Goal: Task Accomplishment & Management: Manage account settings

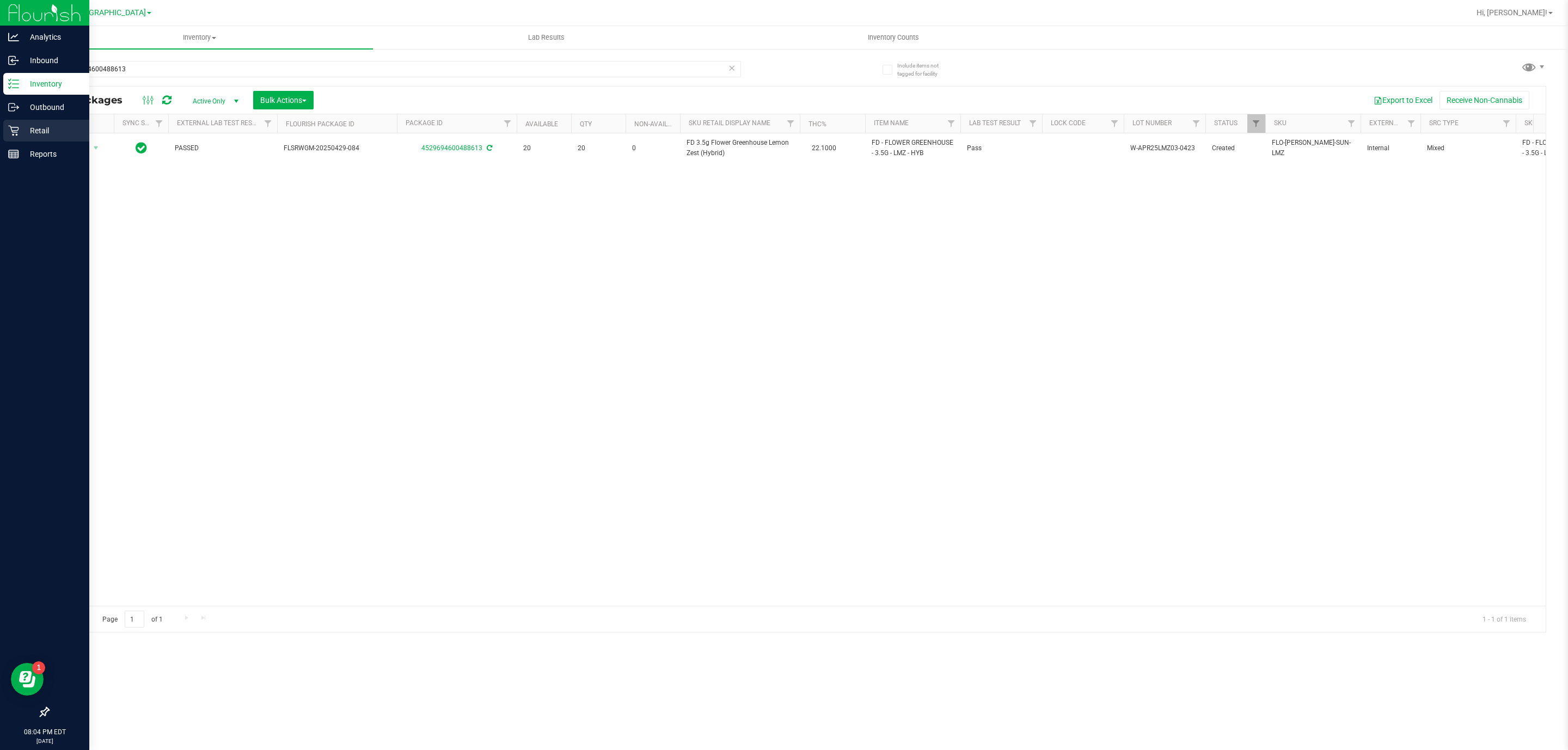
click at [2, 129] on link "Retail" at bounding box center [45, 131] width 89 height 23
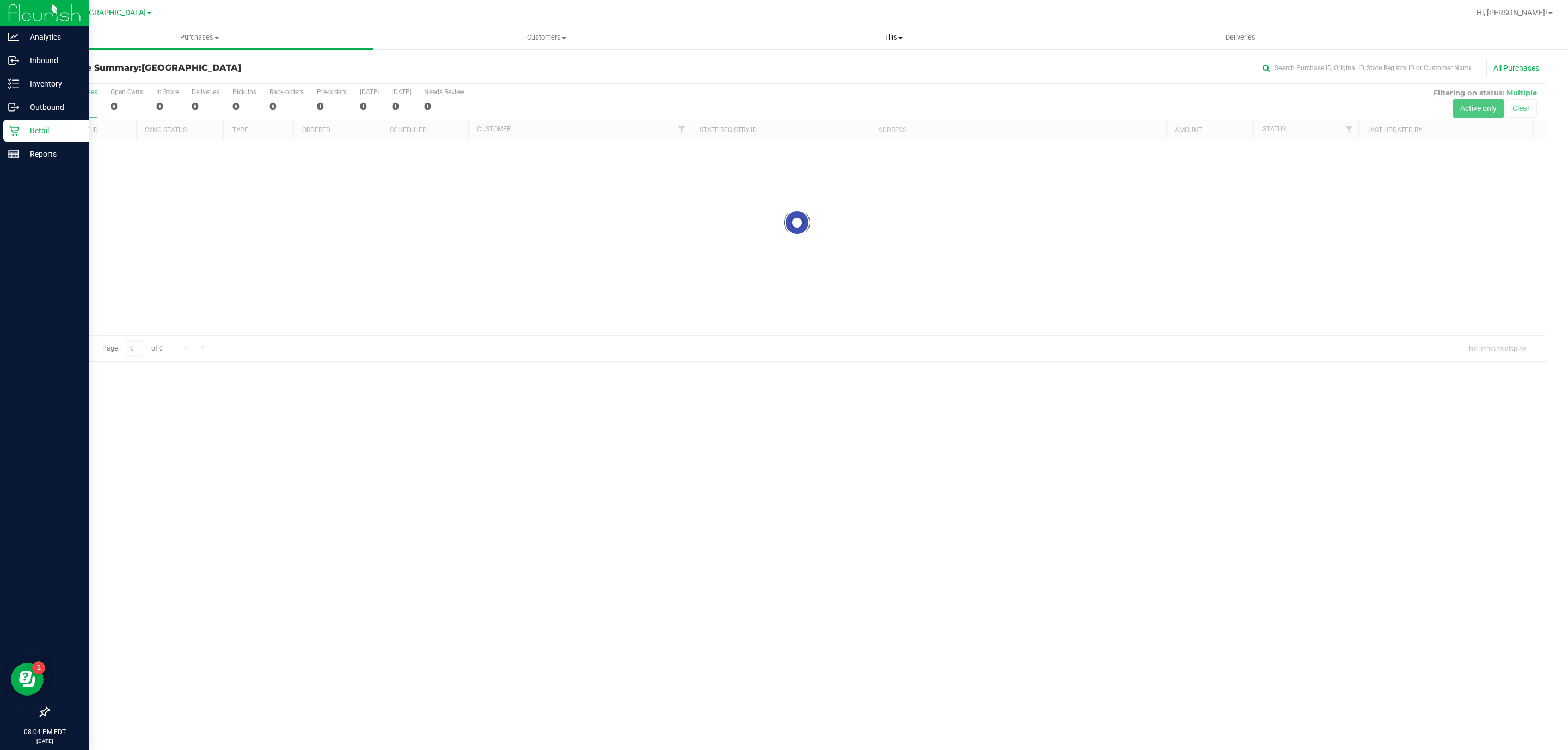
click at [890, 31] on uib-tab-heading "Tills Manage tills Reconcile e-payments" at bounding box center [893, 37] width 346 height 22
click at [870, 68] on li "Manage tills" at bounding box center [894, 65] width 347 height 13
click at [897, 63] on li "Manage tills" at bounding box center [894, 65] width 347 height 13
click at [817, 59] on li "Manage tills" at bounding box center [894, 65] width 347 height 13
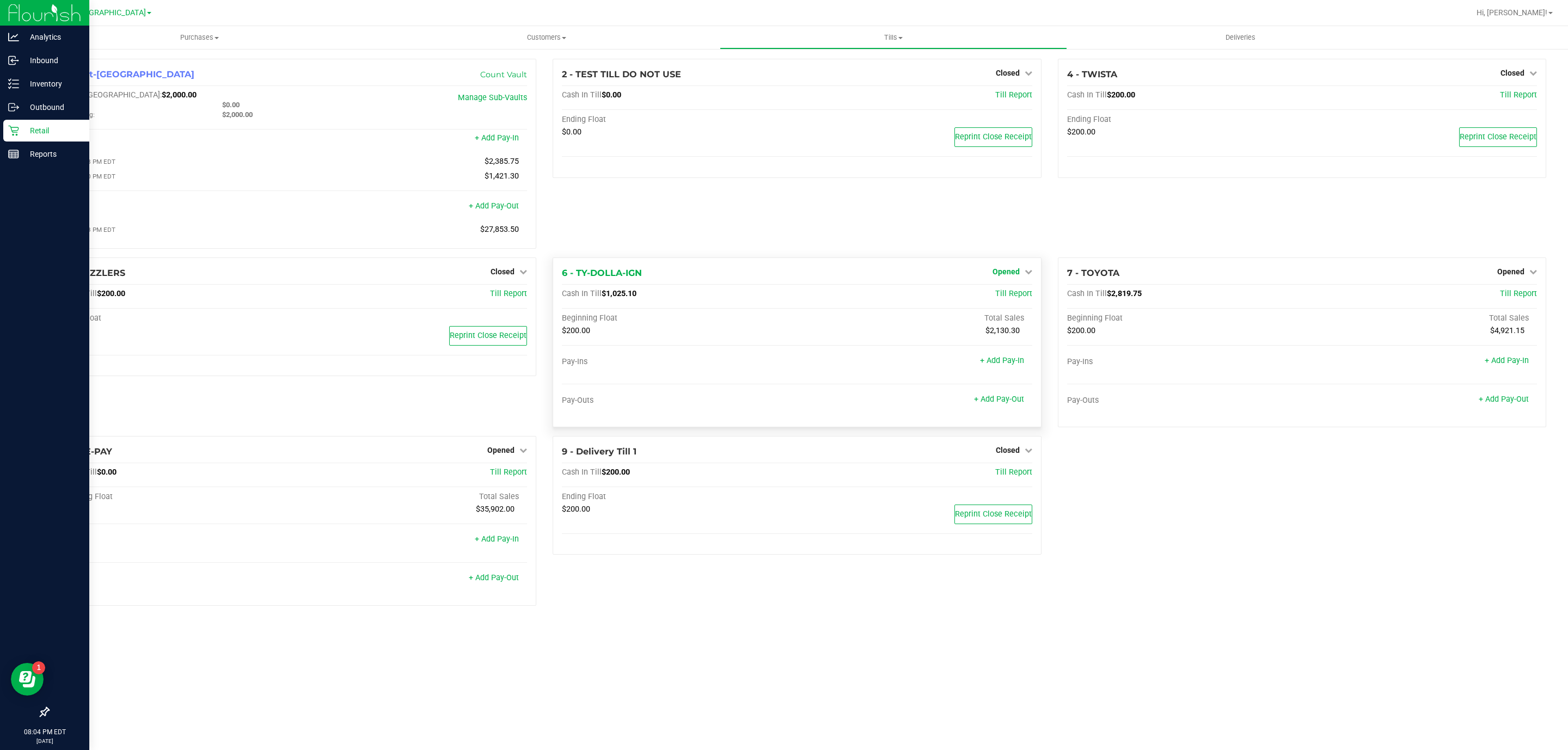
click at [1014, 276] on span "Opened" at bounding box center [1006, 271] width 27 height 8
click at [1024, 309] on div "Close Till" at bounding box center [1007, 294] width 82 height 30
click at [1014, 294] on link "Close Till" at bounding box center [1006, 293] width 30 height 8
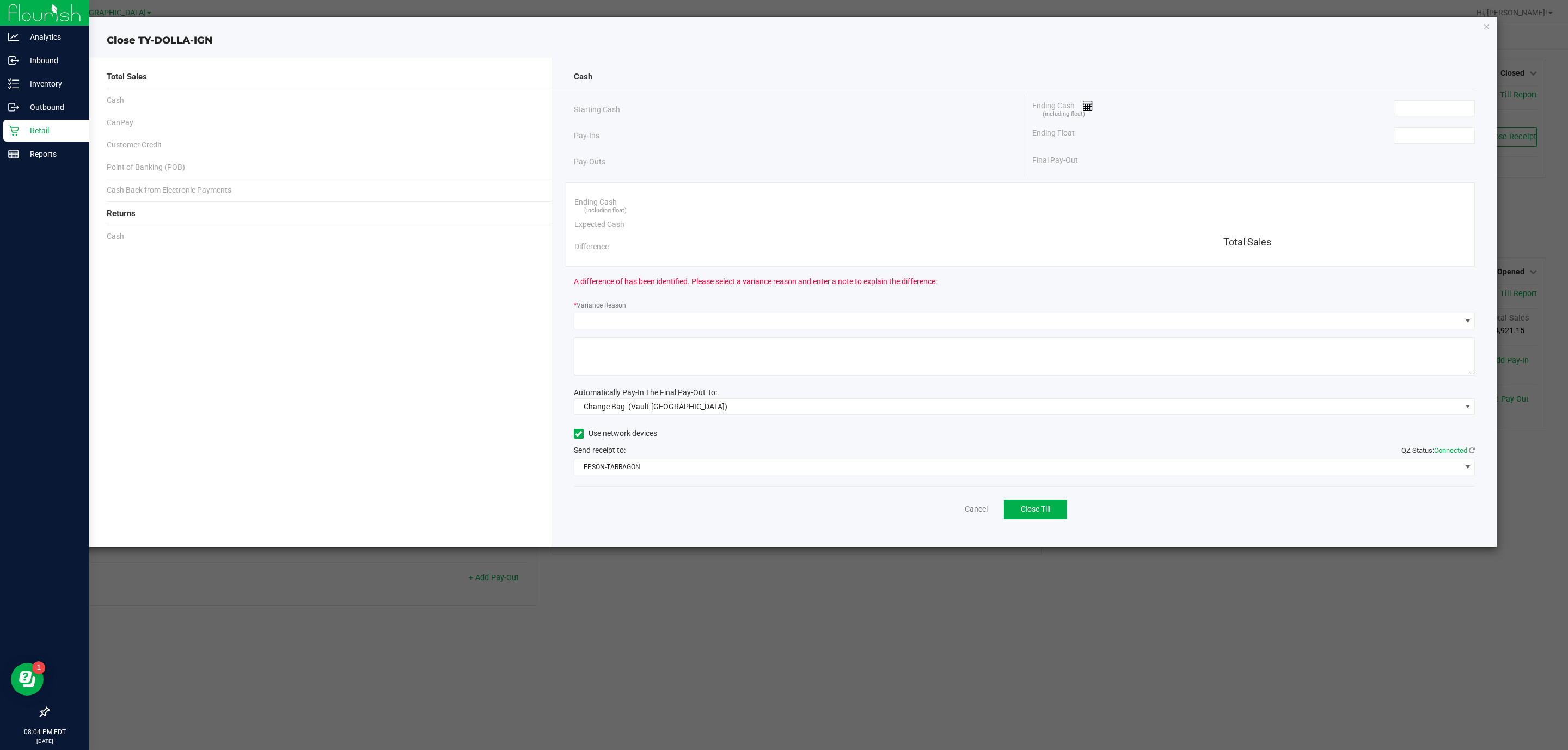
click at [1442, 145] on div "Ending Float" at bounding box center [1253, 136] width 443 height 27
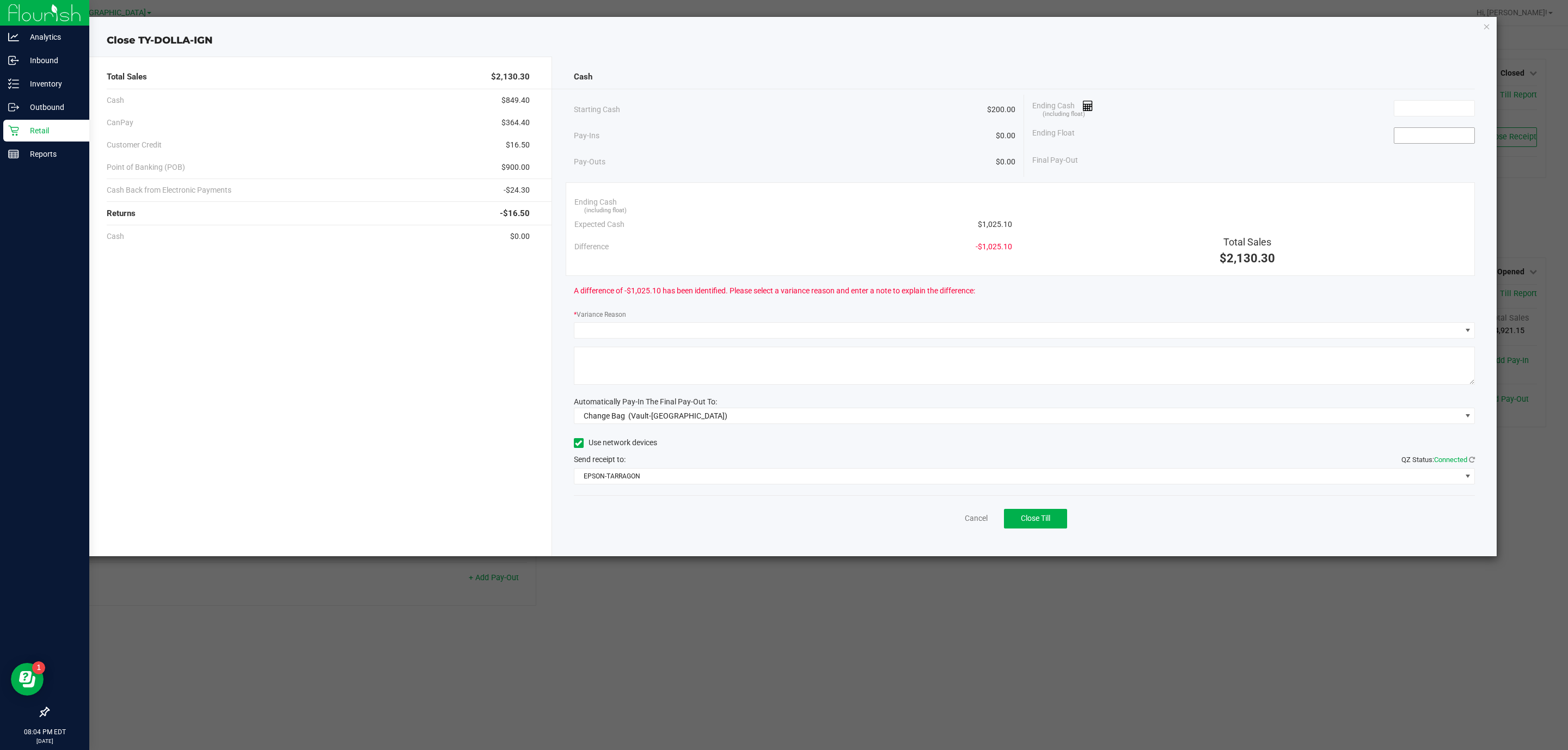
click at [1442, 133] on input at bounding box center [1434, 136] width 80 height 15
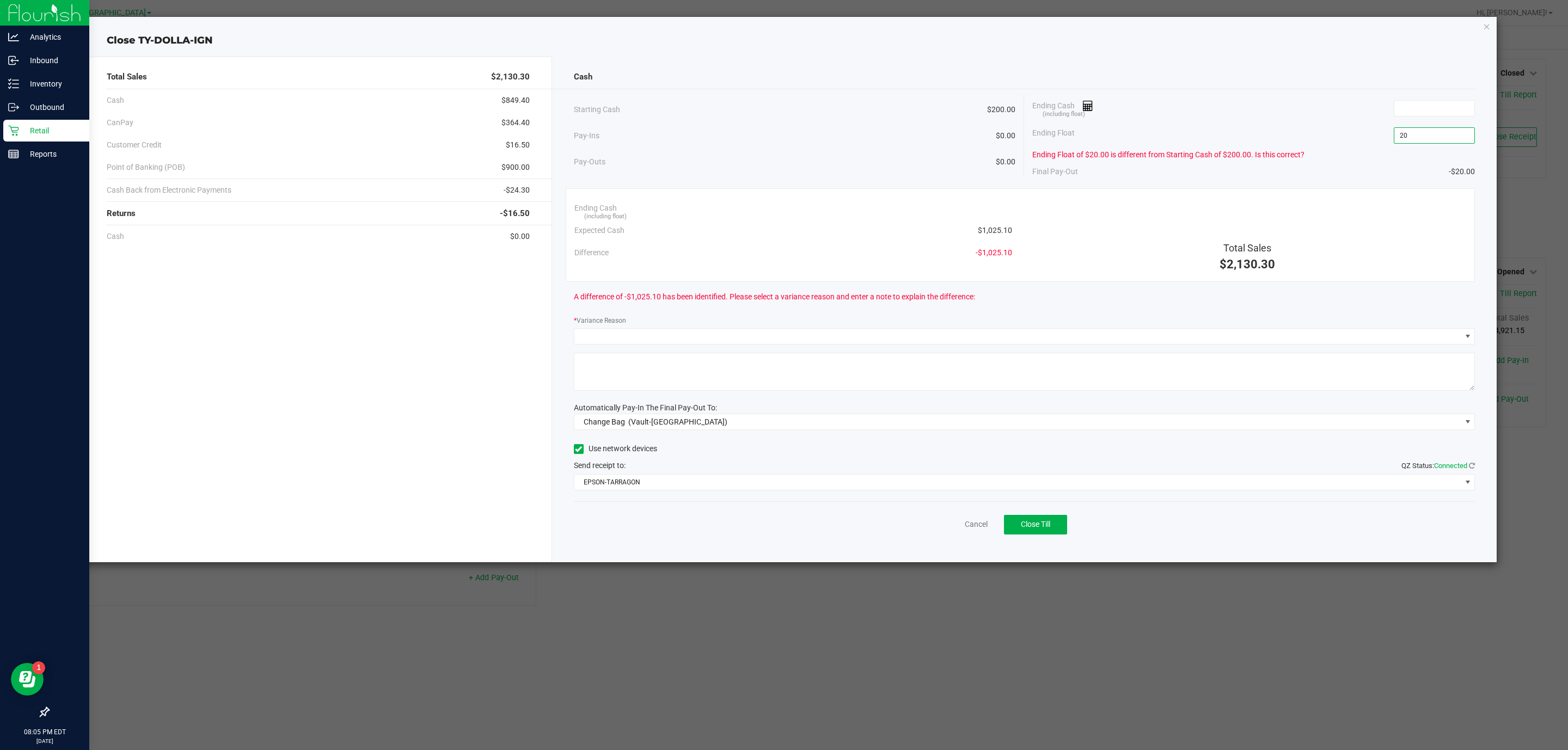
type input "2"
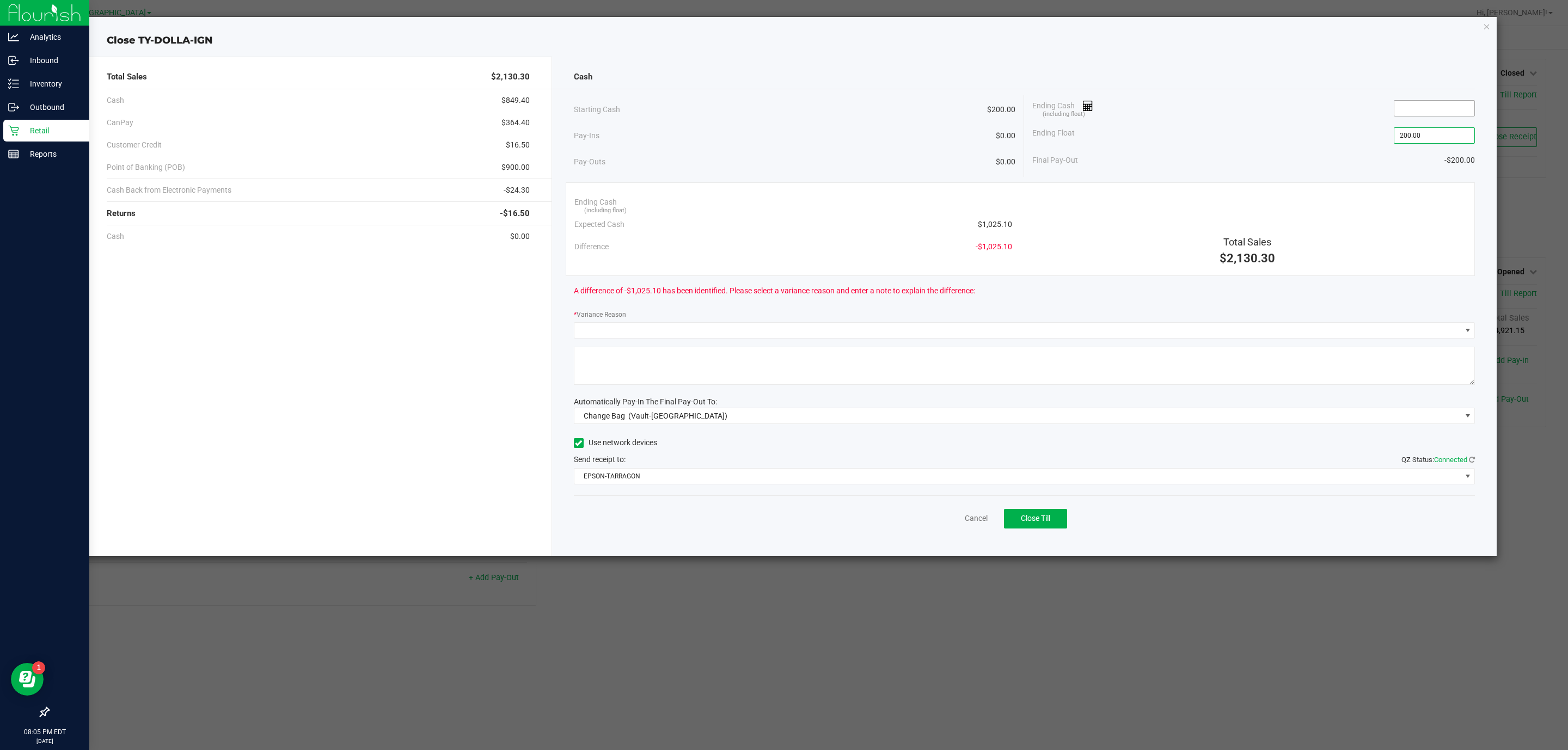
type input "$200.00"
click at [1437, 105] on input at bounding box center [1434, 108] width 80 height 15
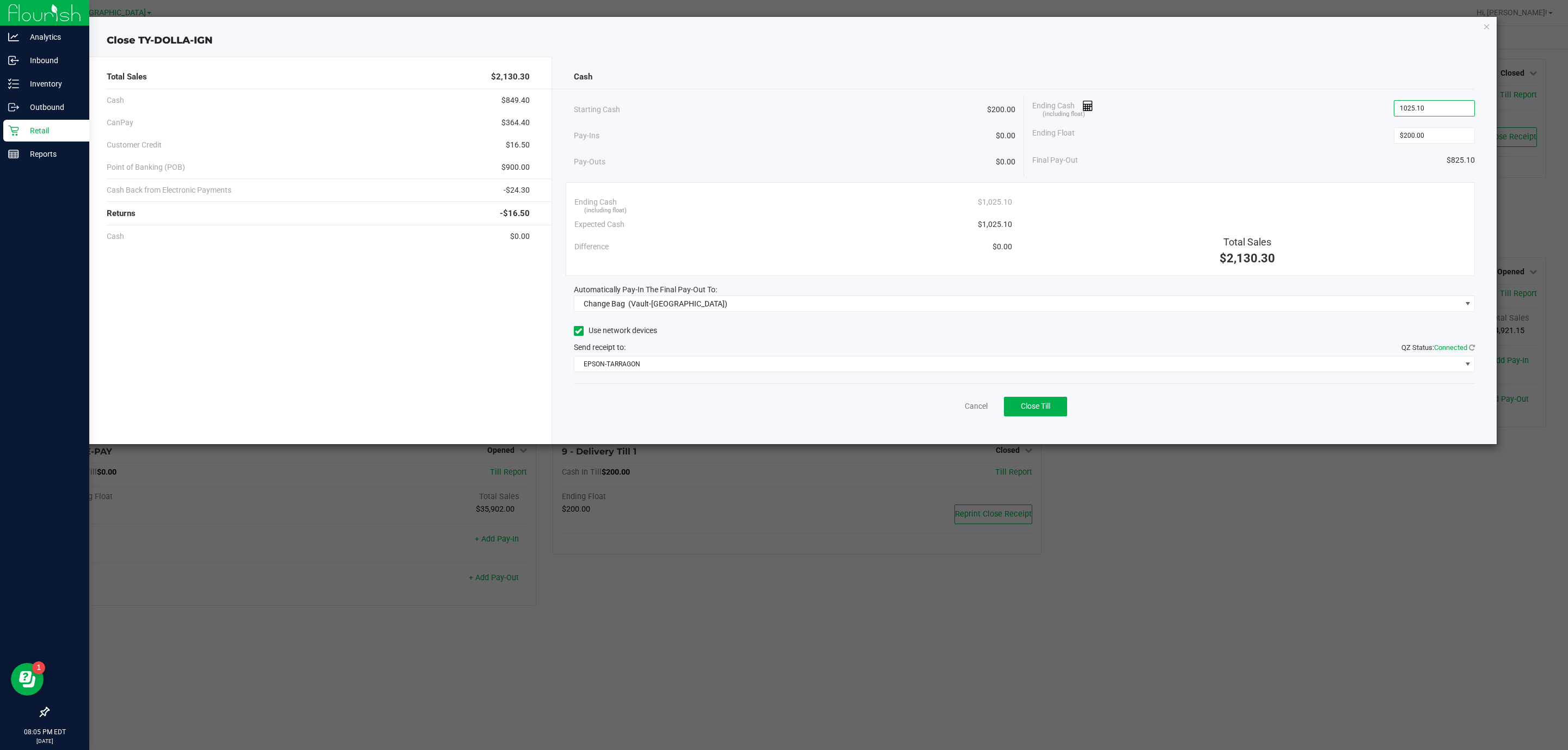
type input "$1,025.10"
click at [952, 286] on div "Automatically Pay-In The Final Pay-Out To:" at bounding box center [1024, 289] width 901 height 11
click at [952, 304] on span "Change Bag (Vault-[GEOGRAPHIC_DATA])" at bounding box center [1018, 304] width 887 height 15
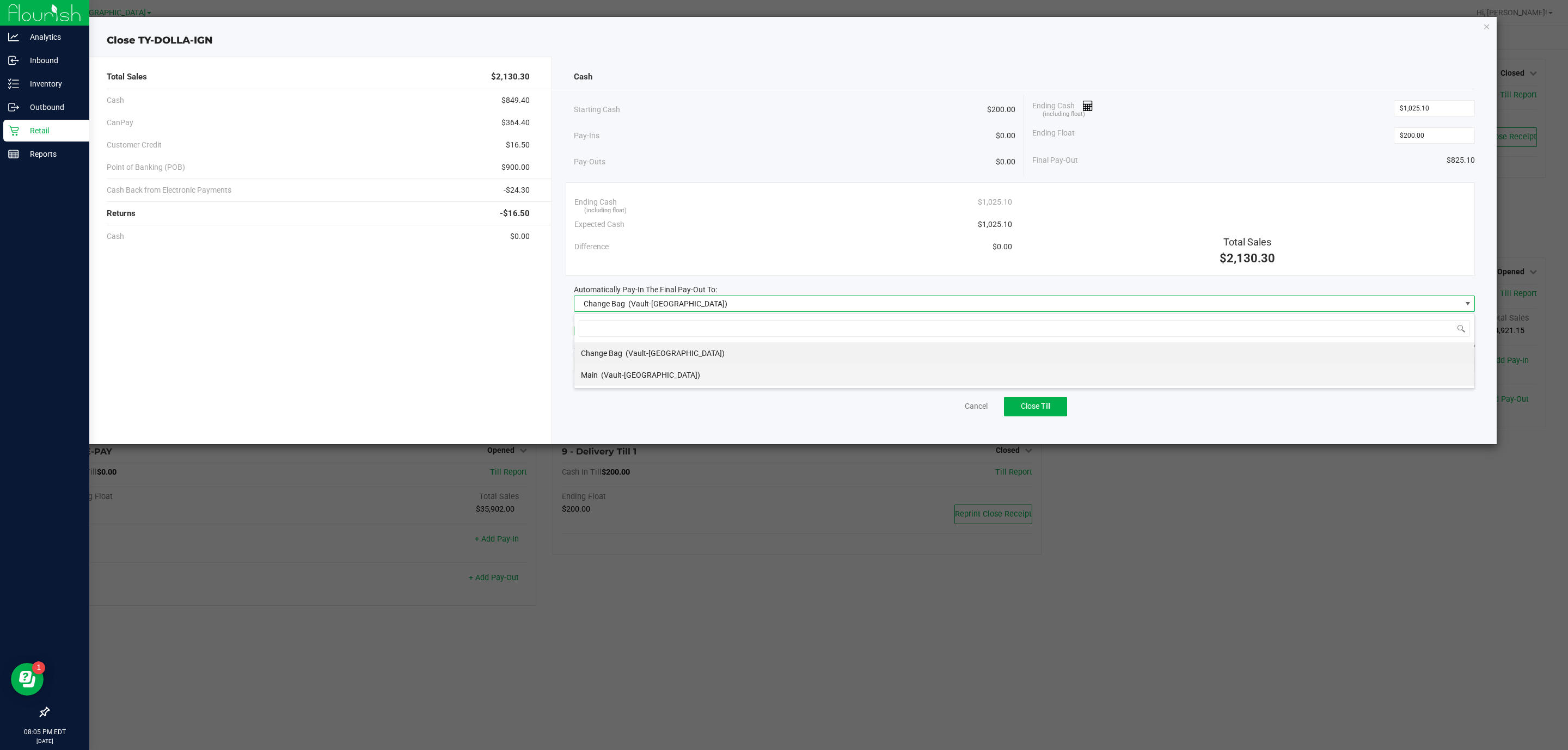
scroll to position [17, 901]
click at [671, 385] on div "Main (Vault-[GEOGRAPHIC_DATA])" at bounding box center [640, 375] width 119 height 20
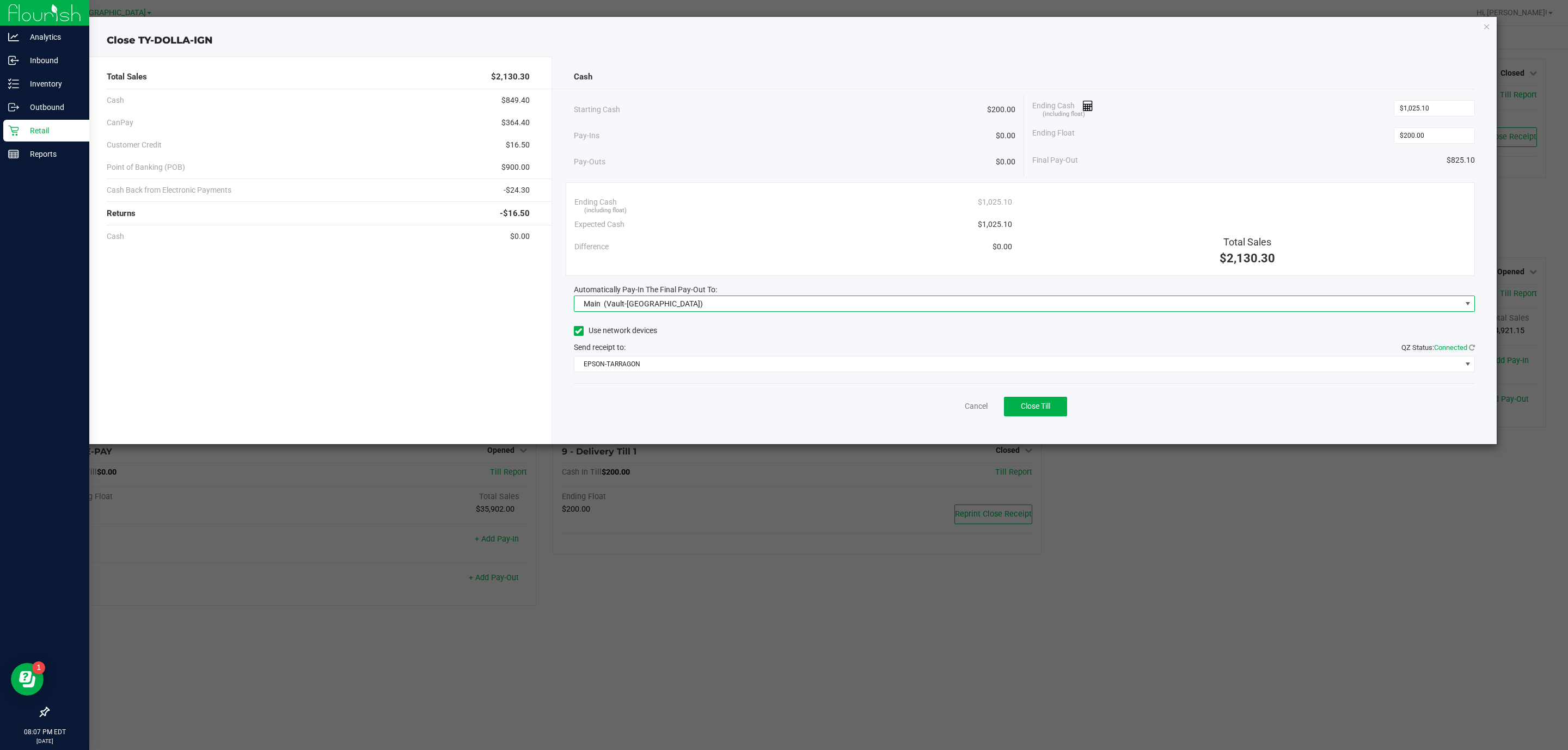
click at [1038, 418] on div "Cancel Close Till" at bounding box center [1024, 404] width 901 height 42
click at [1036, 414] on button "Close Till" at bounding box center [1034, 407] width 63 height 20
click at [947, 408] on link "Dismiss" at bounding box center [952, 406] width 26 height 11
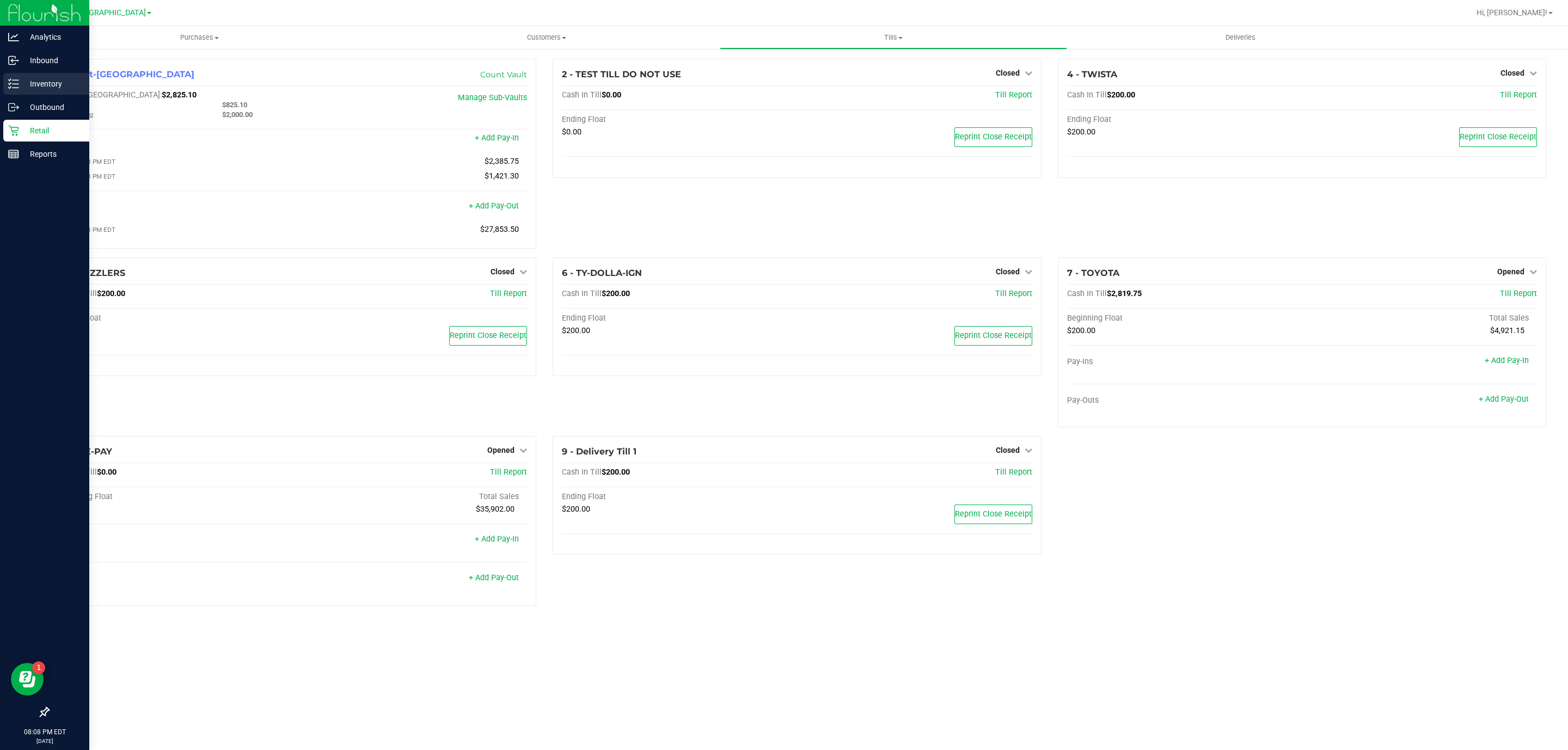
click at [20, 79] on p "Inventory" at bounding box center [52, 83] width 65 height 13
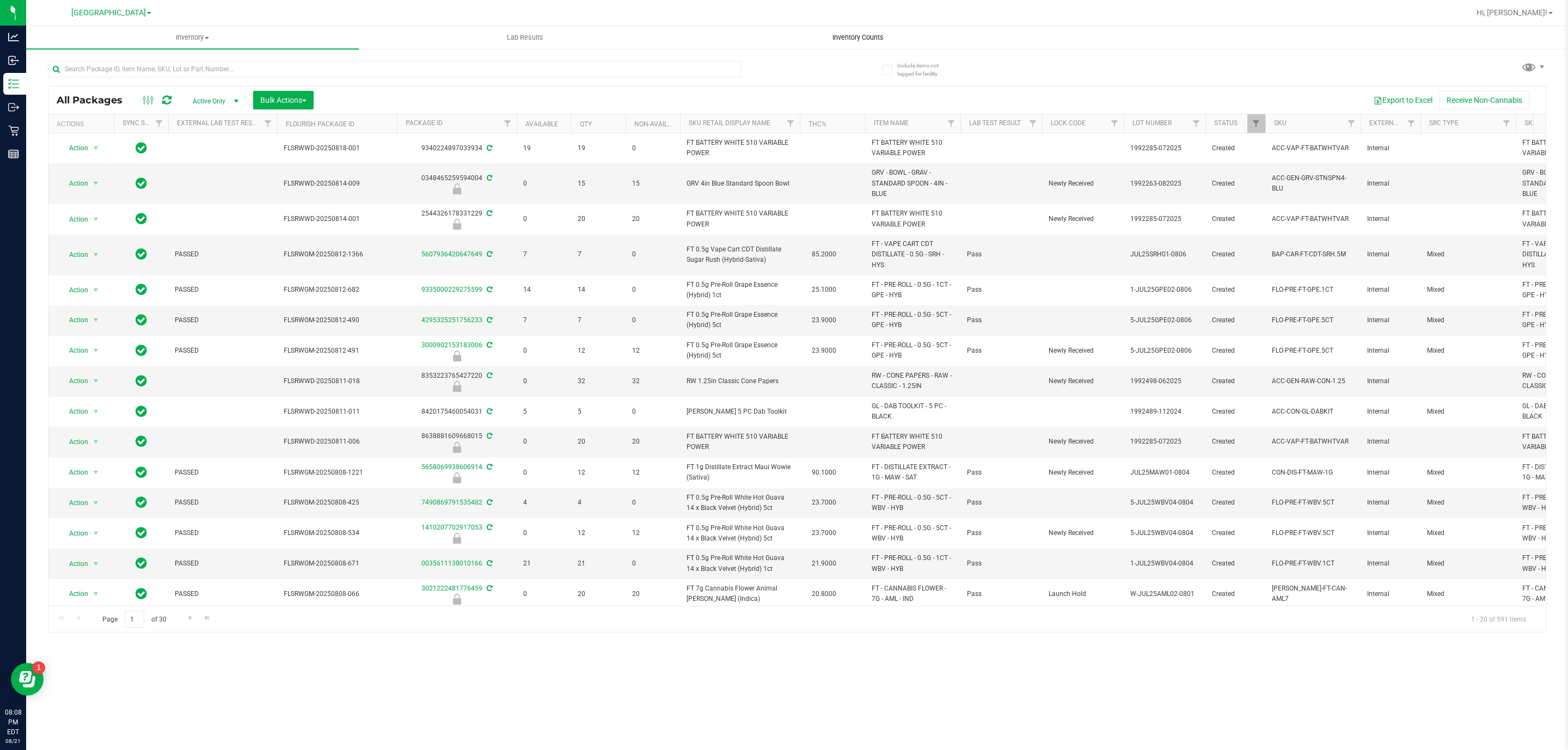
click at [854, 36] on span "Inventory Counts" at bounding box center [858, 37] width 80 height 10
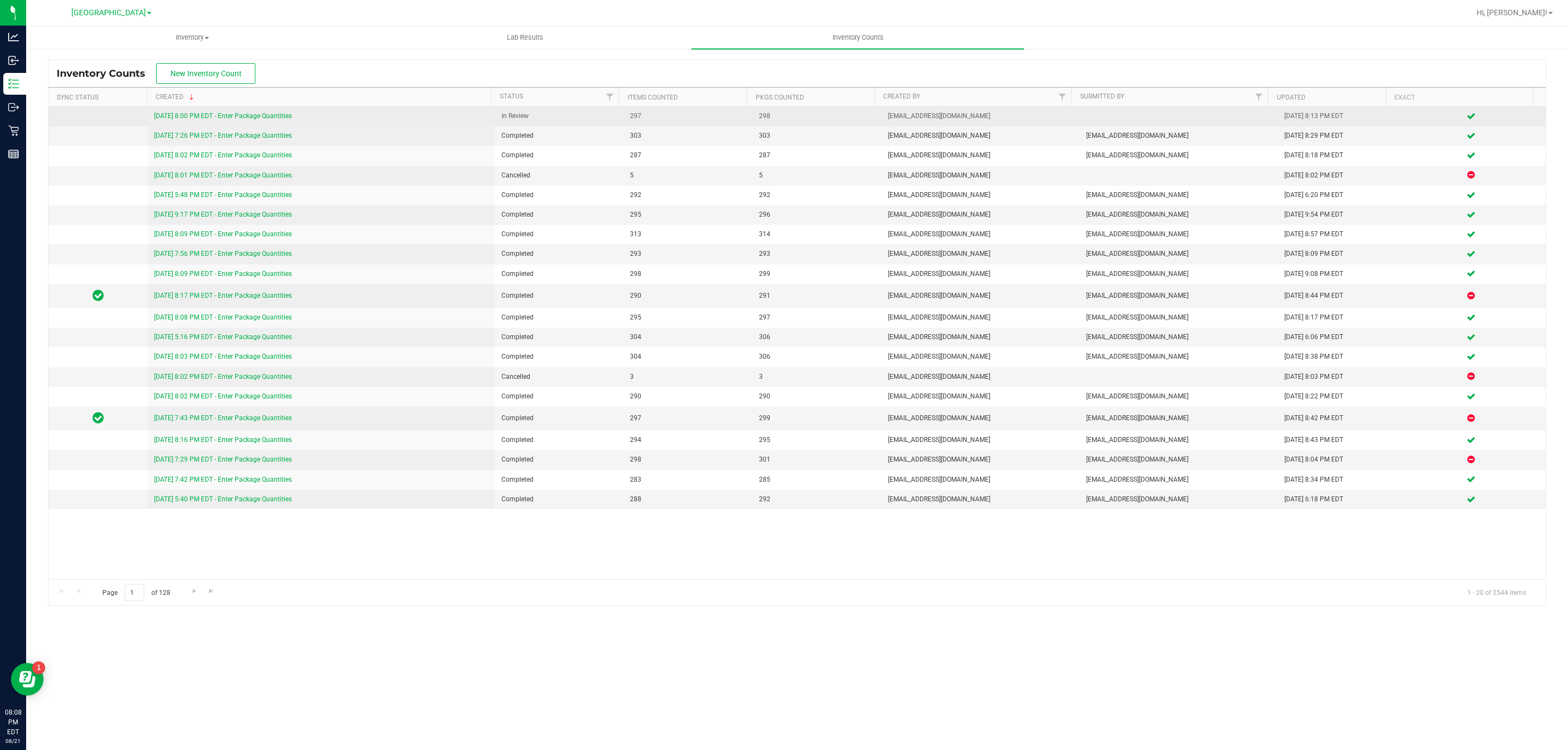
click at [186, 117] on link "[DATE] 8:00 PM EDT - Enter Package Quantities" at bounding box center [223, 116] width 138 height 8
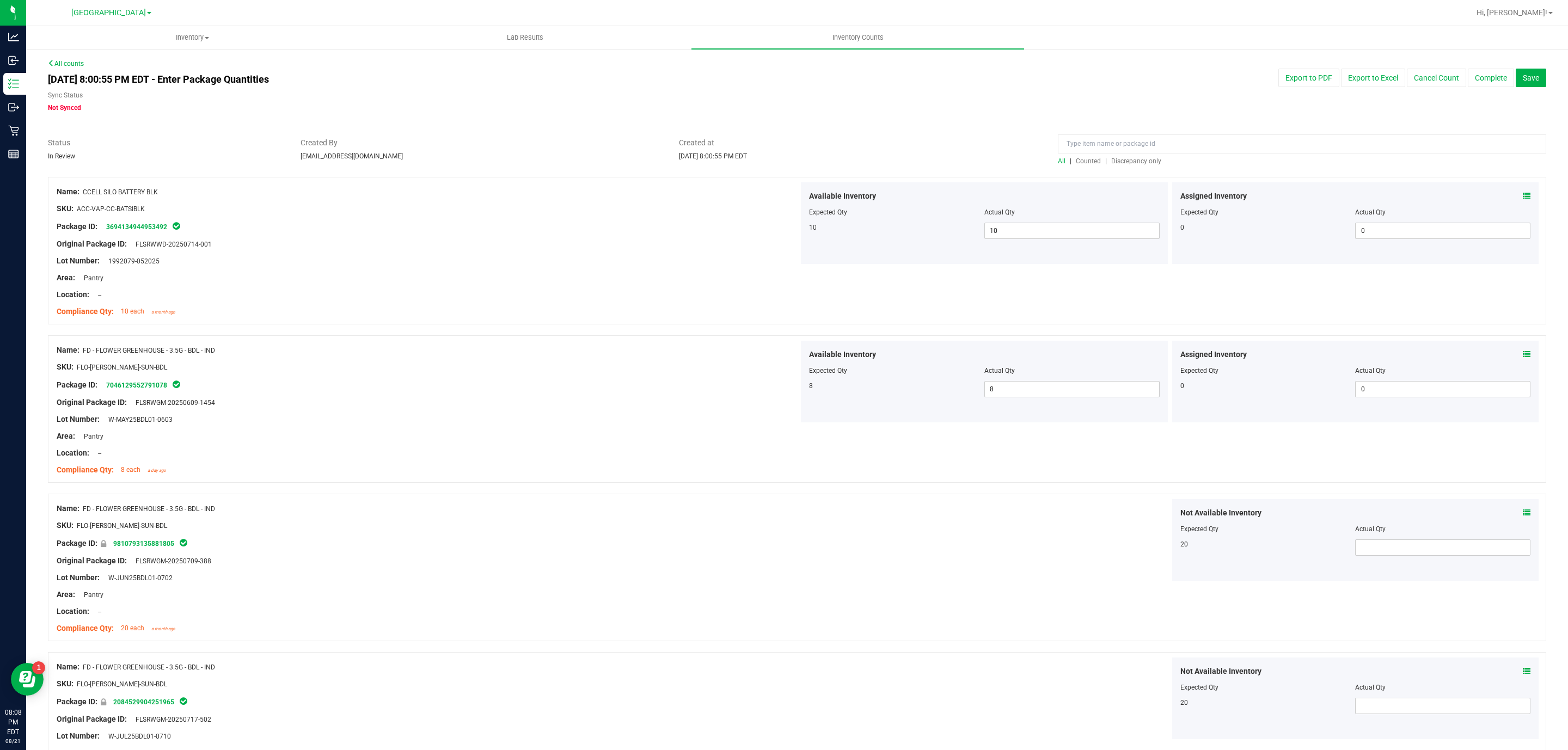
click at [1143, 155] on div at bounding box center [1302, 146] width 488 height 19
click at [1143, 161] on span "Discrepancy only" at bounding box center [1136, 161] width 50 height 8
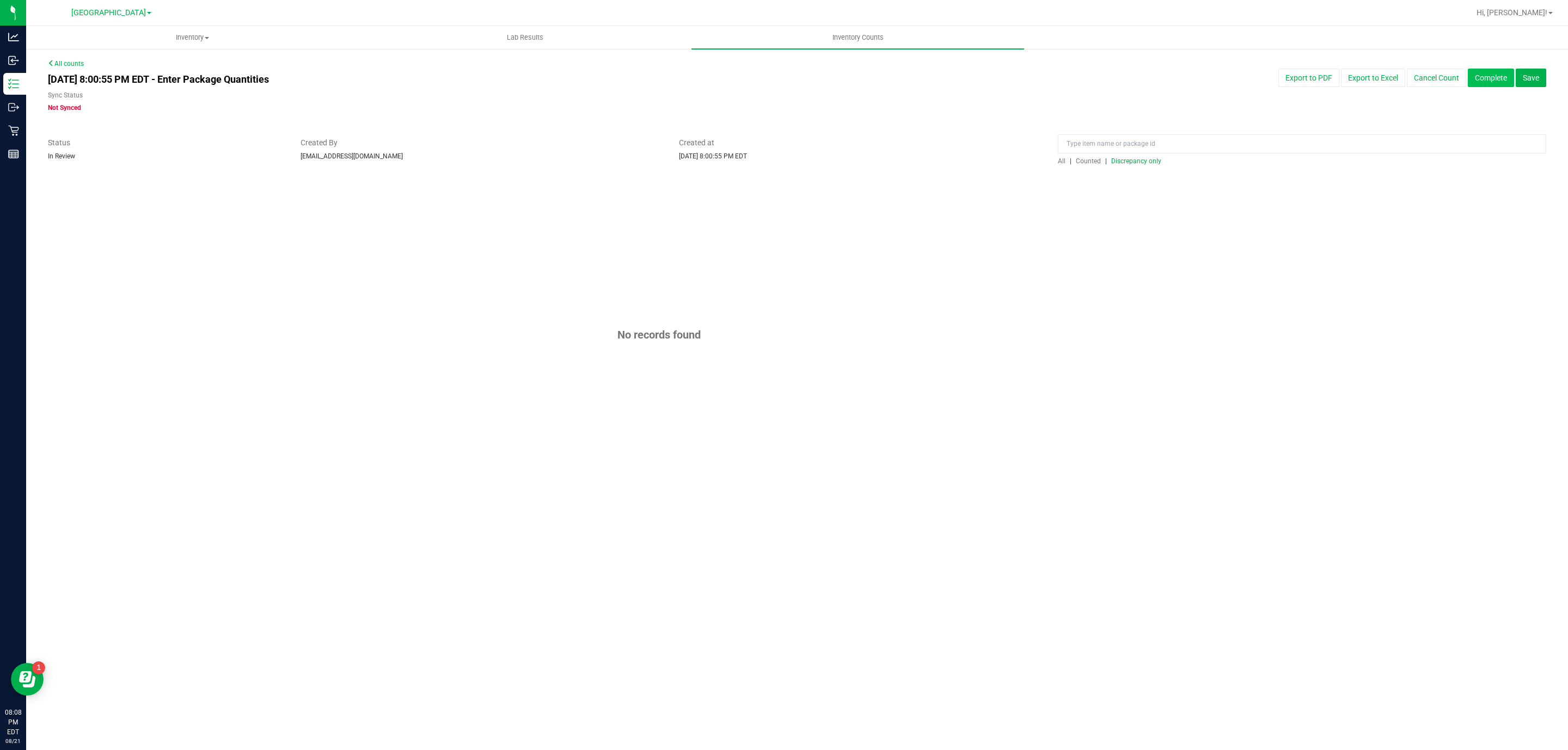
click at [1489, 80] on button "Complete" at bounding box center [1490, 77] width 46 height 18
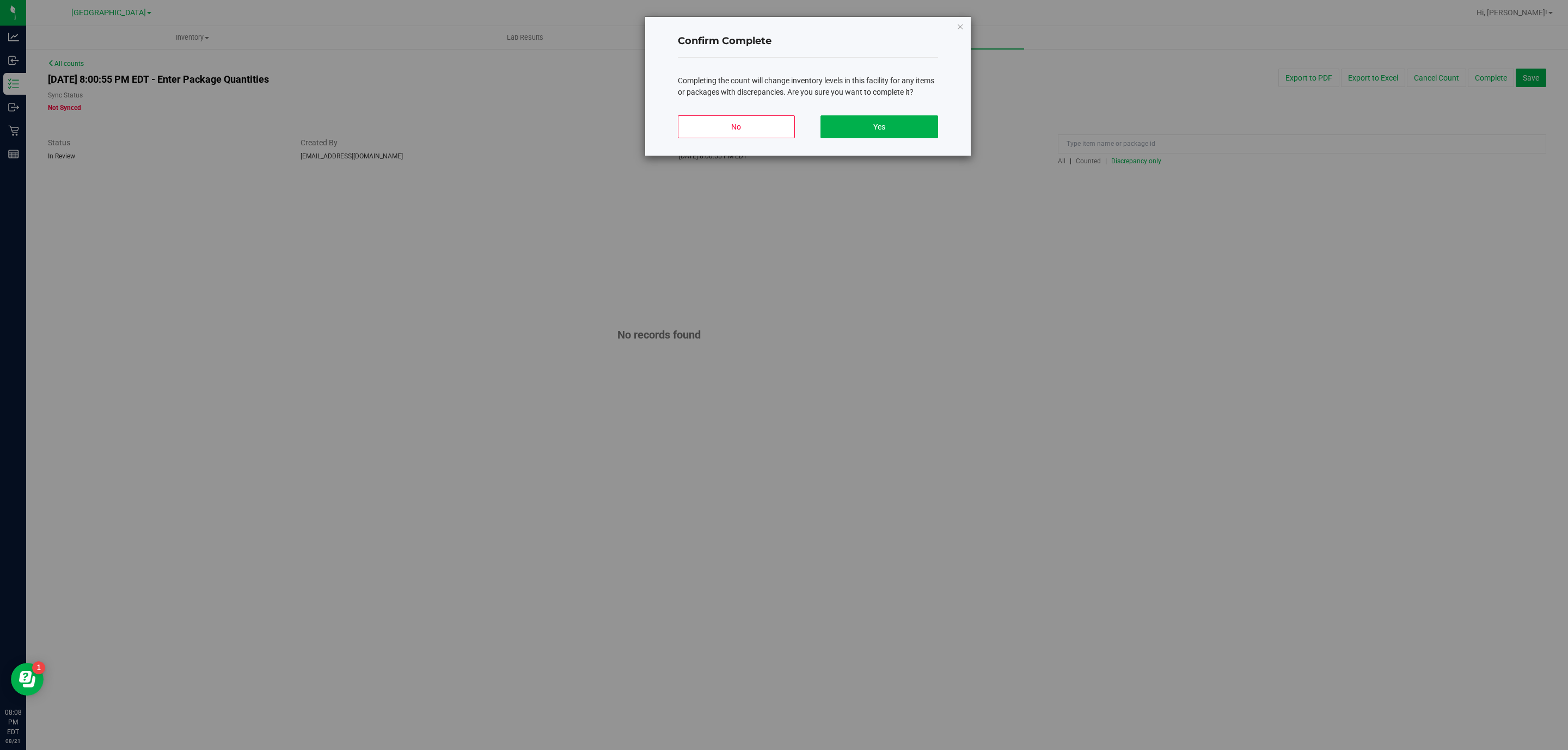
click at [876, 148] on div "No Yes" at bounding box center [807, 131] width 260 height 49
click at [881, 134] on button "Yes" at bounding box center [878, 127] width 117 height 23
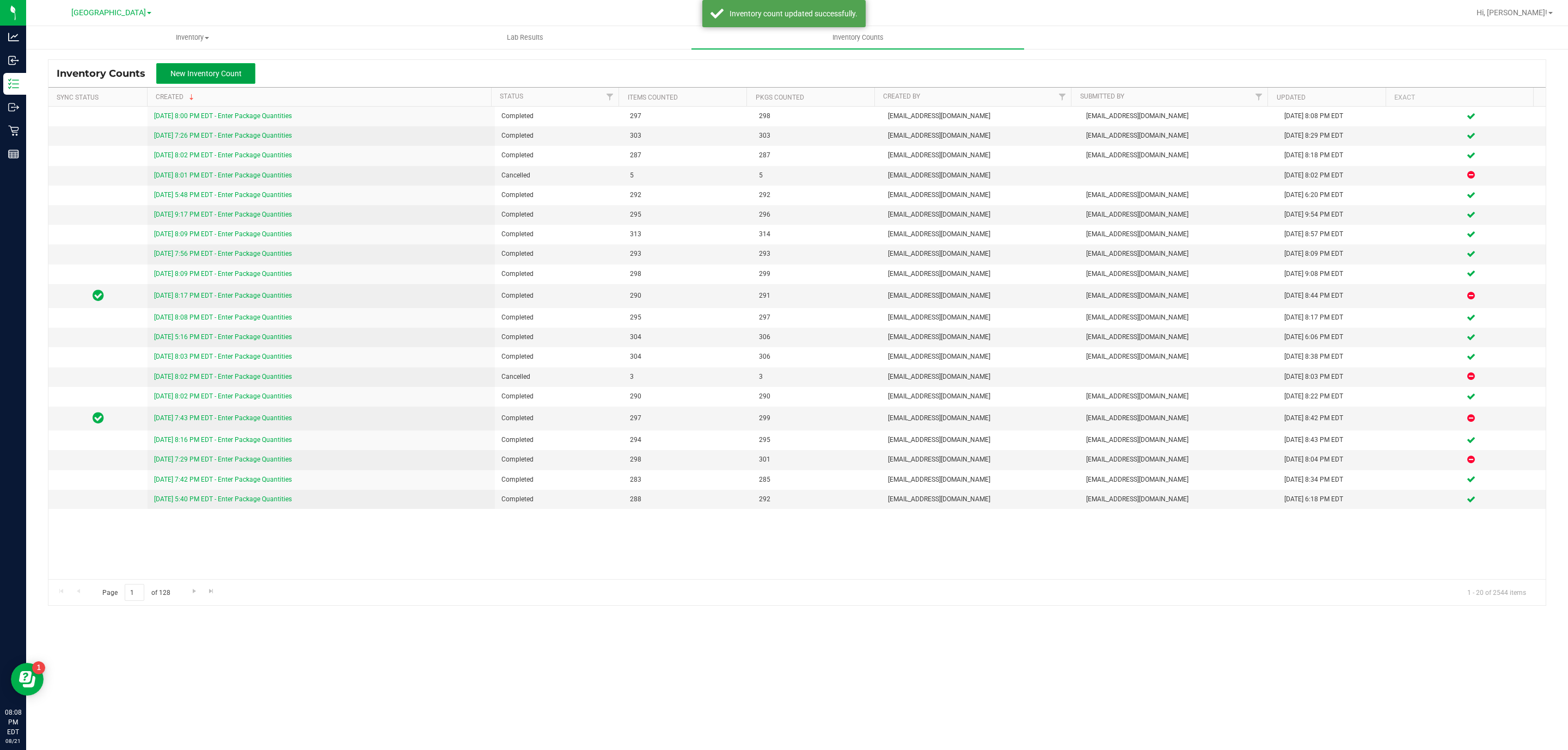
click at [224, 73] on span "New Inventory Count" at bounding box center [206, 73] width 71 height 8
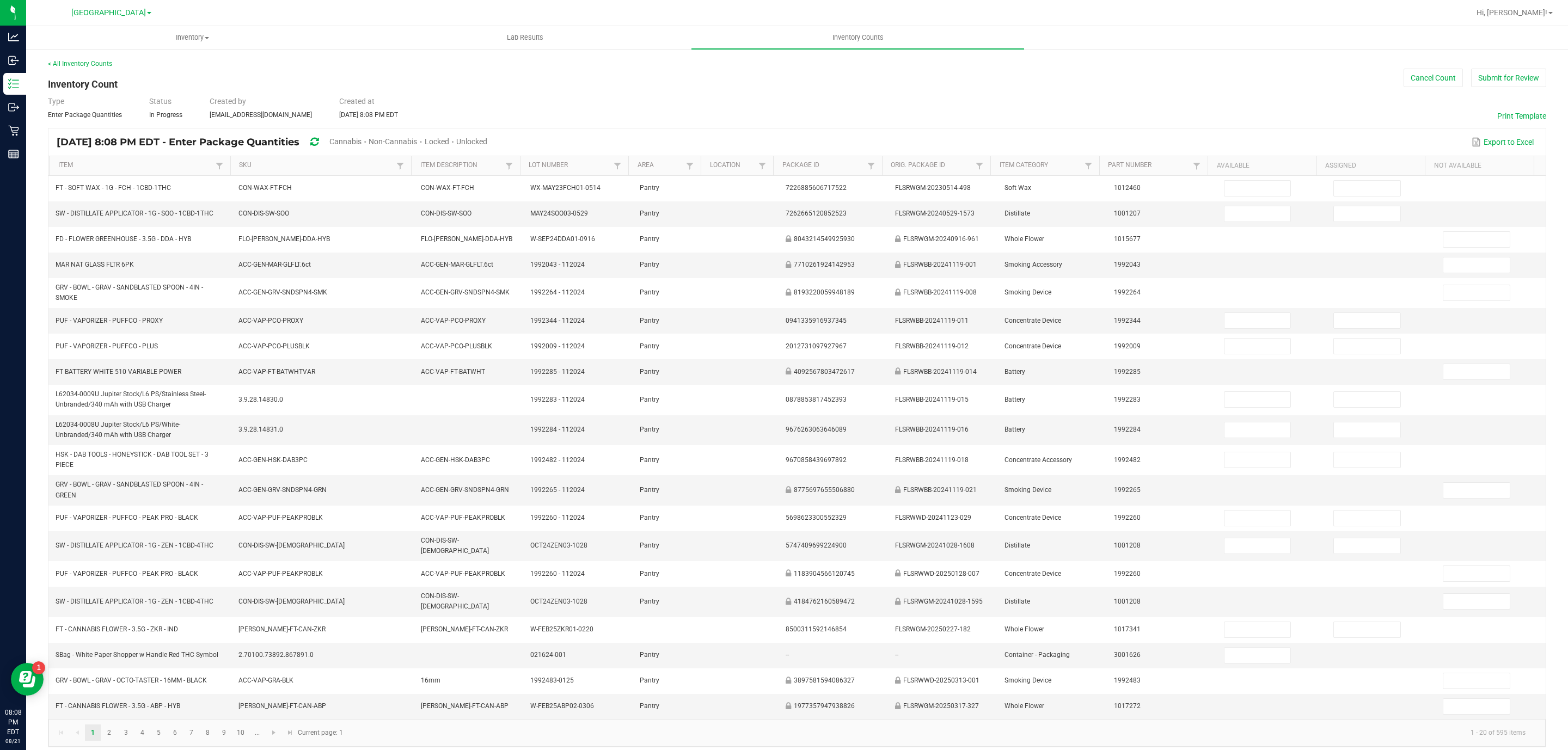
click at [361, 139] on span "Cannabis" at bounding box center [346, 141] width 32 height 8
click at [488, 144] on span "Unlocked" at bounding box center [472, 141] width 31 height 8
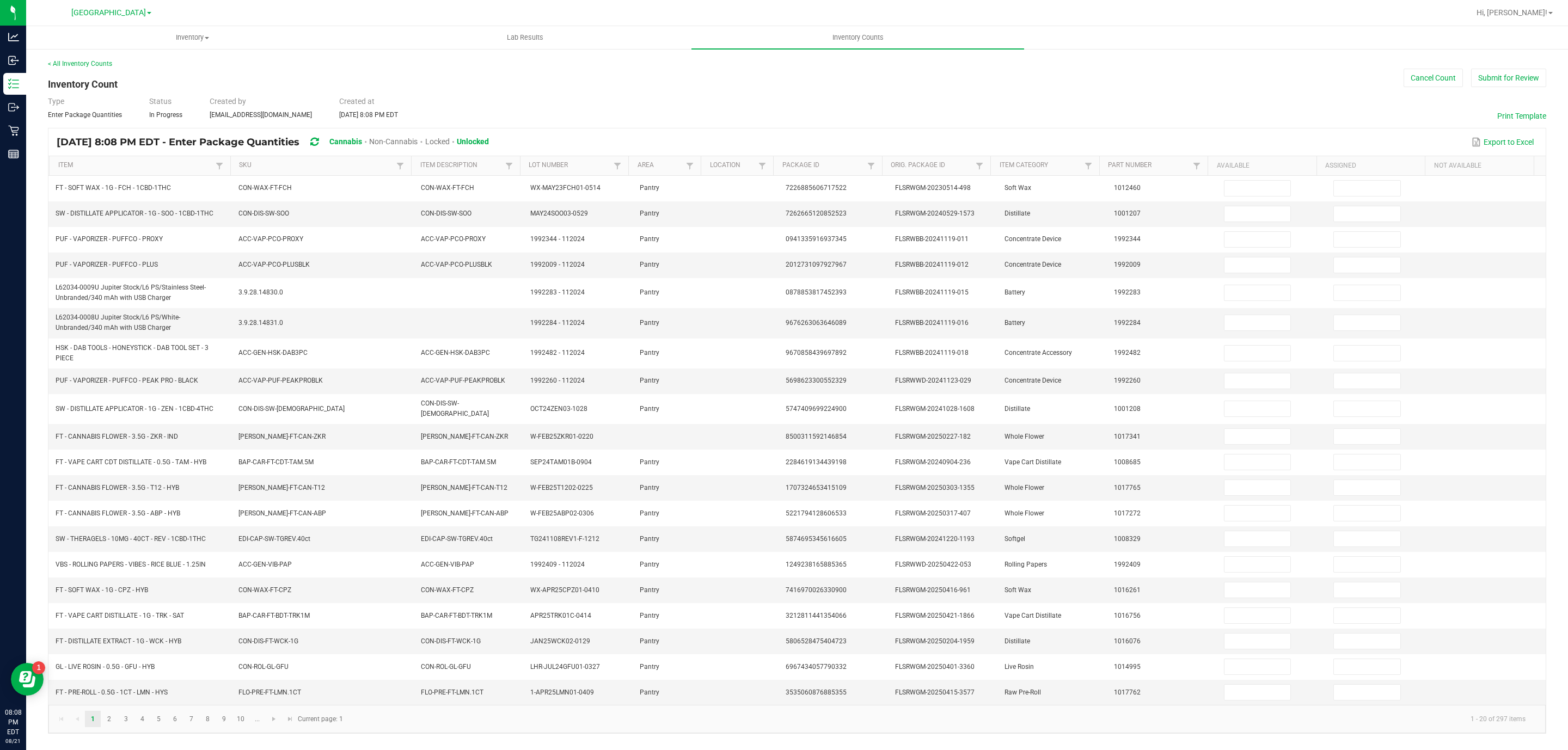
click at [167, 173] on th "Item" at bounding box center [139, 166] width 181 height 20
click at [165, 169] on link "Item" at bounding box center [136, 165] width 155 height 8
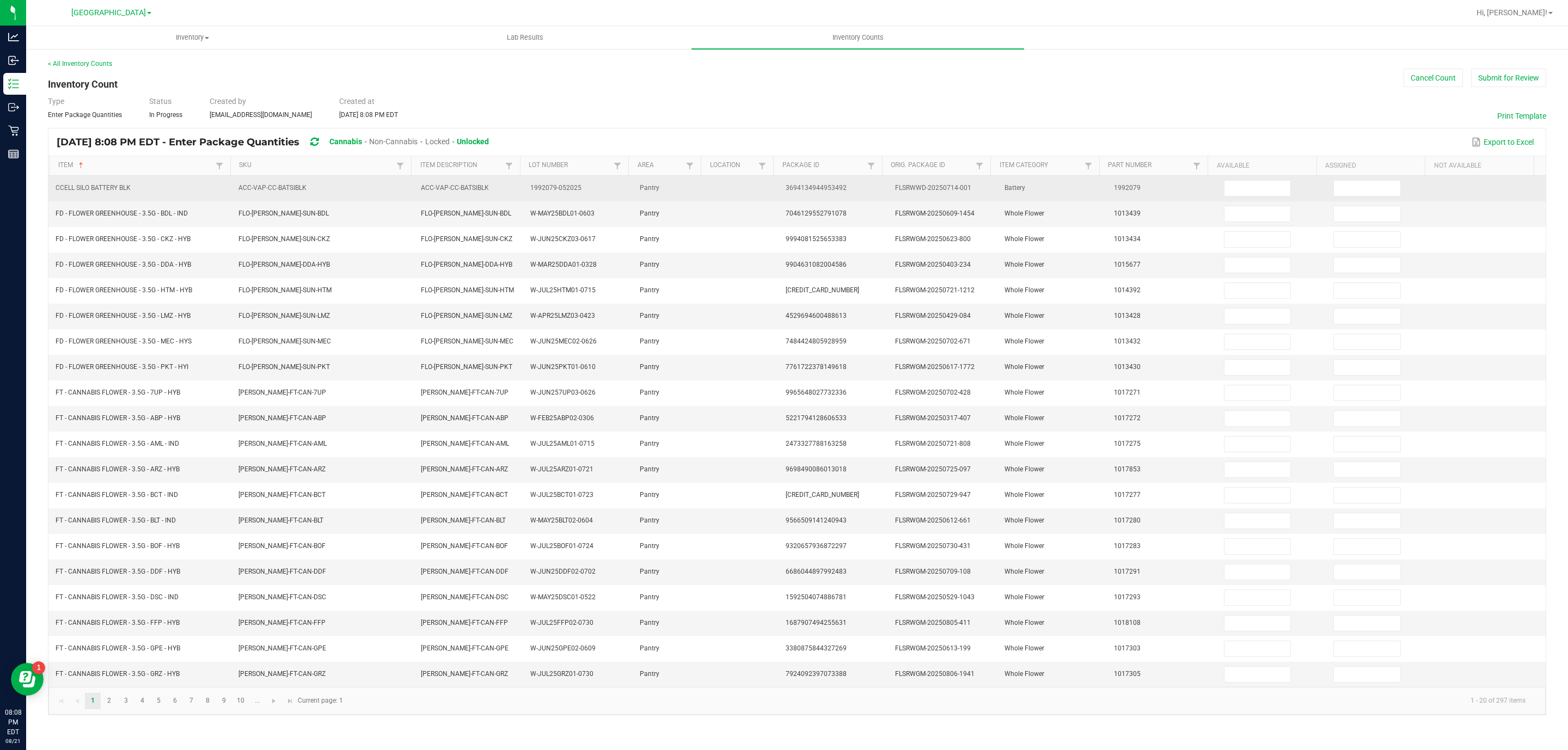
click at [1183, 195] on td "1992079" at bounding box center [1162, 189] width 109 height 26
click at [1225, 182] on input at bounding box center [1257, 188] width 67 height 15
type input "10"
type input "0"
type input "5"
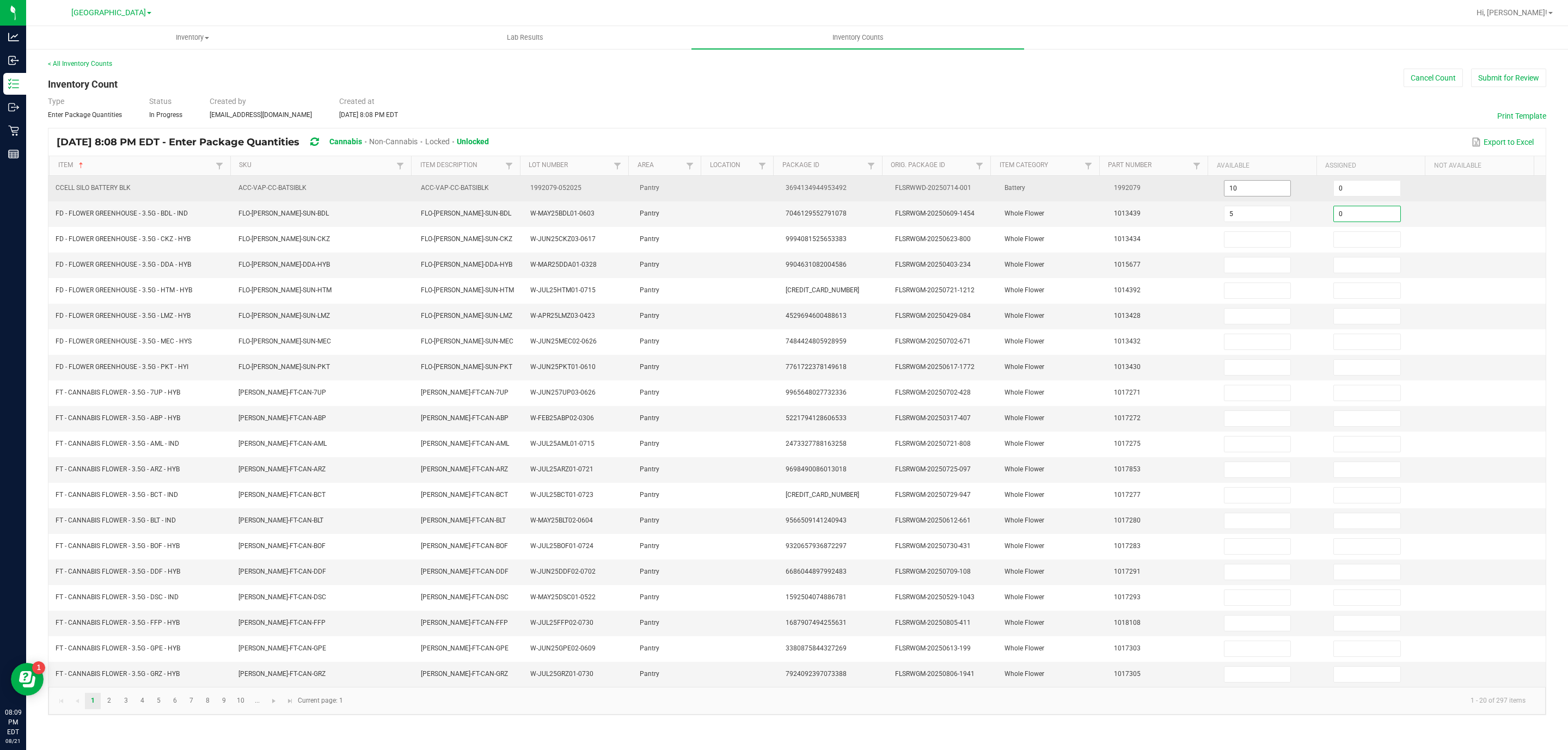
type input "0"
type input "19"
type input "0"
type input "11"
type input "0"
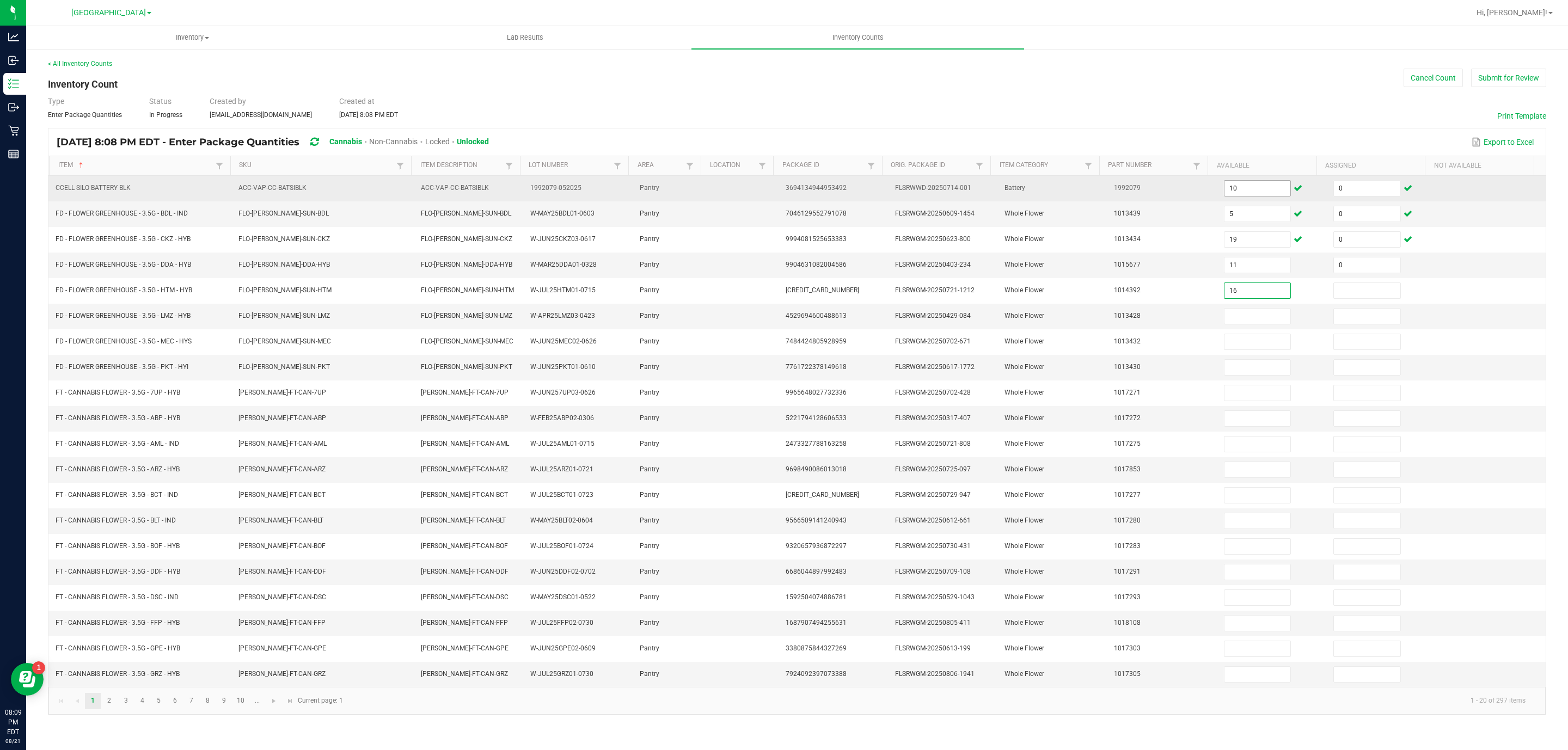
type input "16"
type input "0"
type input "15"
type input "0"
type input "17"
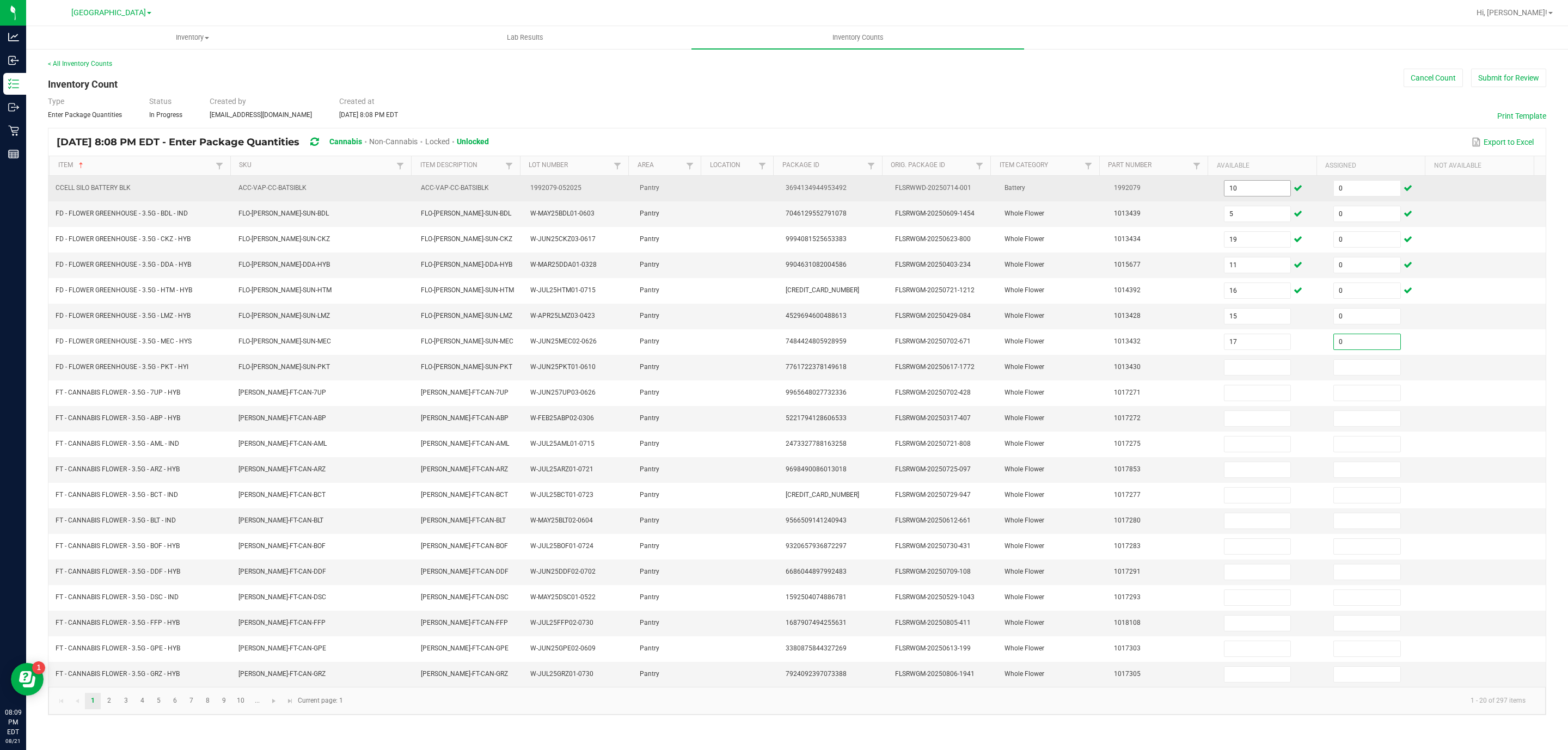
type input "0"
type input "1"
type input "0"
type input "16"
type input "0"
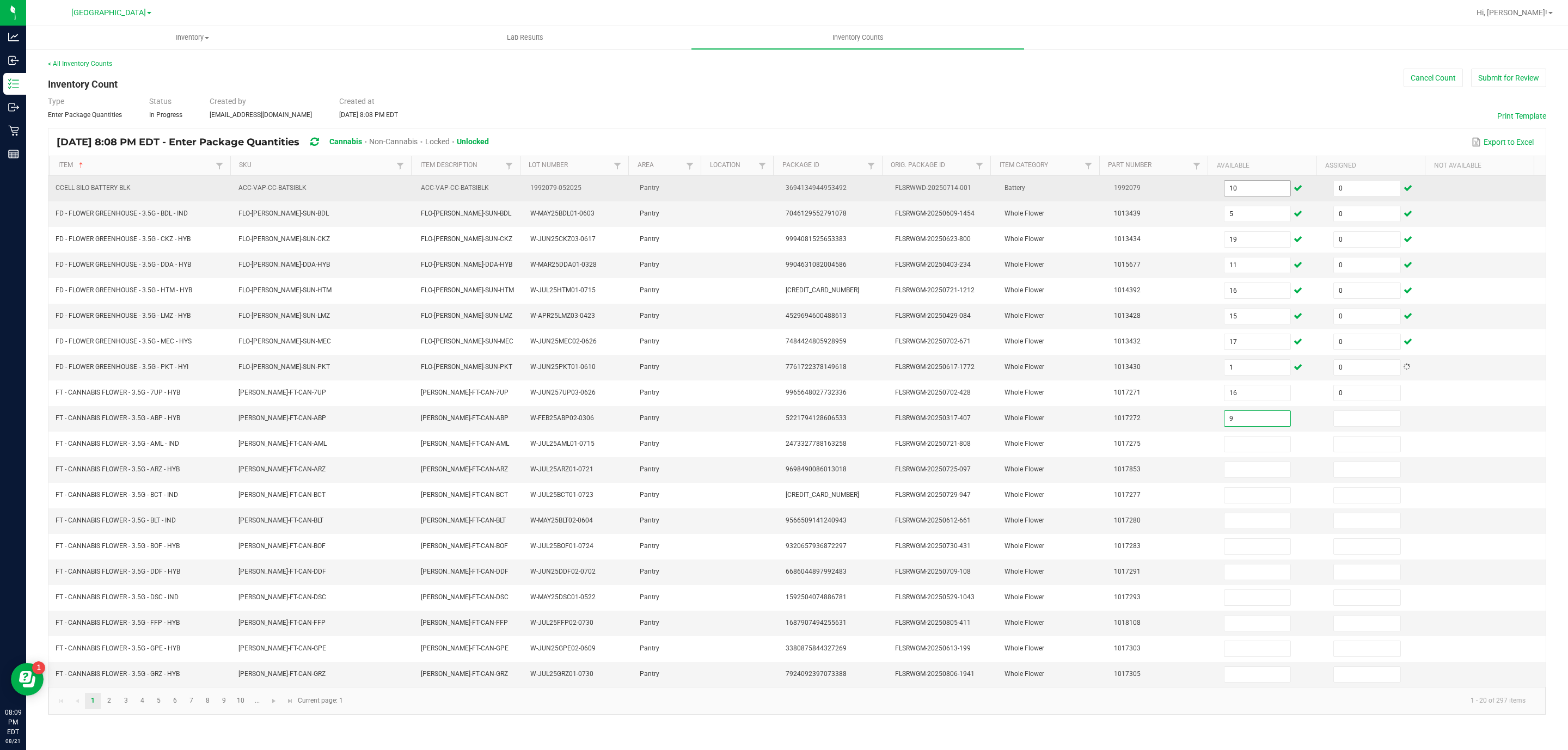
type input "9"
type input "0"
type input "5"
type input "0"
type input "19"
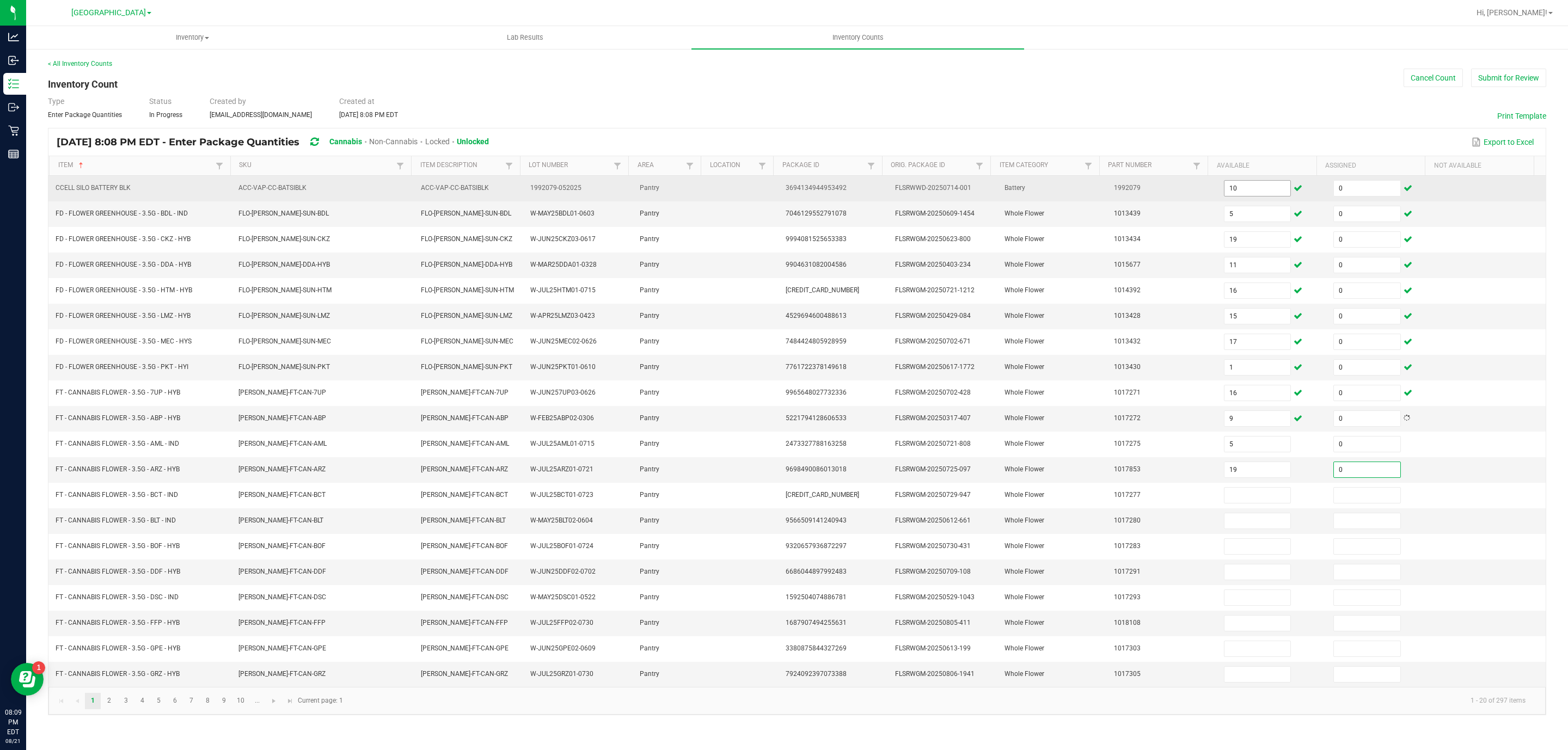
type input "0"
type input "11"
type input "0"
type input "2"
type input "0"
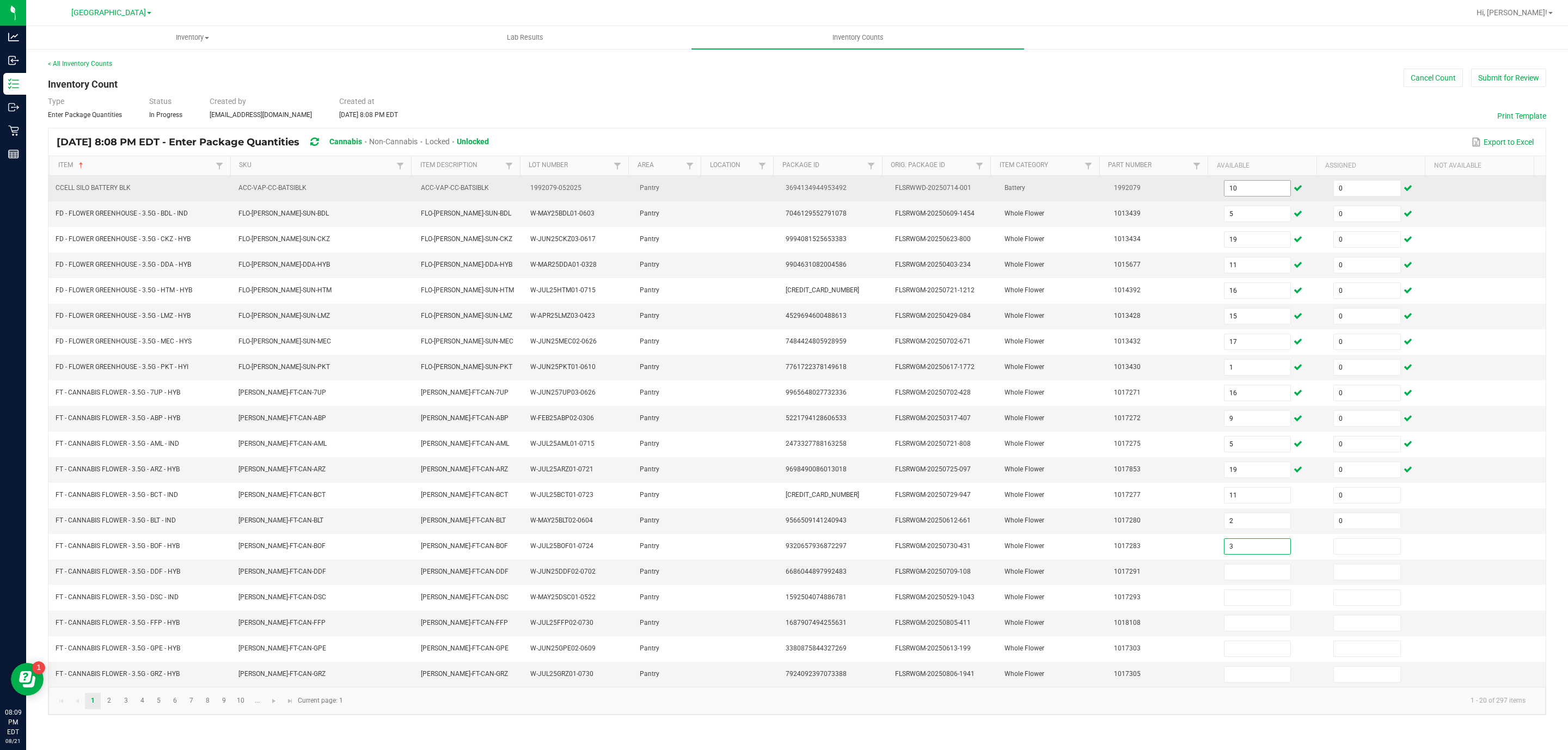
type input "3"
type input "0"
type input "3"
type input "0"
type input "6"
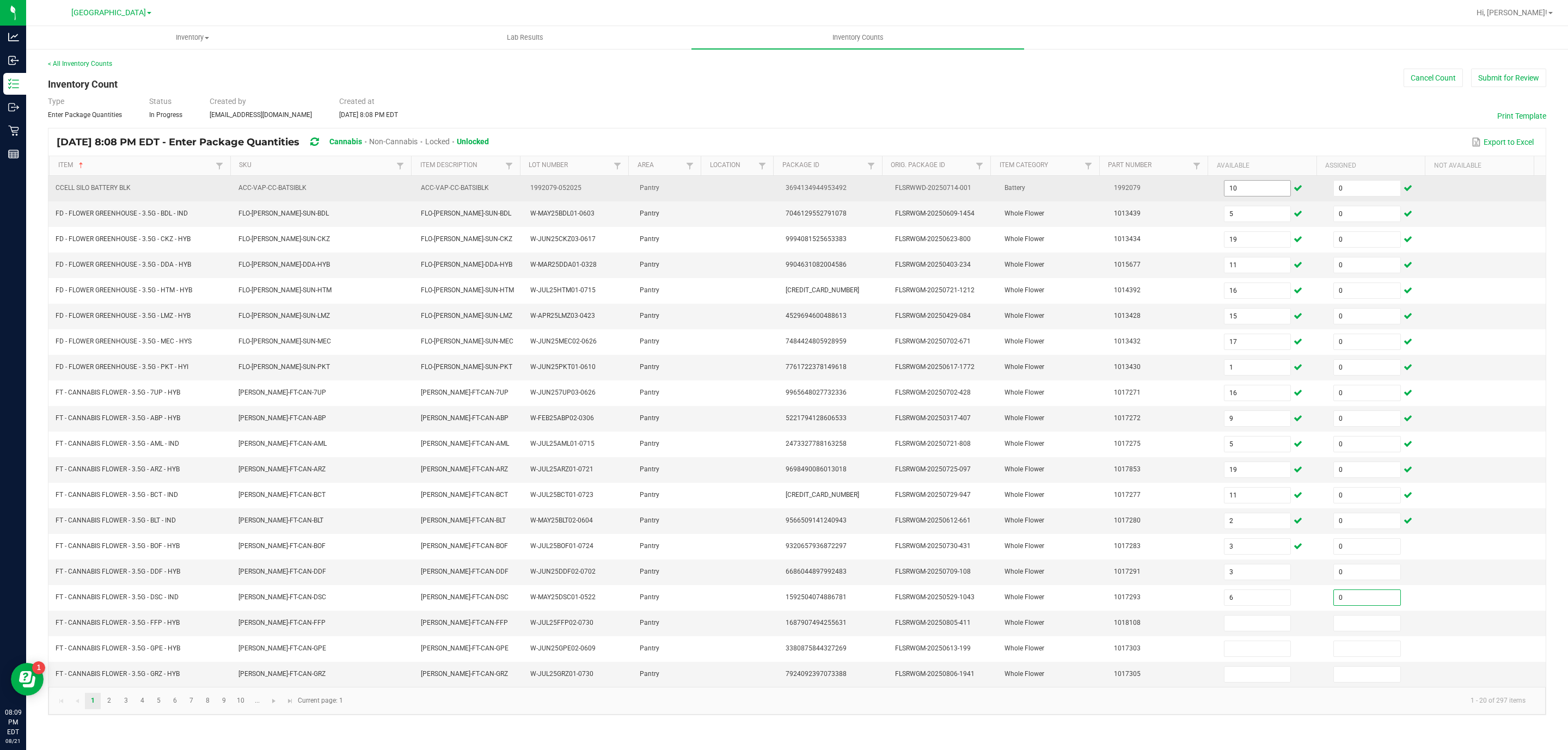
type input "0"
type input "17"
type input "0"
type input "14"
type input "0"
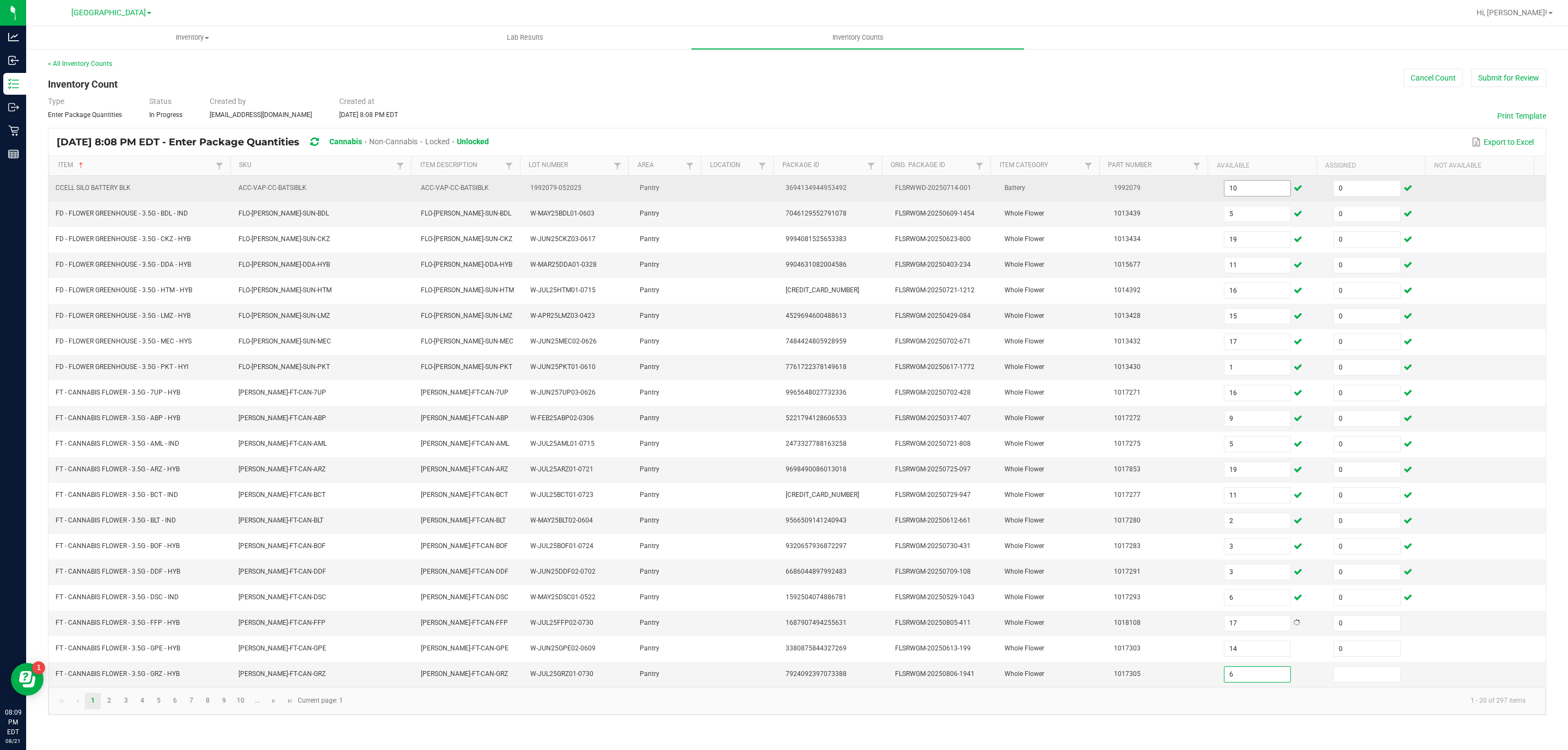
type input "6"
type input "0"
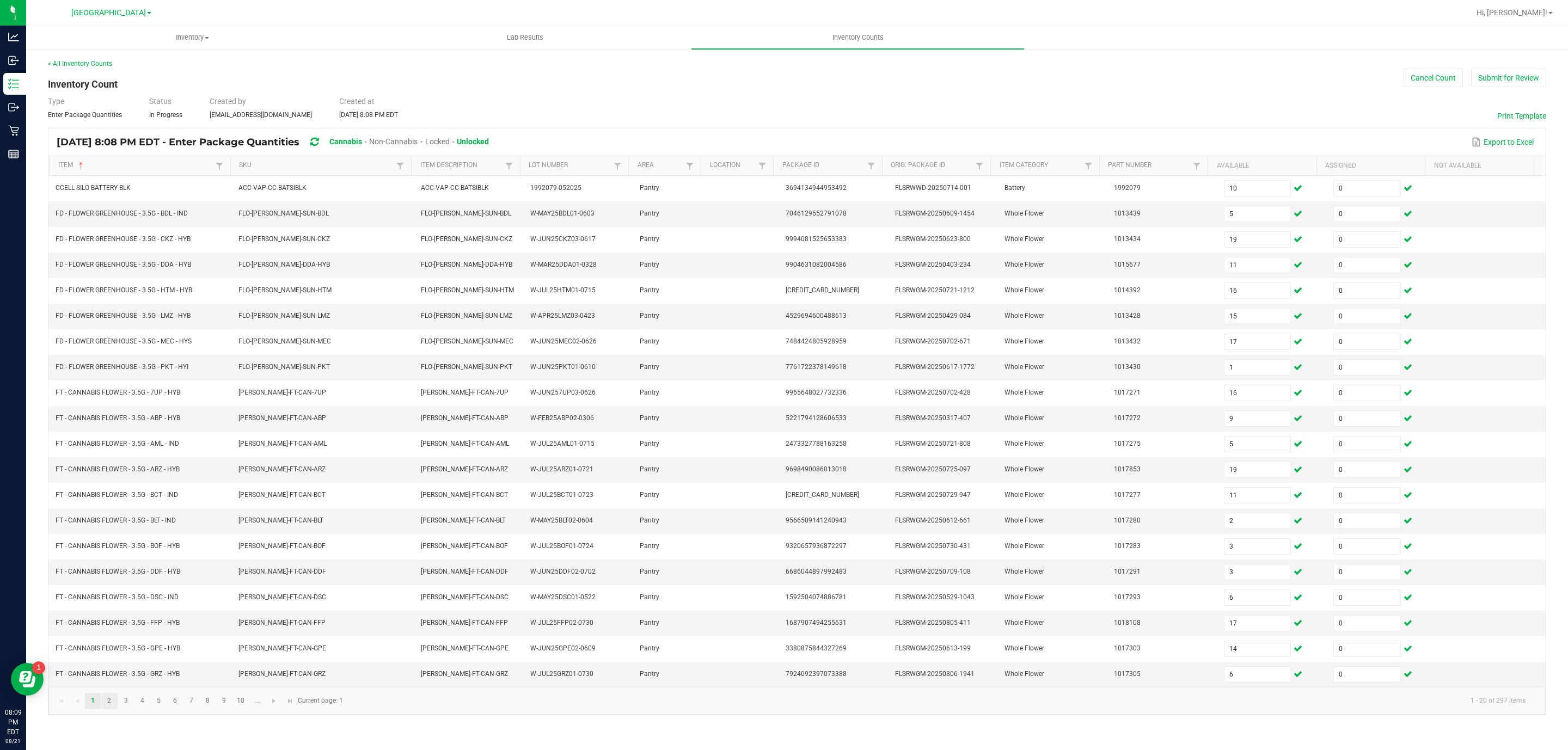
click at [109, 709] on link "2" at bounding box center [109, 701] width 16 height 17
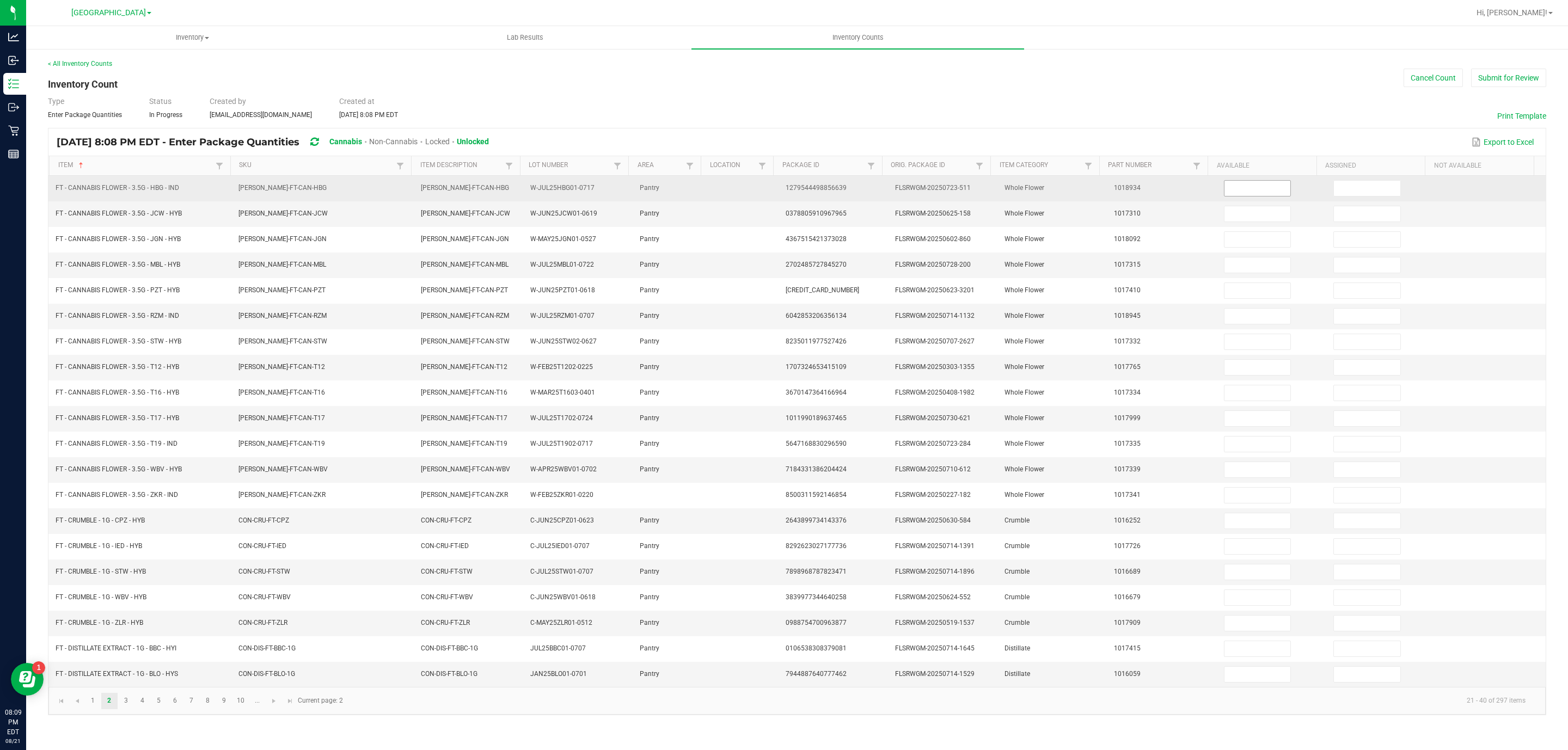
click at [1251, 185] on input at bounding box center [1257, 188] width 67 height 15
type input "2"
type input "0"
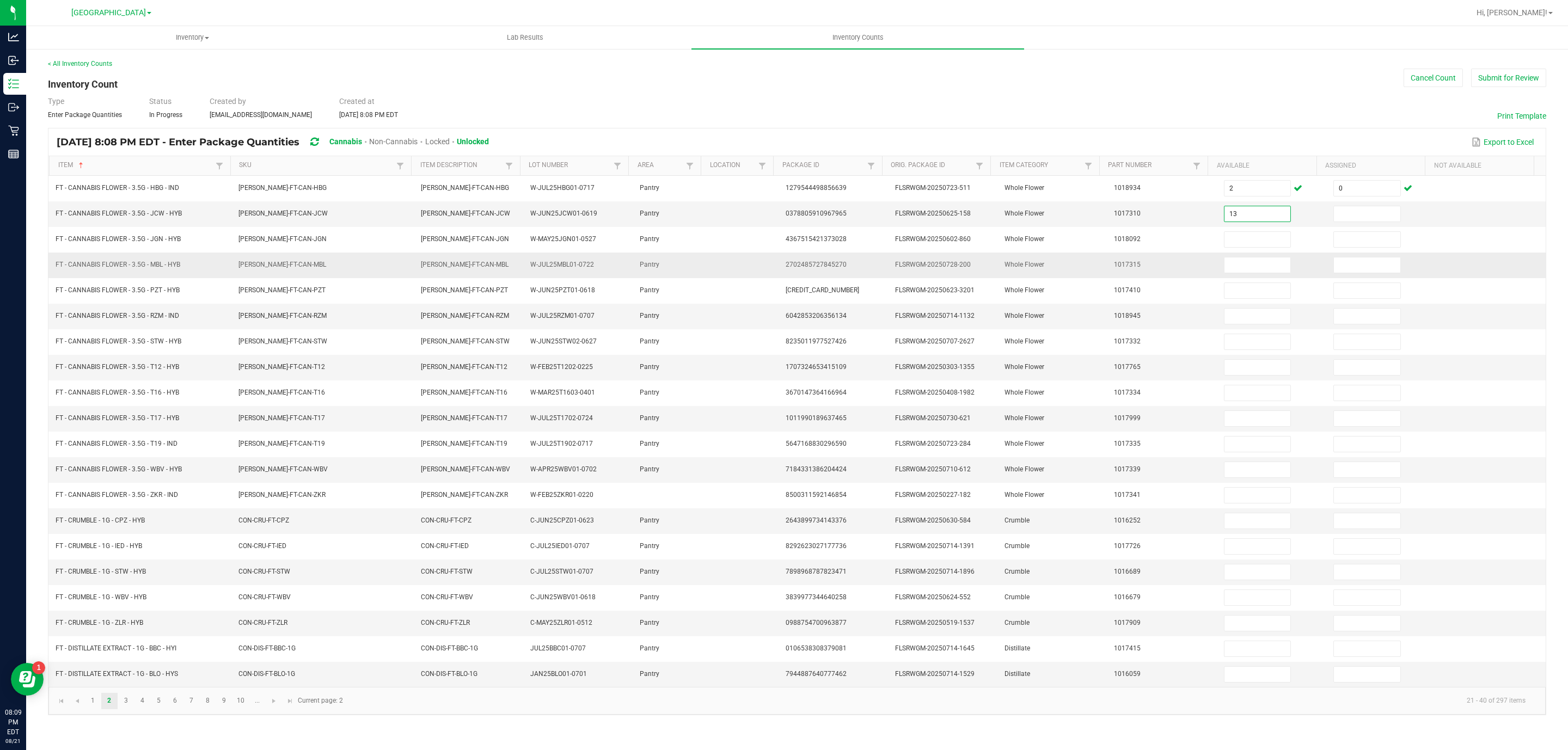
type input "13"
type input "0"
type input "15"
type input "0"
type input "18"
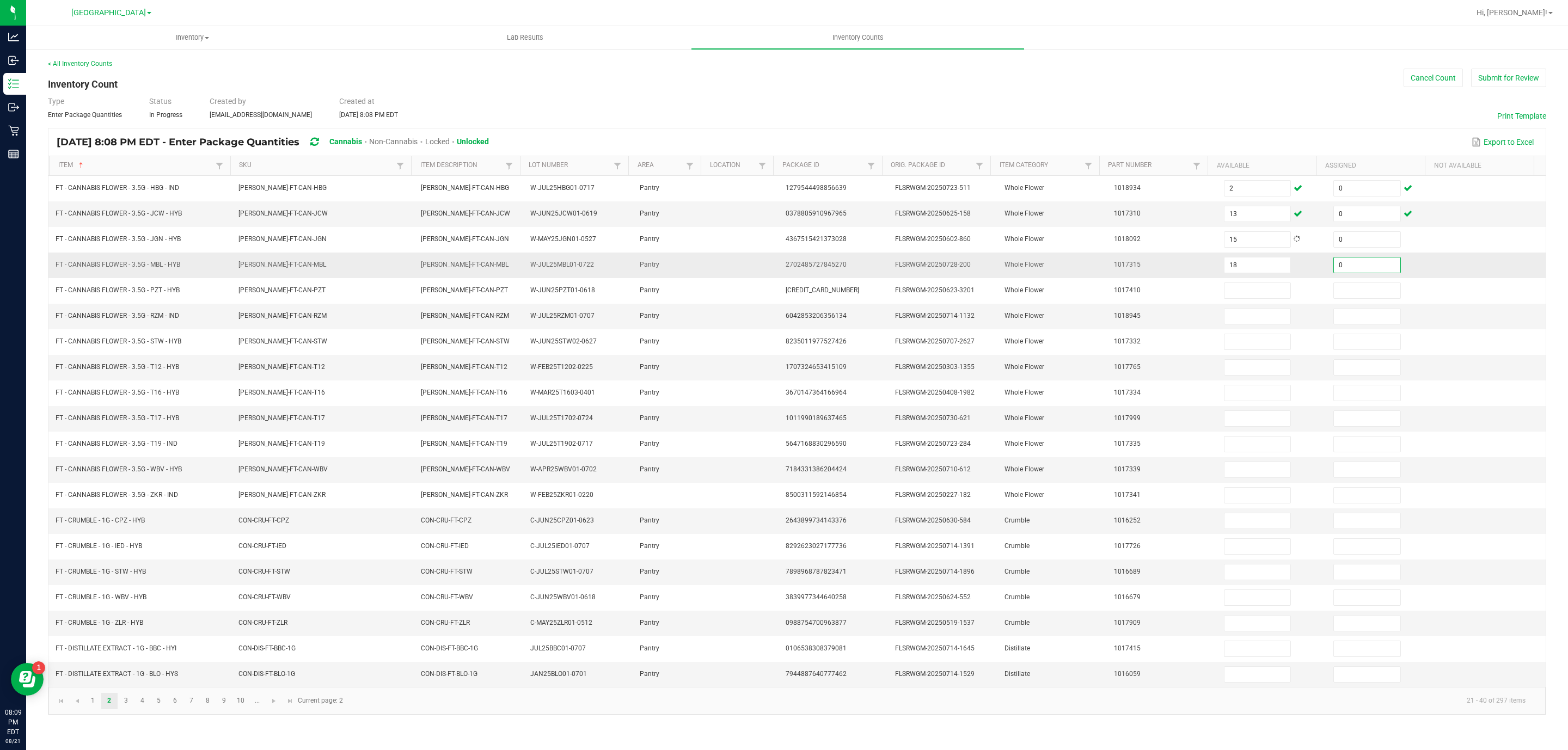
type input "0"
type input "17"
type input "0"
type input "11"
type input "0"
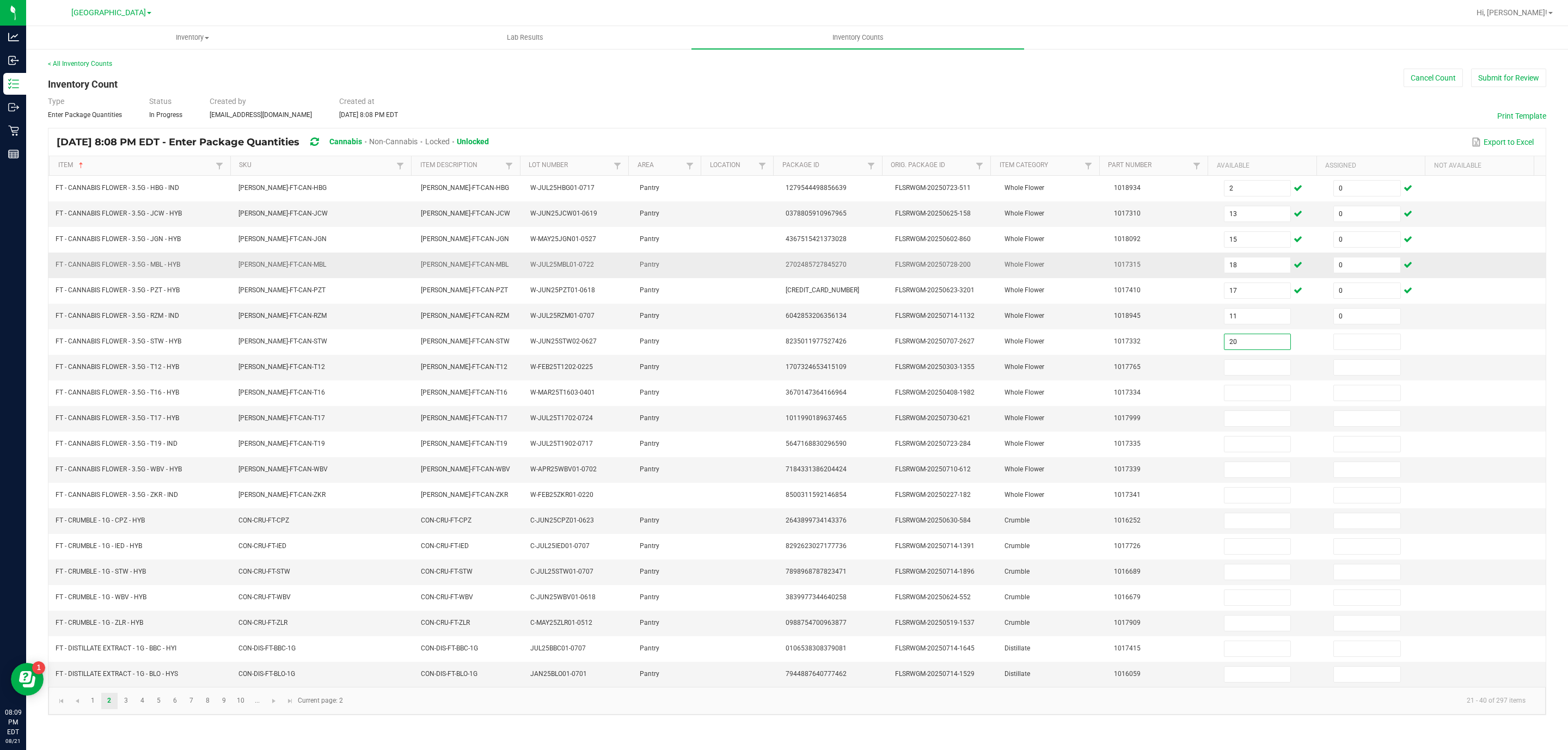
type input "20"
type input "0"
type input "32"
type input "0"
type input "1"
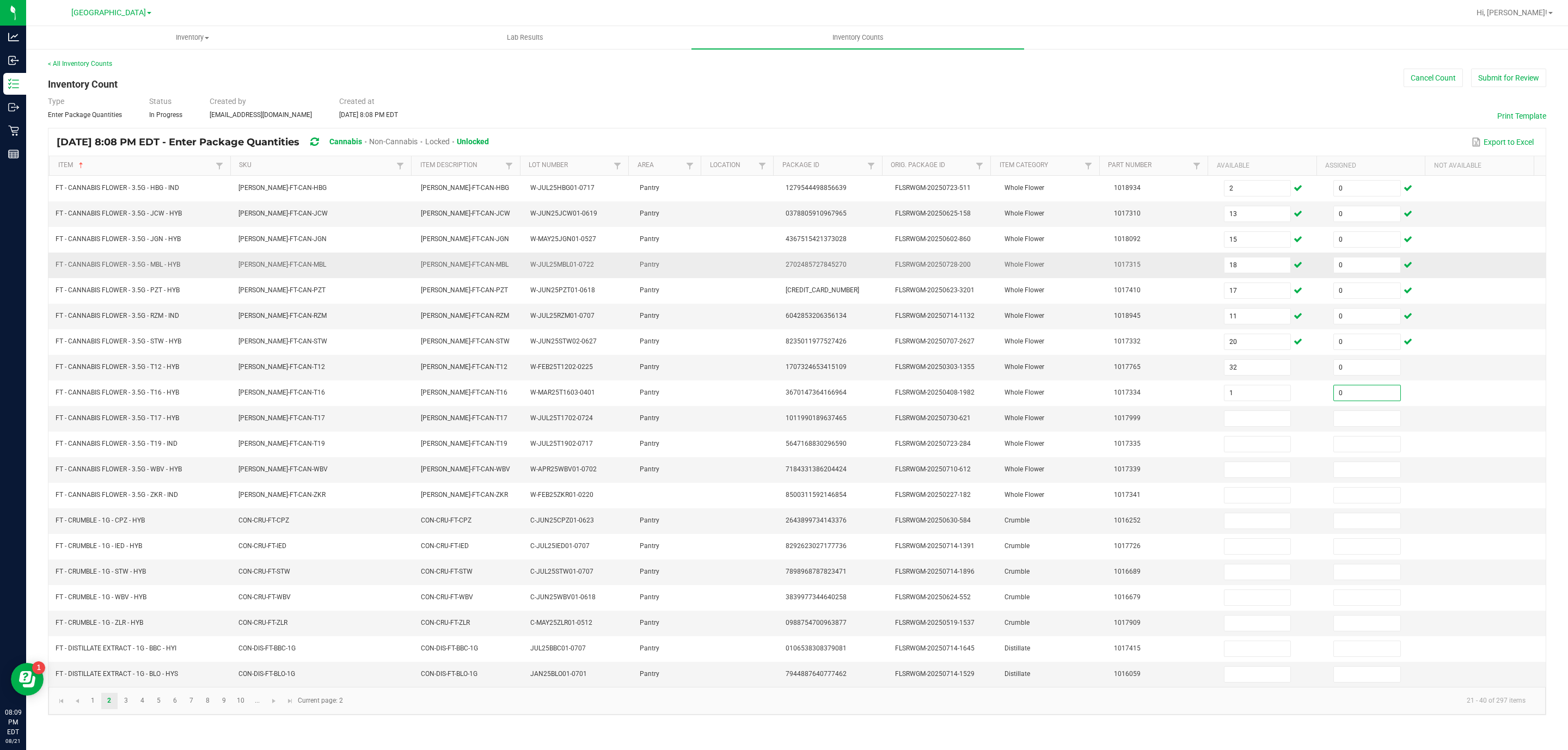
type input "0"
type input "9"
type input "0"
type input "8"
type input "0"
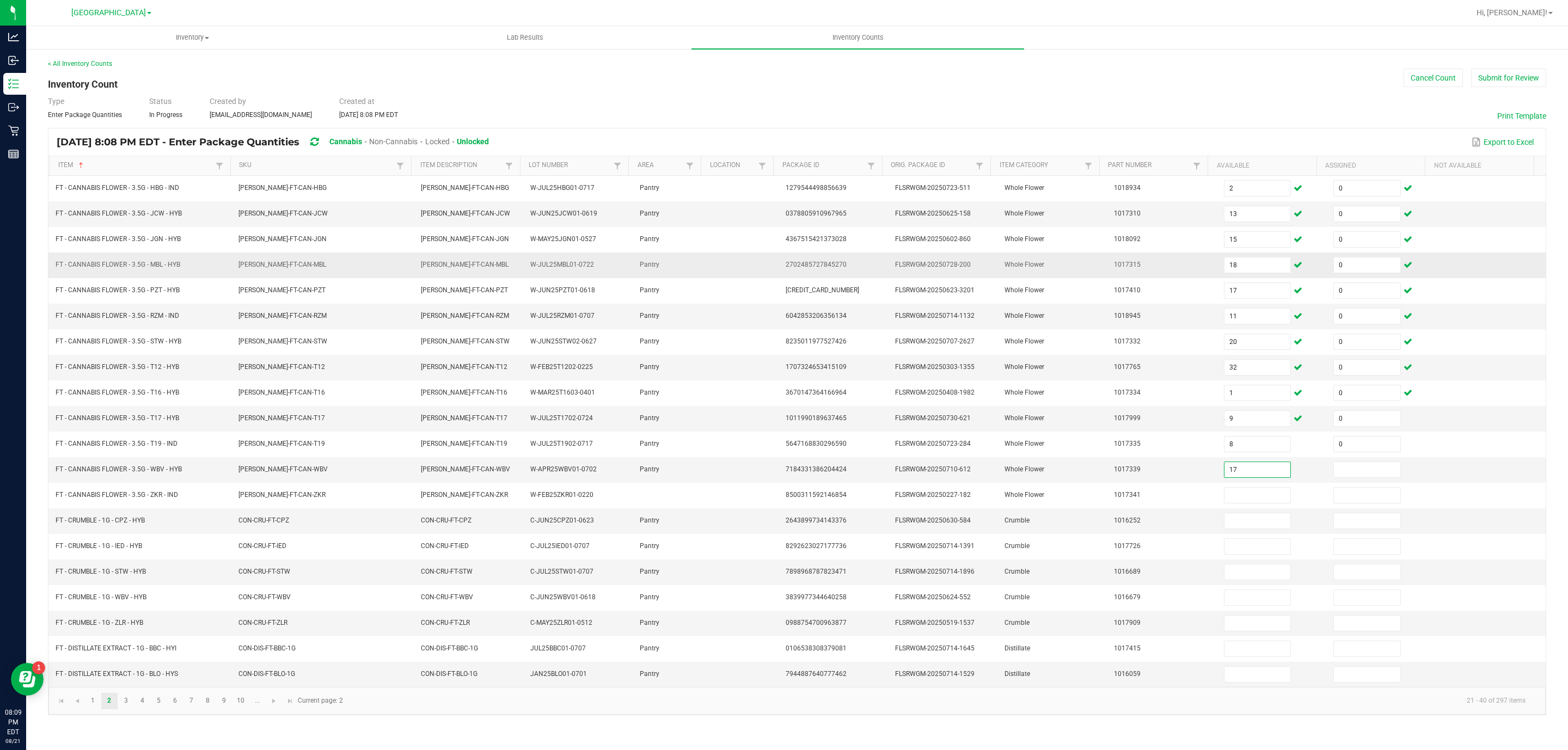
type input "17"
type input "0"
type input "17"
type input "0"
type input "7"
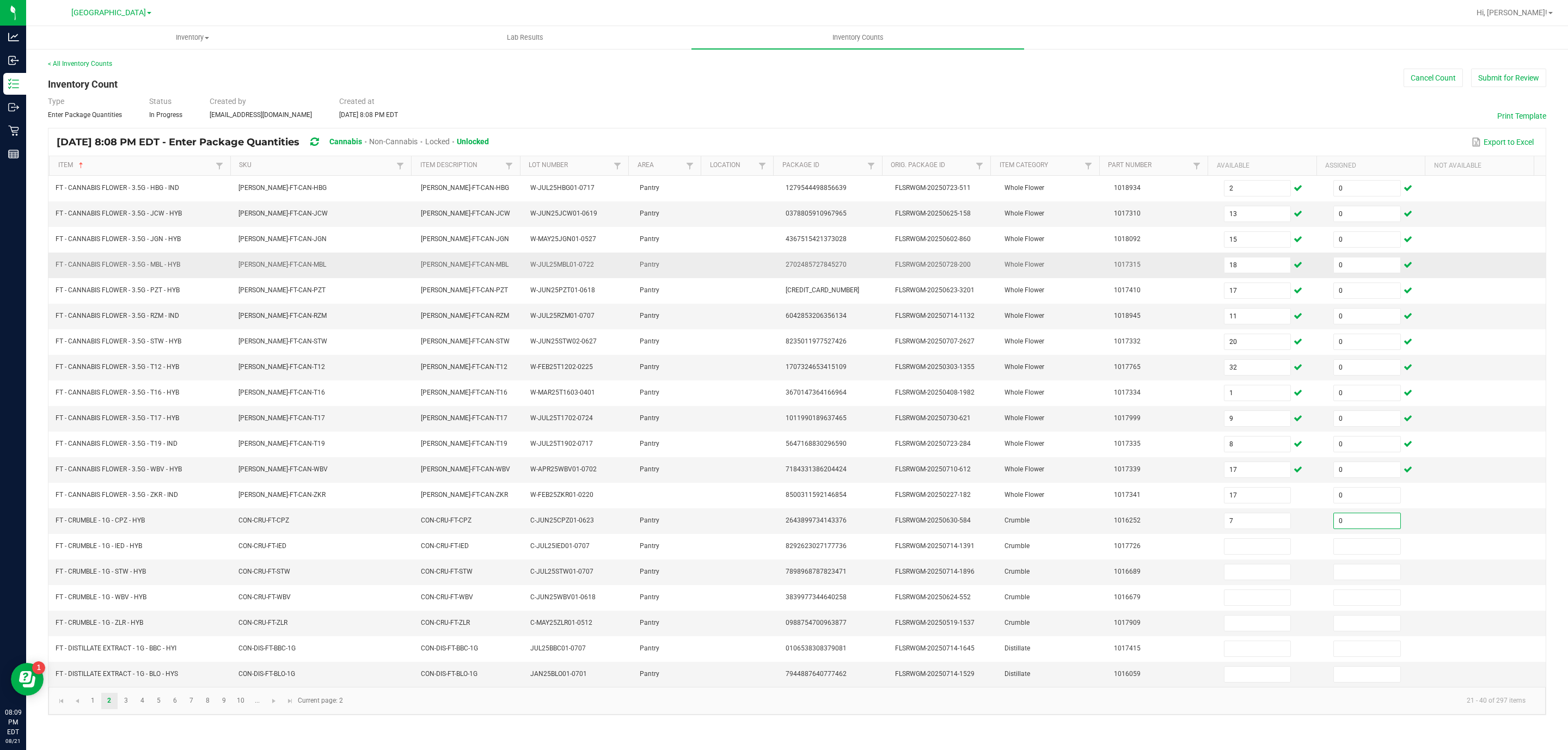
type input "0"
type input "7"
type input "0"
type input "5"
type input "0"
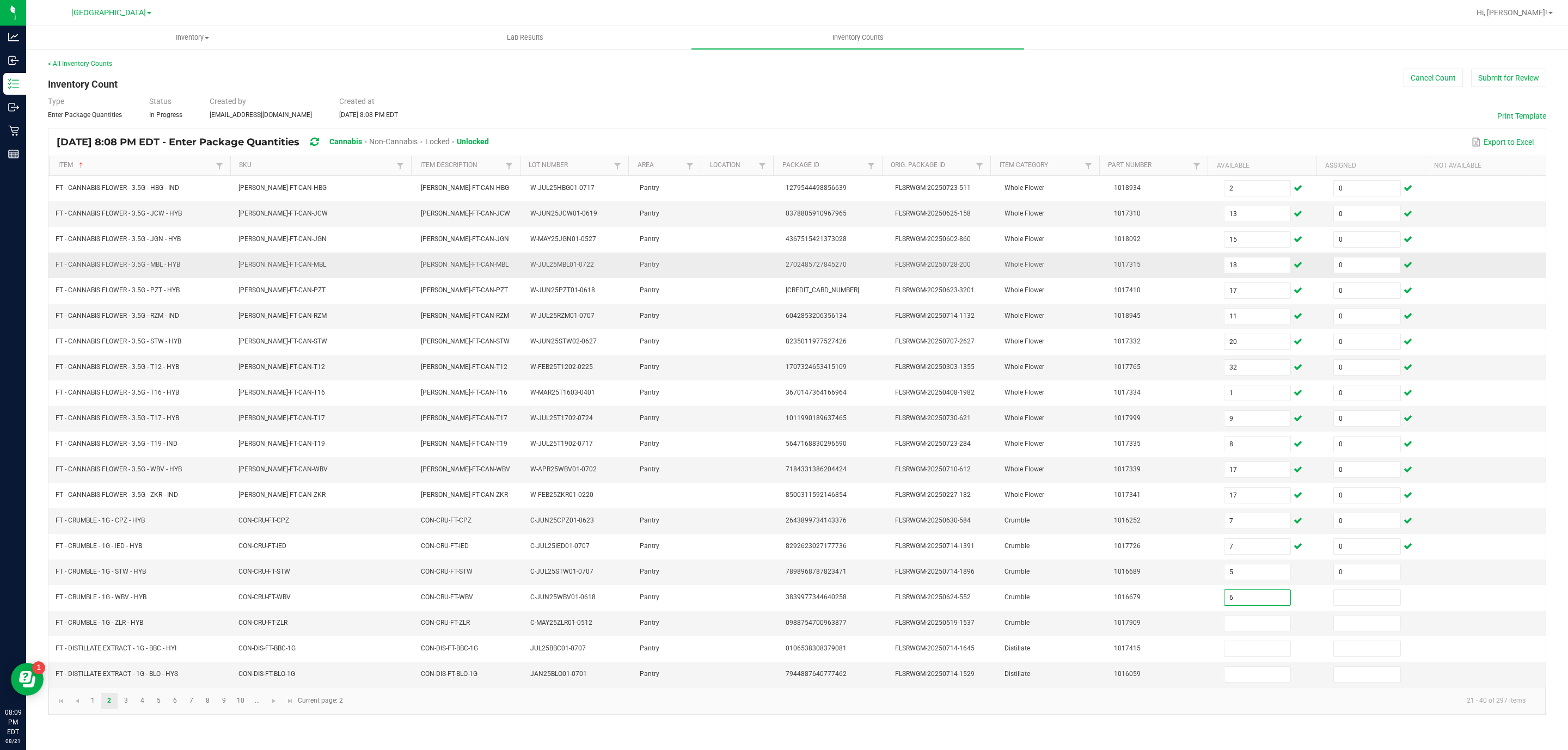
type input "6"
type input "0"
type input "1"
type input "0"
type input "5"
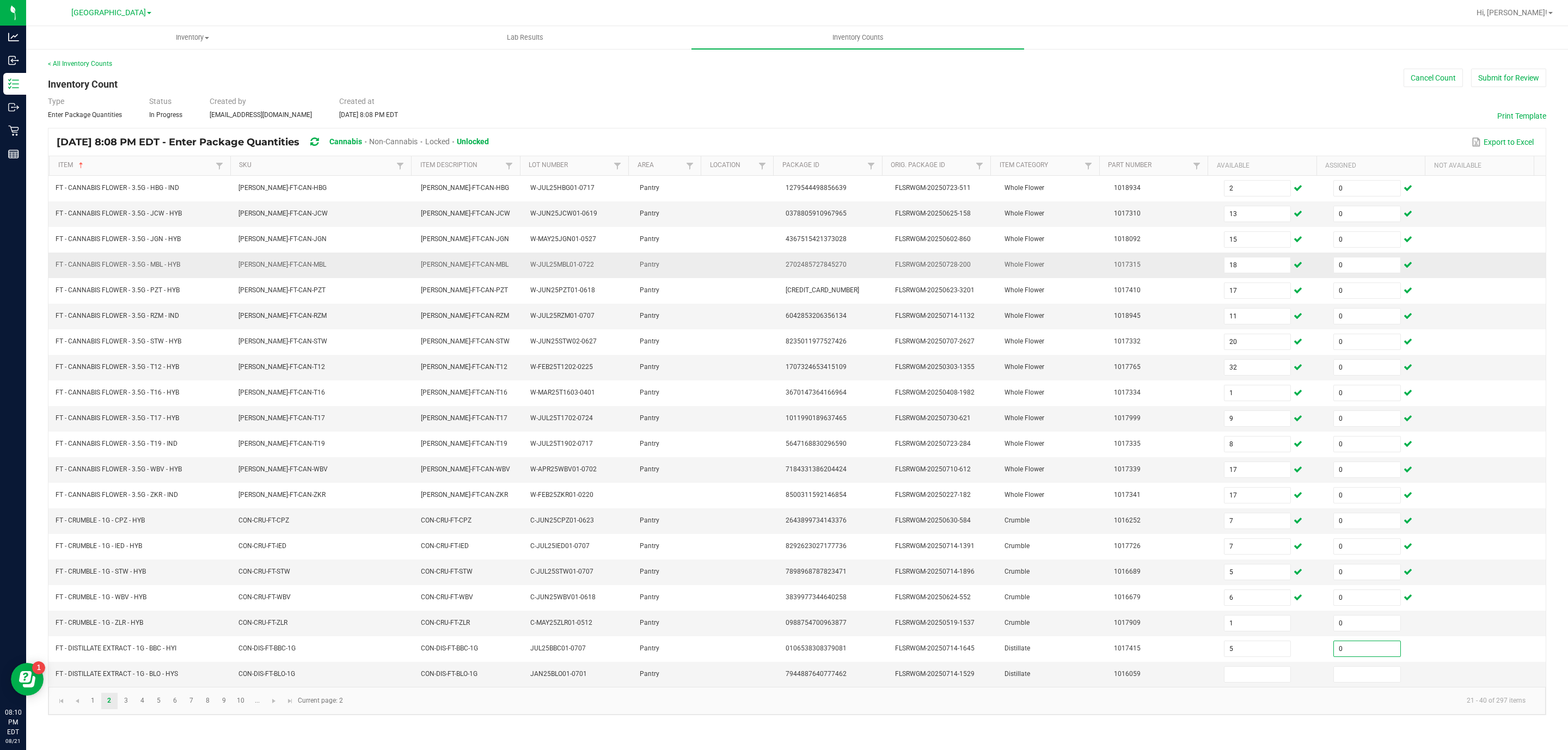
type input "0"
type input "12"
type input "0"
click at [130, 709] on link "3" at bounding box center [126, 701] width 16 height 17
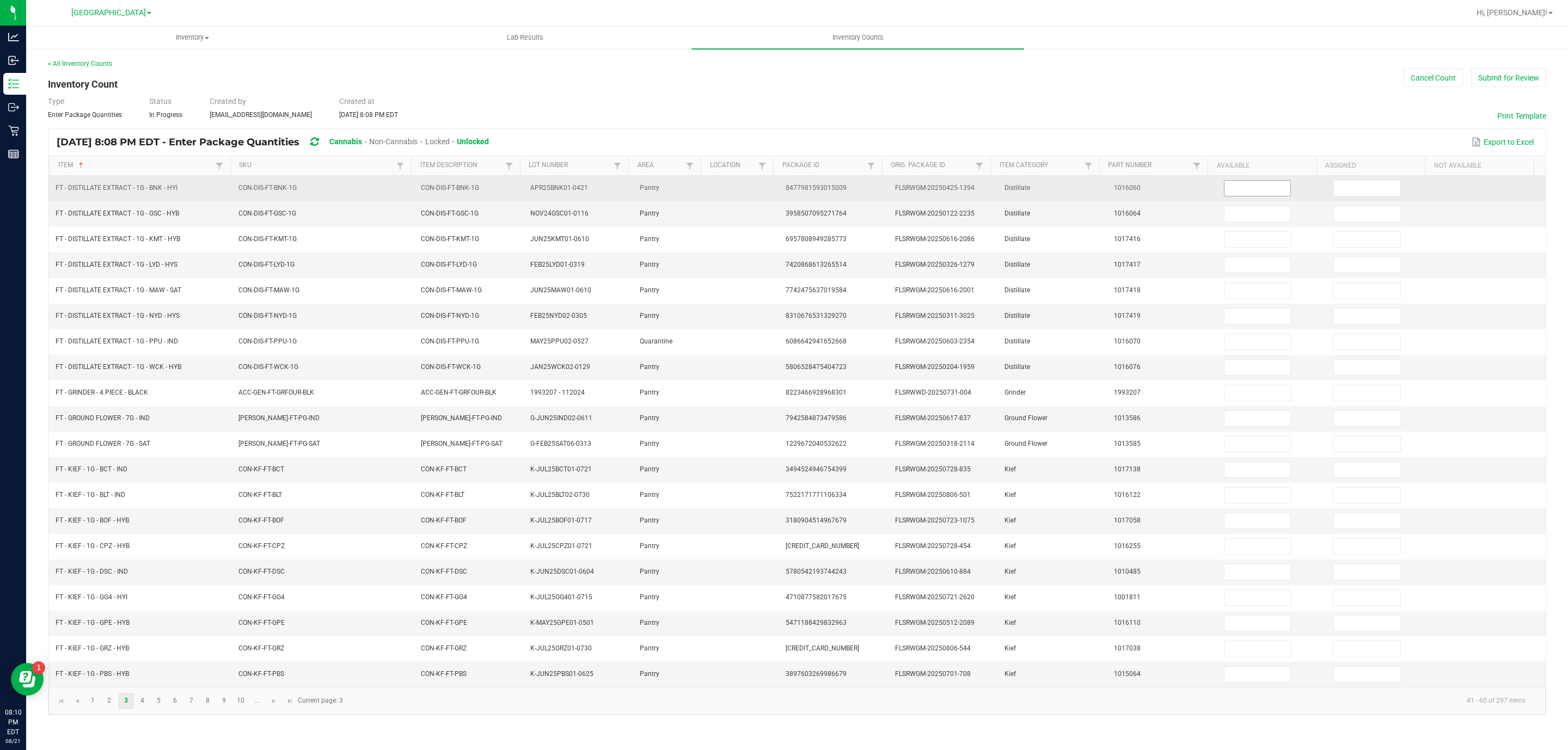
click at [1232, 190] on input at bounding box center [1257, 188] width 67 height 15
type input "5"
type input "0"
type input "1"
type input "0"
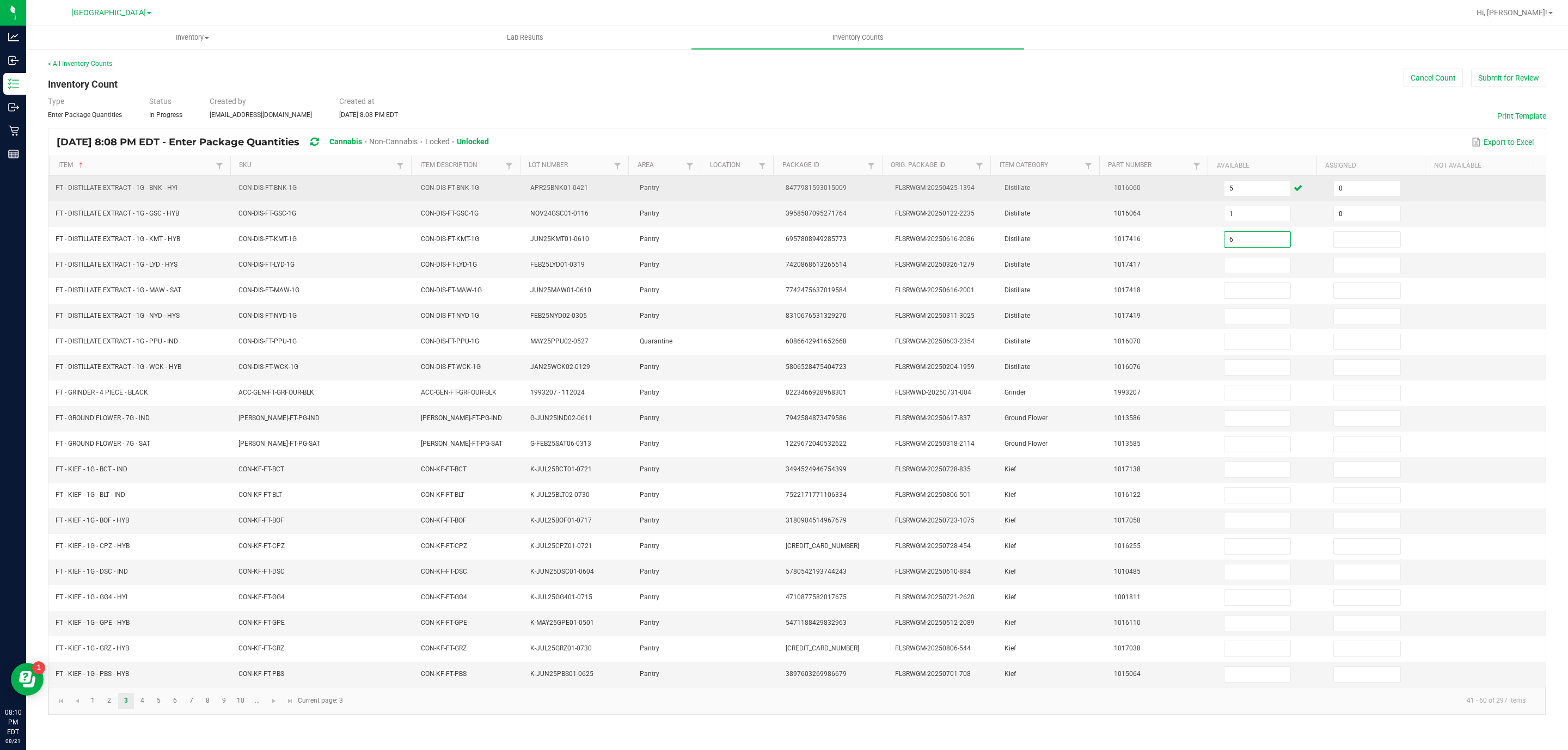
type input "6"
type input "0"
type input "4"
type input "0"
type input "11"
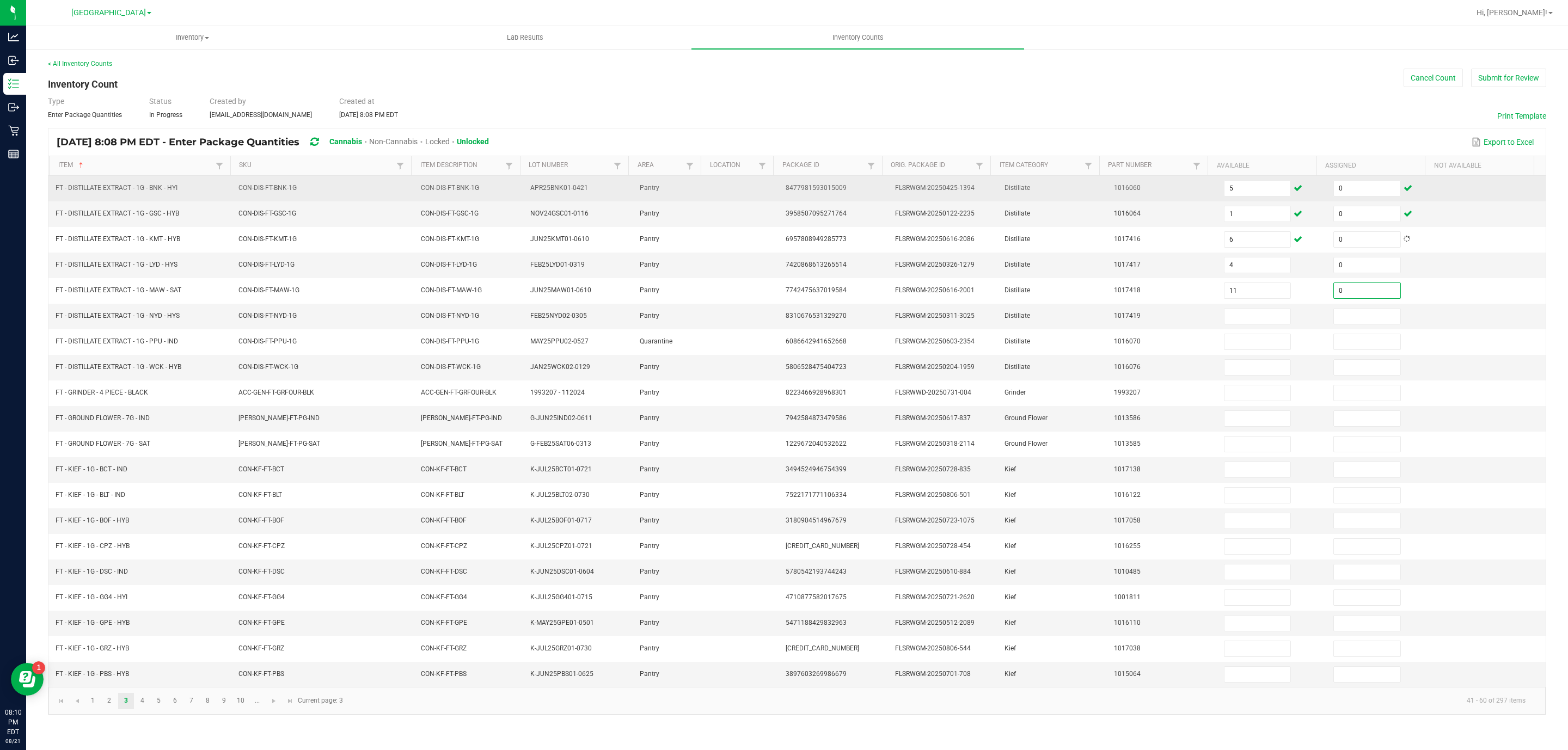
type input "0"
type input "5"
type input "0"
type input "12"
type input "0"
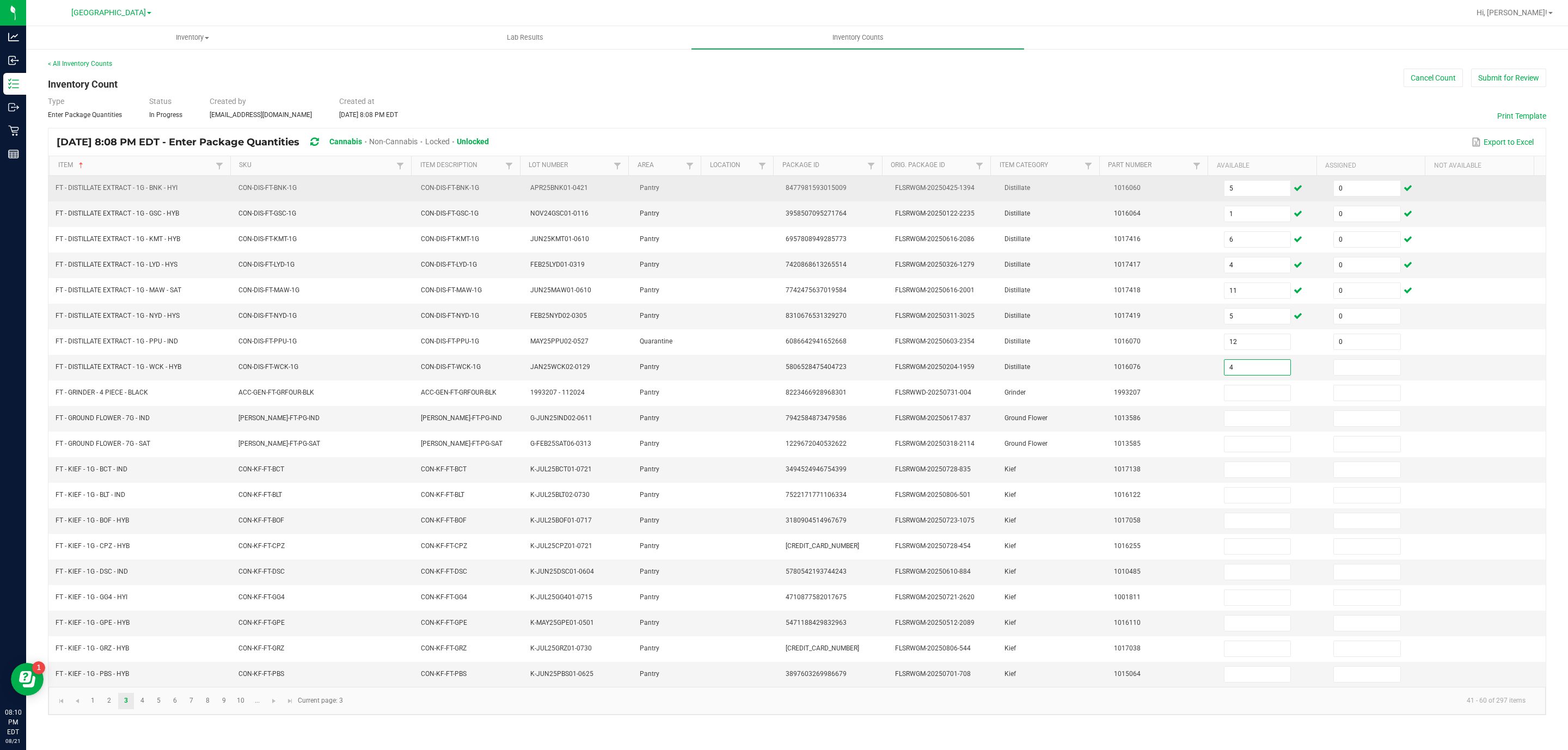
type input "4"
type input "0"
type input "5"
type input "0"
type input "19"
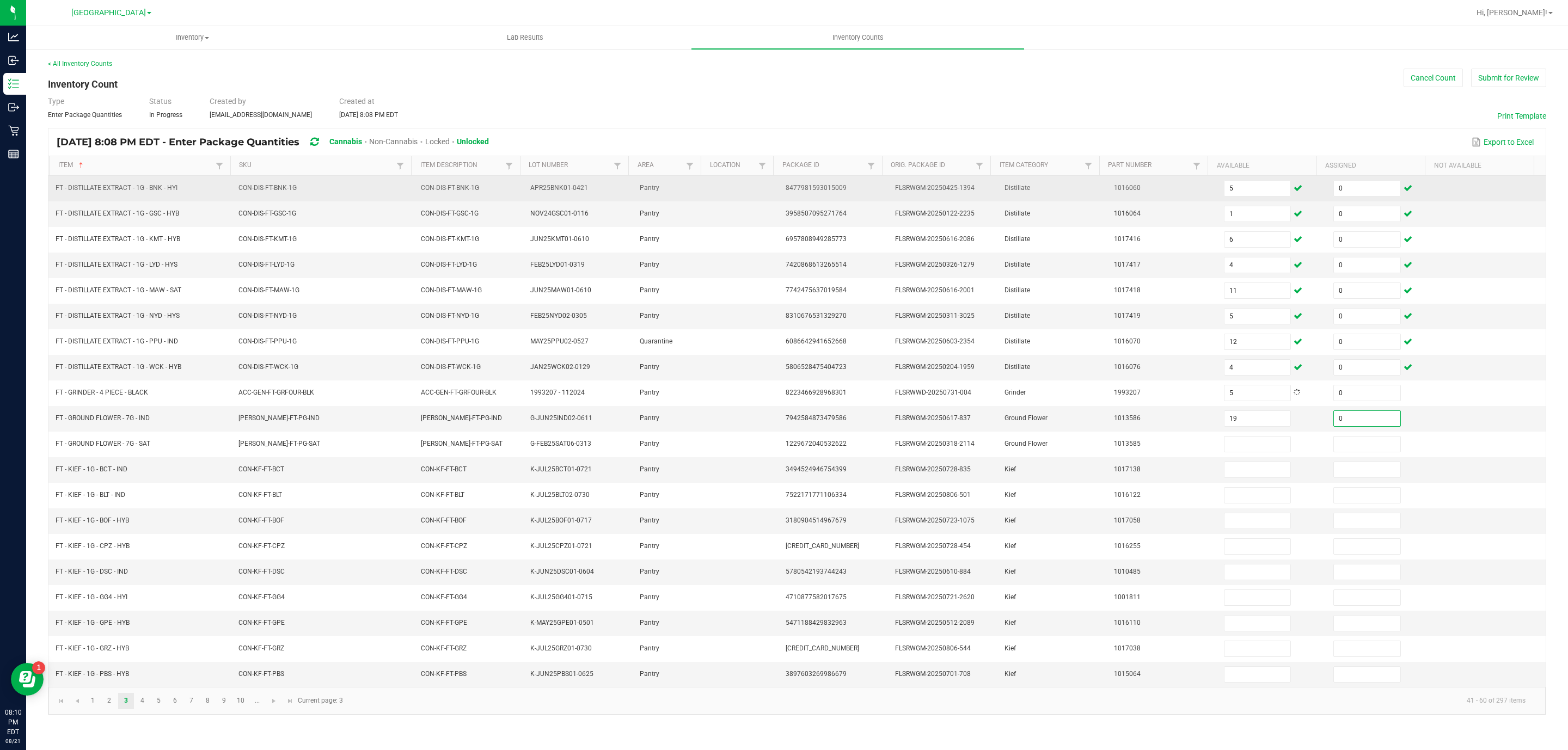
type input "0"
type input "17"
type input "0"
type input "5"
type input "0"
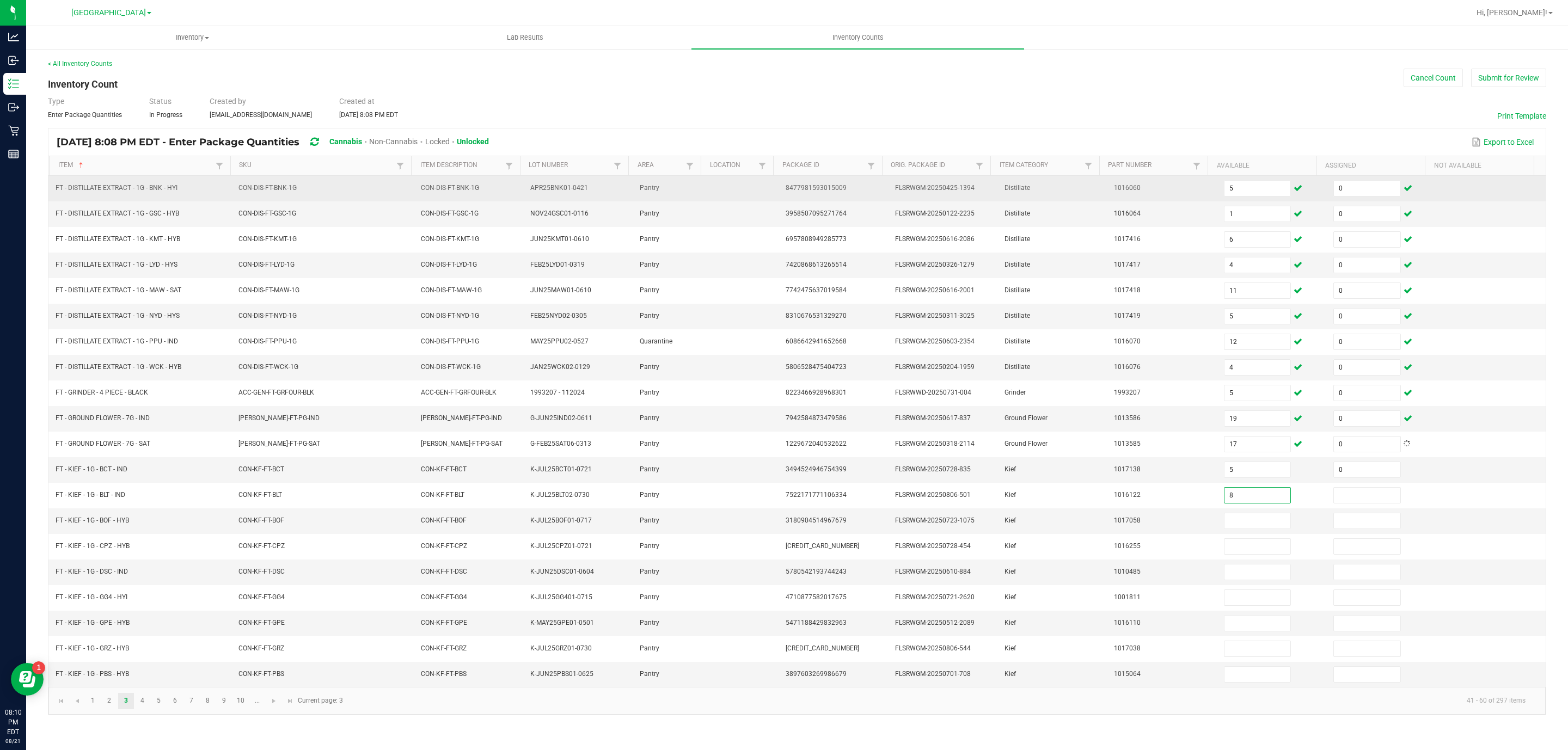
type input "8"
type input "0"
type input "5"
type input "0"
type input "8"
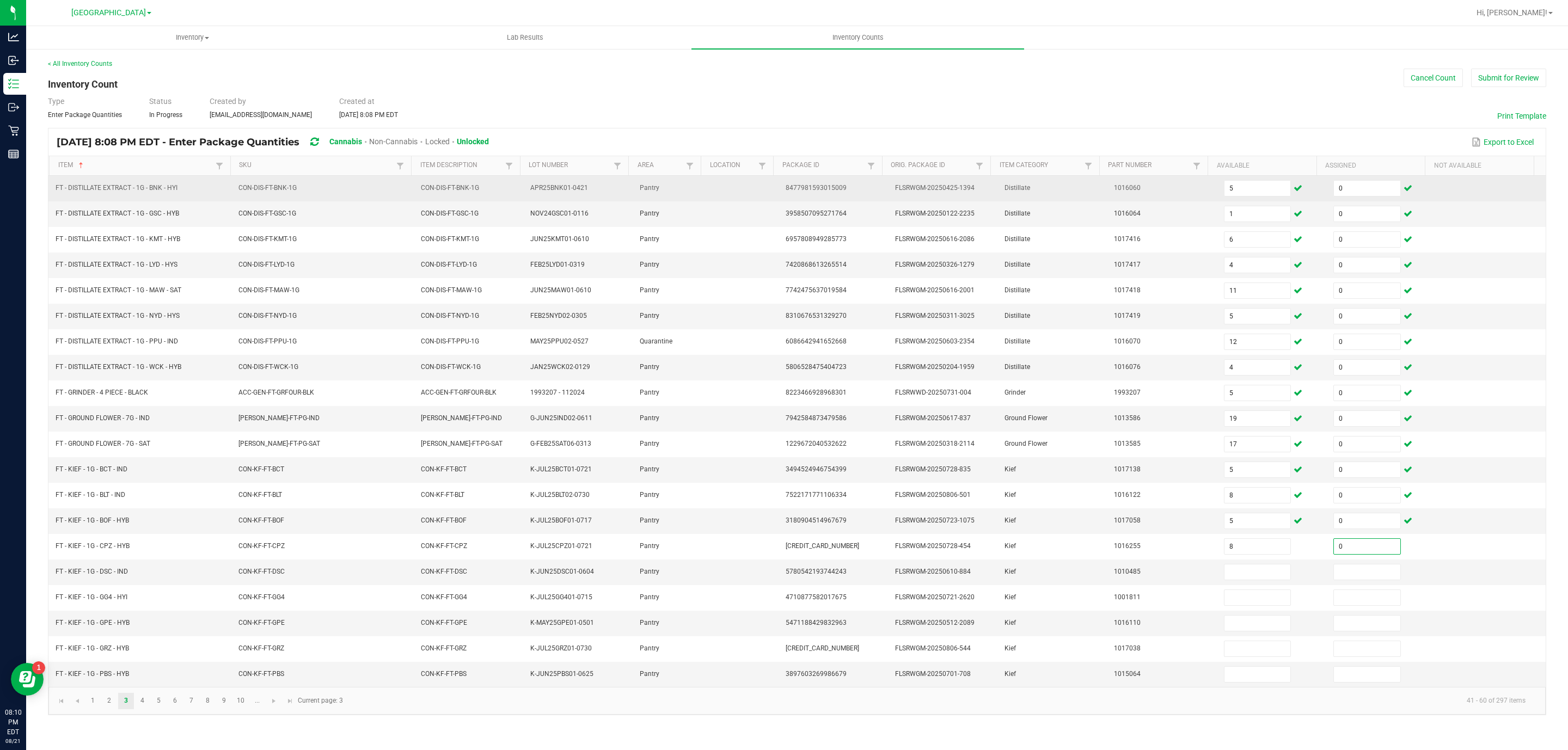
type input "0"
type input "6"
type input "0"
type input "2"
type input "0"
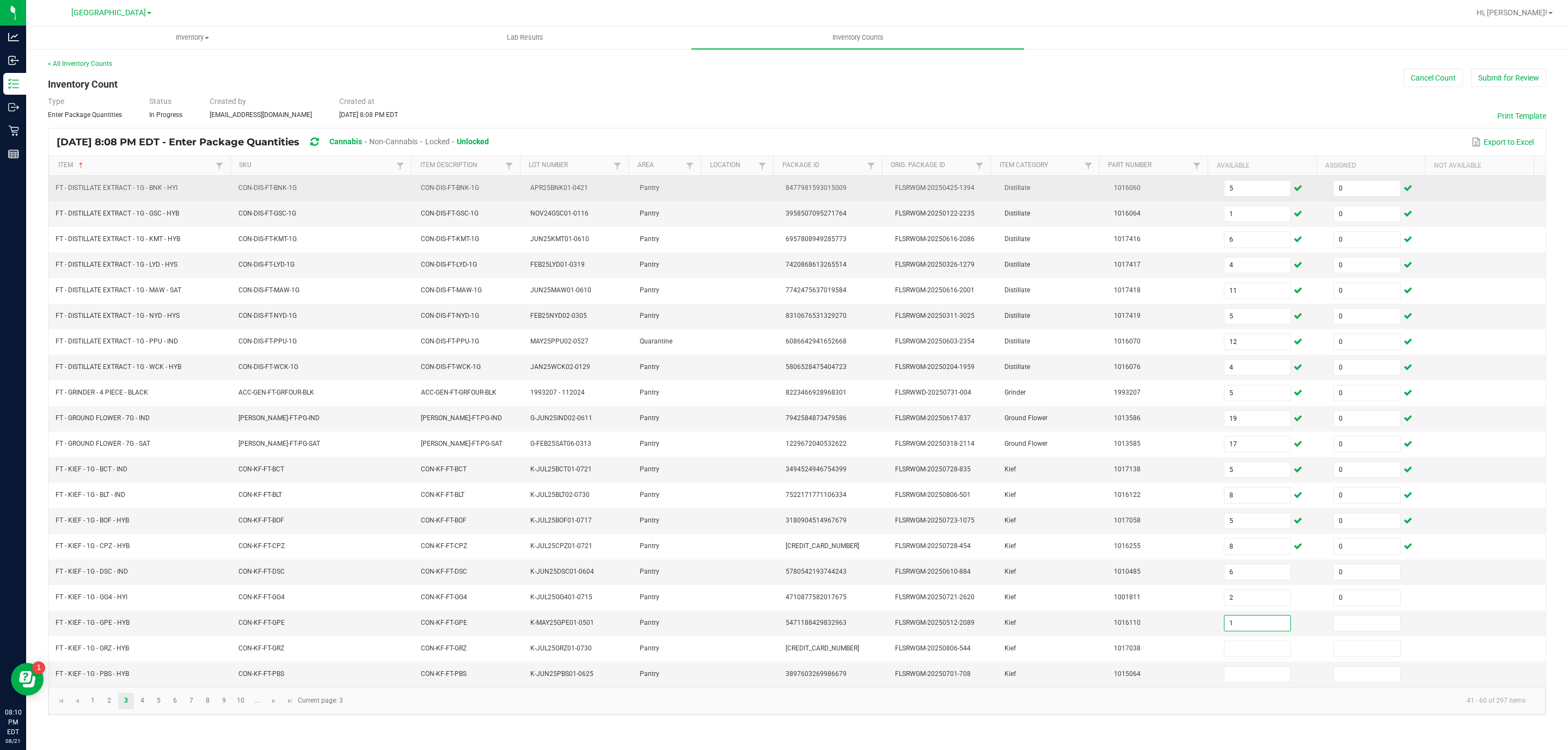
type input "1"
type input "0"
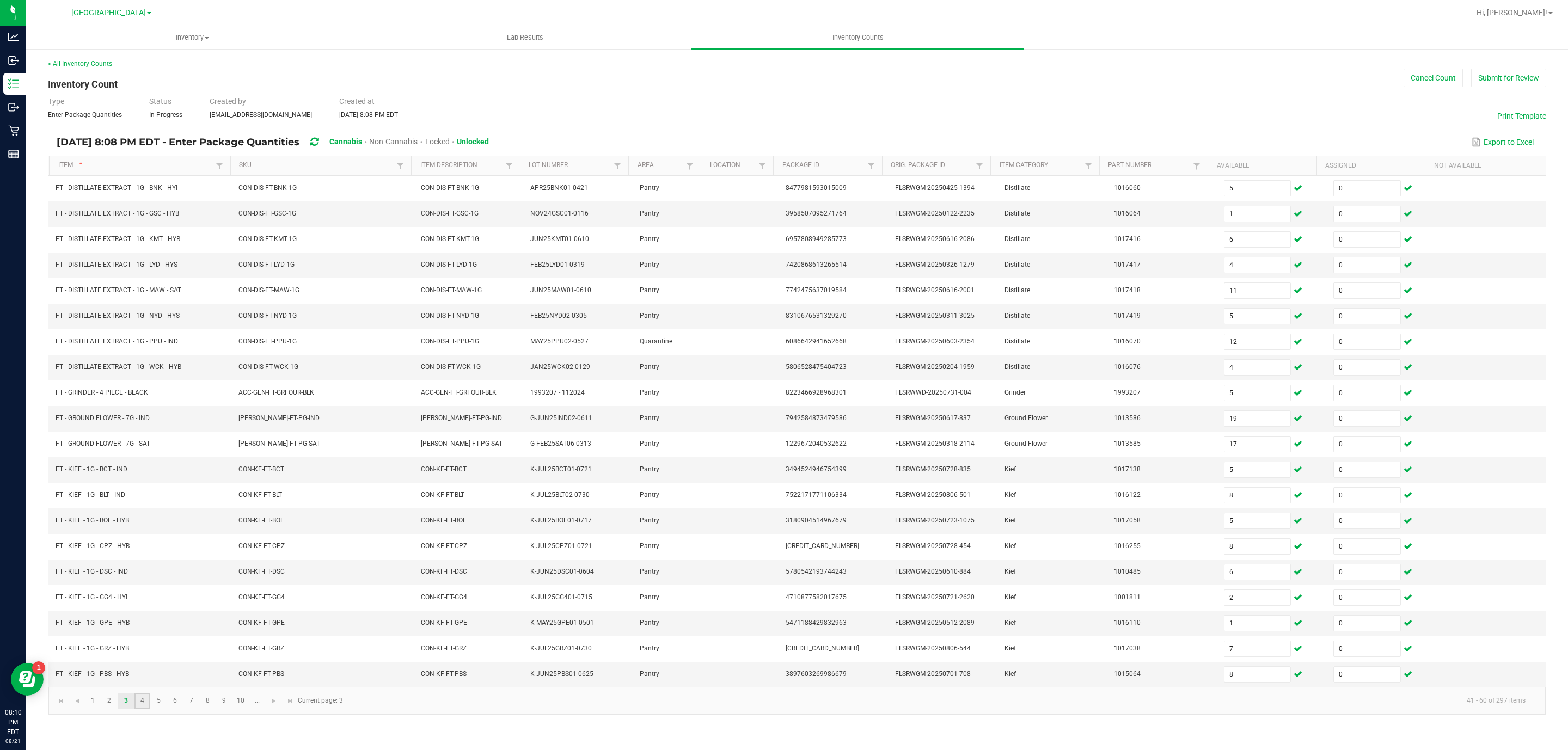
click at [139, 709] on link "4" at bounding box center [142, 701] width 16 height 17
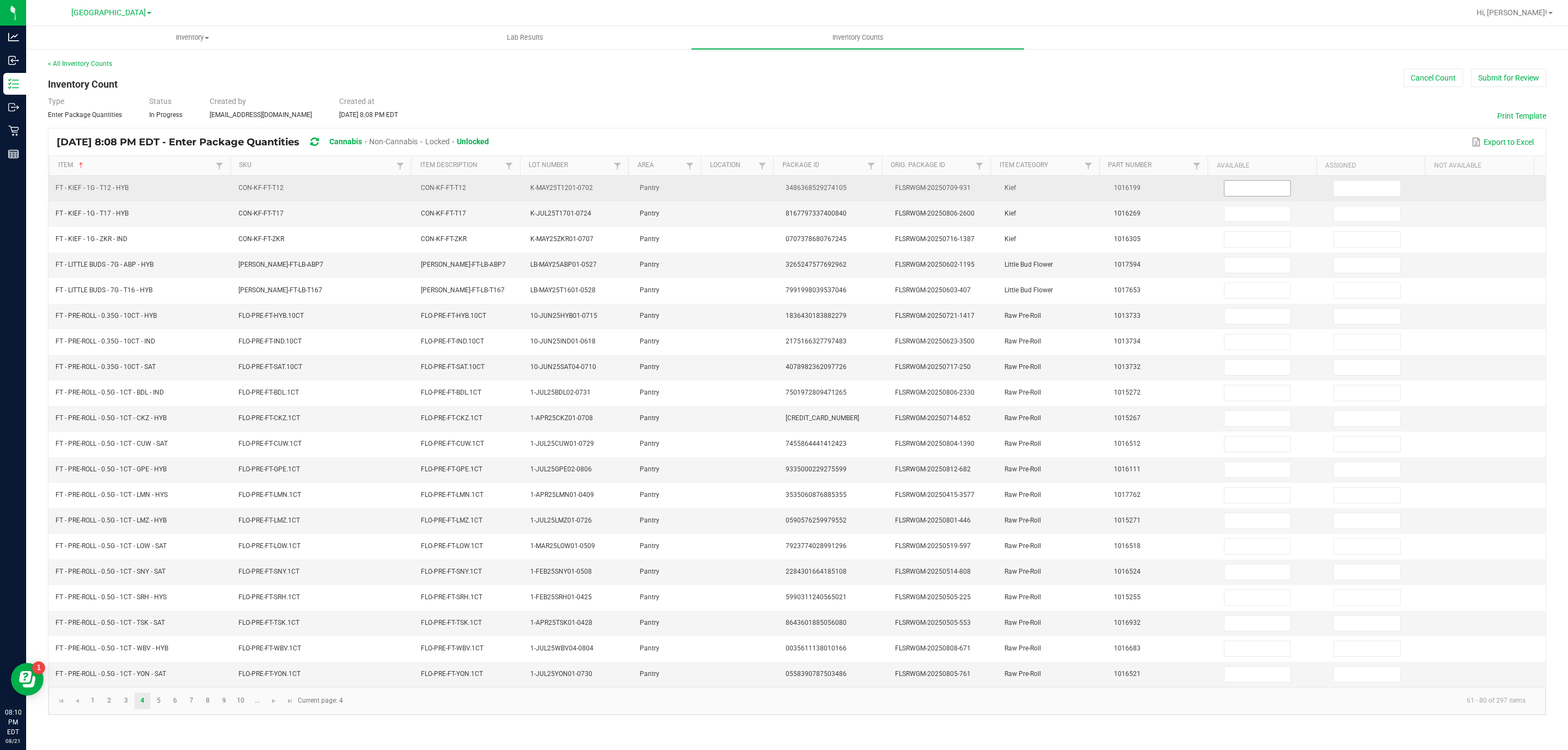
click at [1238, 188] on input at bounding box center [1257, 188] width 67 height 15
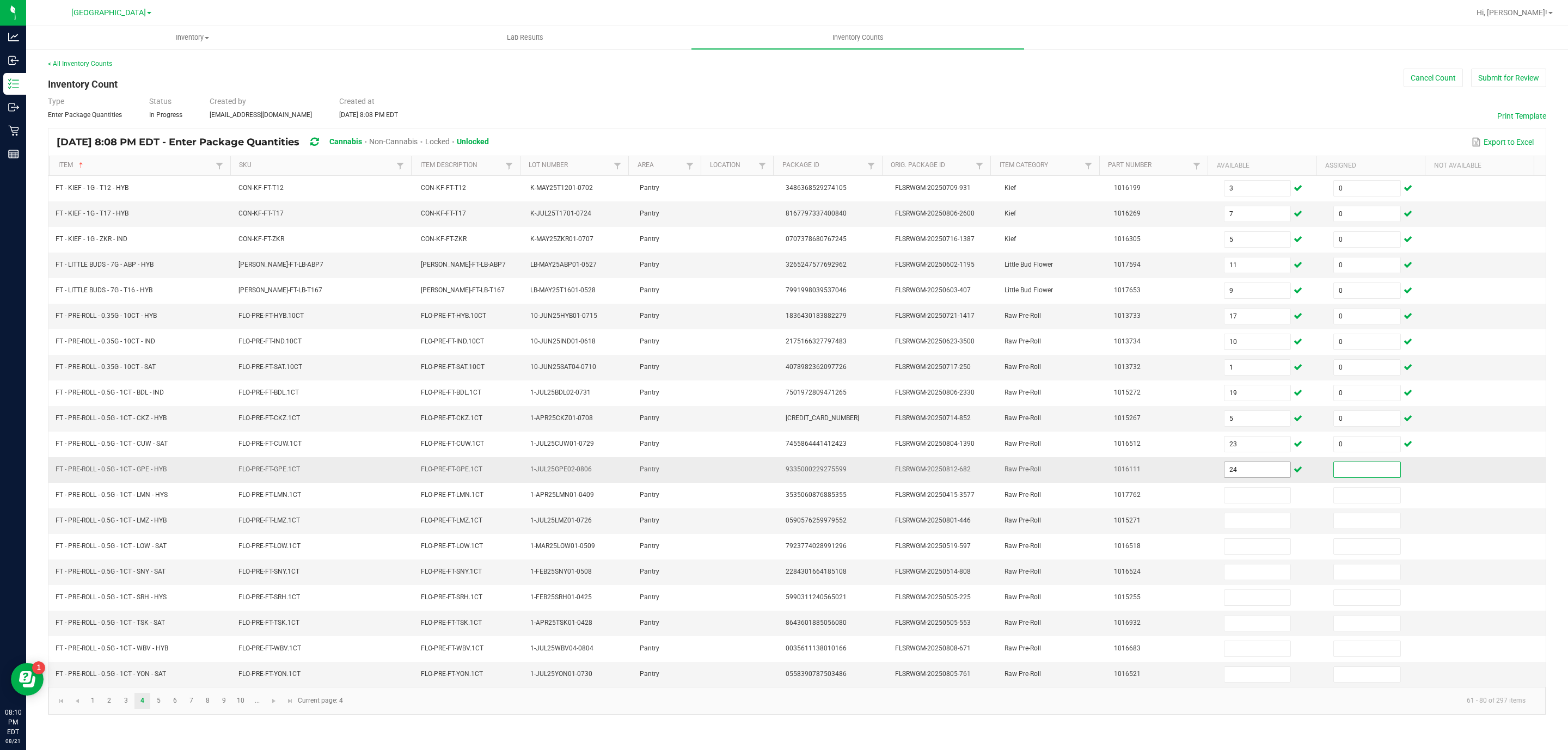
click at [1243, 477] on input "24" at bounding box center [1257, 470] width 67 height 15
click at [155, 709] on link "5" at bounding box center [158, 701] width 16 height 17
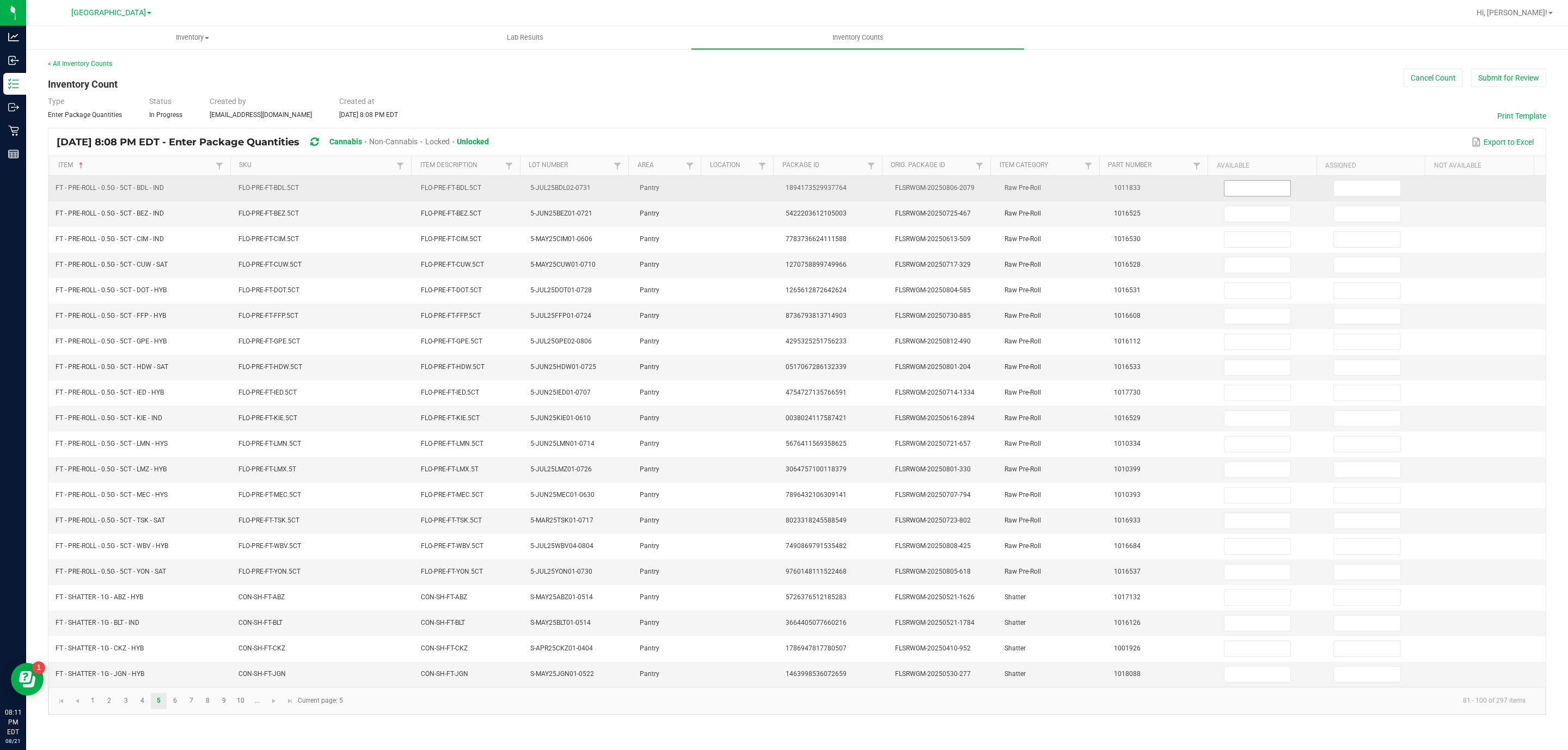
click at [1230, 195] on input at bounding box center [1257, 188] width 67 height 15
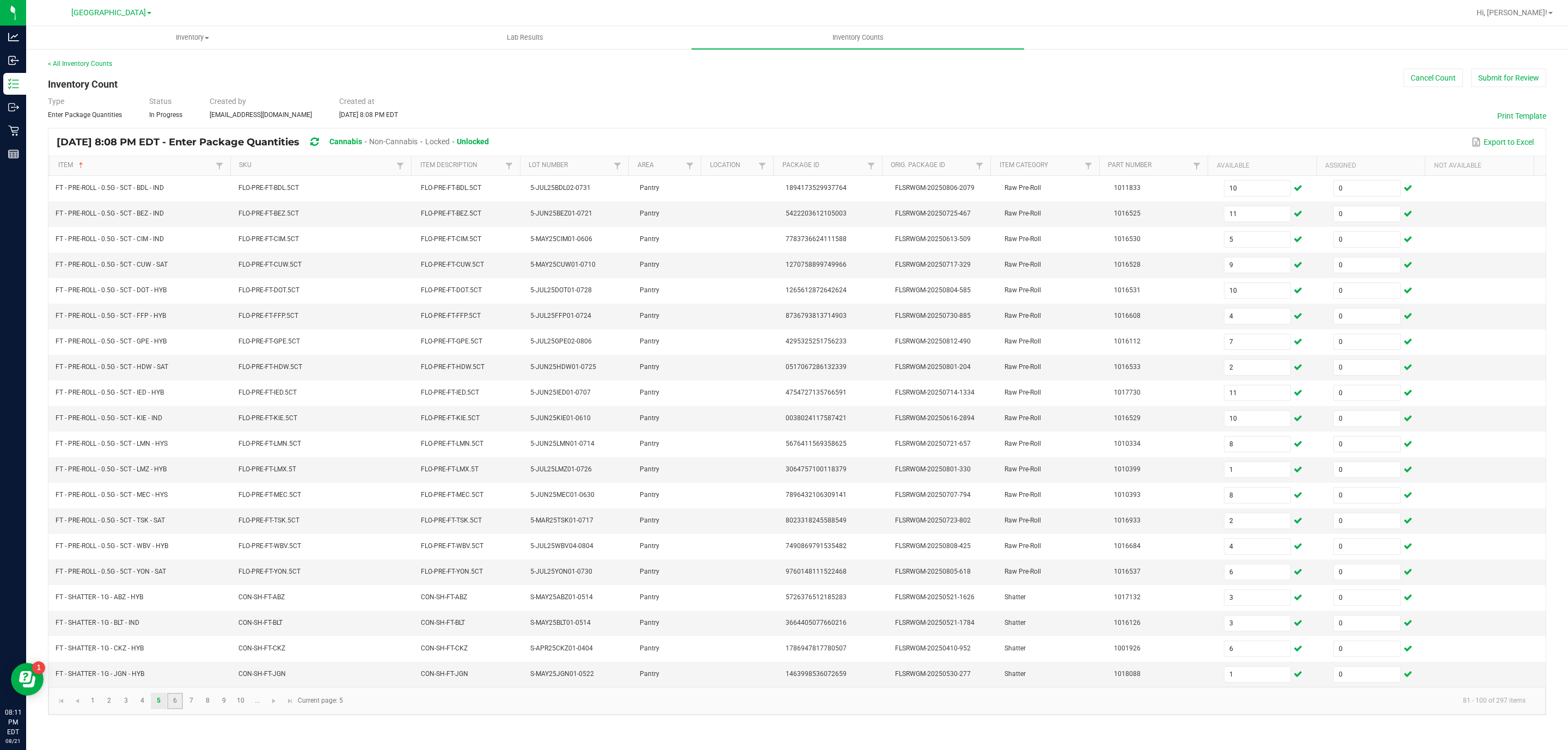
drag, startPoint x: 175, startPoint y: 719, endPoint x: 192, endPoint y: 708, distance: 20.2
click at [177, 709] on link "6" at bounding box center [175, 701] width 16 height 17
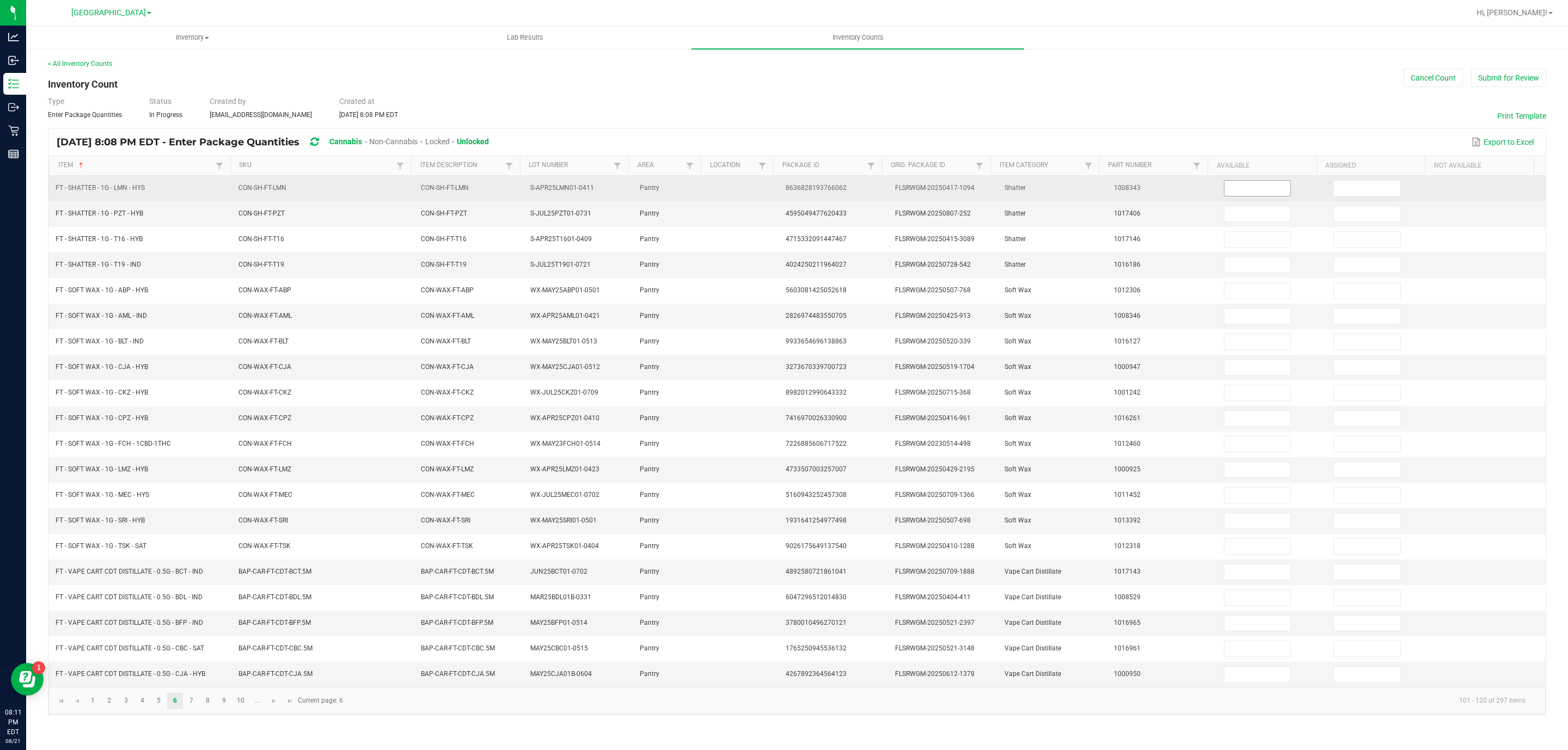
click at [1228, 180] on span at bounding box center [1257, 189] width 67 height 17
click at [1230, 184] on input at bounding box center [1257, 188] width 67 height 15
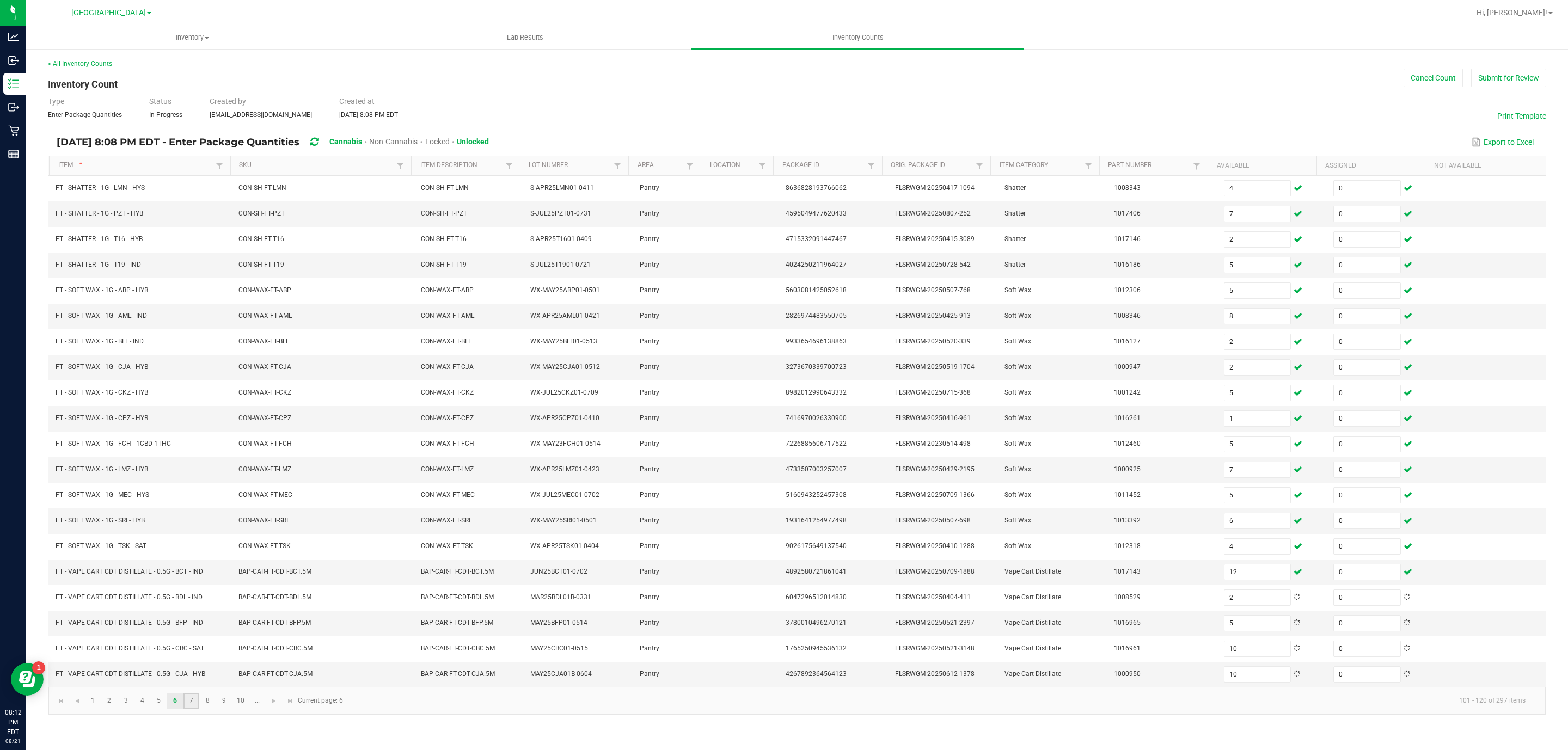
click at [186, 709] on link "7" at bounding box center [191, 701] width 16 height 17
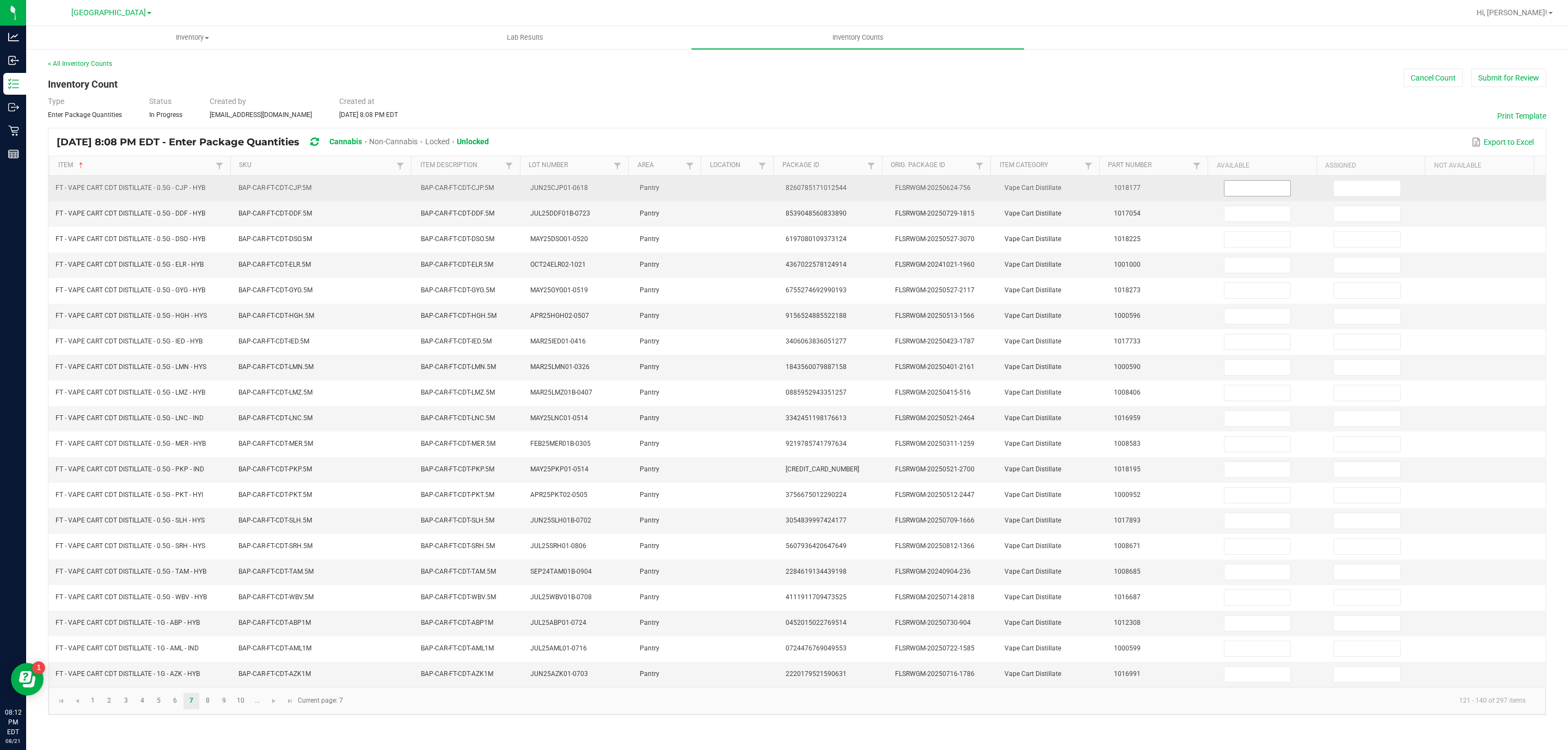
click at [1233, 186] on input at bounding box center [1257, 188] width 67 height 15
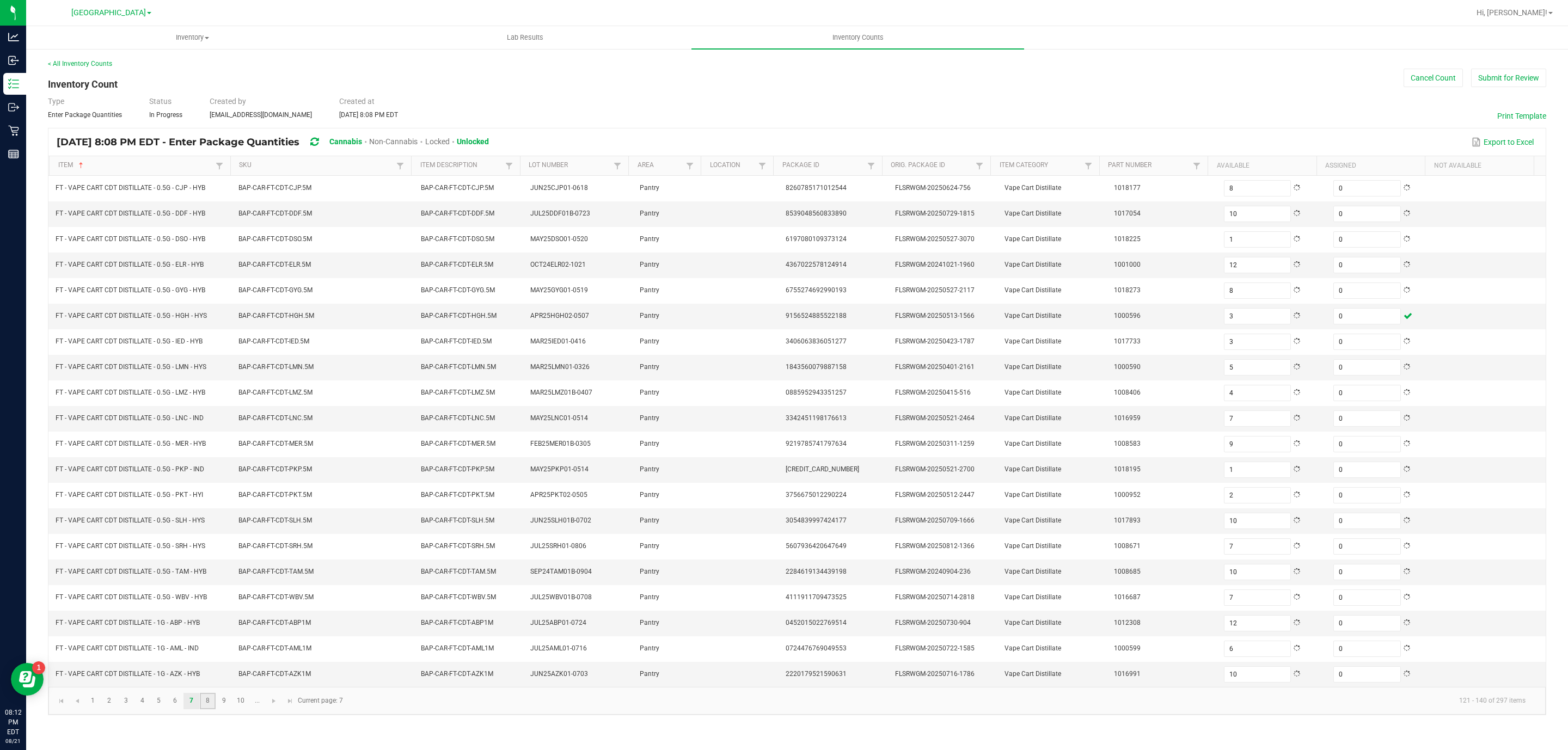
click at [205, 709] on link "8" at bounding box center [208, 701] width 16 height 17
click at [195, 709] on link "7" at bounding box center [191, 701] width 16 height 17
click at [180, 709] on link "6" at bounding box center [175, 701] width 16 height 17
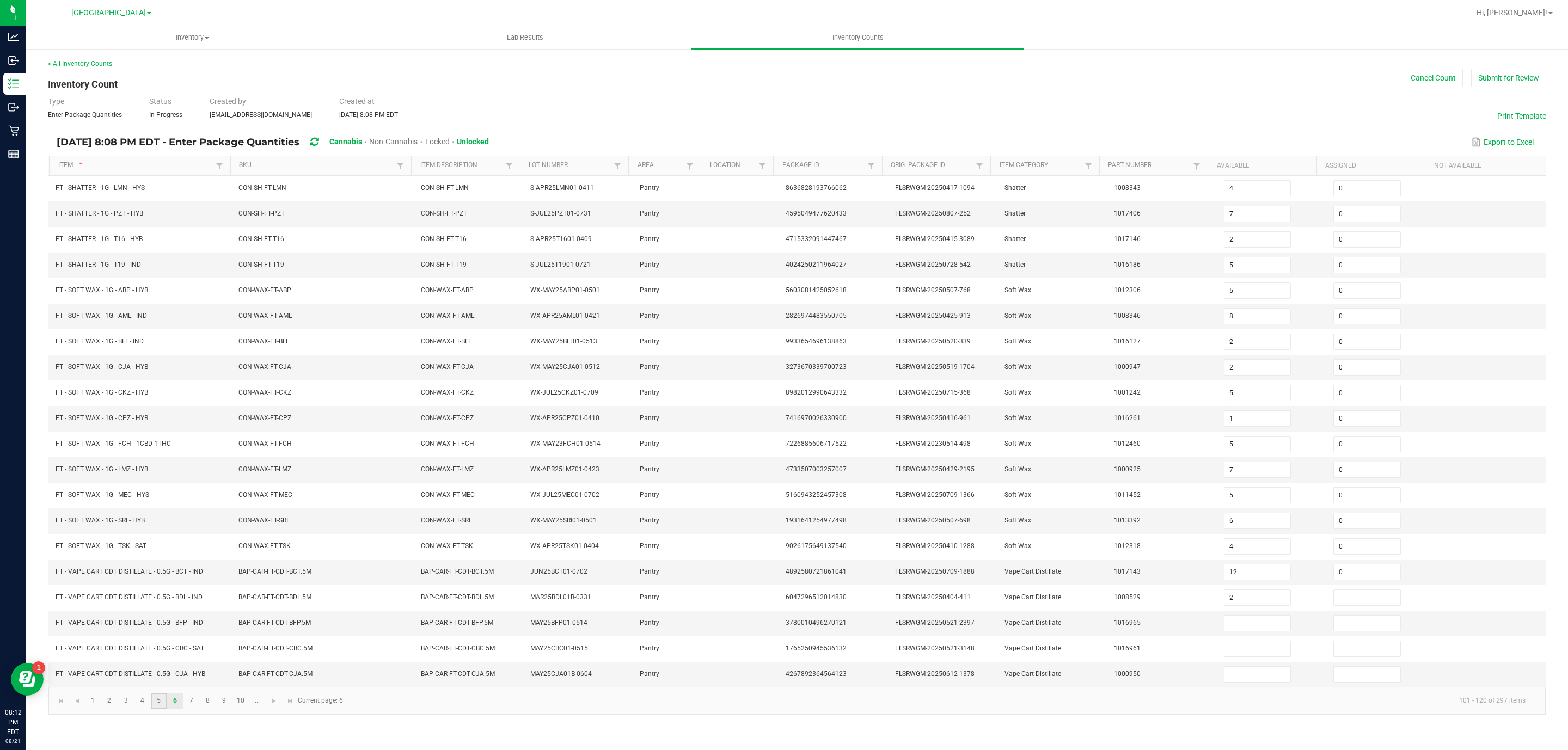
click at [167, 709] on link "5" at bounding box center [158, 701] width 16 height 17
click at [189, 709] on link "7" at bounding box center [191, 701] width 16 height 17
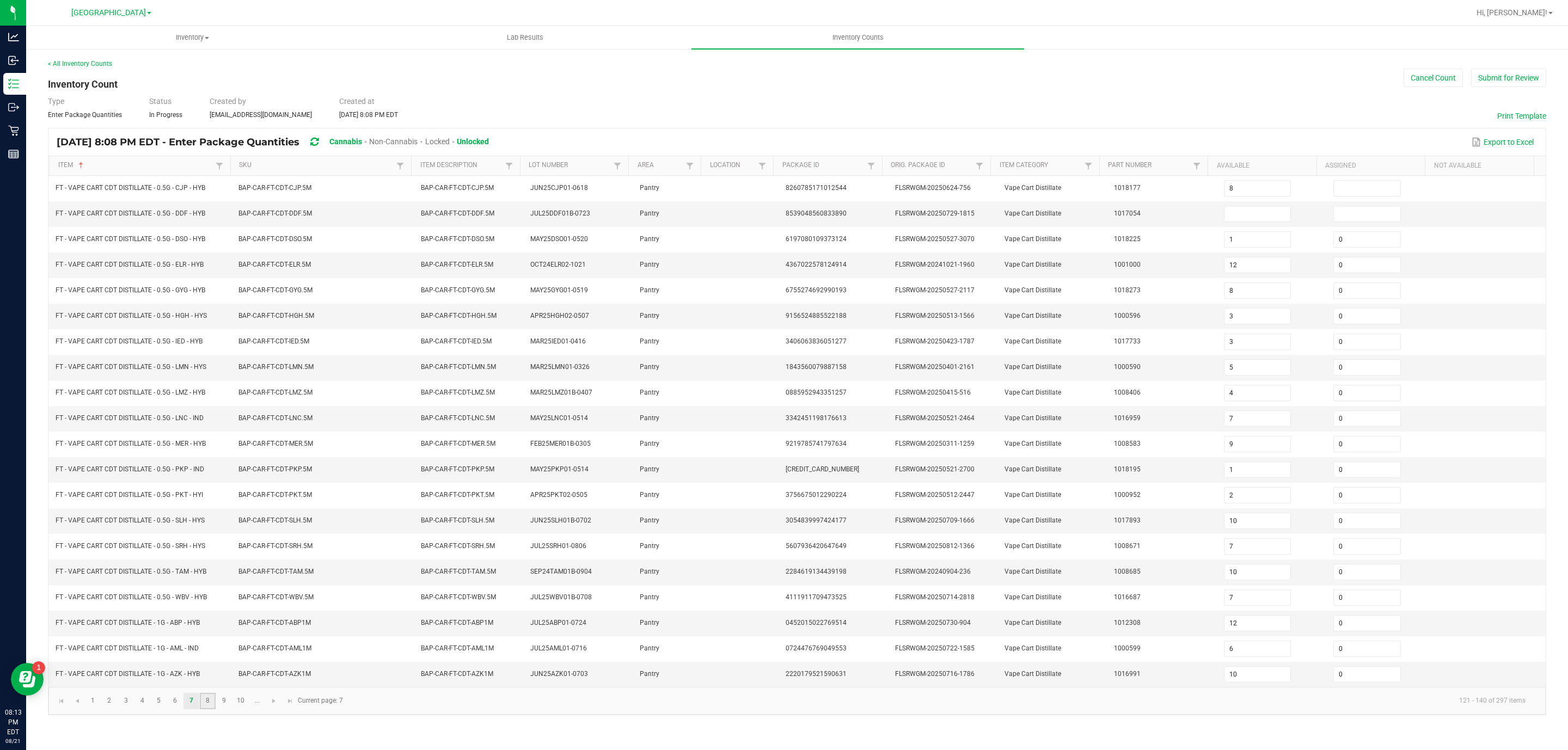
click at [212, 709] on link "8" at bounding box center [208, 701] width 16 height 17
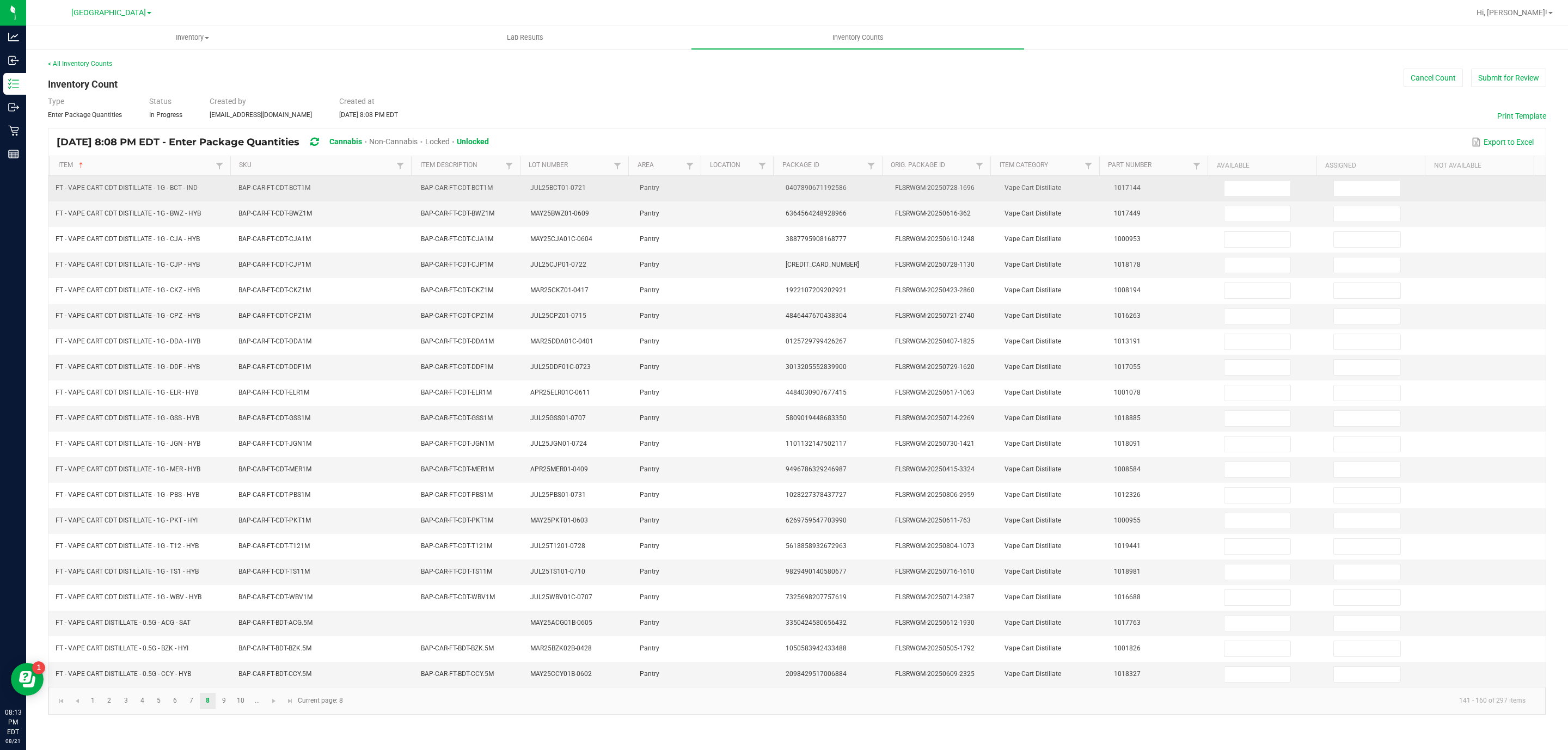
click at [1266, 180] on td at bounding box center [1272, 189] width 109 height 26
click at [1264, 185] on input at bounding box center [1257, 188] width 67 height 15
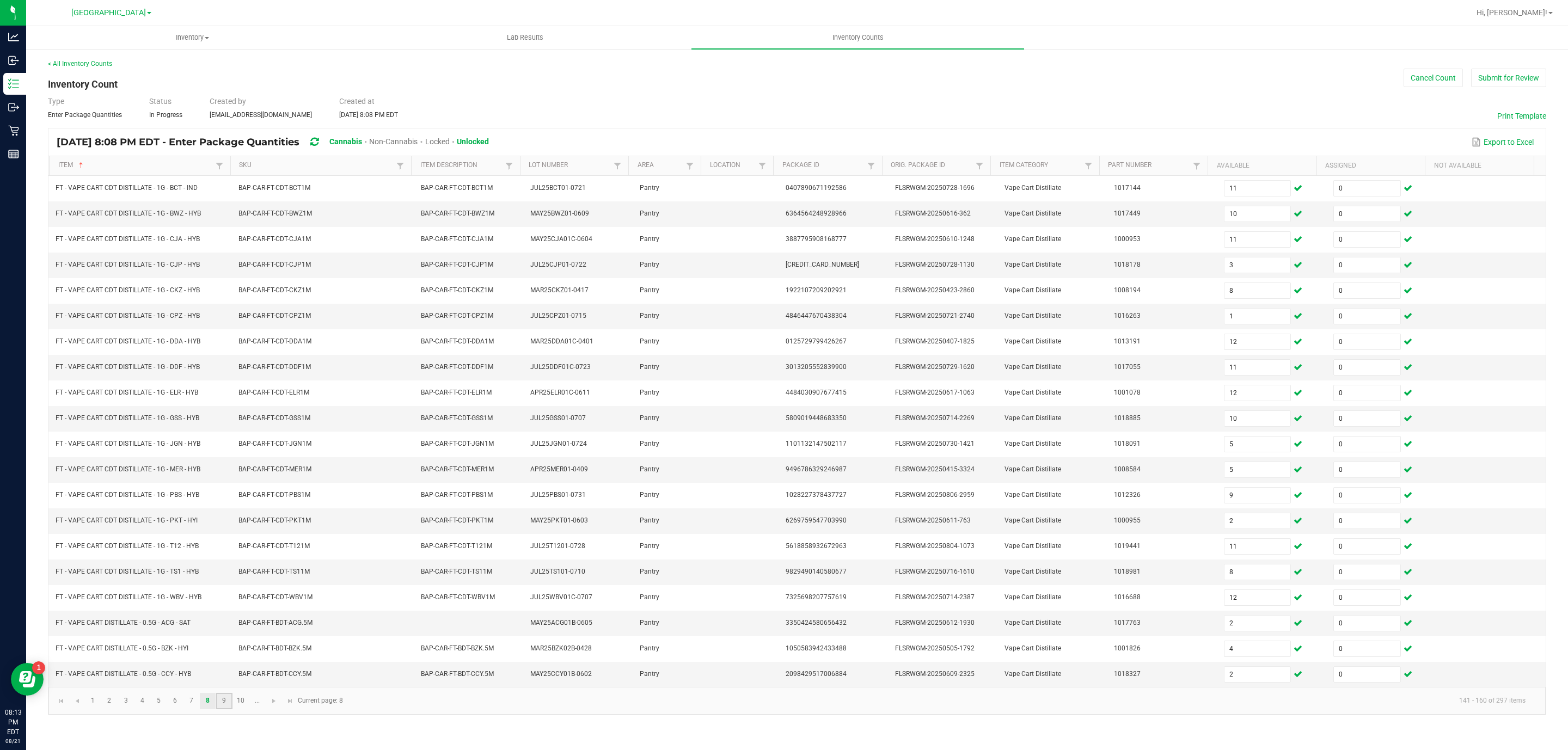
click at [227, 709] on link "9" at bounding box center [224, 701] width 16 height 17
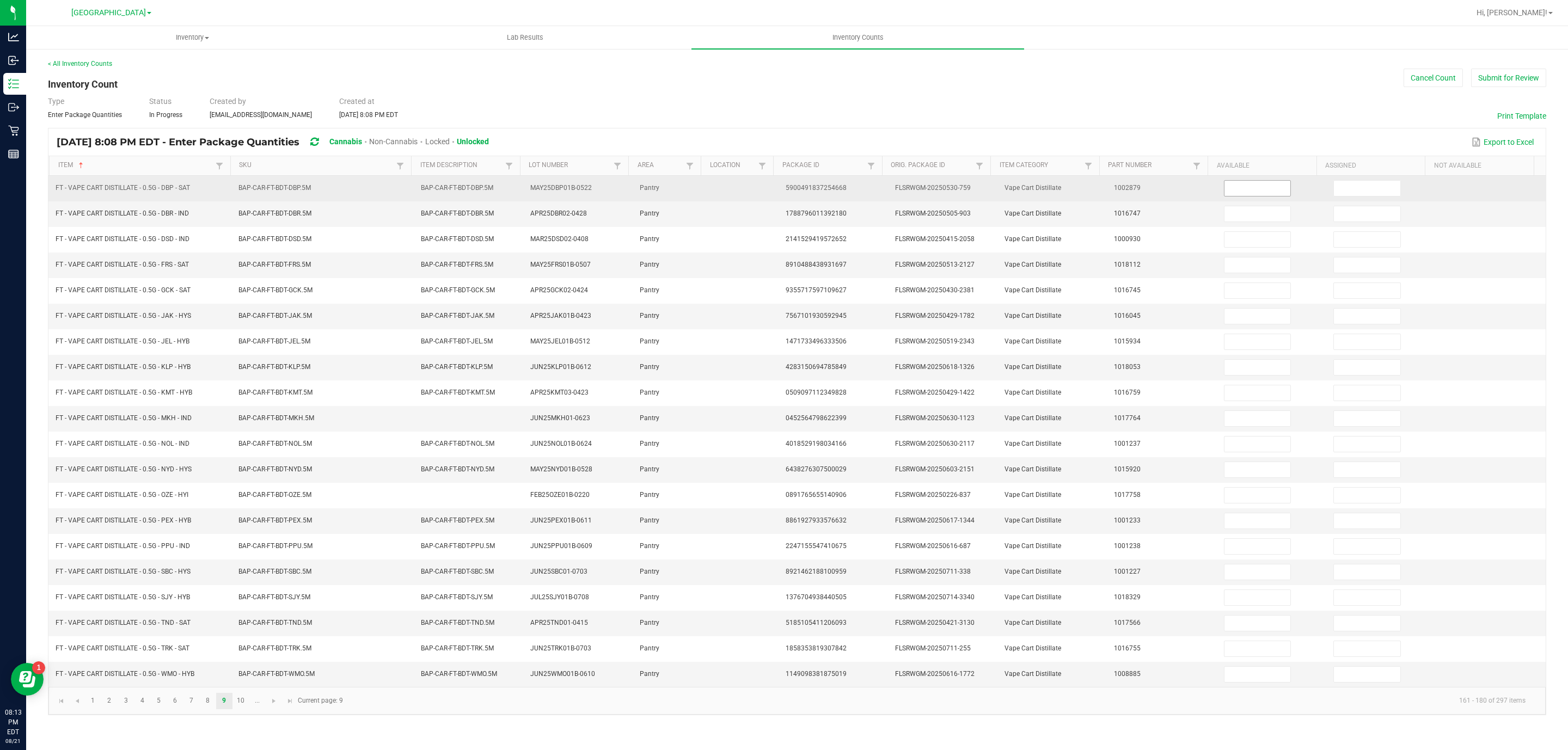
click at [1257, 193] on input at bounding box center [1257, 188] width 67 height 15
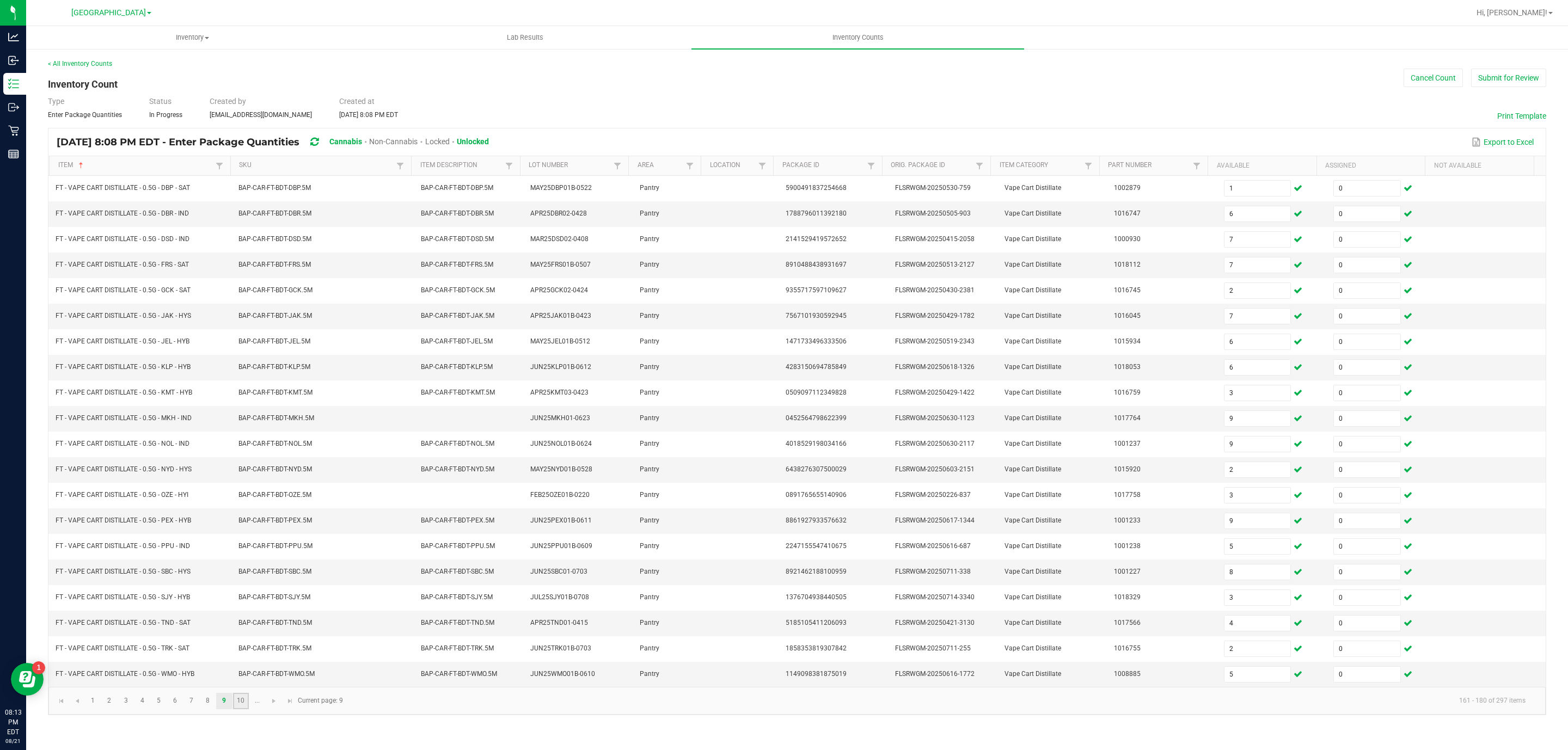
click at [244, 709] on link "10" at bounding box center [240, 701] width 16 height 17
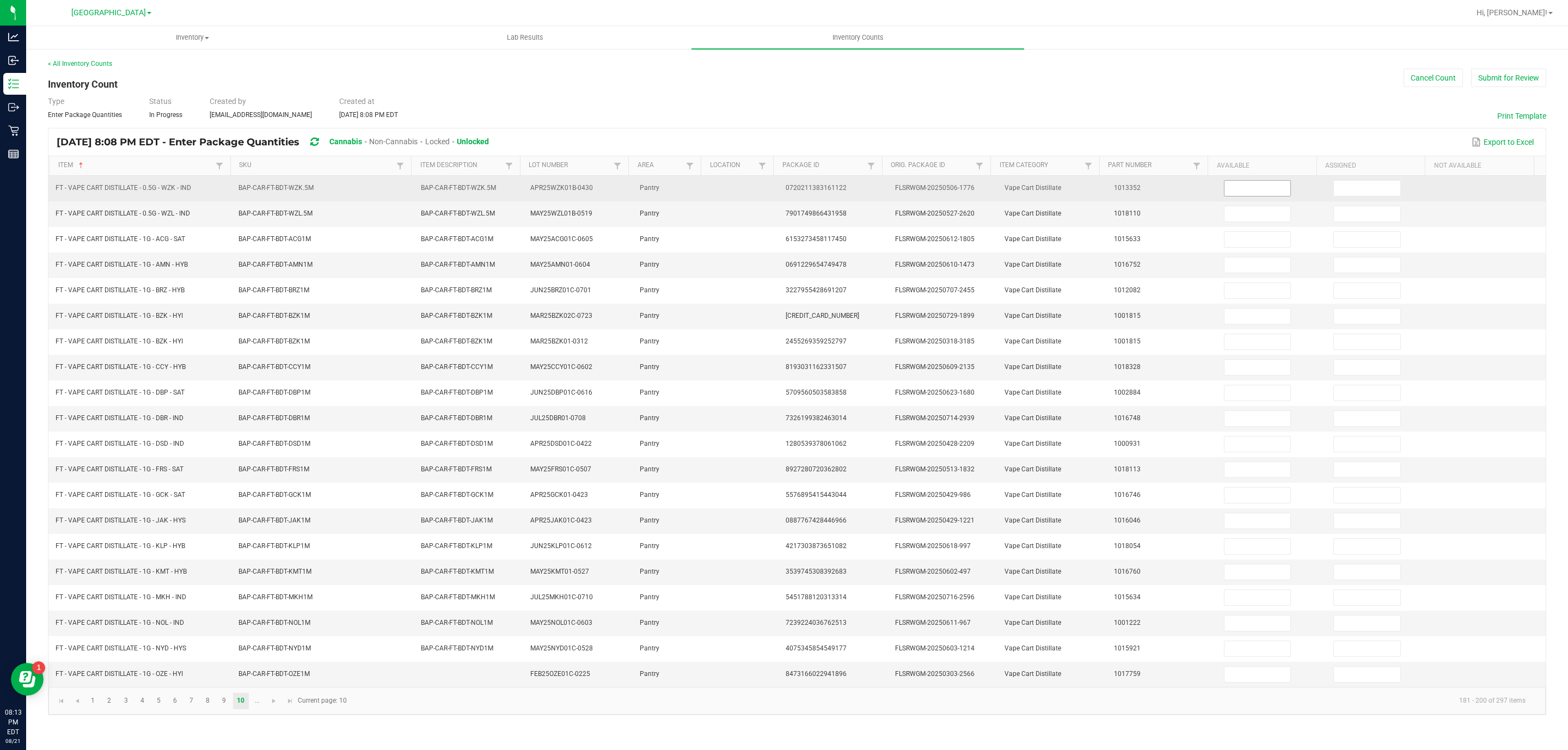
click at [1235, 196] on input at bounding box center [1257, 188] width 67 height 15
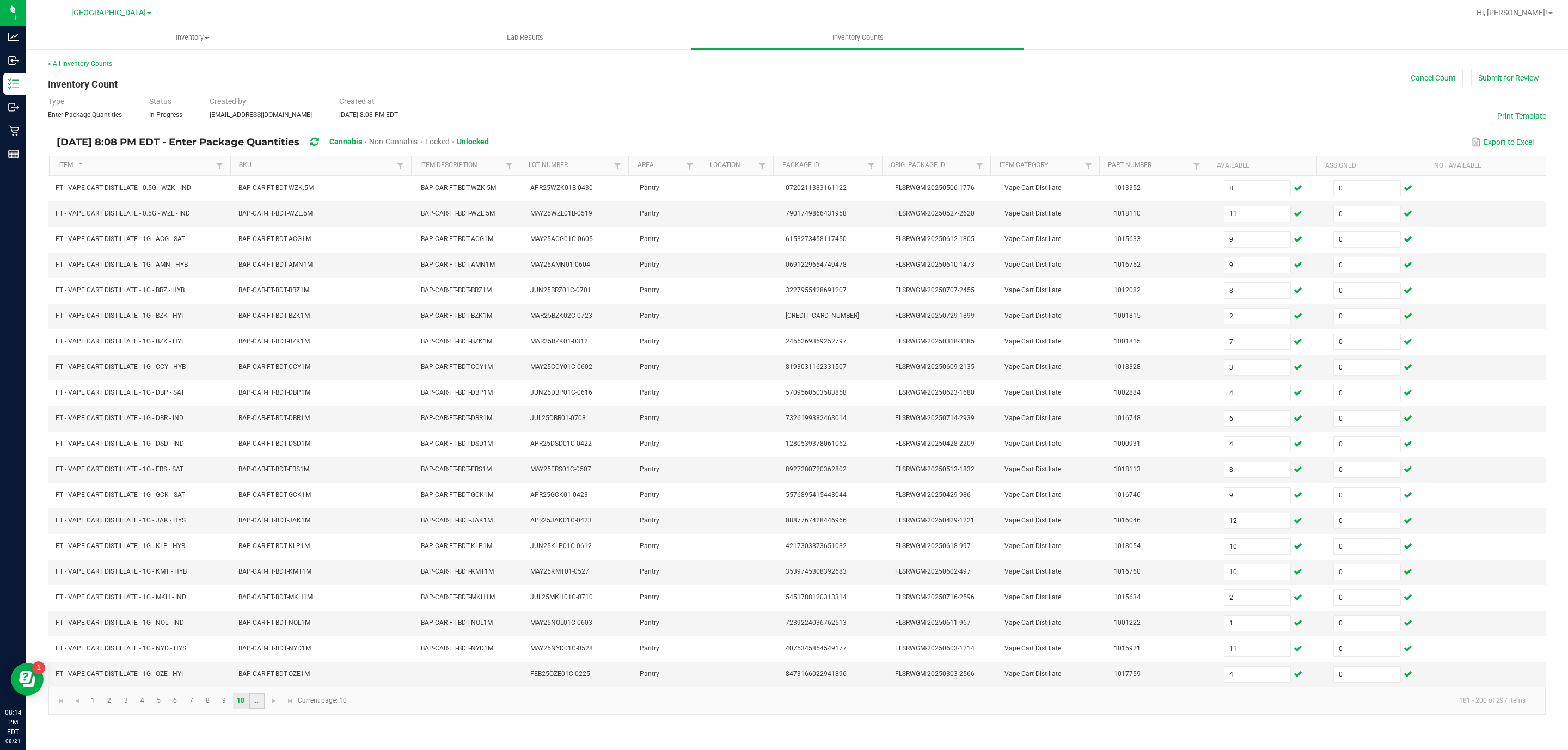
click at [260, 709] on link "..." at bounding box center [257, 701] width 16 height 17
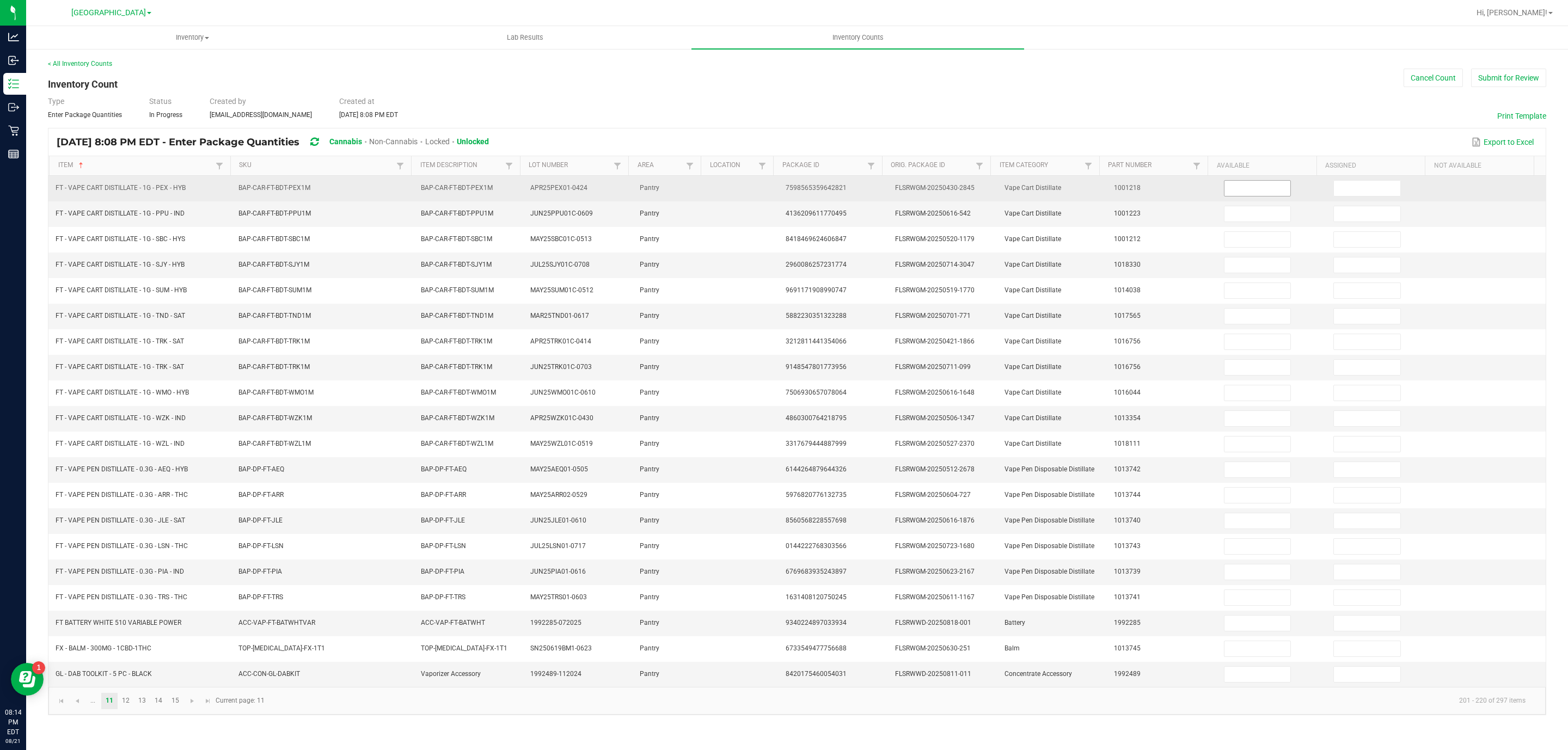
click at [1272, 190] on input at bounding box center [1257, 188] width 67 height 15
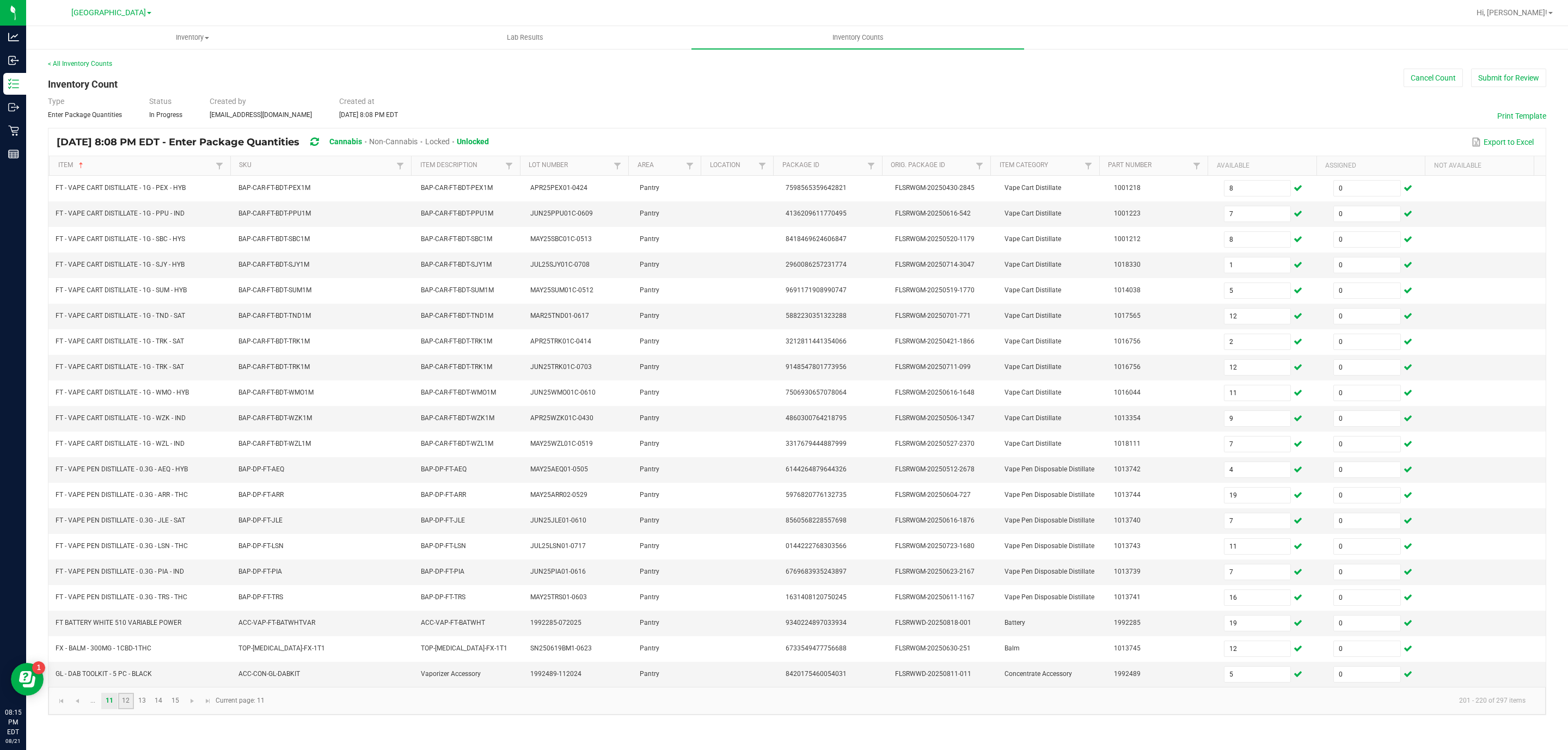
click at [129, 709] on link "12" at bounding box center [126, 701] width 16 height 17
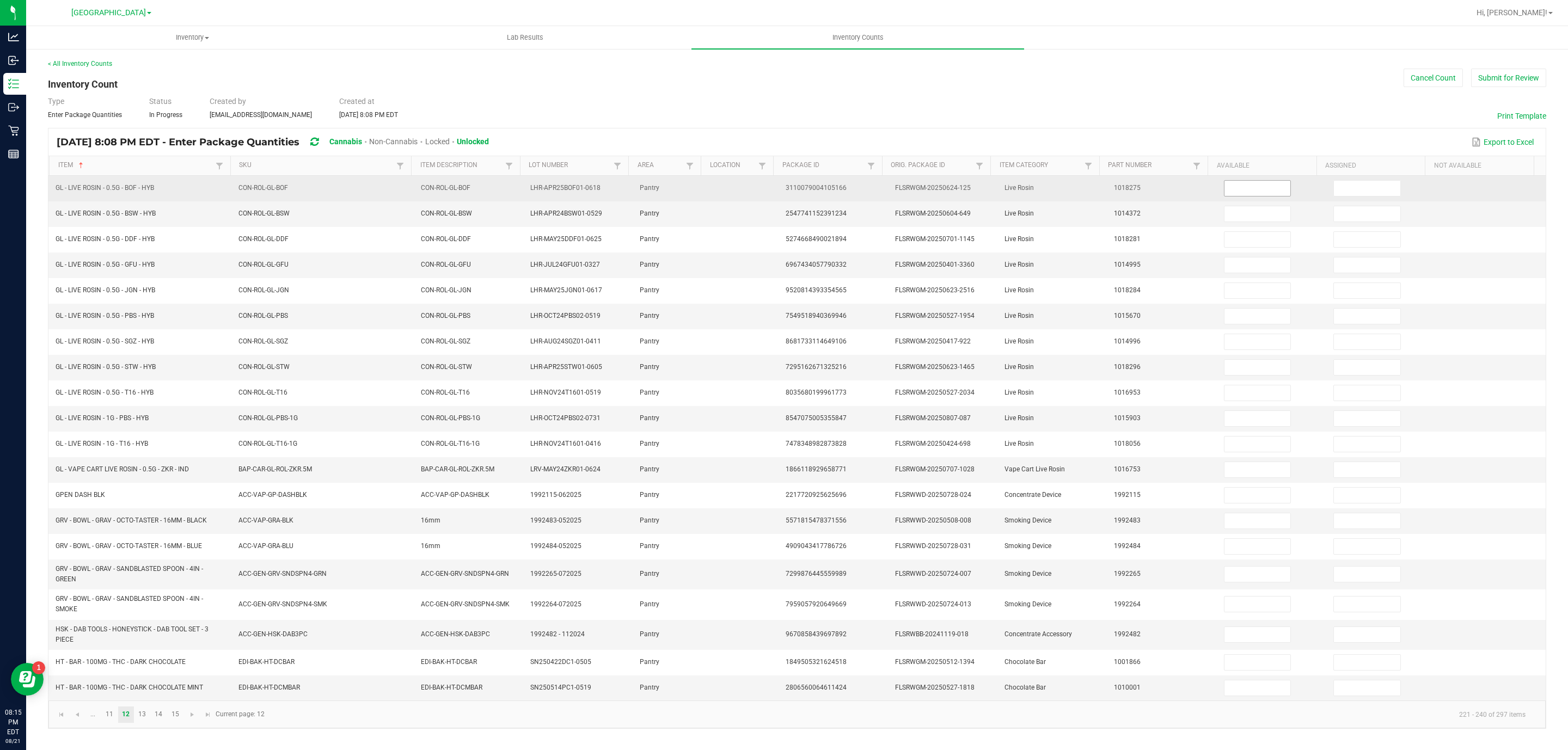
click at [1243, 183] on input at bounding box center [1257, 188] width 67 height 15
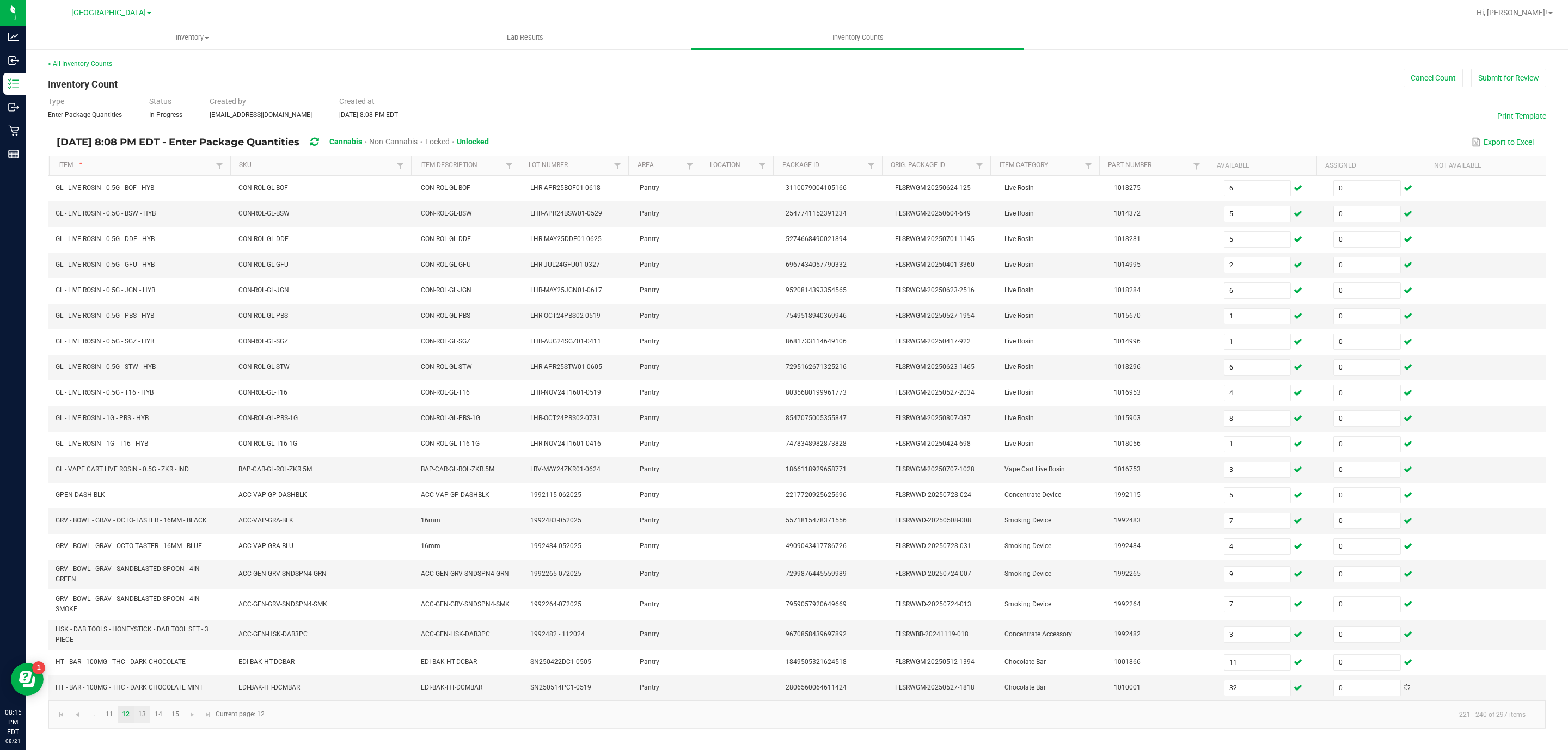
click at [136, 723] on link "13" at bounding box center [142, 714] width 16 height 17
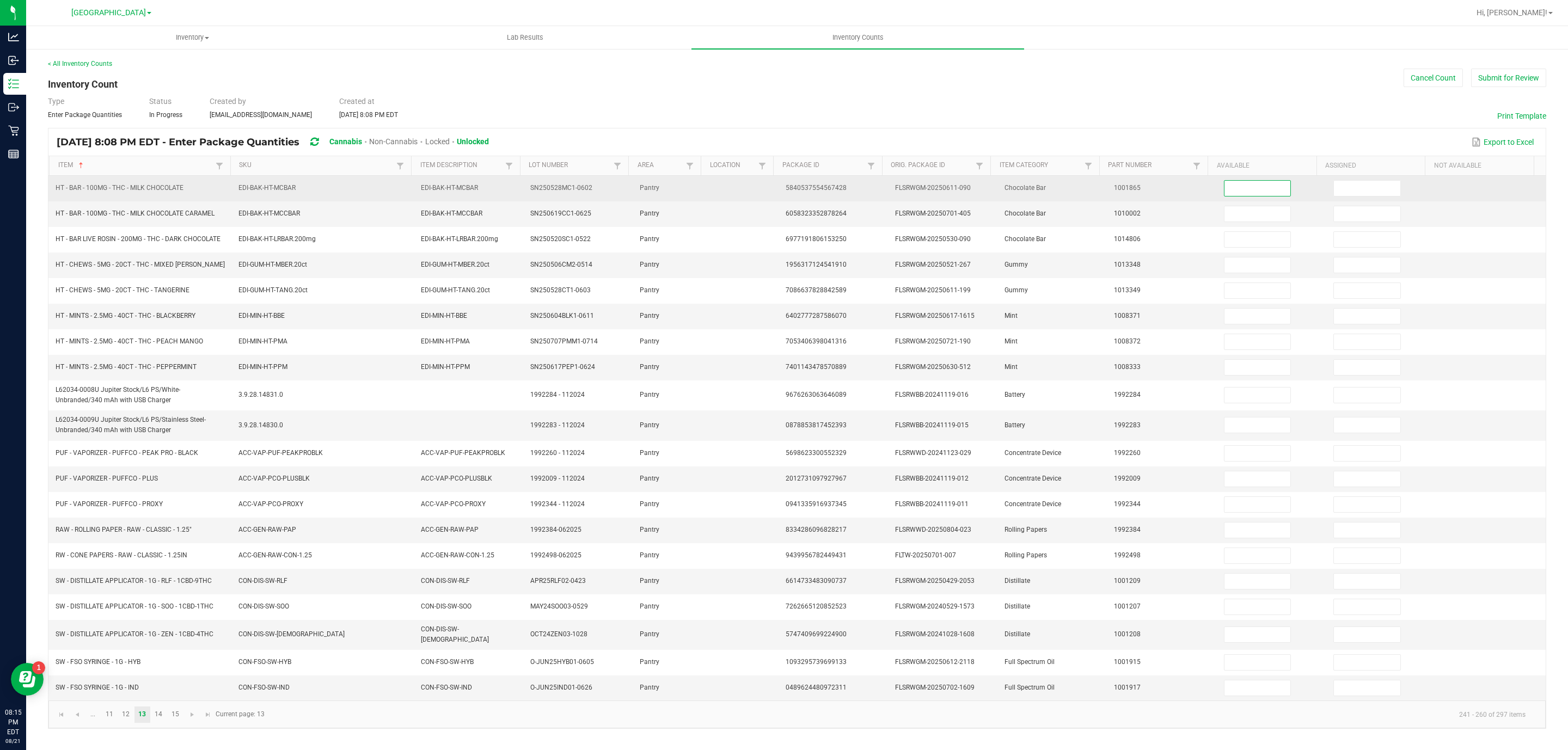
click at [1239, 185] on input at bounding box center [1257, 188] width 67 height 15
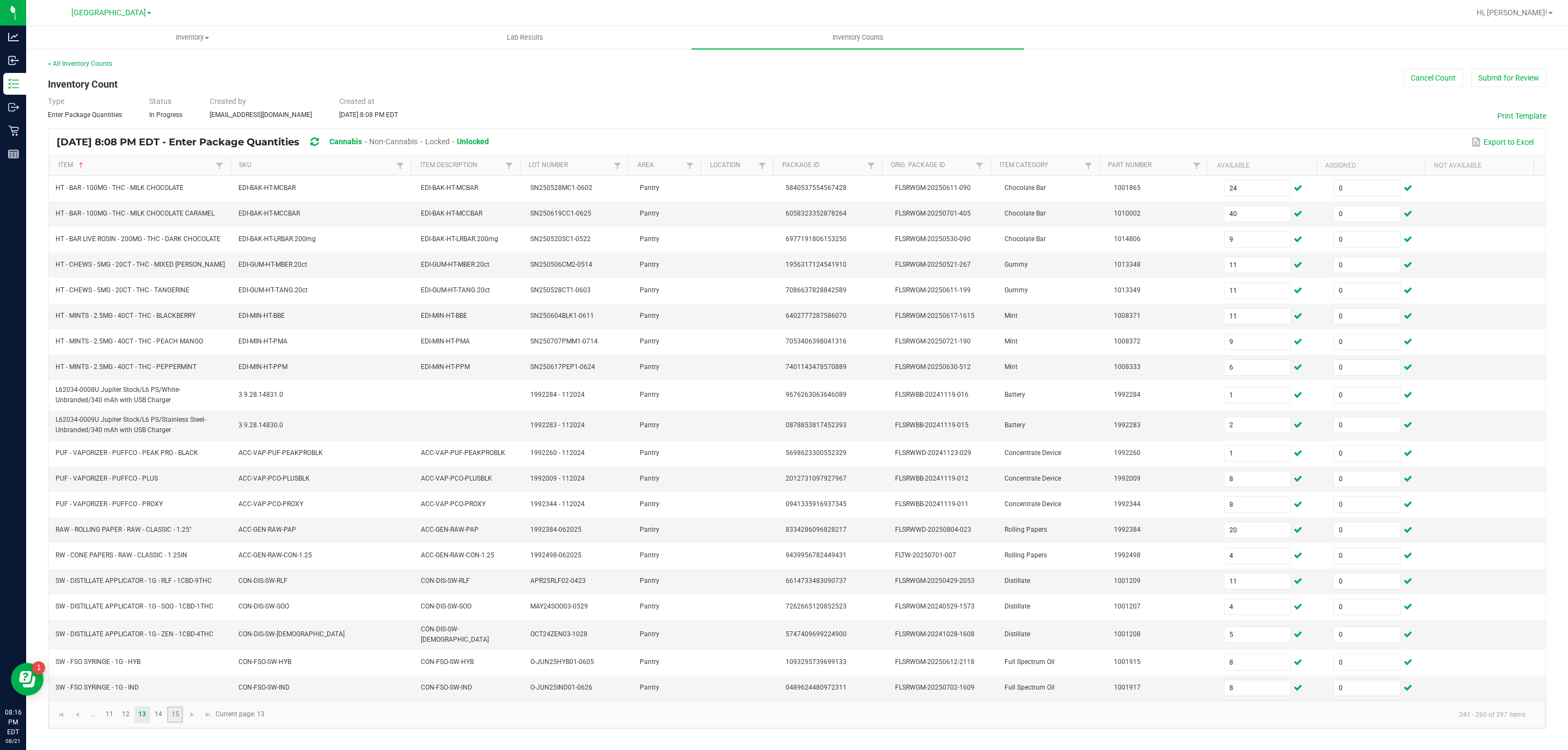
click at [169, 720] on link "15" at bounding box center [175, 714] width 16 height 17
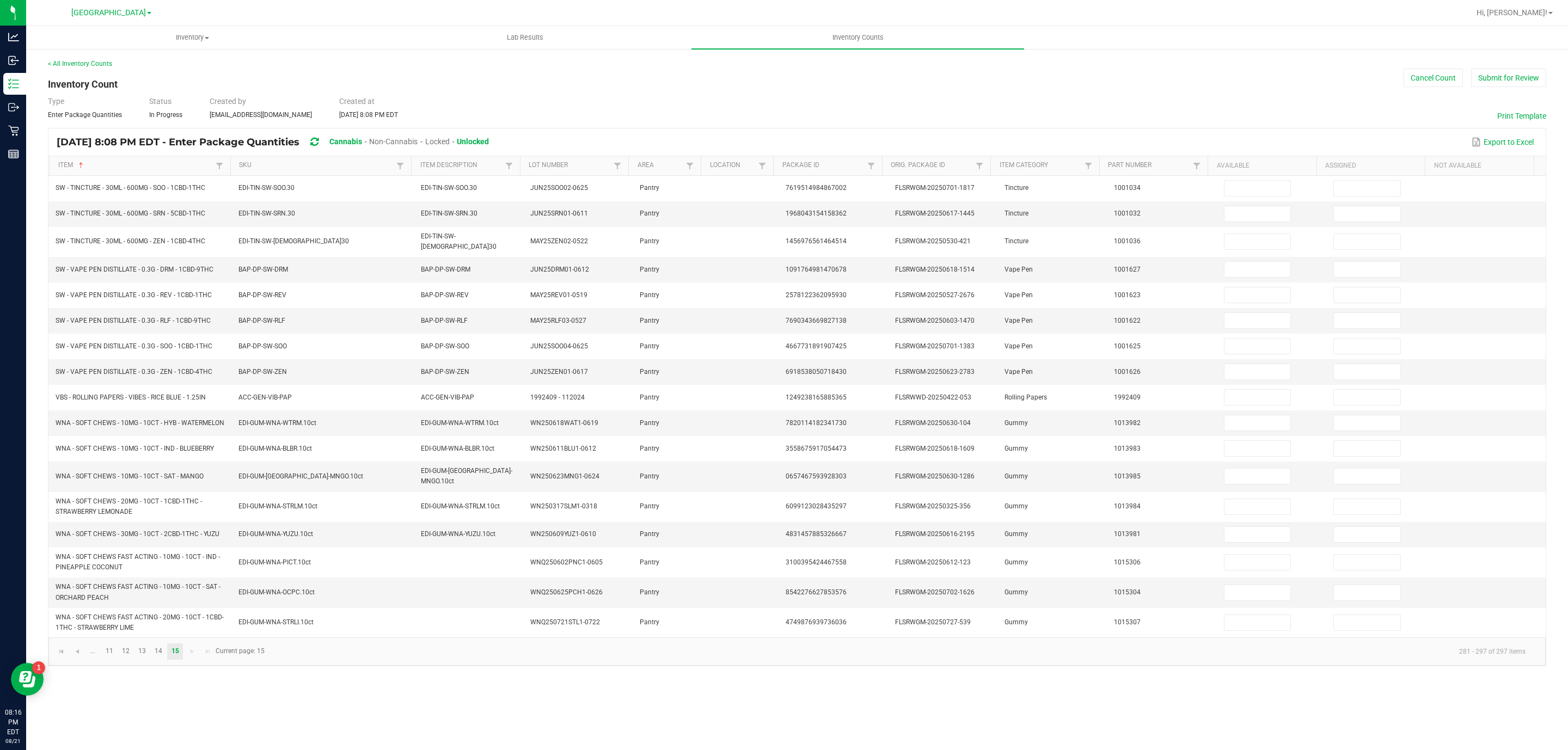
click at [163, 723] on div "Inventory All packages All inventory Waste log Create inventory Lab Results Inv…" at bounding box center [797, 387] width 1541 height 723
click at [149, 655] on link "13" at bounding box center [142, 652] width 16 height 17
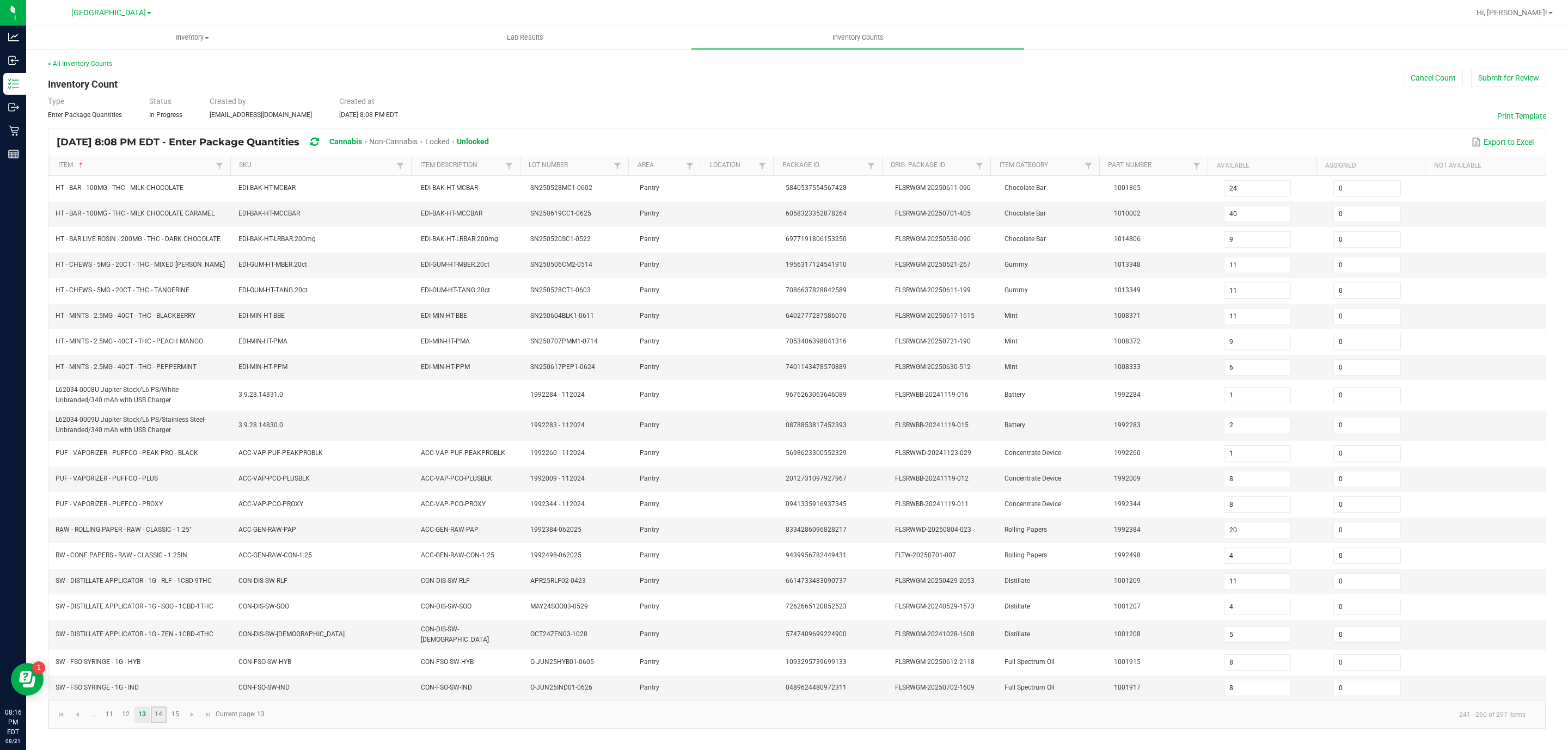
click at [162, 723] on link "14" at bounding box center [158, 714] width 16 height 17
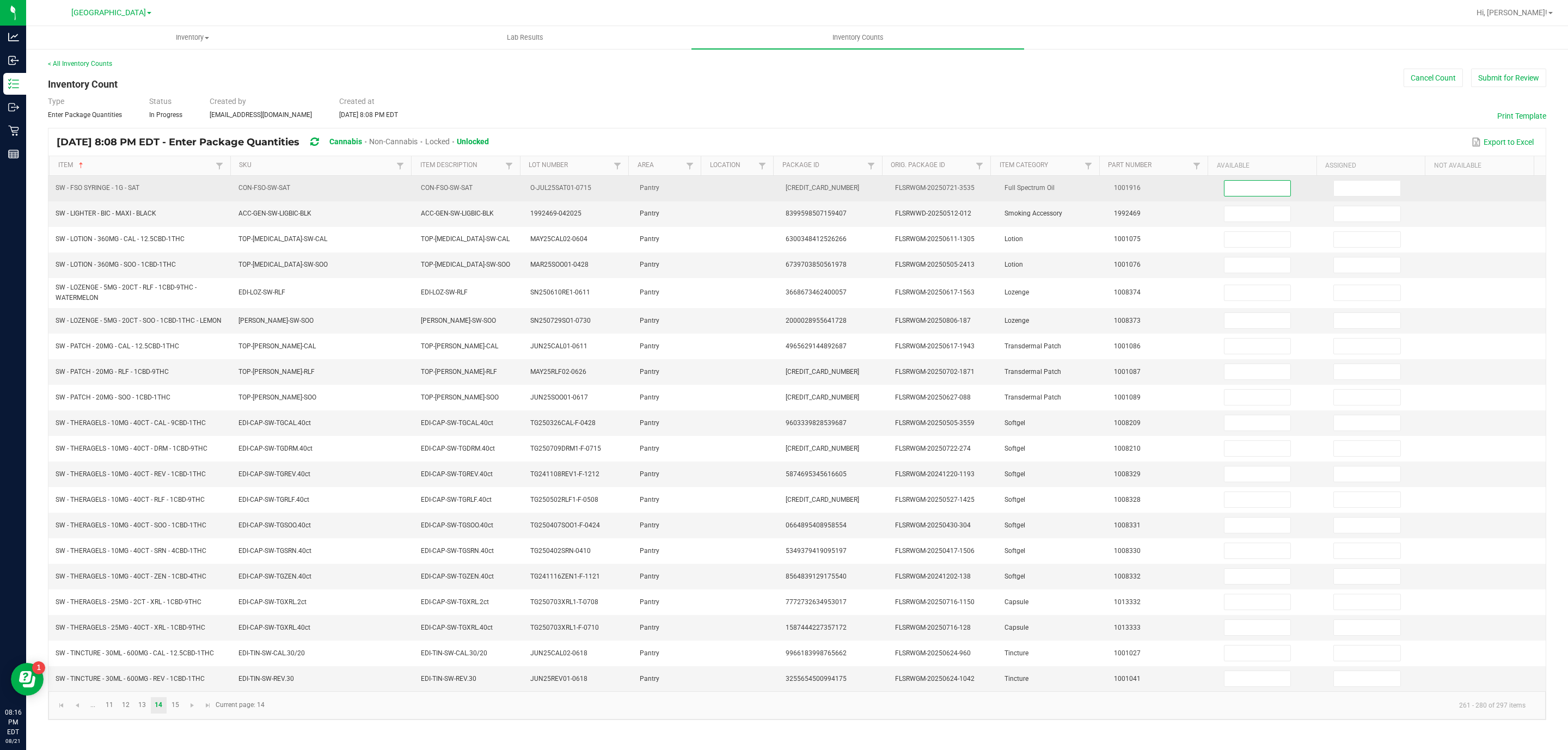
click at [1232, 188] on input at bounding box center [1257, 188] width 67 height 15
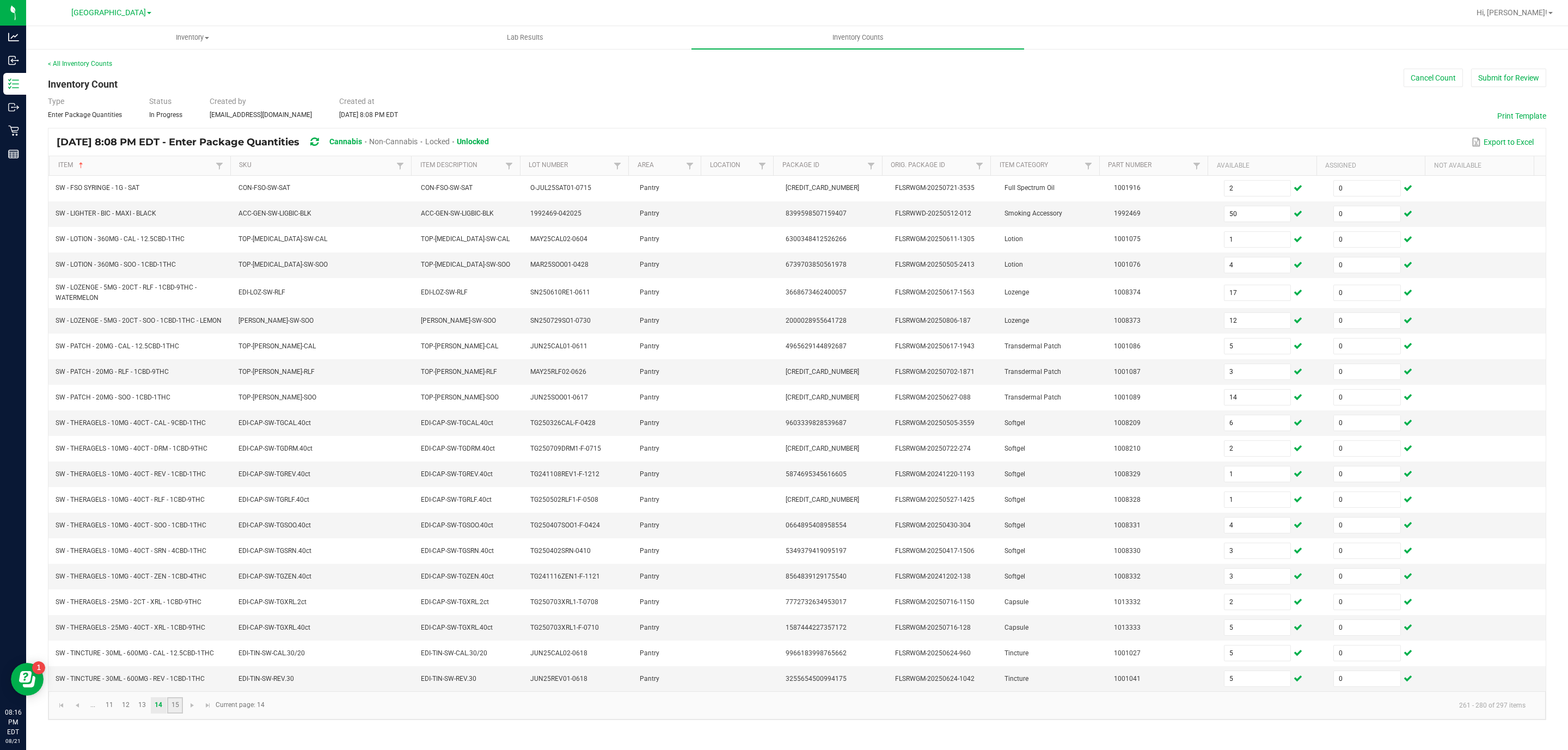
click at [174, 714] on link "15" at bounding box center [175, 705] width 16 height 17
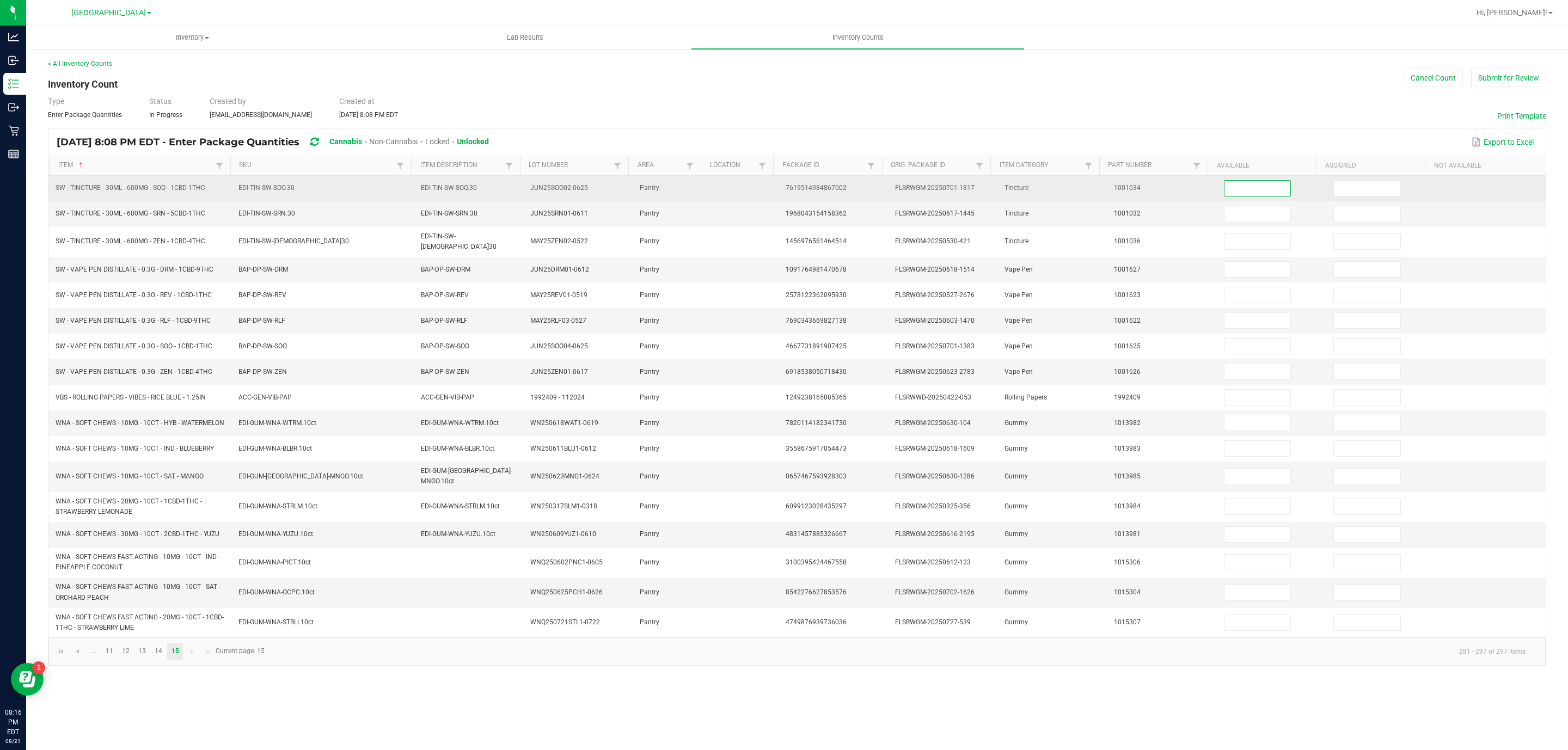
click at [1238, 190] on input at bounding box center [1257, 188] width 67 height 15
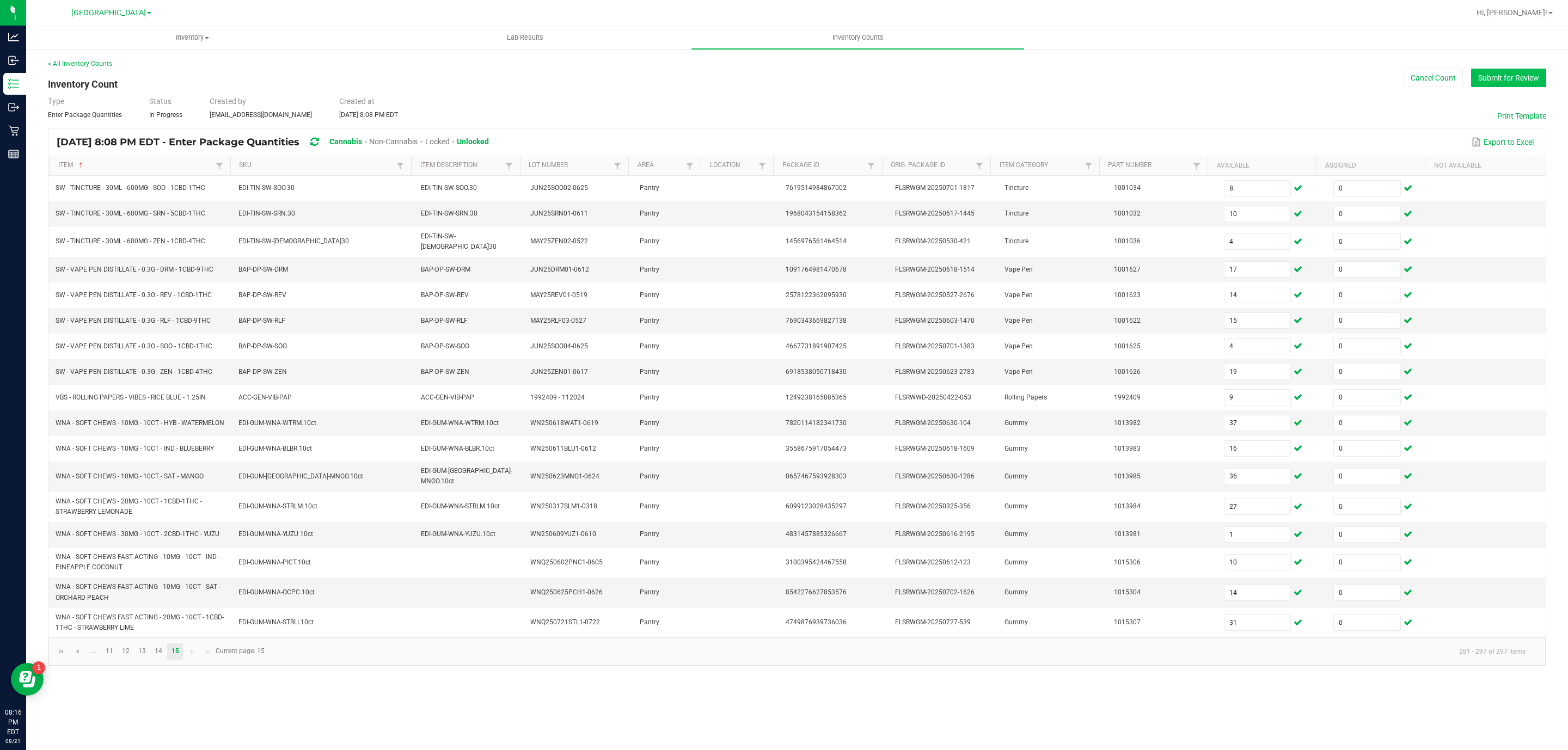
click at [1513, 76] on button "Submit for Review" at bounding box center [1508, 77] width 75 height 18
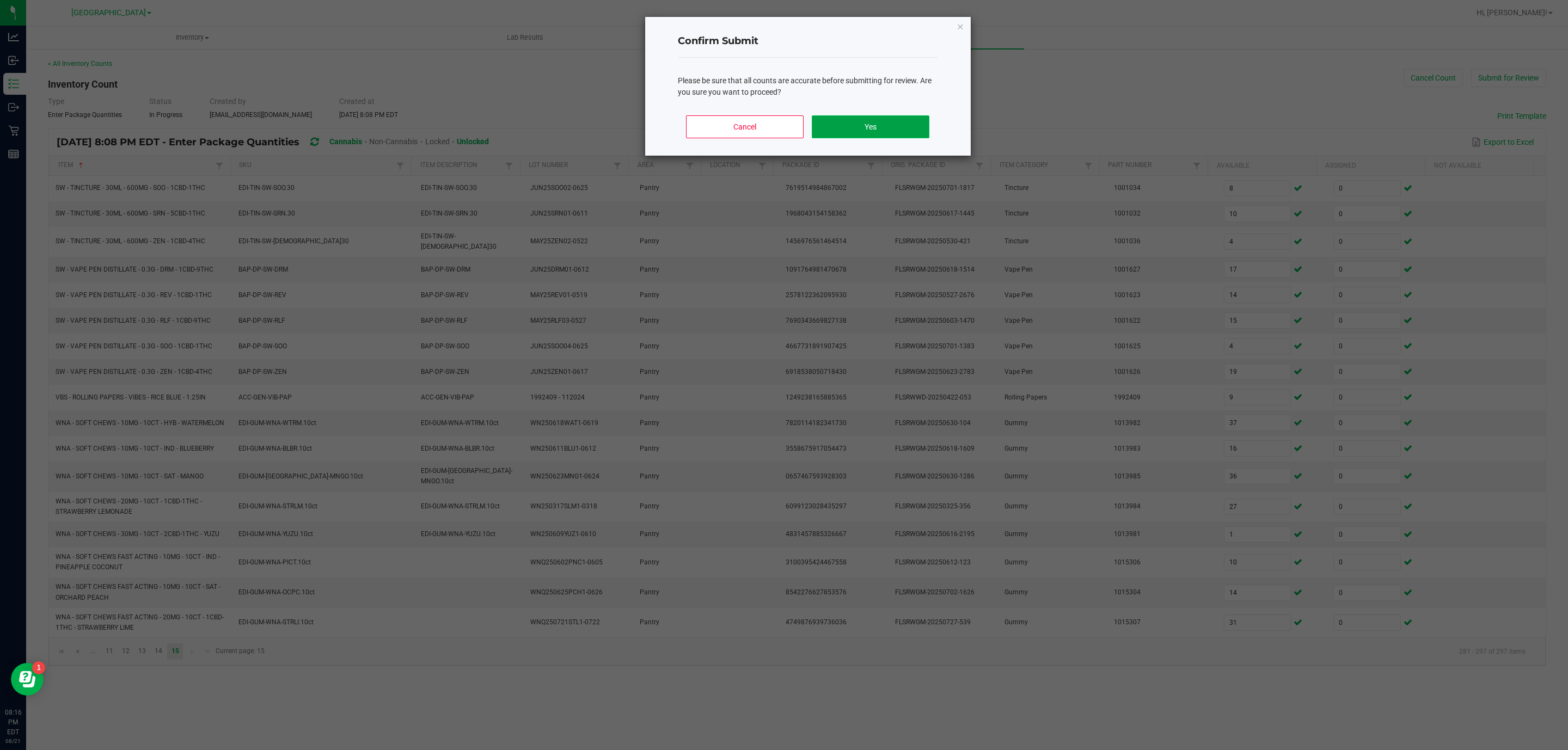
click at [910, 128] on button "Yes" at bounding box center [870, 127] width 117 height 23
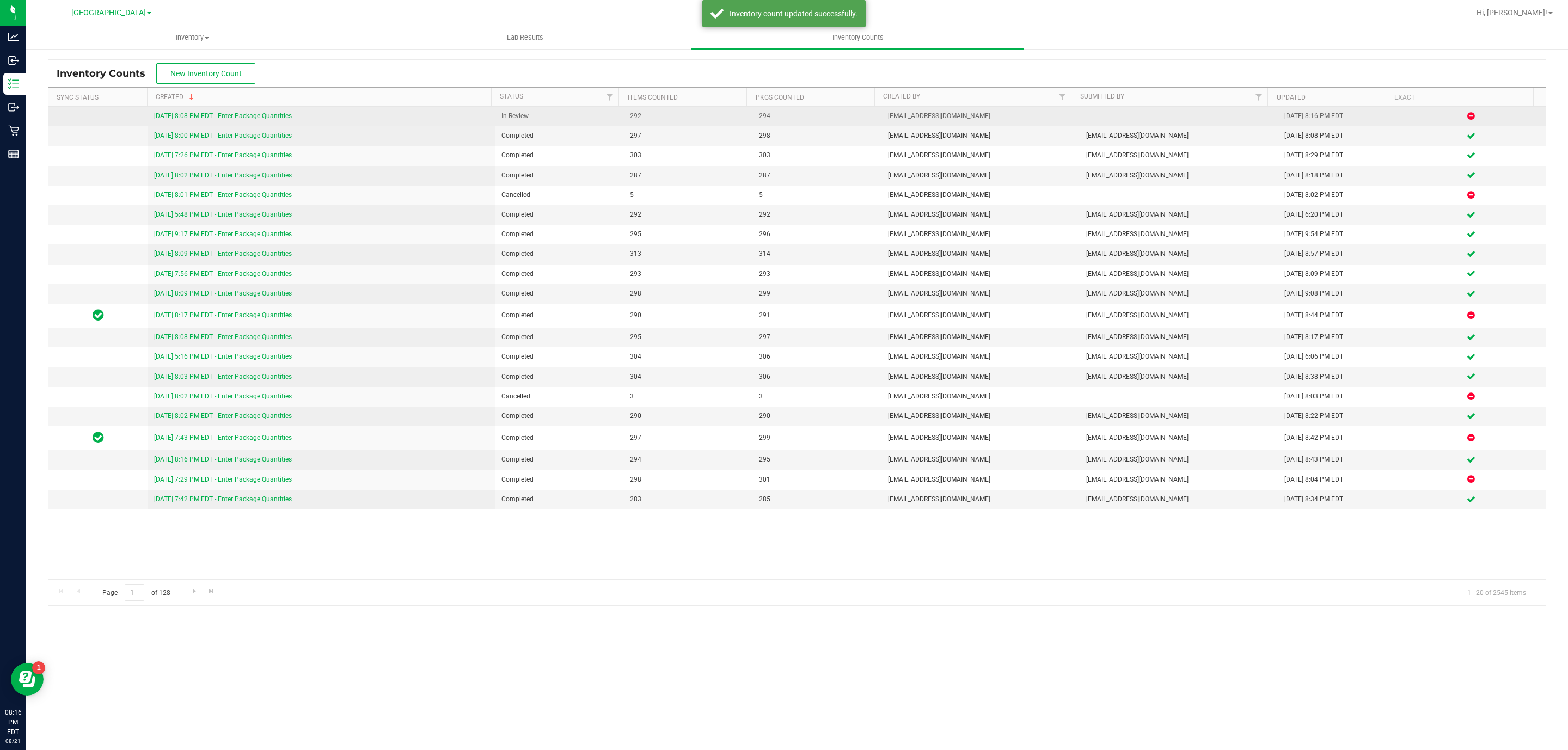
click at [229, 118] on link "[DATE] 8:08 PM EDT - Enter Package Quantities" at bounding box center [223, 116] width 138 height 8
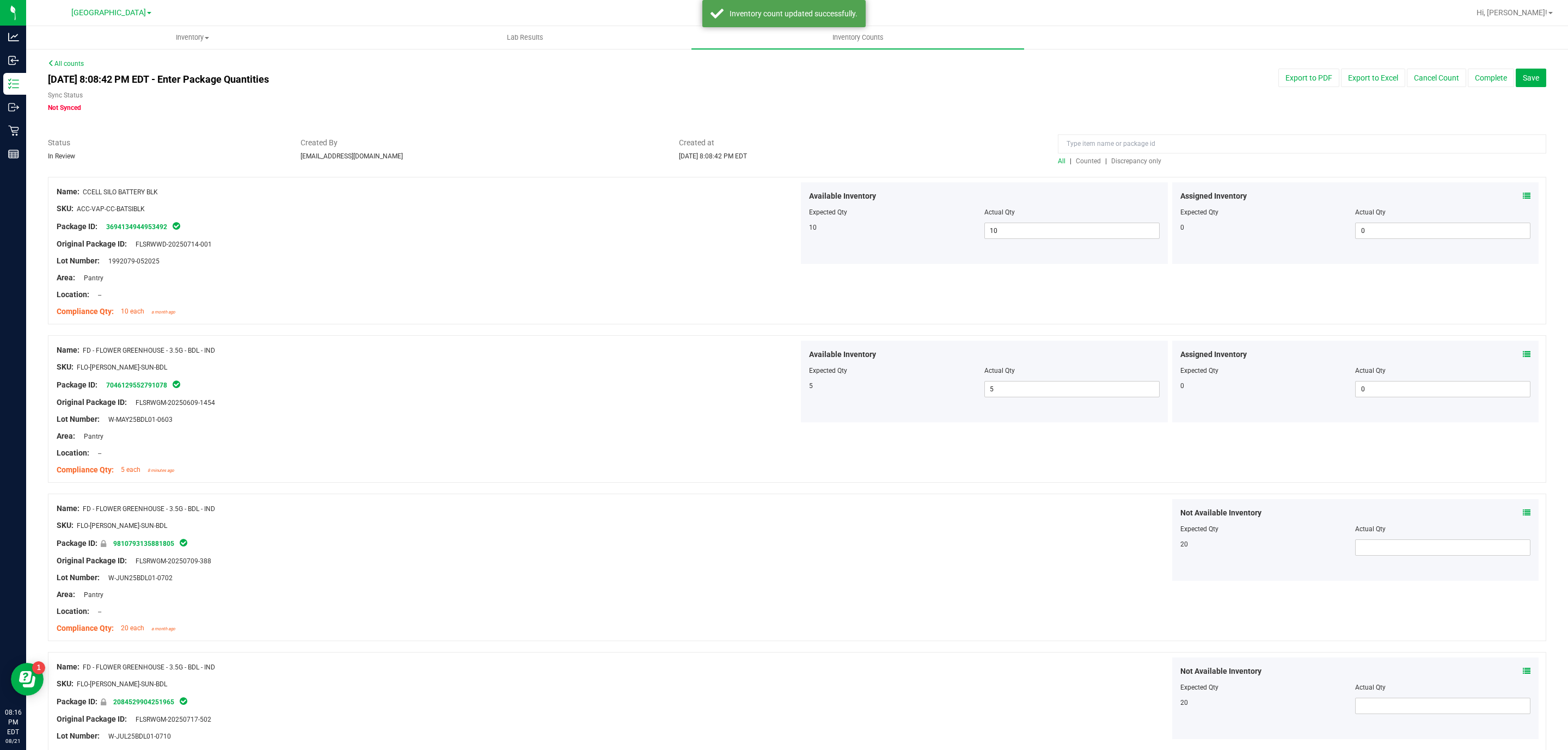
click at [1127, 165] on span "Discrepancy only" at bounding box center [1136, 161] width 50 height 8
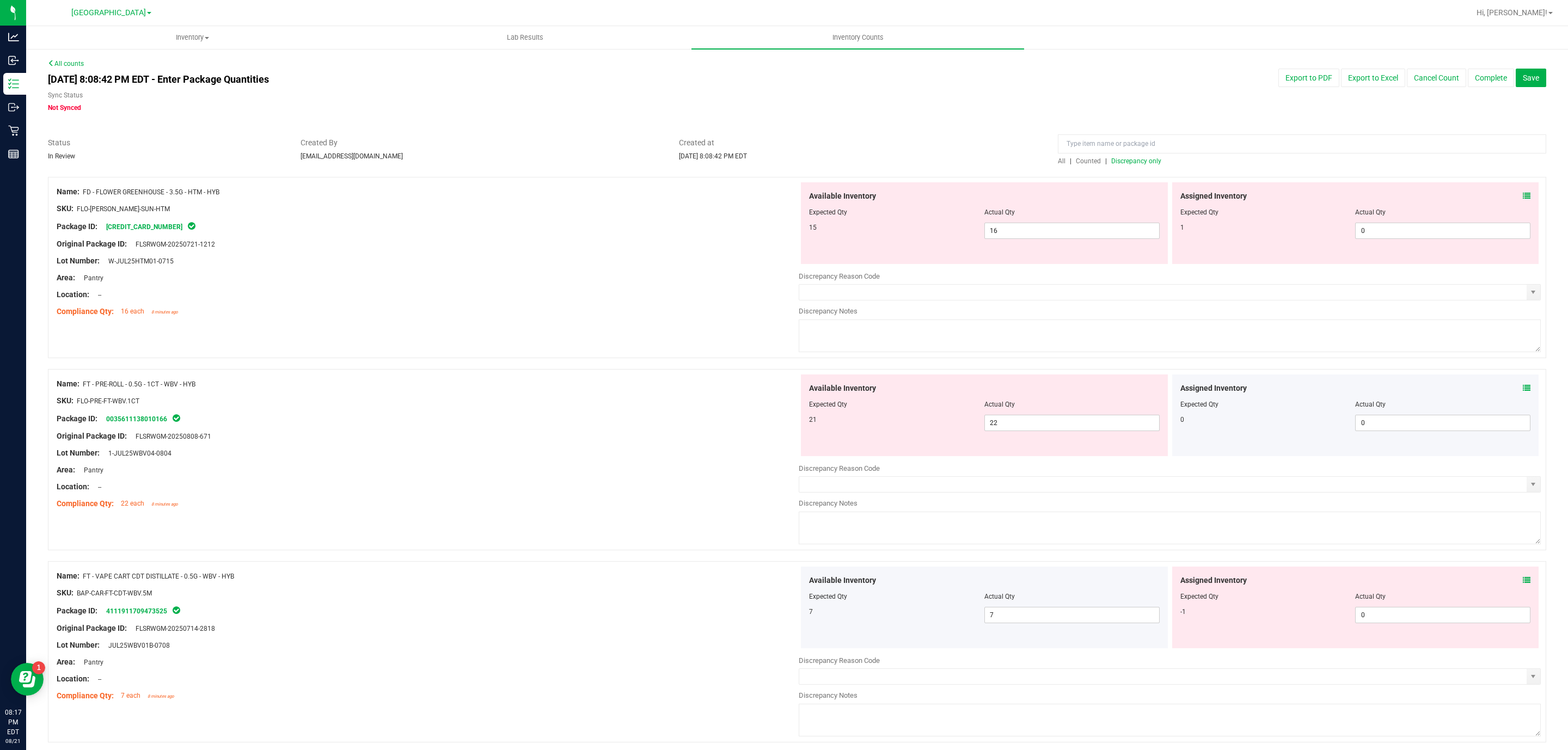
click at [1523, 192] on icon at bounding box center [1526, 196] width 8 height 8
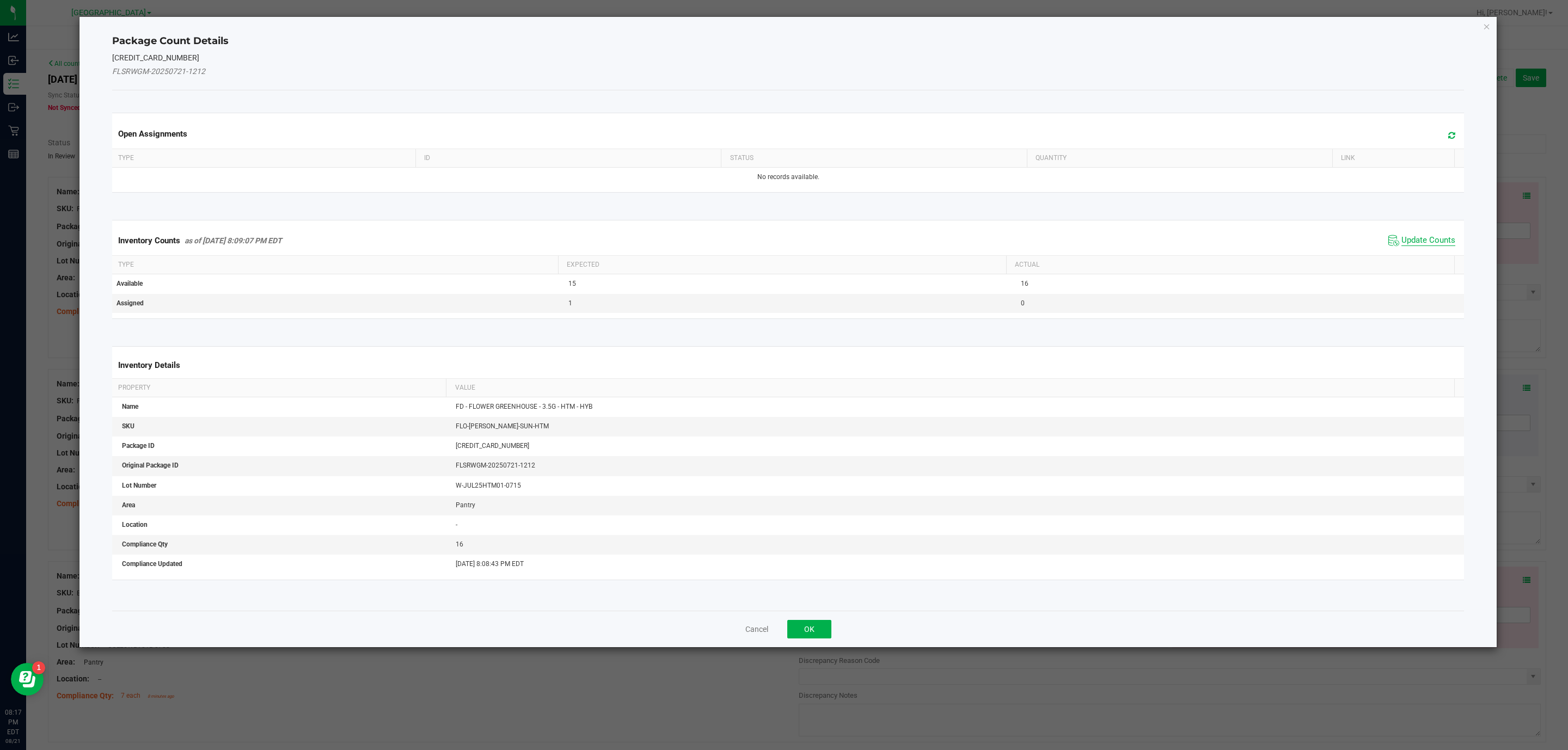
click at [1405, 244] on span "Update Counts" at bounding box center [1428, 240] width 54 height 11
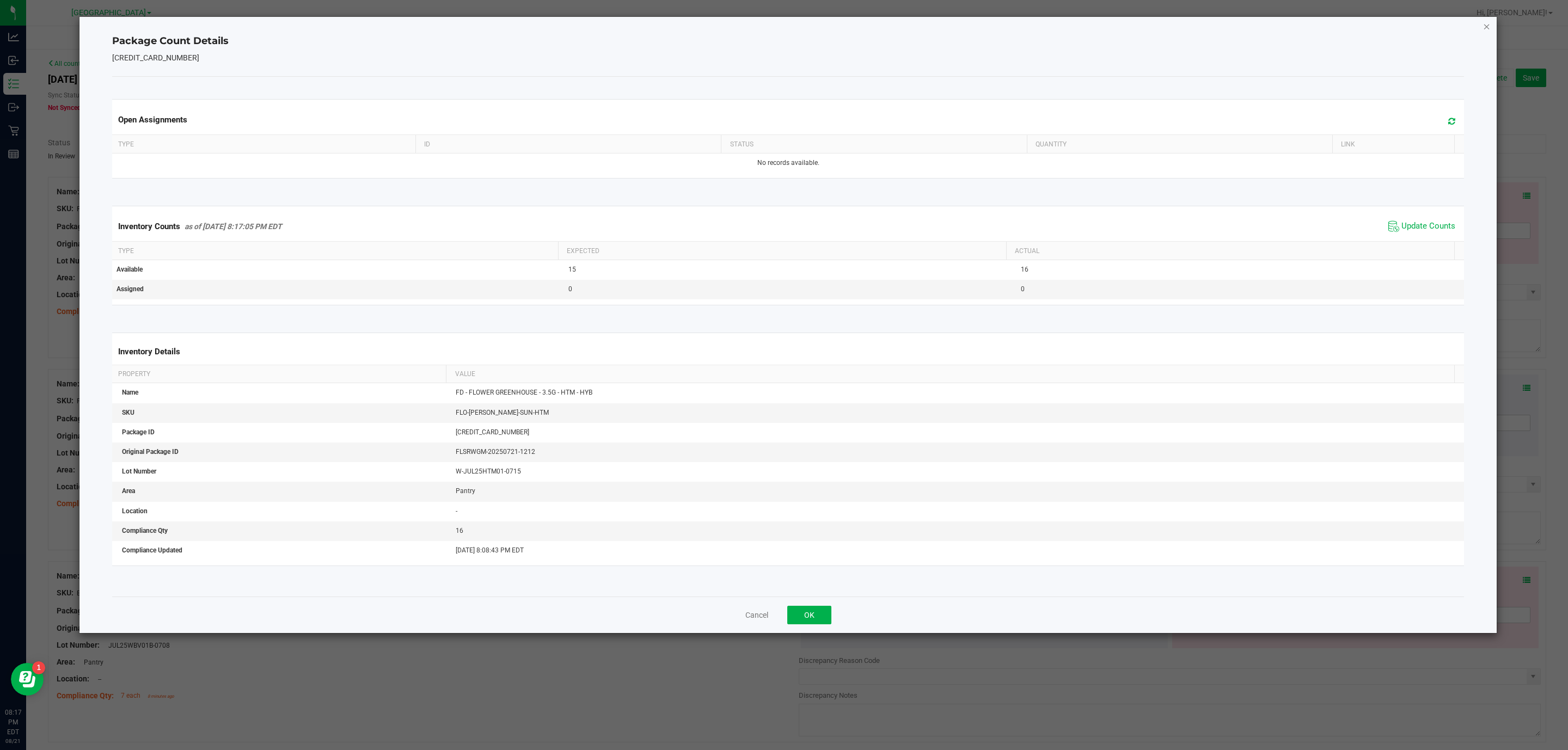
click at [1487, 28] on icon "Close" at bounding box center [1486, 26] width 8 height 13
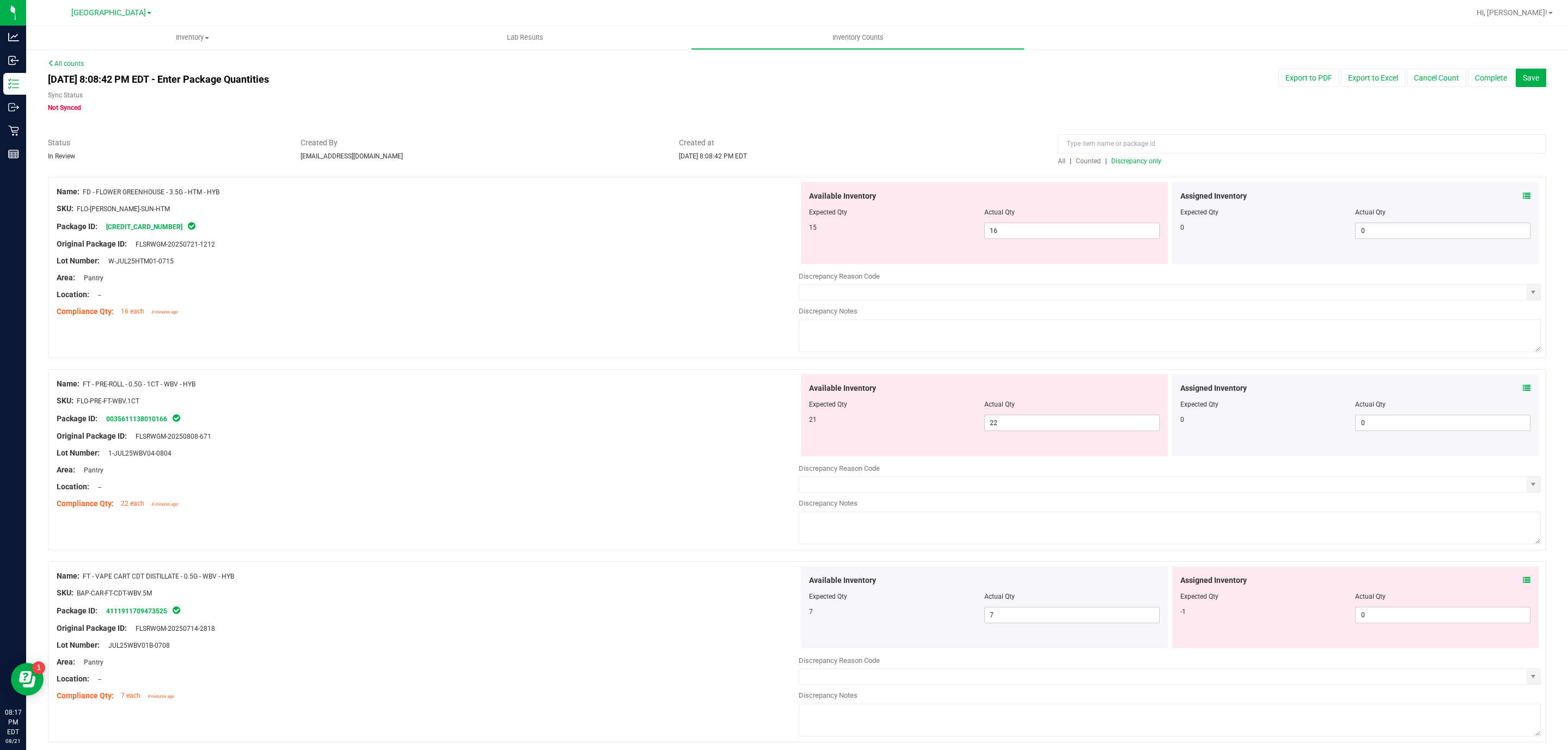
click at [1523, 584] on icon at bounding box center [1526, 580] width 8 height 8
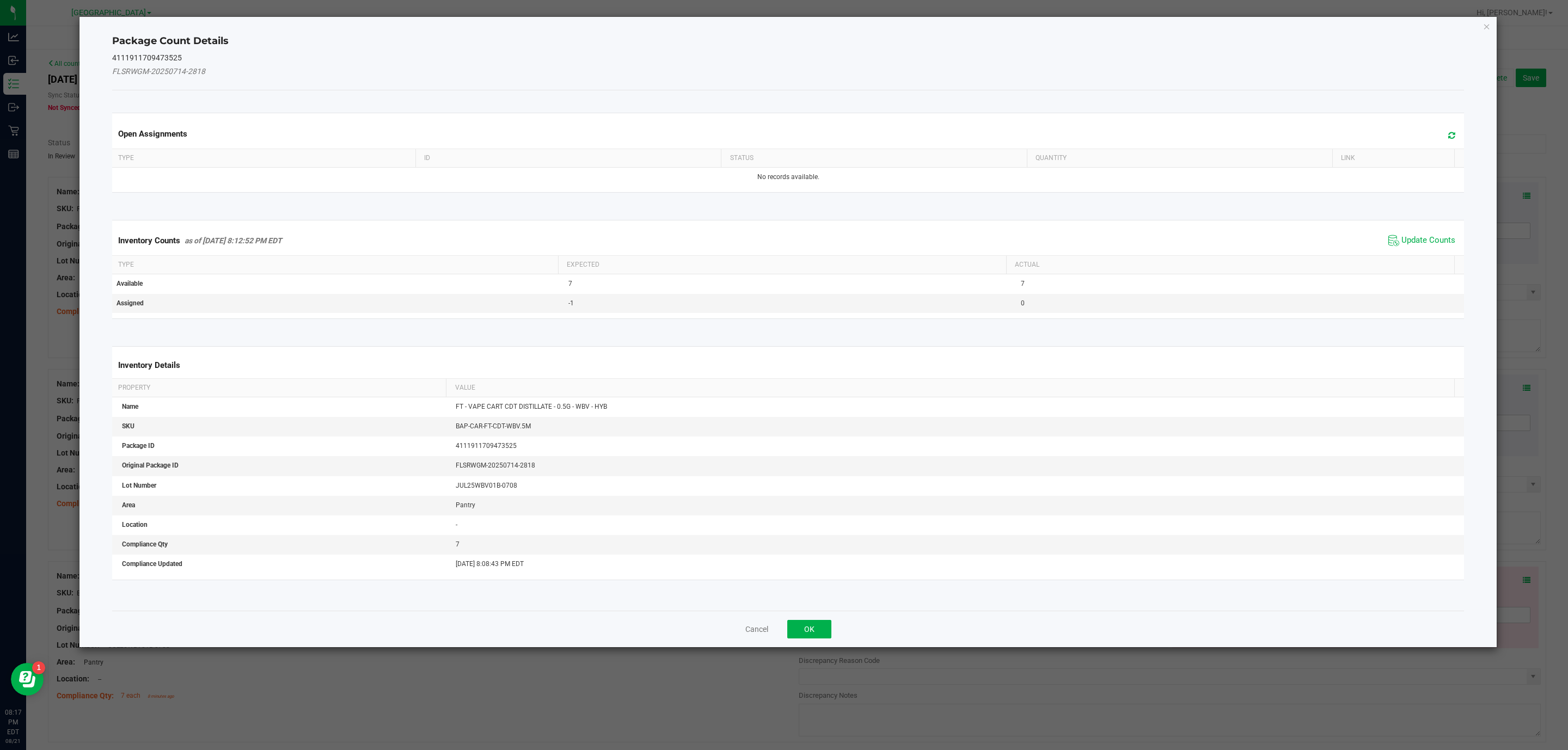
click at [1432, 231] on div "Inventory Counts as of [DATE] 8:12:52 PM EDT Update Counts" at bounding box center [788, 240] width 1357 height 30
click at [1432, 240] on span "Update Counts" at bounding box center [1428, 240] width 54 height 11
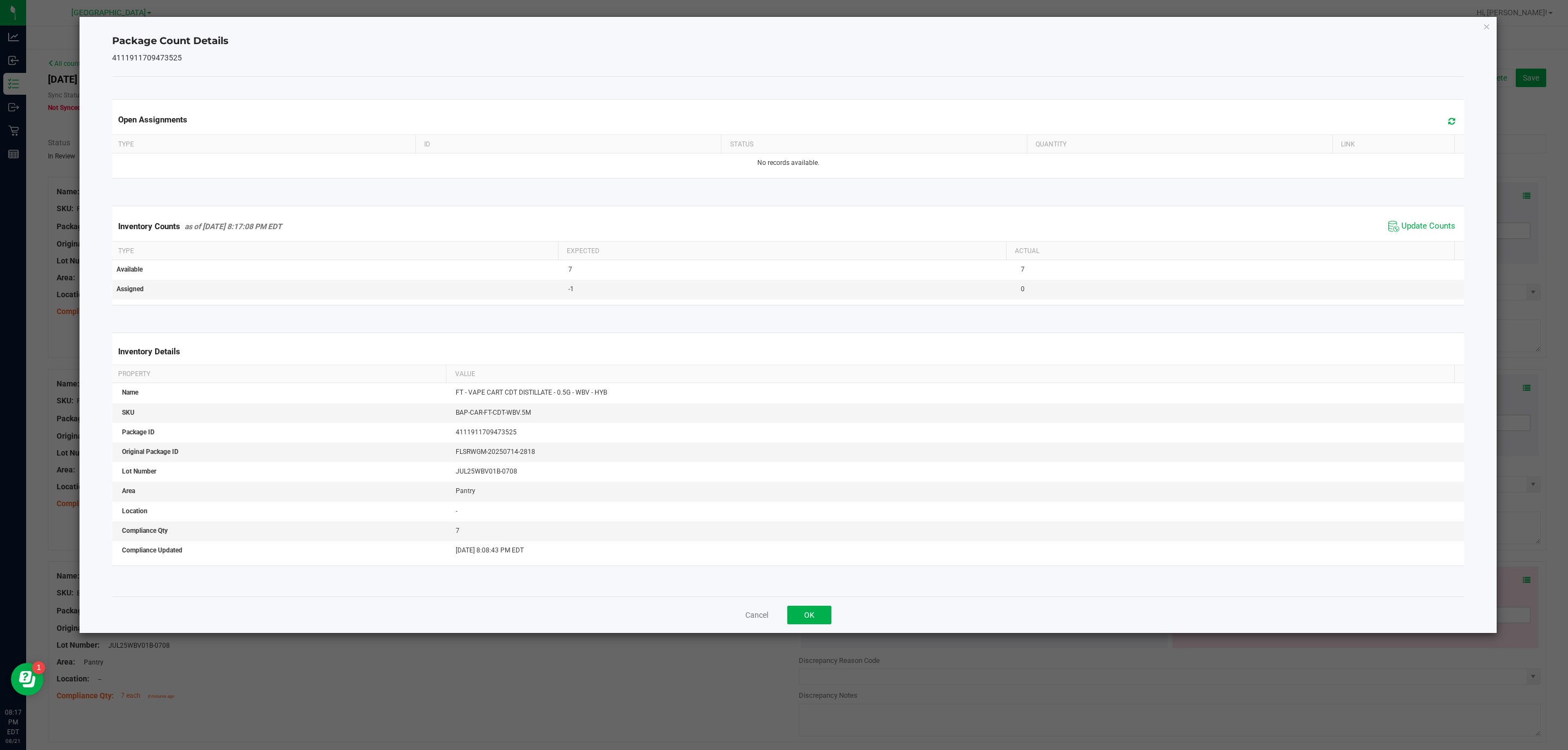
click at [1490, 28] on div "Package Count Details 4111911709473525 Open Assignments Type ID Status Quantity…" at bounding box center [788, 324] width 1417 height 616
click at [1488, 30] on icon "Close" at bounding box center [1486, 26] width 8 height 13
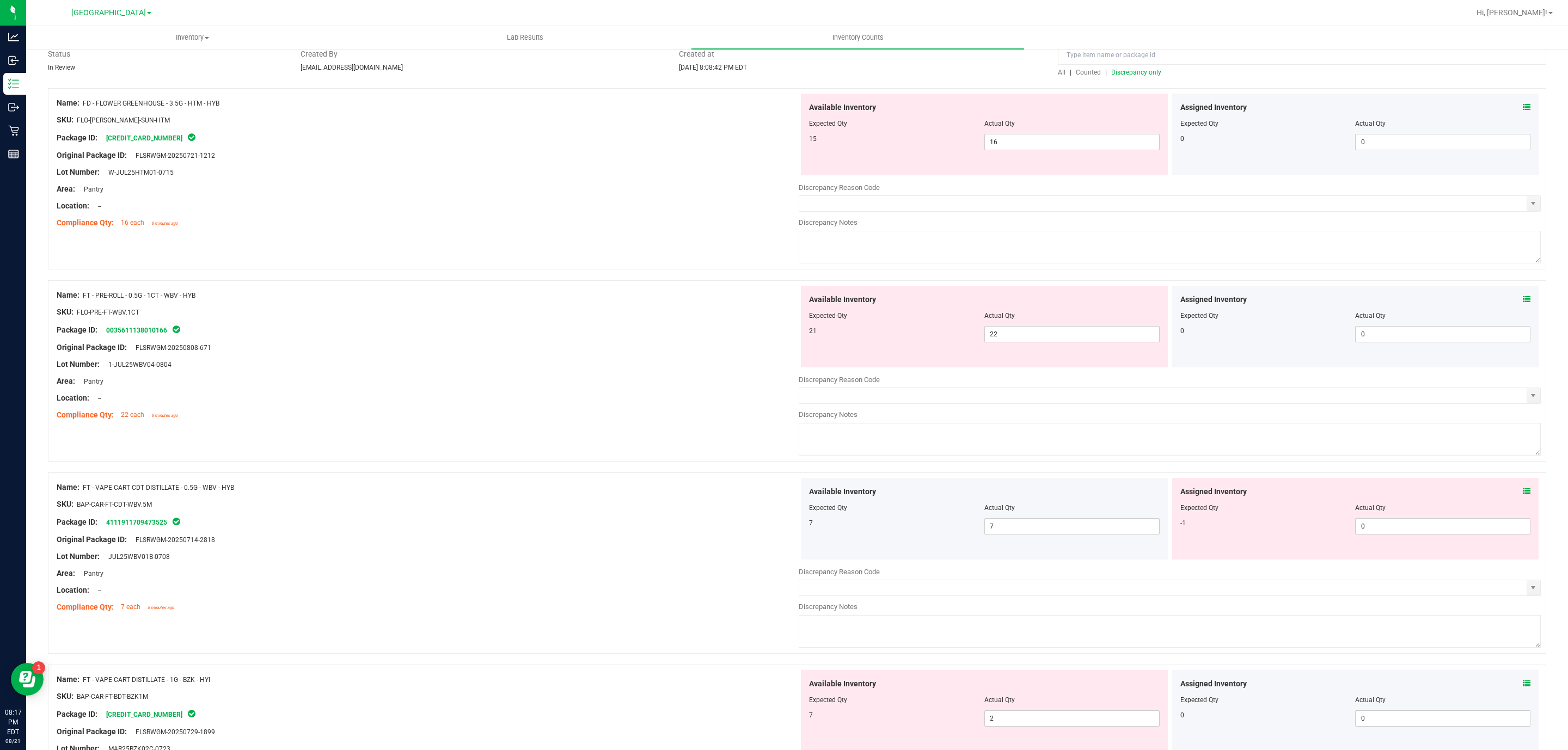
scroll to position [245, 0]
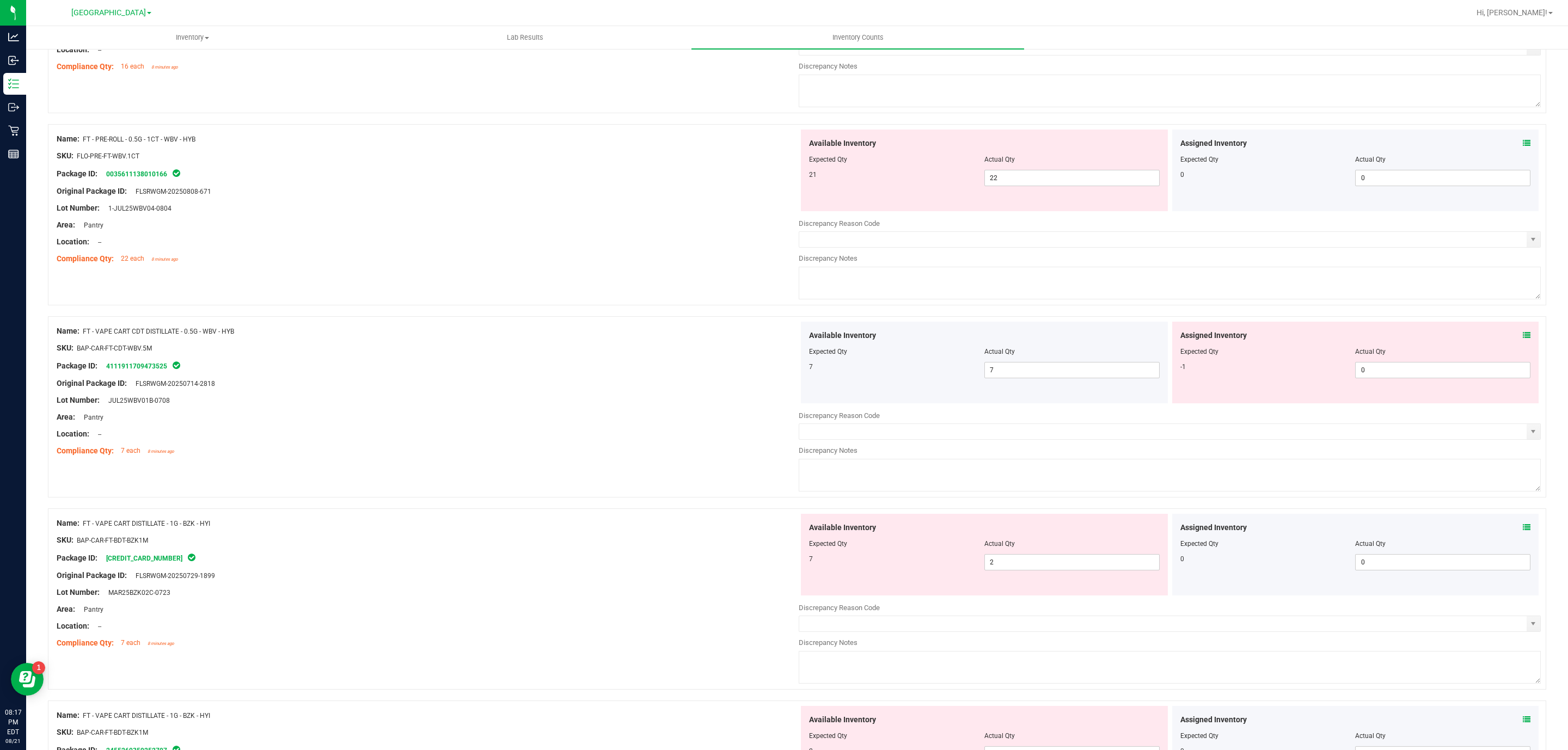
click at [1519, 332] on div "Assigned Inventory Expected Qty Actual Qty -1 0 0" at bounding box center [1355, 362] width 367 height 82
click at [1523, 336] on icon at bounding box center [1526, 335] width 8 height 8
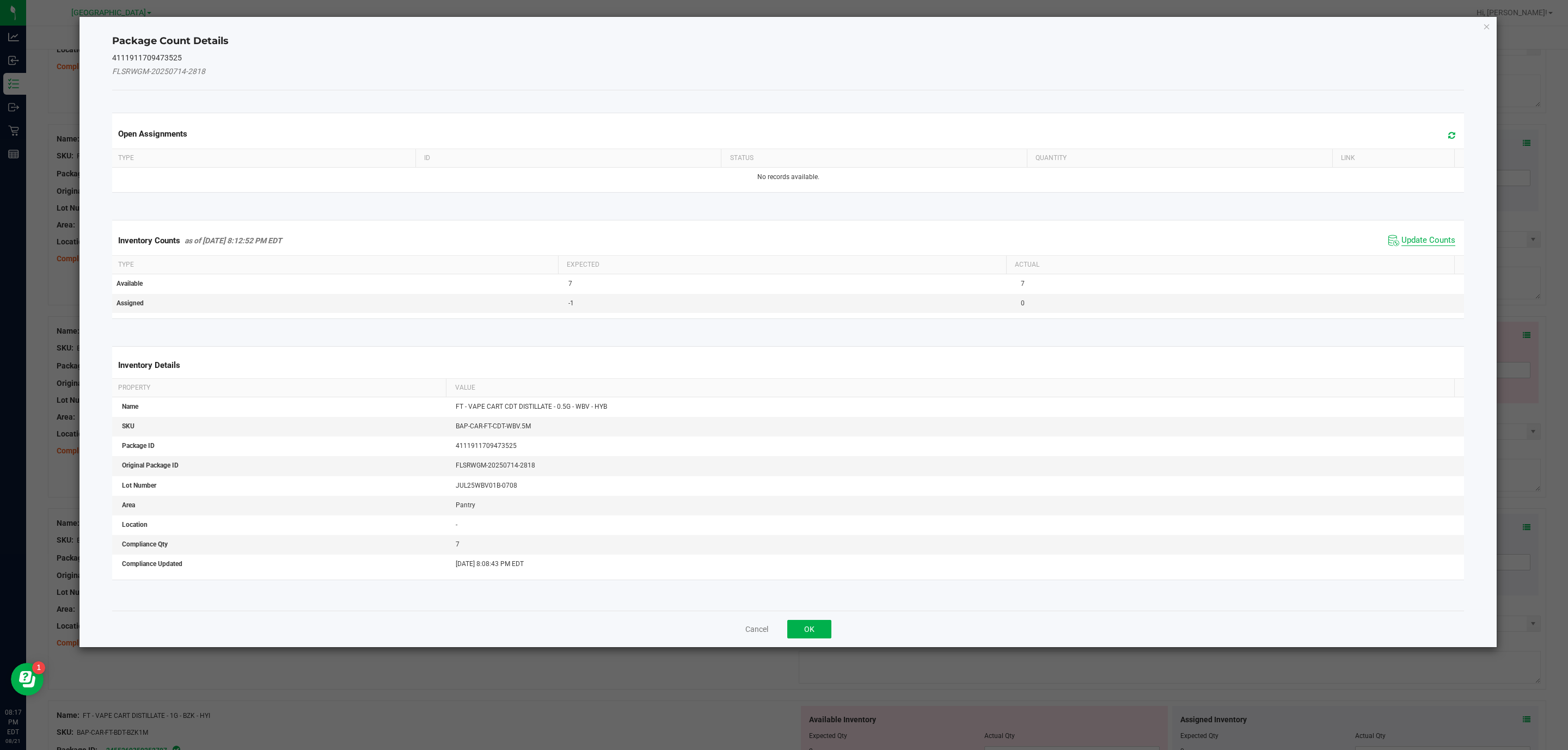
click at [1431, 240] on span "Update Counts" at bounding box center [1428, 240] width 54 height 11
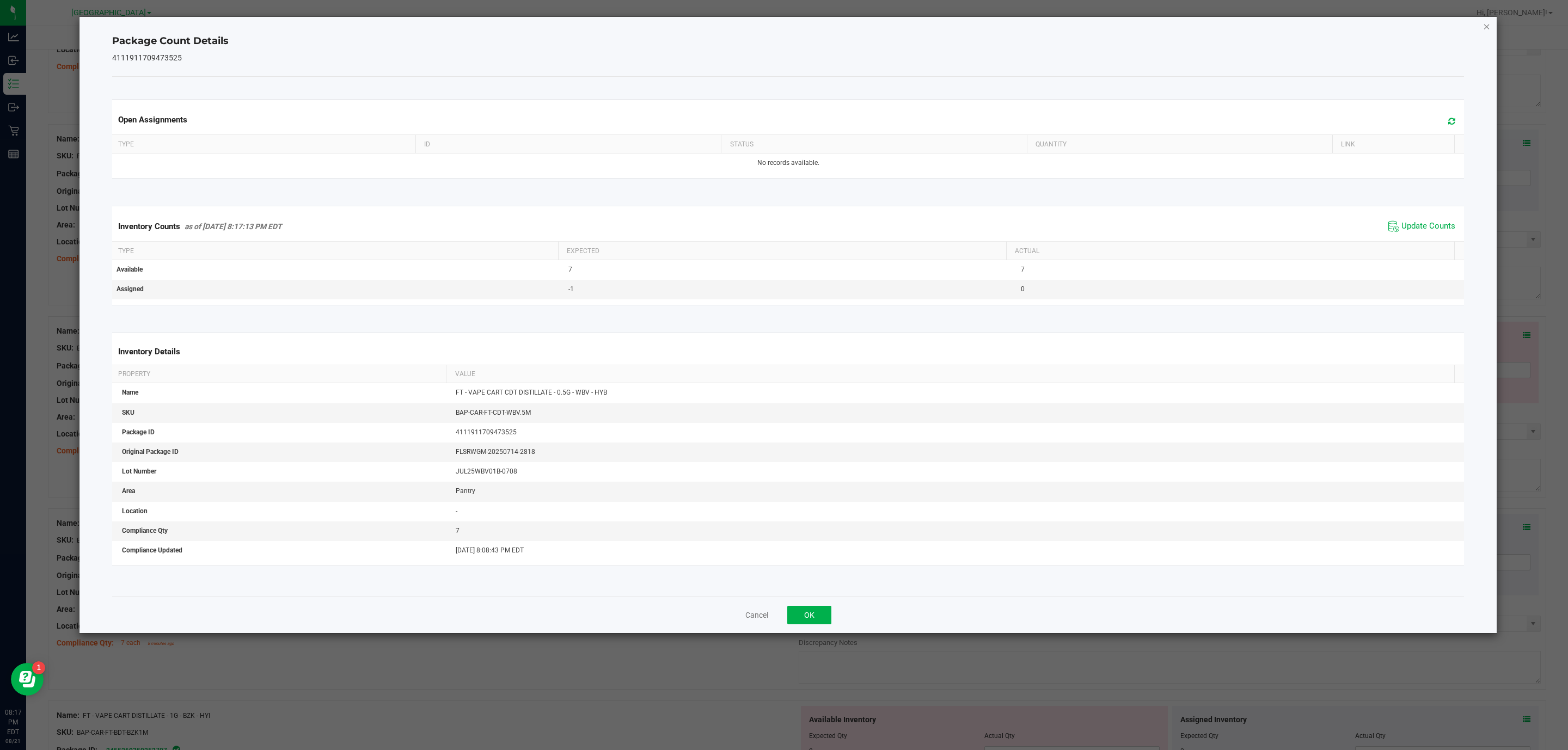
click at [1485, 31] on icon "Close" at bounding box center [1486, 26] width 8 height 13
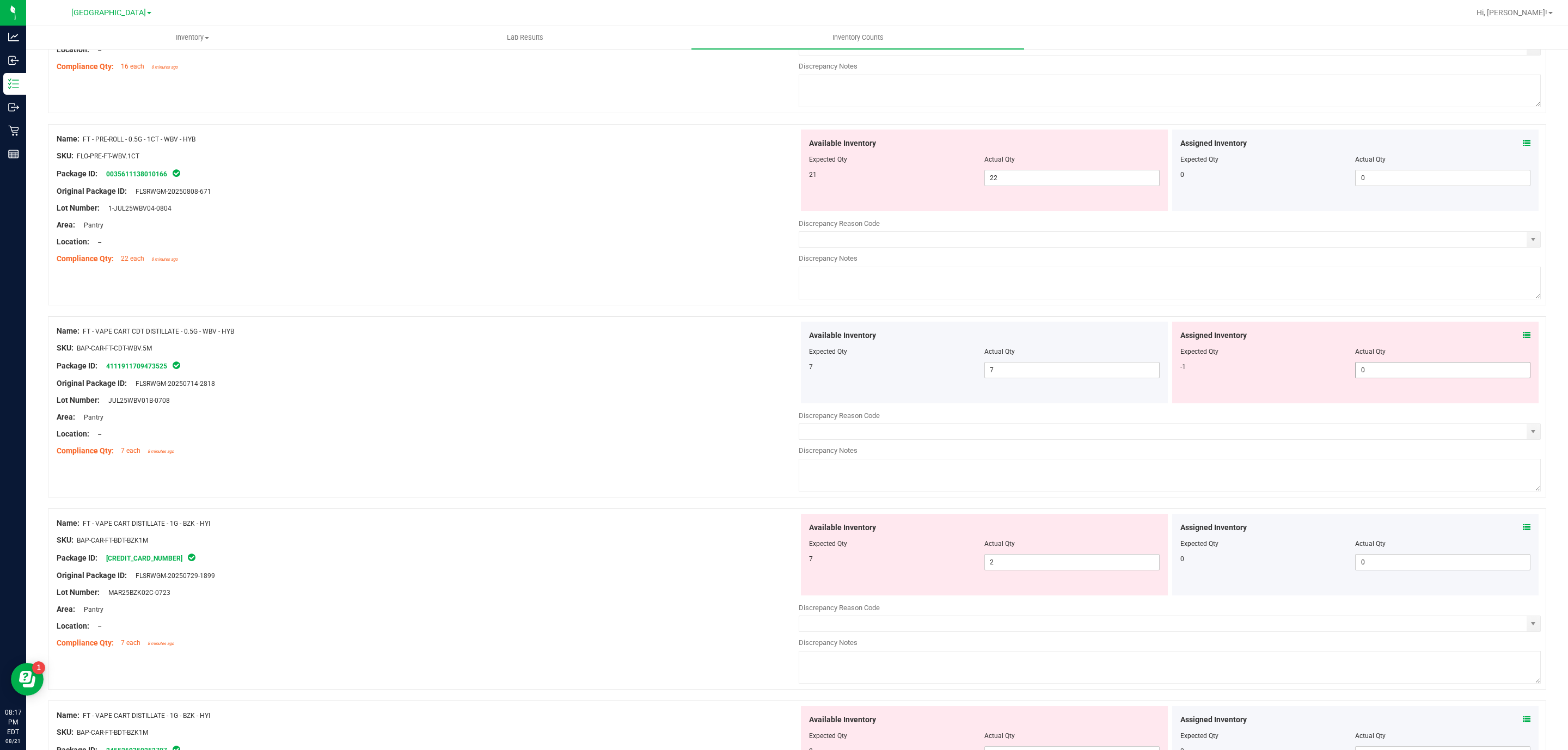
click at [1385, 376] on span "0 0" at bounding box center [1442, 370] width 175 height 17
click at [1523, 335] on icon at bounding box center [1526, 335] width 8 height 8
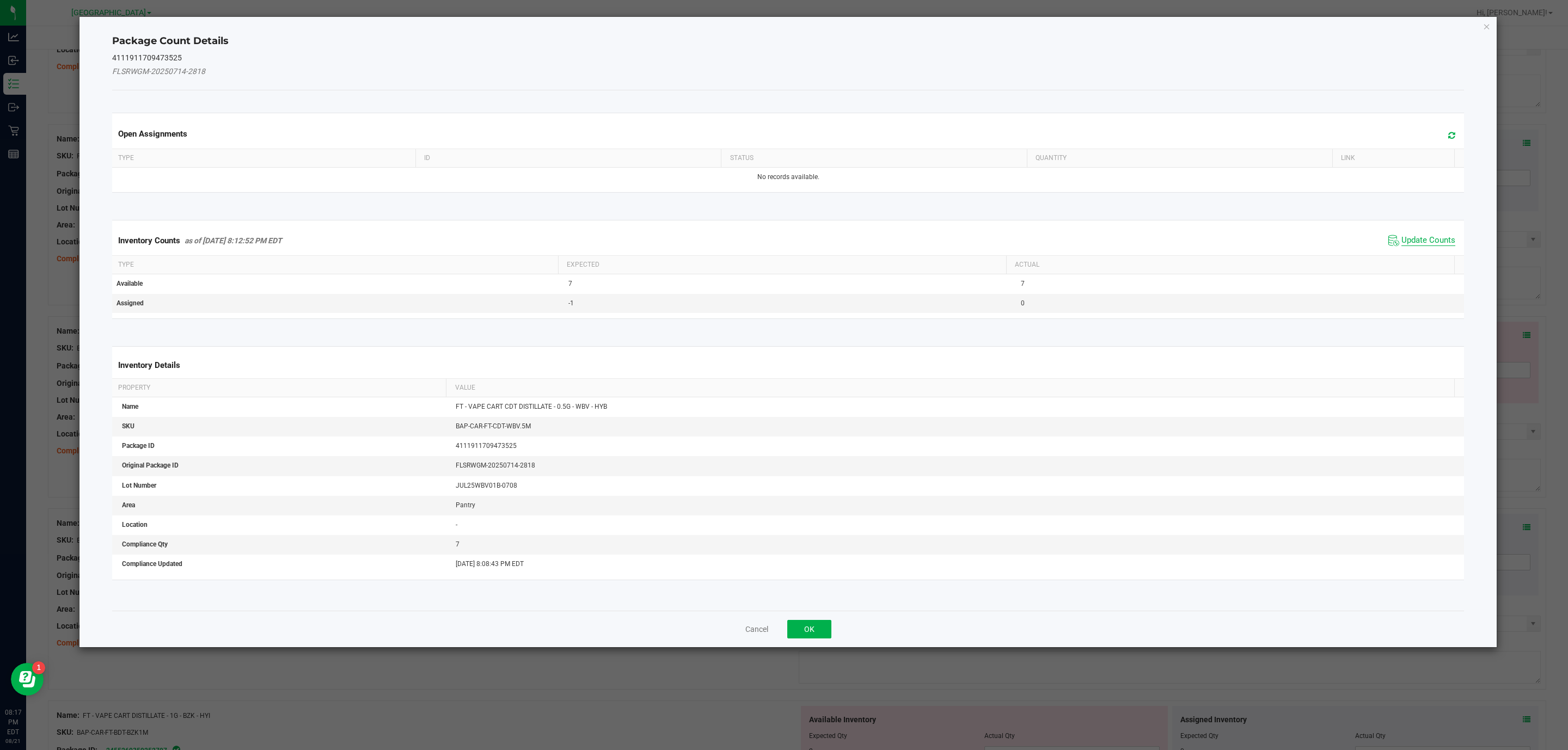
click at [1428, 240] on span "Update Counts" at bounding box center [1428, 240] width 54 height 11
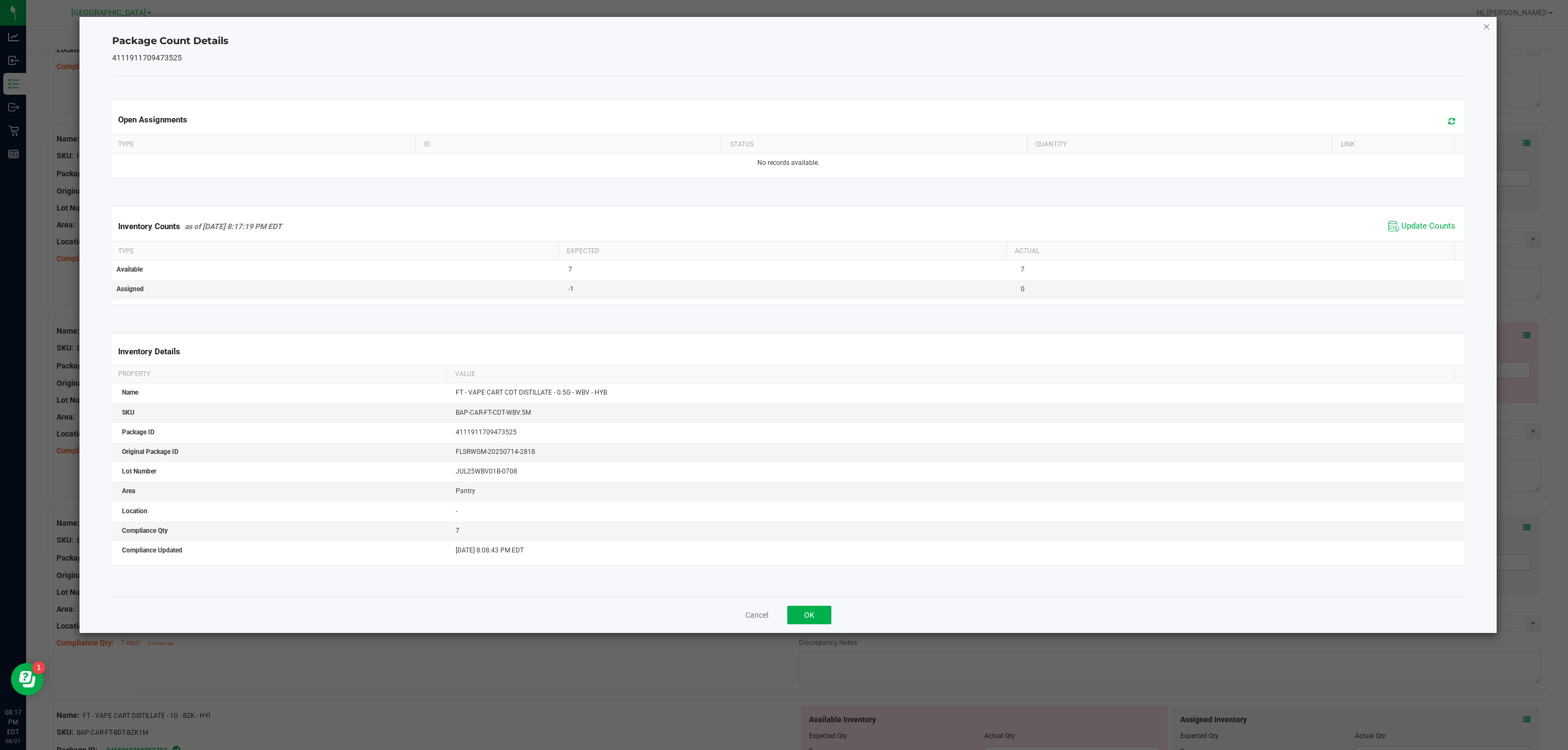
click at [1488, 22] on icon "Close" at bounding box center [1486, 26] width 8 height 13
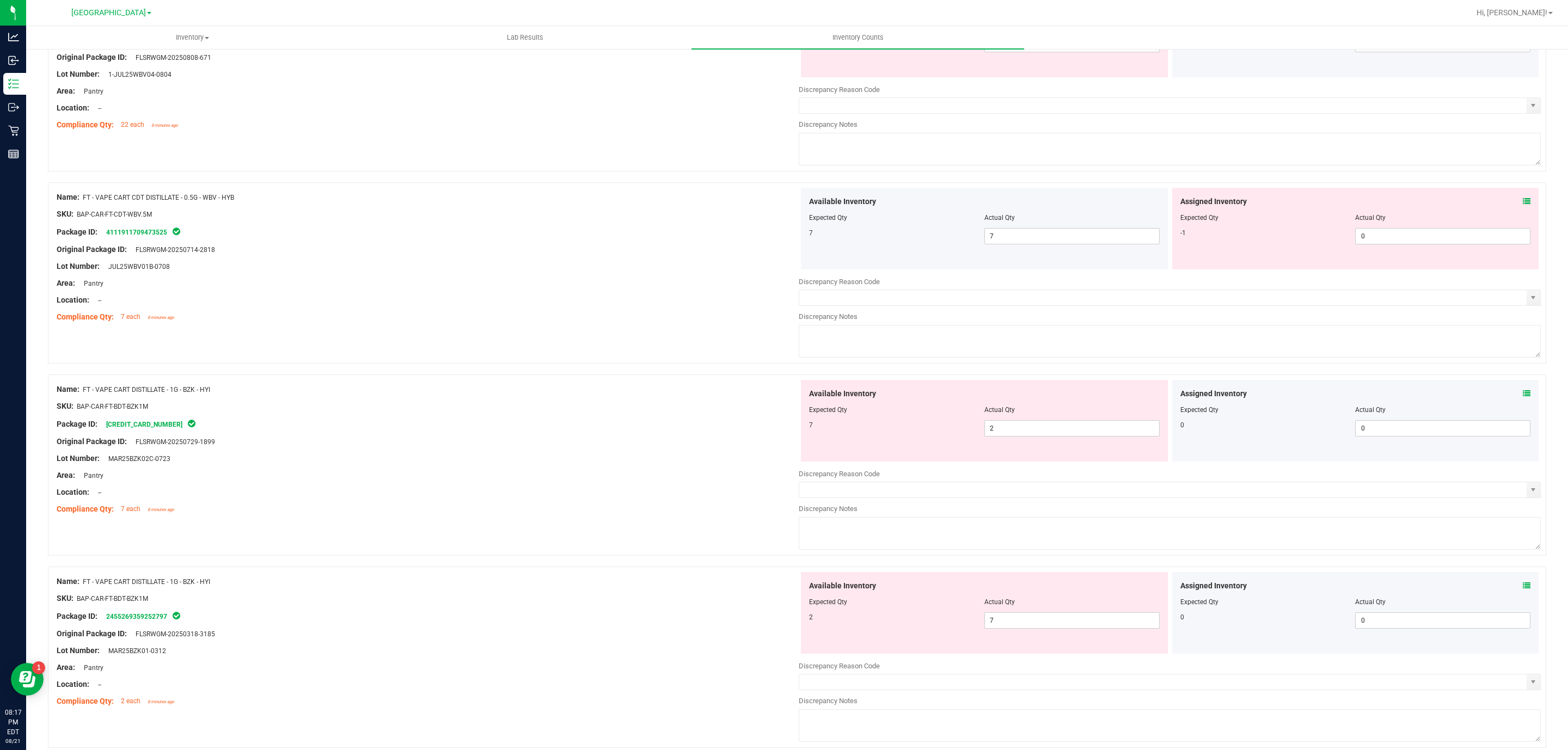
scroll to position [361, 0]
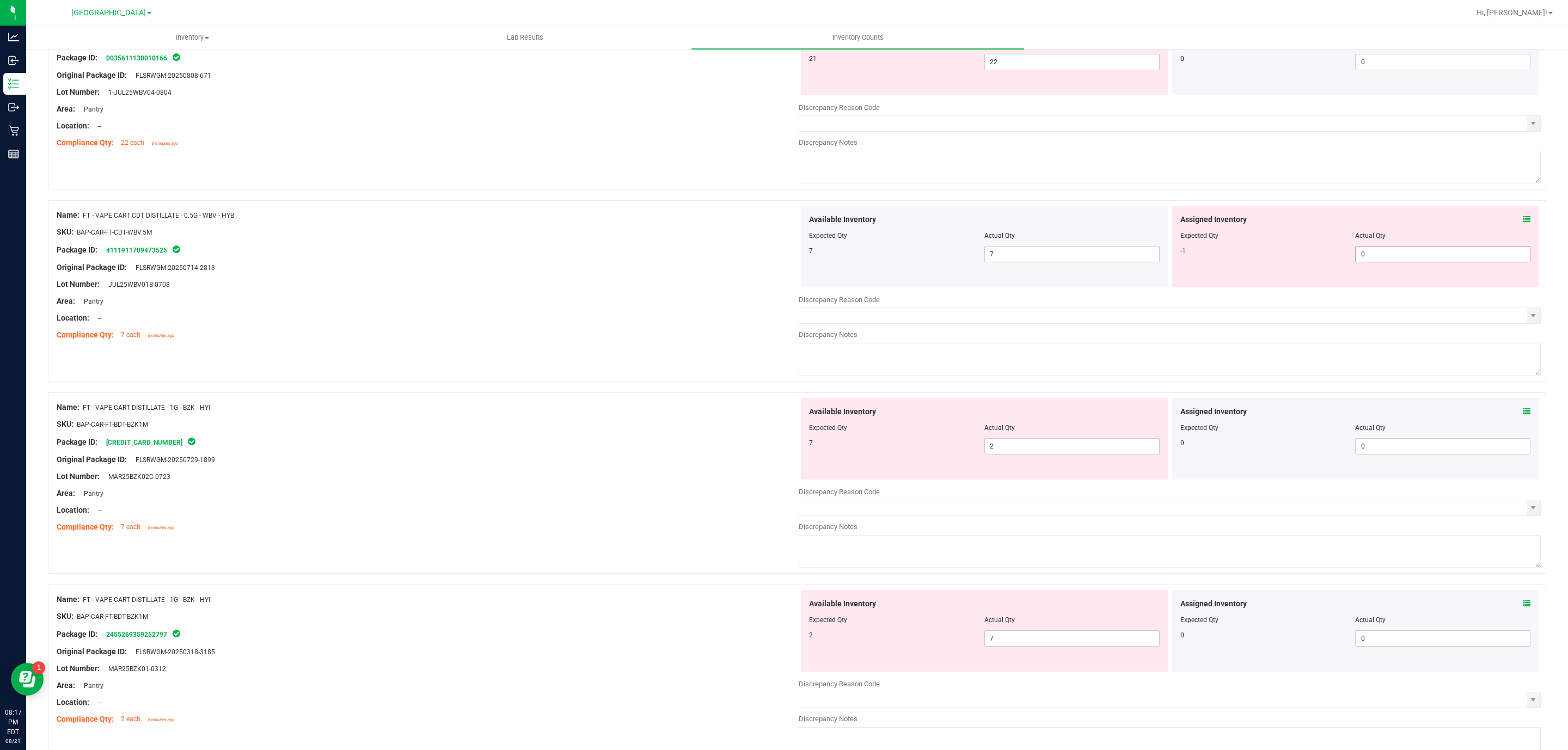
click at [1396, 250] on span "0 0" at bounding box center [1442, 255] width 175 height 17
click at [1385, 267] on div "Assigned Inventory Expected Qty Actual Qty -1 0 0" at bounding box center [1355, 246] width 367 height 82
click at [1383, 256] on span "0 0" at bounding box center [1442, 255] width 175 height 17
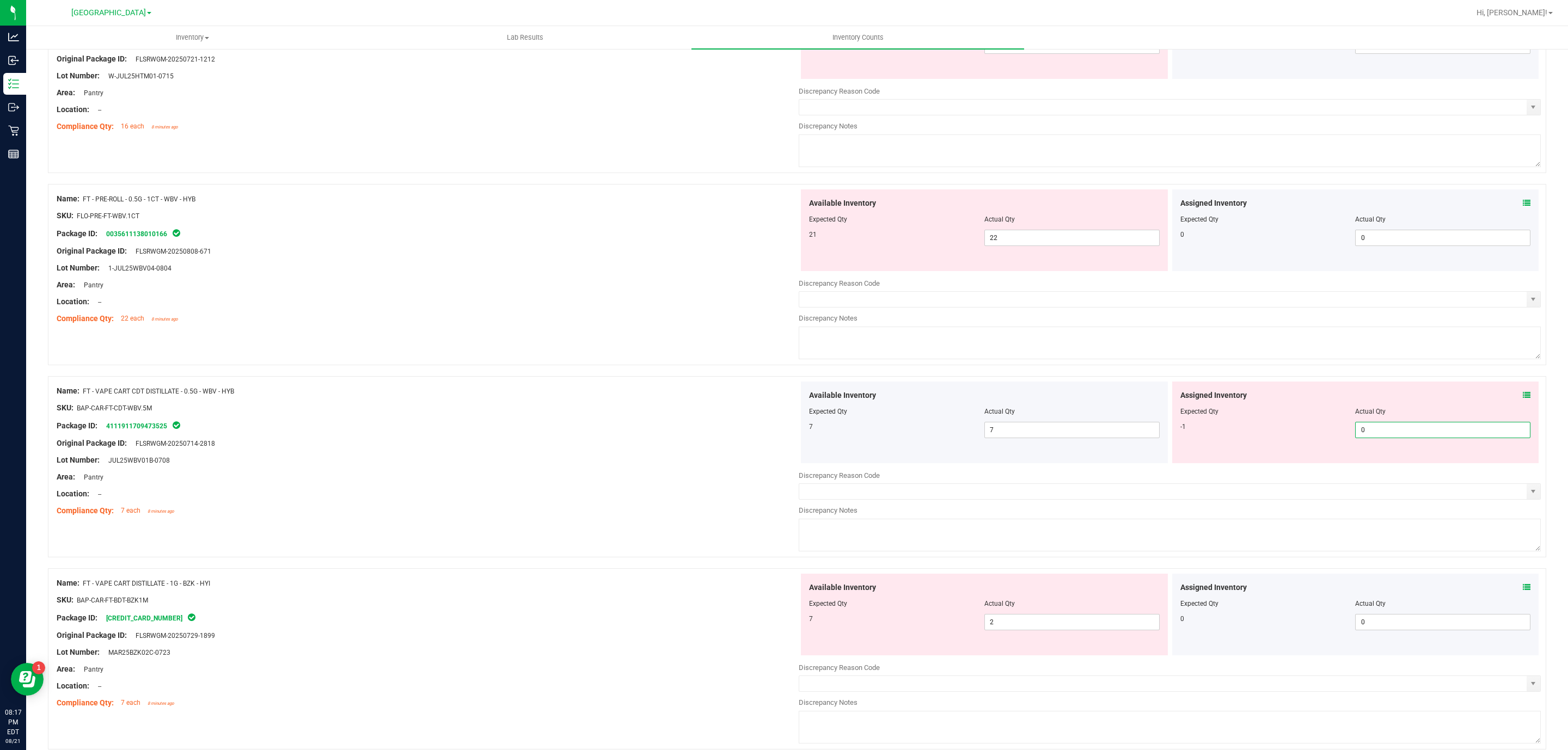
scroll to position [279, 0]
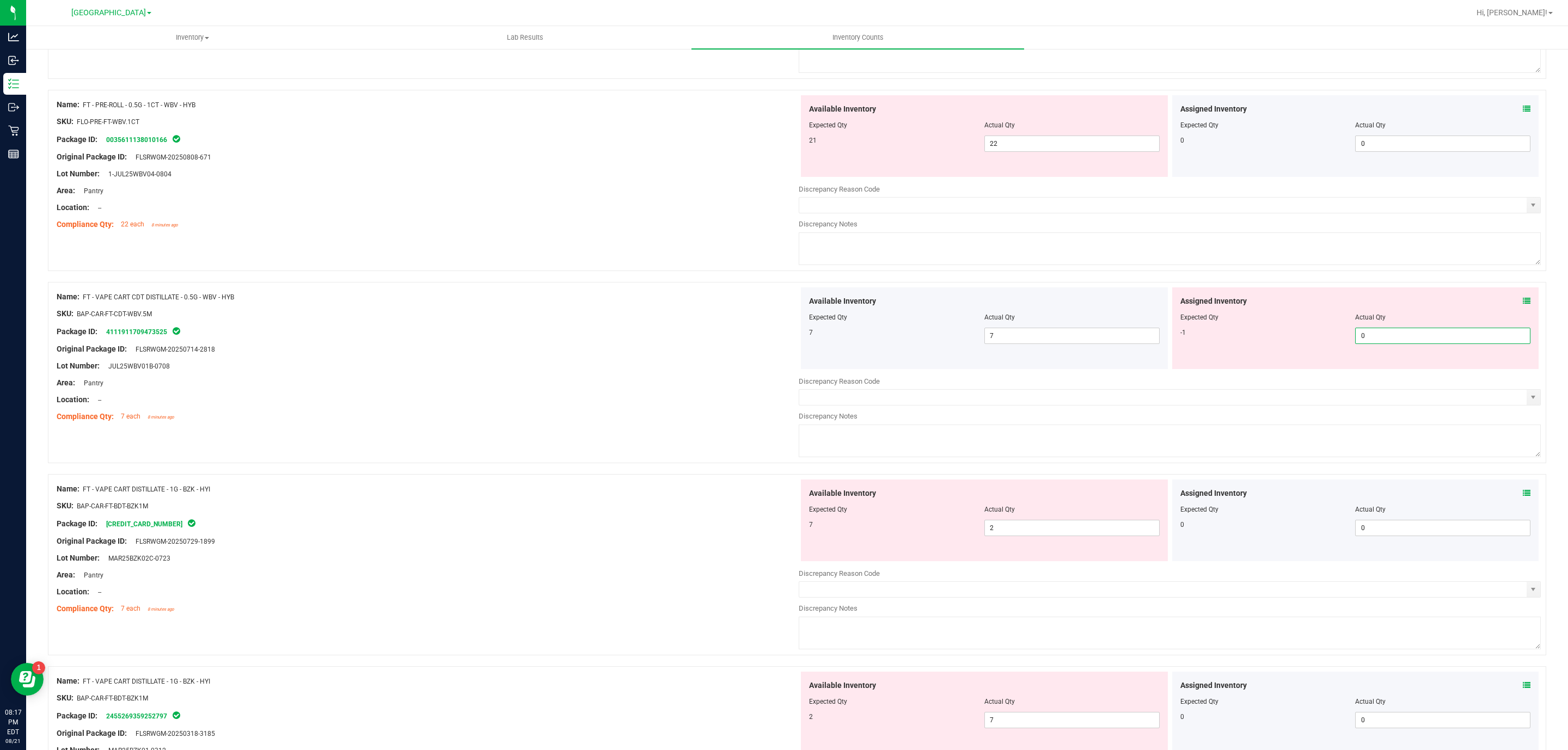
click at [1035, 348] on div "Available Inventory Expected Qty Actual Qty 7 7 7" at bounding box center [984, 328] width 367 height 82
click at [1034, 344] on span "7 7" at bounding box center [1072, 336] width 175 height 17
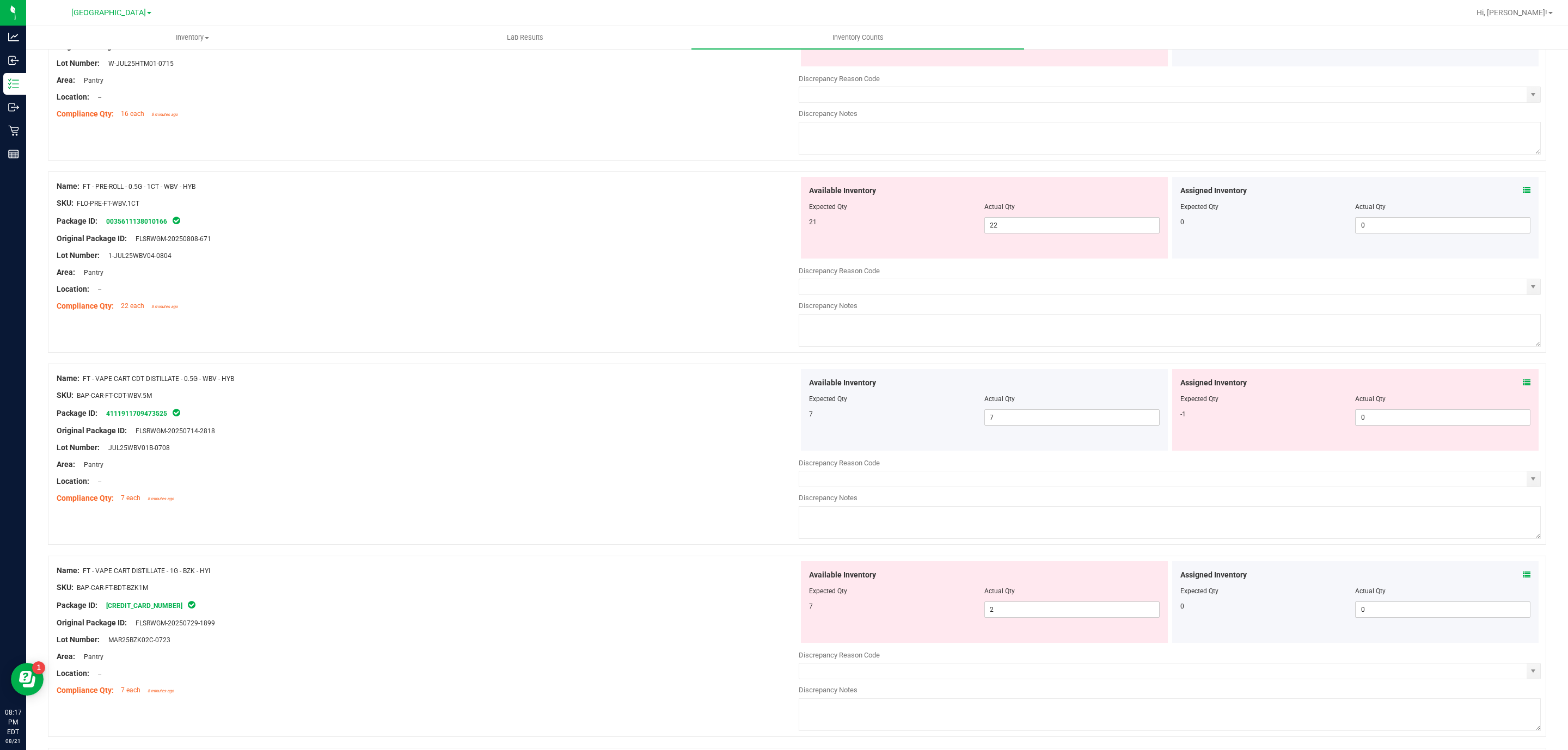
click at [1034, 393] on div at bounding box center [984, 391] width 351 height 5
click at [1033, 407] on div at bounding box center [984, 406] width 351 height 5
click at [1028, 416] on span "7 7" at bounding box center [1072, 417] width 175 height 17
click at [1400, 420] on span "0 0" at bounding box center [1442, 417] width 175 height 17
click at [1523, 380] on span at bounding box center [1526, 383] width 8 height 11
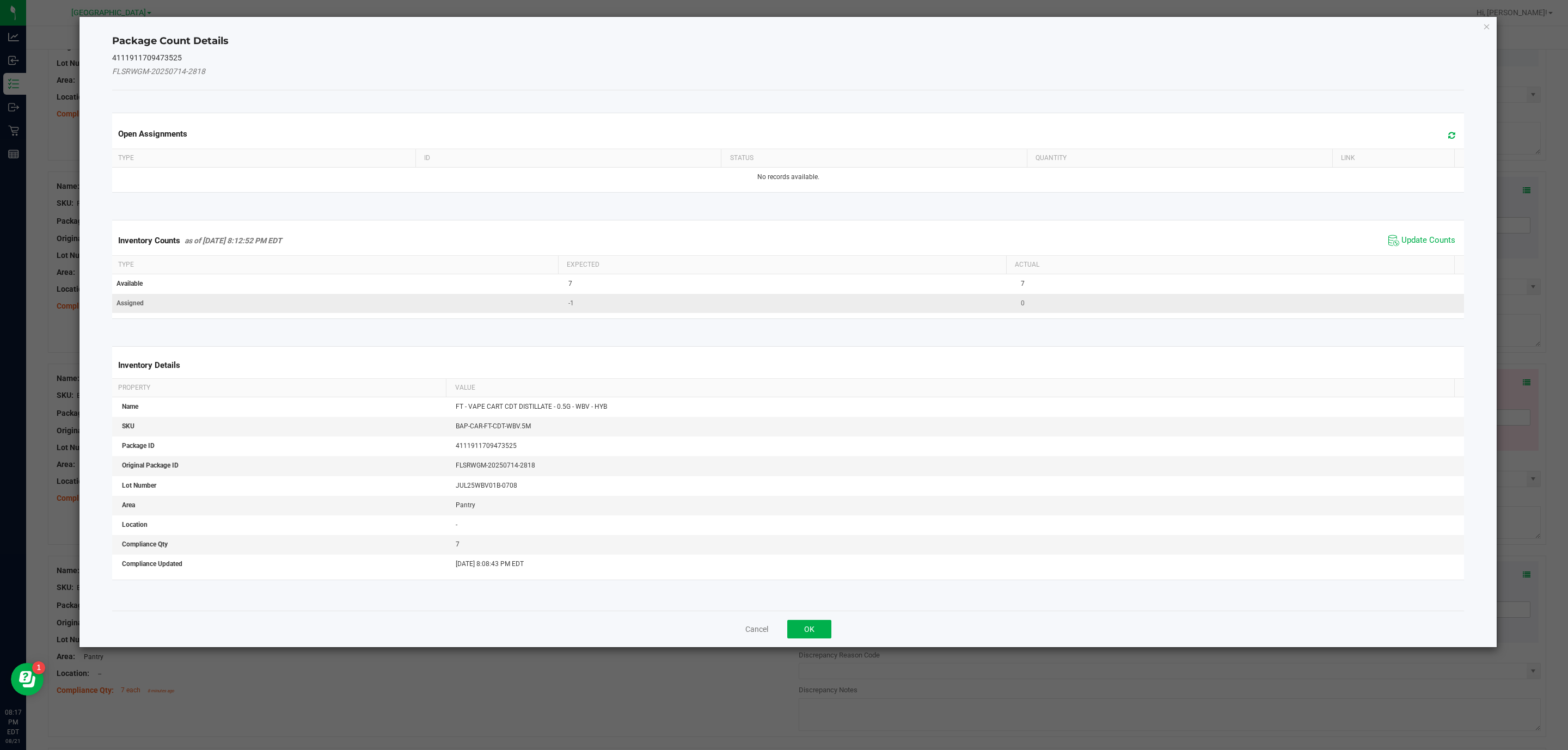
click at [936, 308] on td "-1" at bounding box center [787, 303] width 452 height 19
click at [815, 645] on div "Cancel OK" at bounding box center [788, 629] width 1352 height 36
click at [817, 636] on button "OK" at bounding box center [809, 629] width 44 height 18
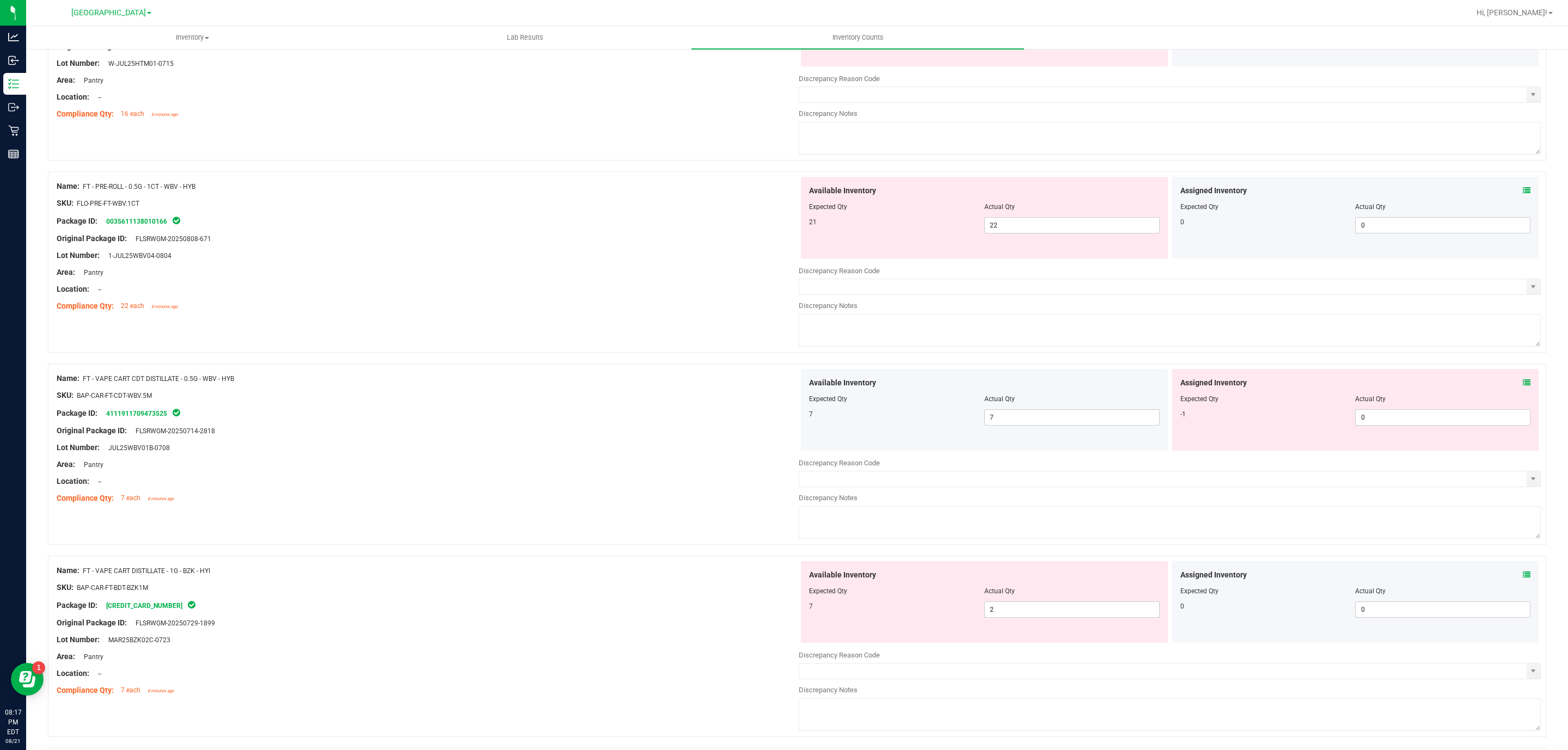
click at [1390, 430] on div "Assigned Inventory Expected Qty Actual Qty -1 0 0" at bounding box center [1355, 410] width 367 height 82
click at [1392, 422] on span "0 0" at bounding box center [1442, 417] width 175 height 17
click at [1523, 384] on icon at bounding box center [1526, 383] width 8 height 8
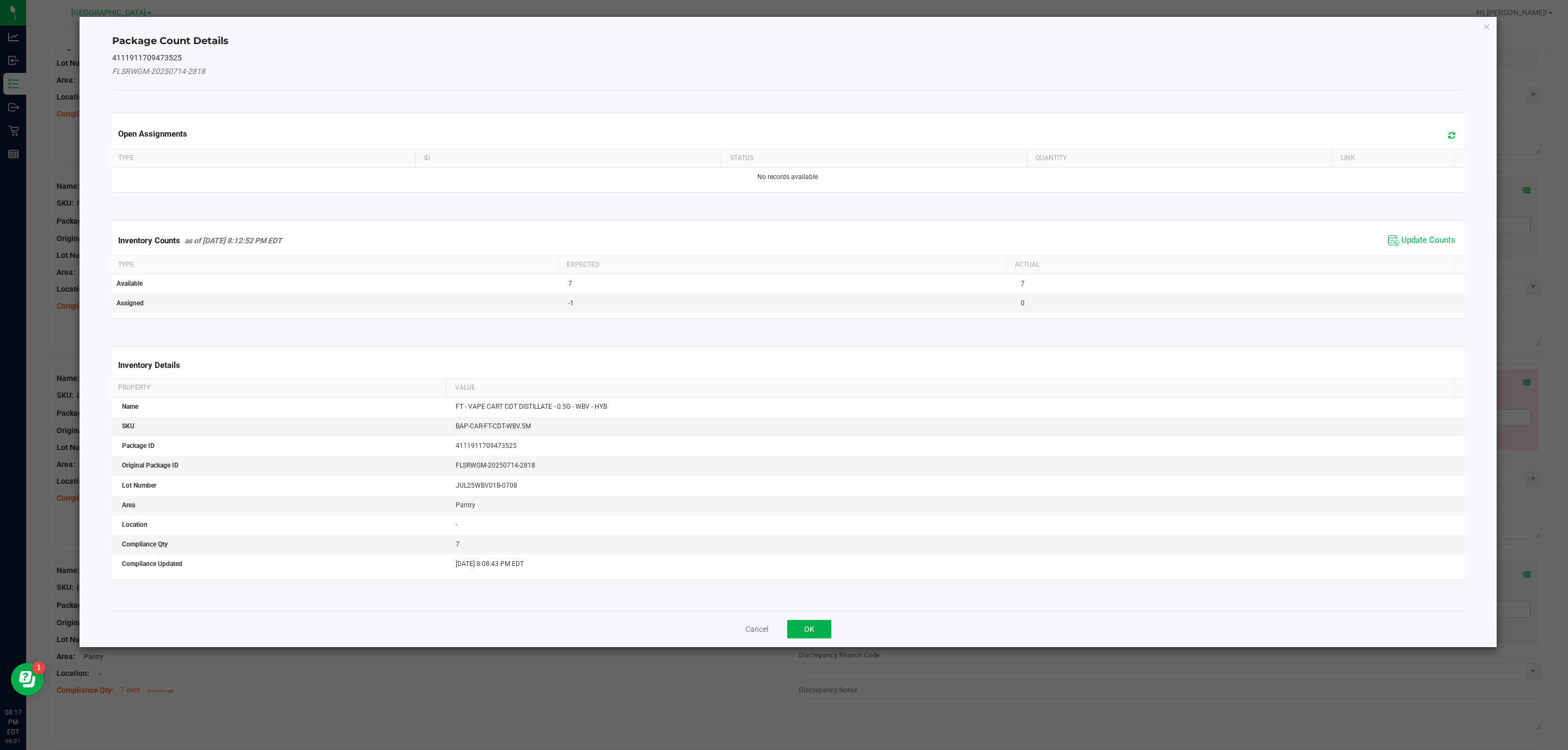
click at [1444, 240] on span "Update Counts" at bounding box center [1422, 241] width 73 height 17
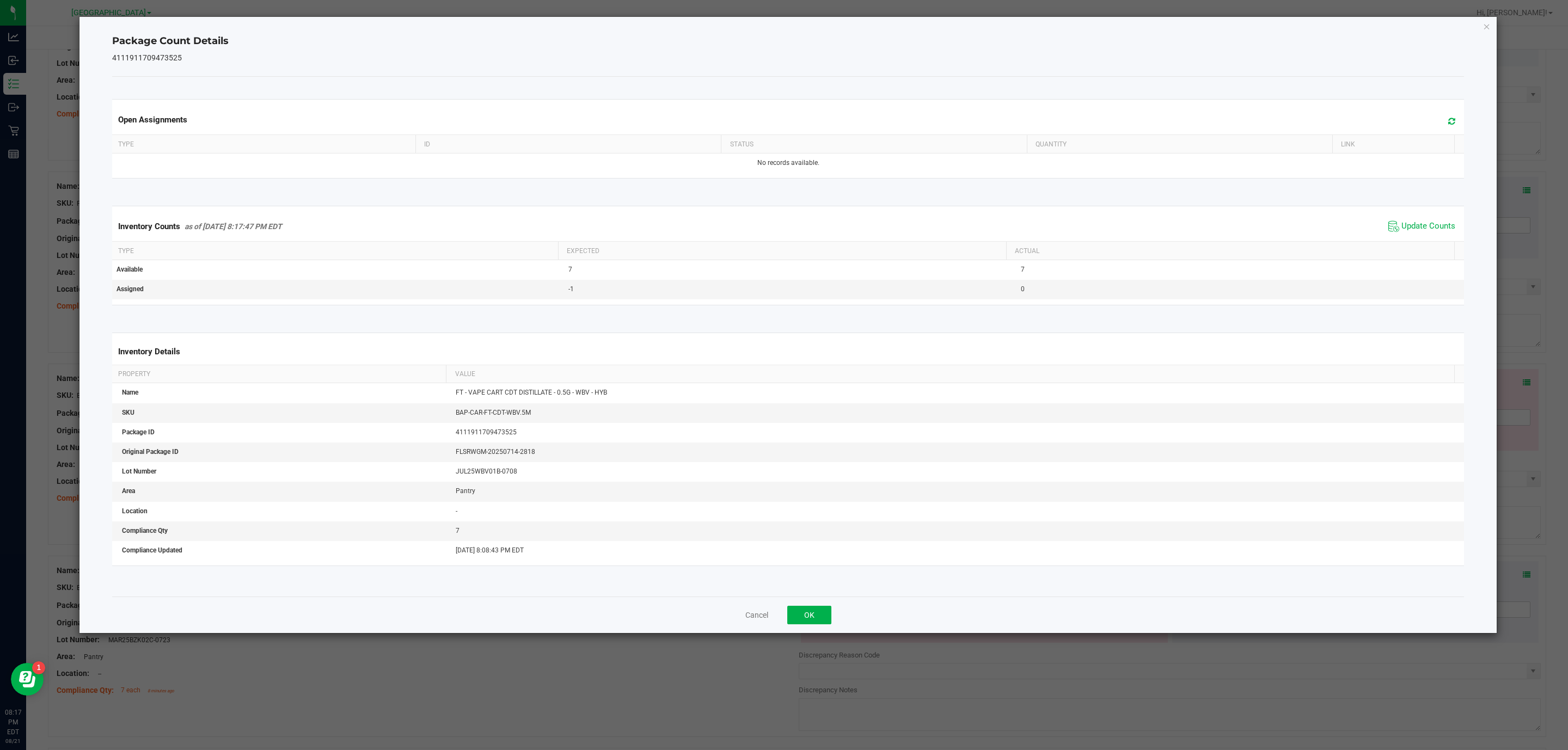
click at [1482, 33] on div "Package Count Details 4111911709473525 Open Assignments Type ID Status Quantity…" at bounding box center [788, 324] width 1417 height 616
click at [1485, 28] on icon "Close" at bounding box center [1486, 26] width 8 height 13
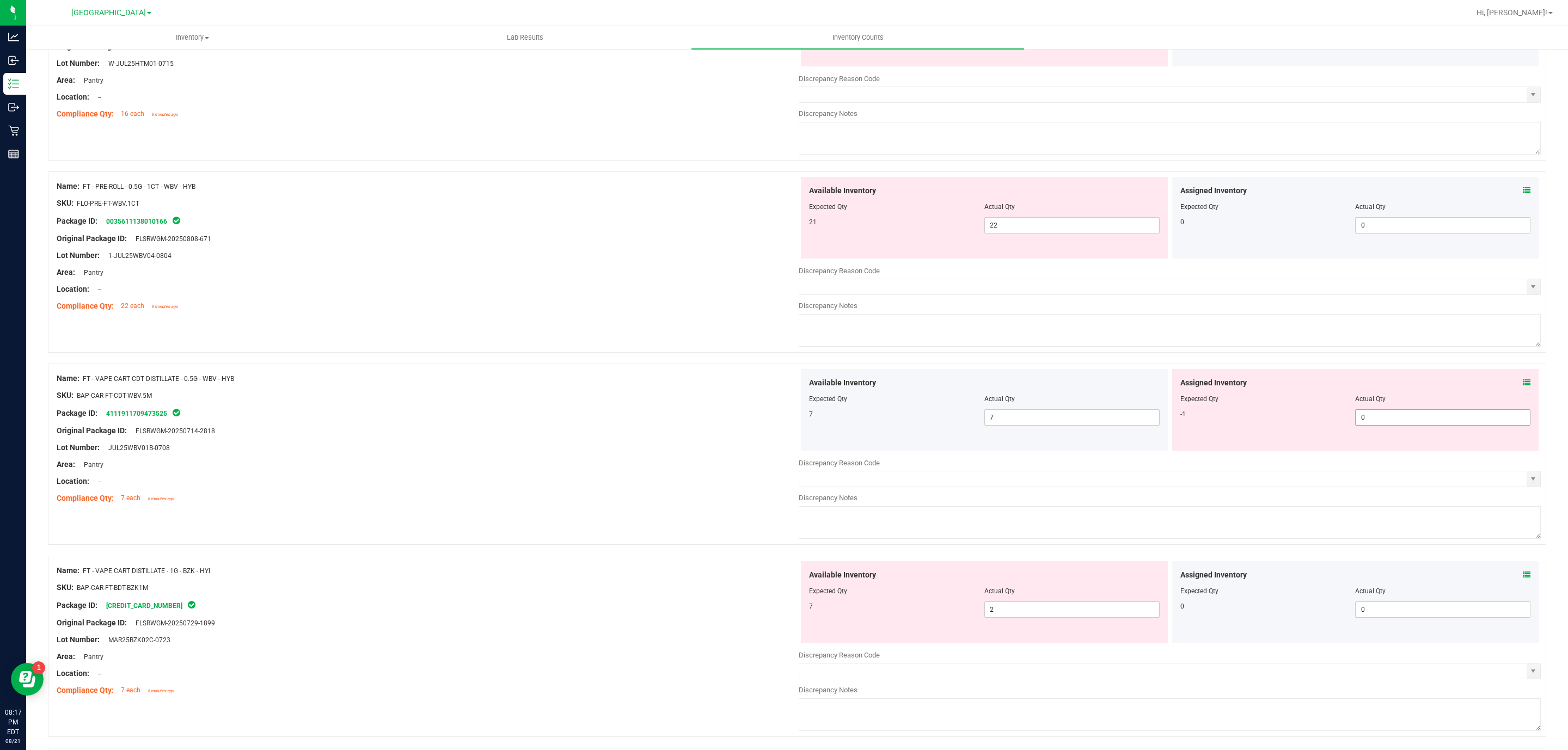
click at [1382, 420] on span "0 0" at bounding box center [1442, 417] width 175 height 17
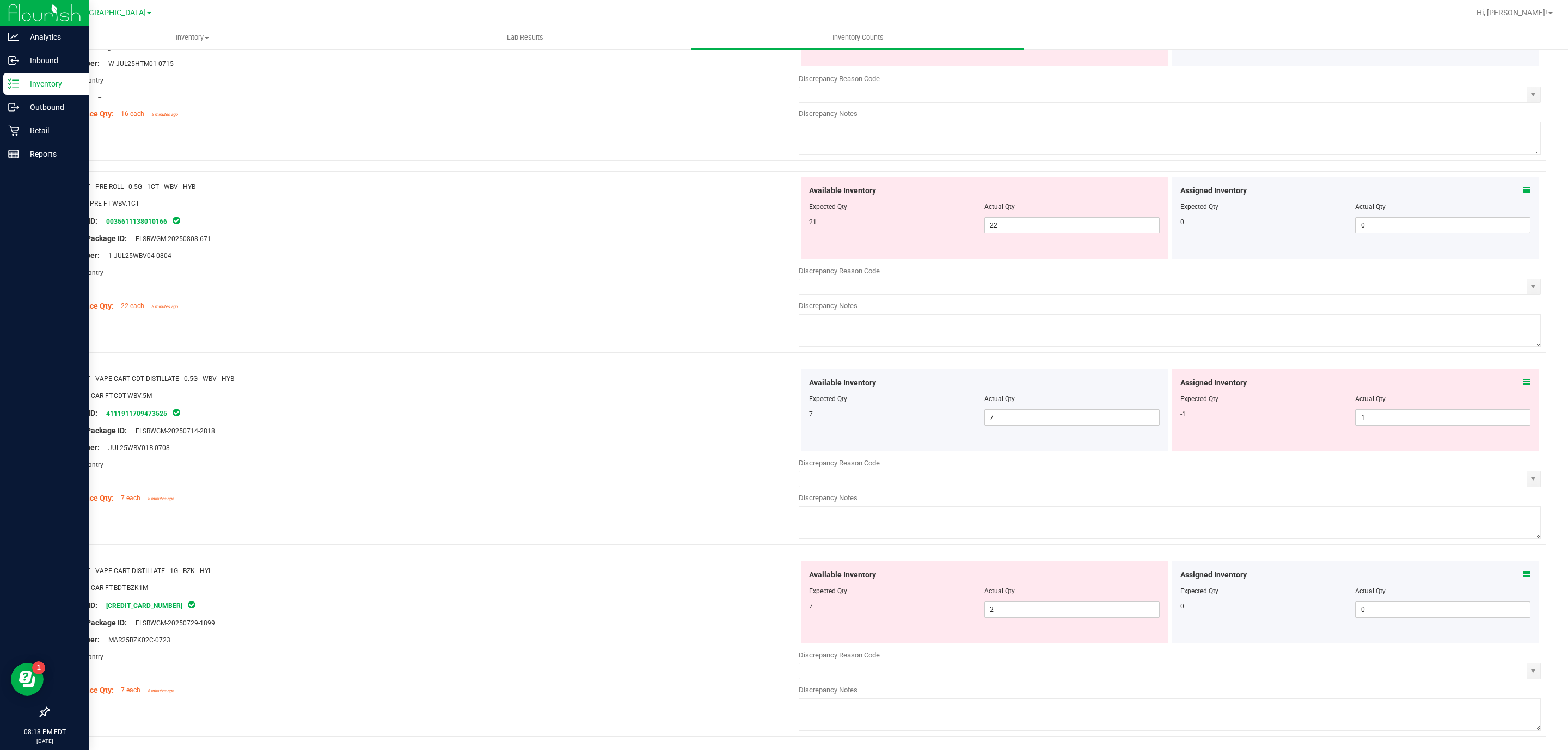
click at [36, 88] on p "Inventory" at bounding box center [52, 83] width 65 height 13
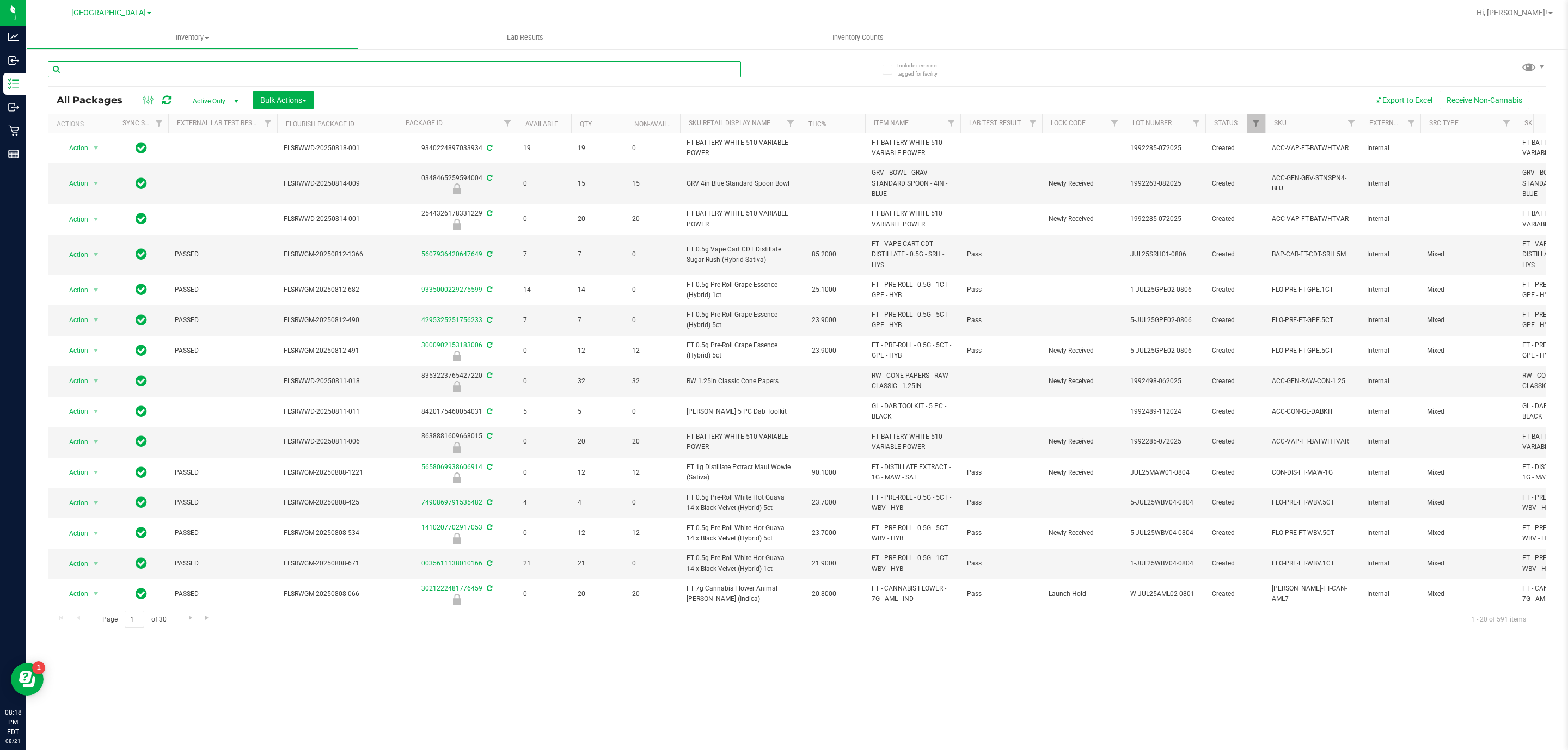
click at [330, 66] on input "text" at bounding box center [394, 69] width 693 height 17
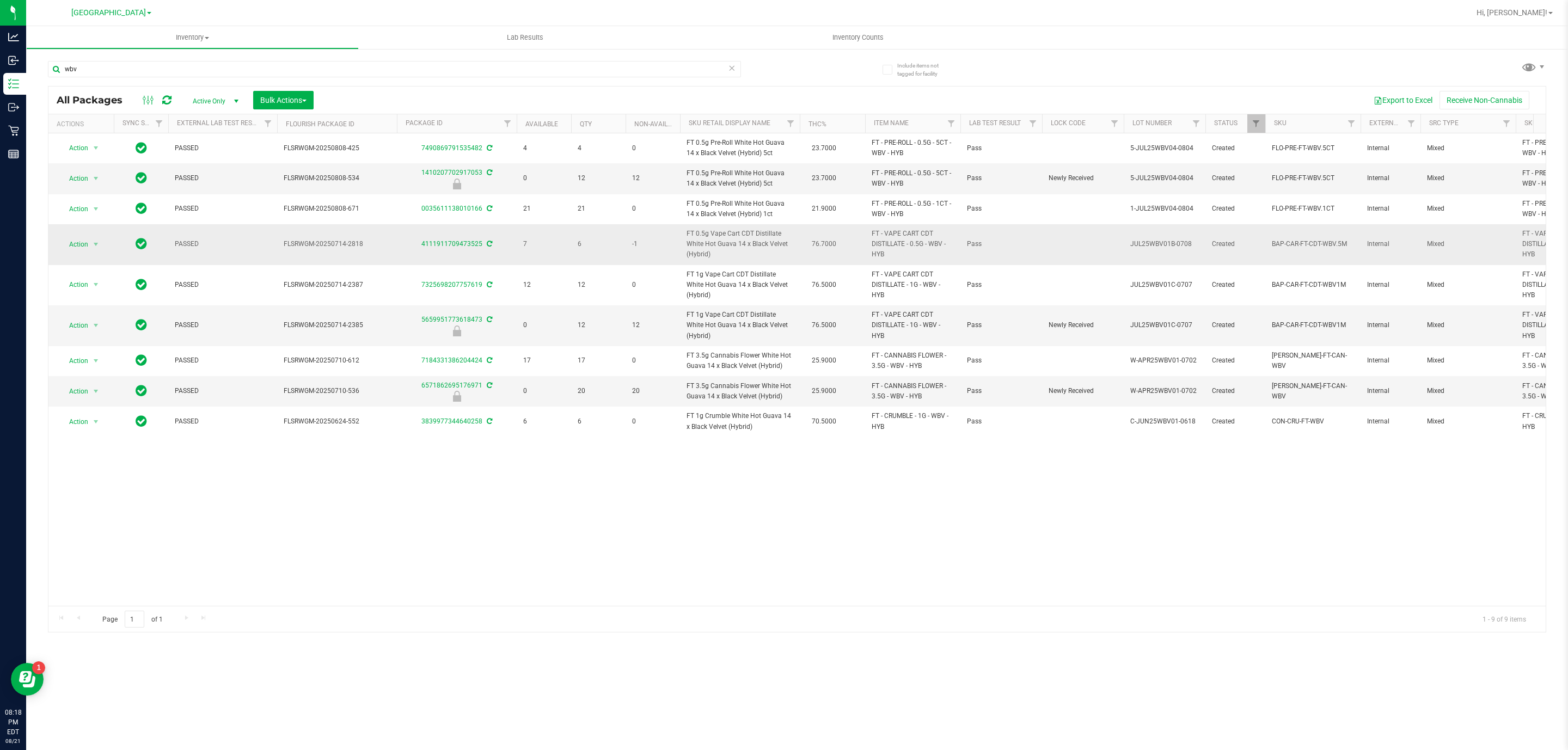
click at [632, 252] on td "-1" at bounding box center [653, 245] width 55 height 41
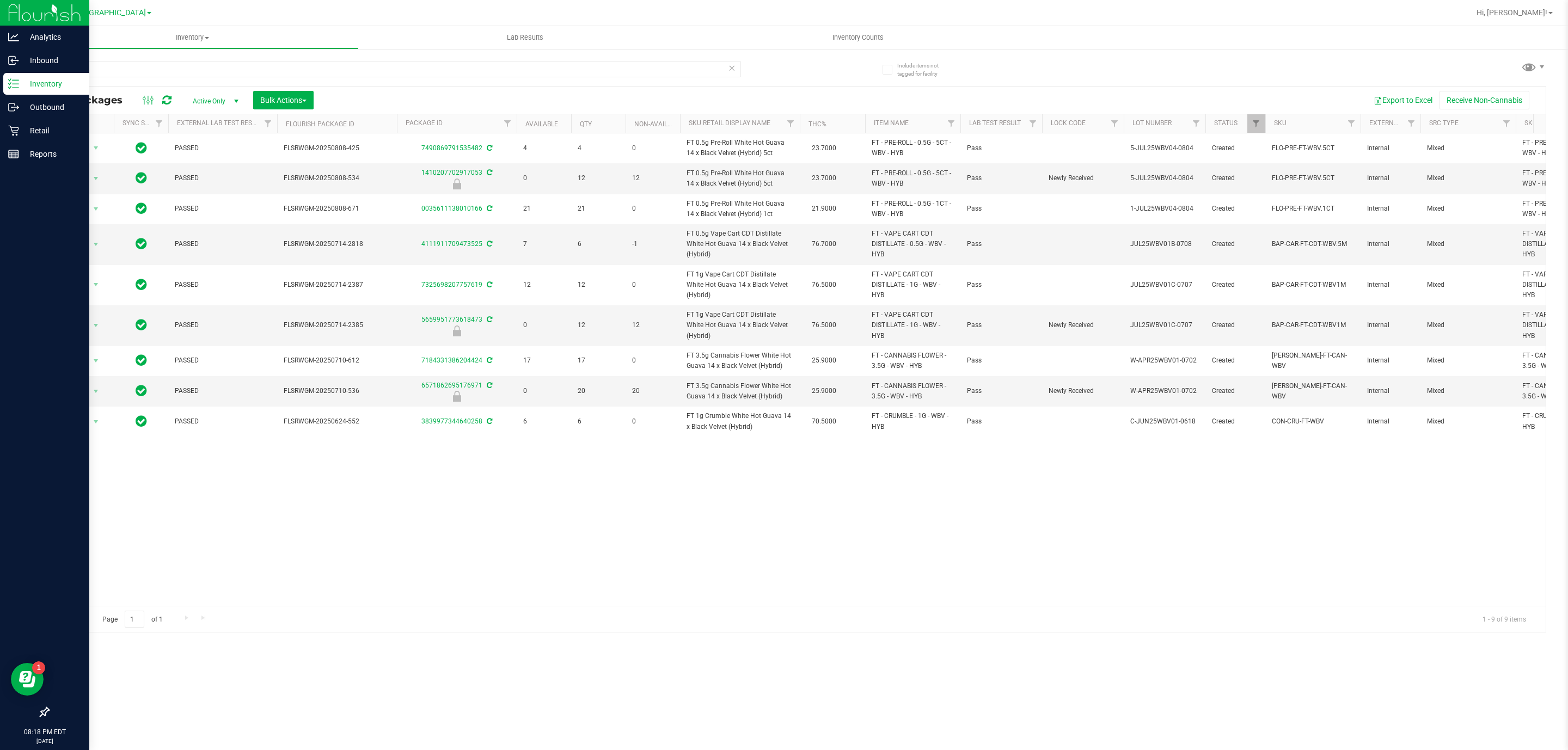
click at [45, 73] on div "Inventory" at bounding box center [45, 83] width 86 height 22
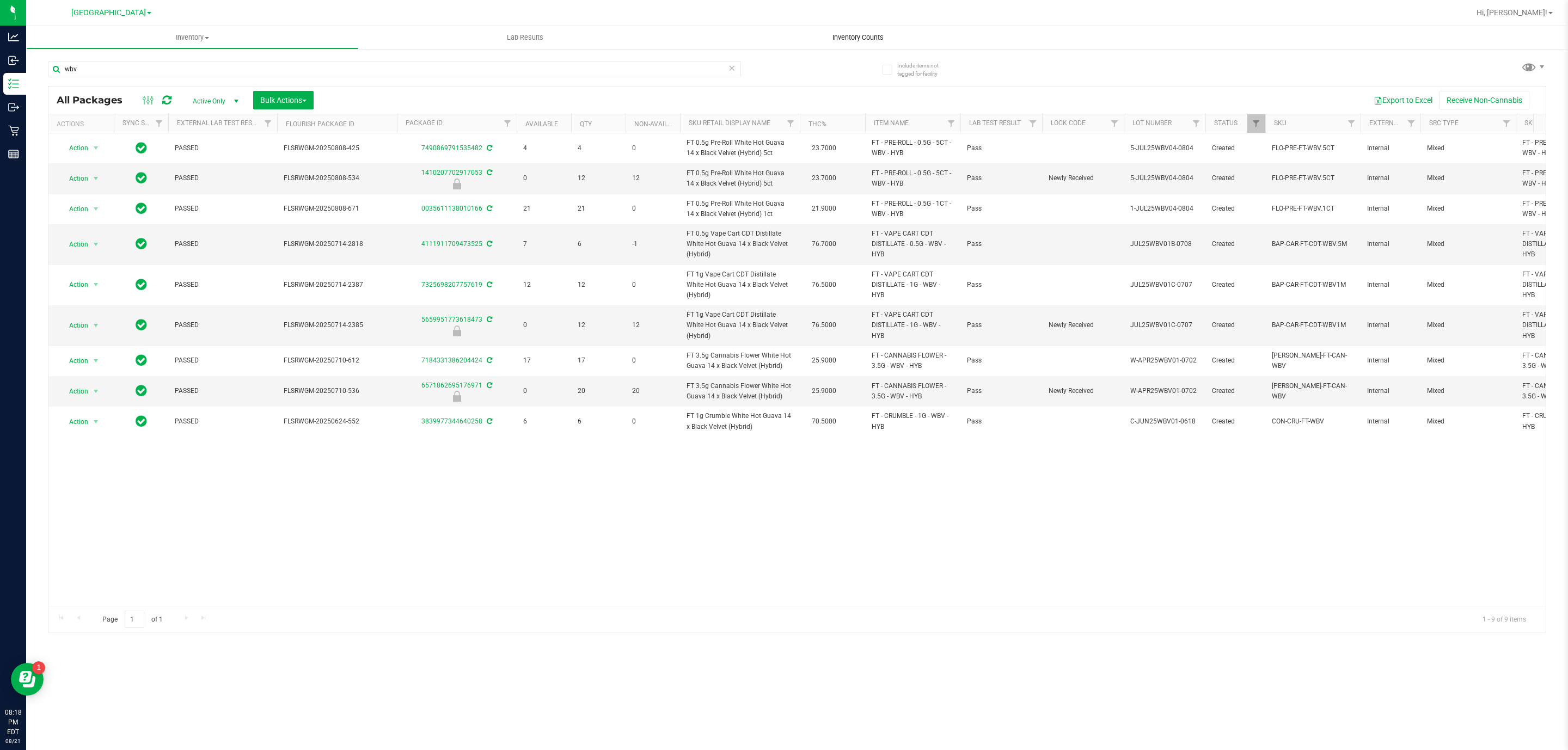
click at [901, 33] on uib-tab-heading "Inventory Counts" at bounding box center [857, 37] width 333 height 23
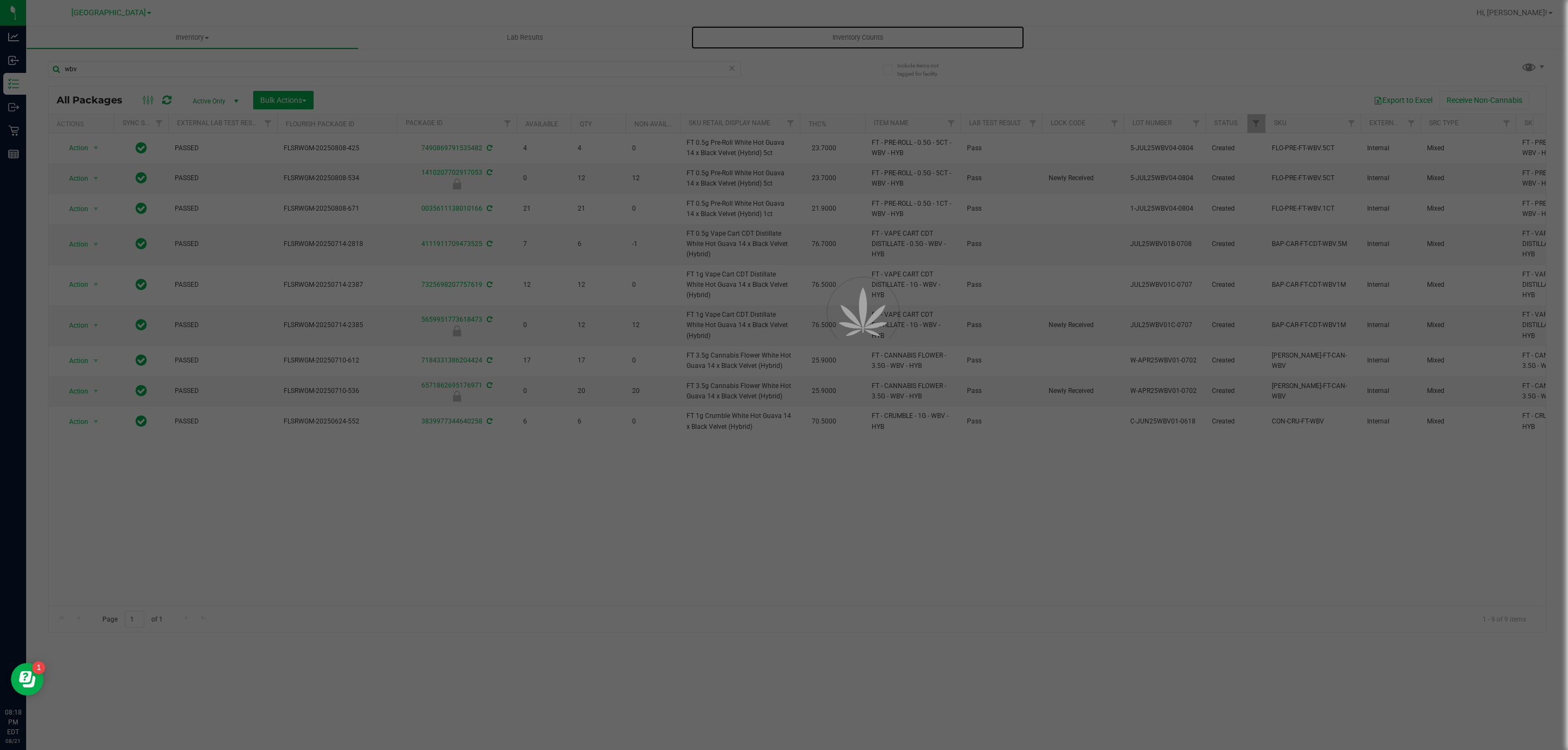
click at [871, 39] on span "Inventory Counts" at bounding box center [858, 37] width 80 height 10
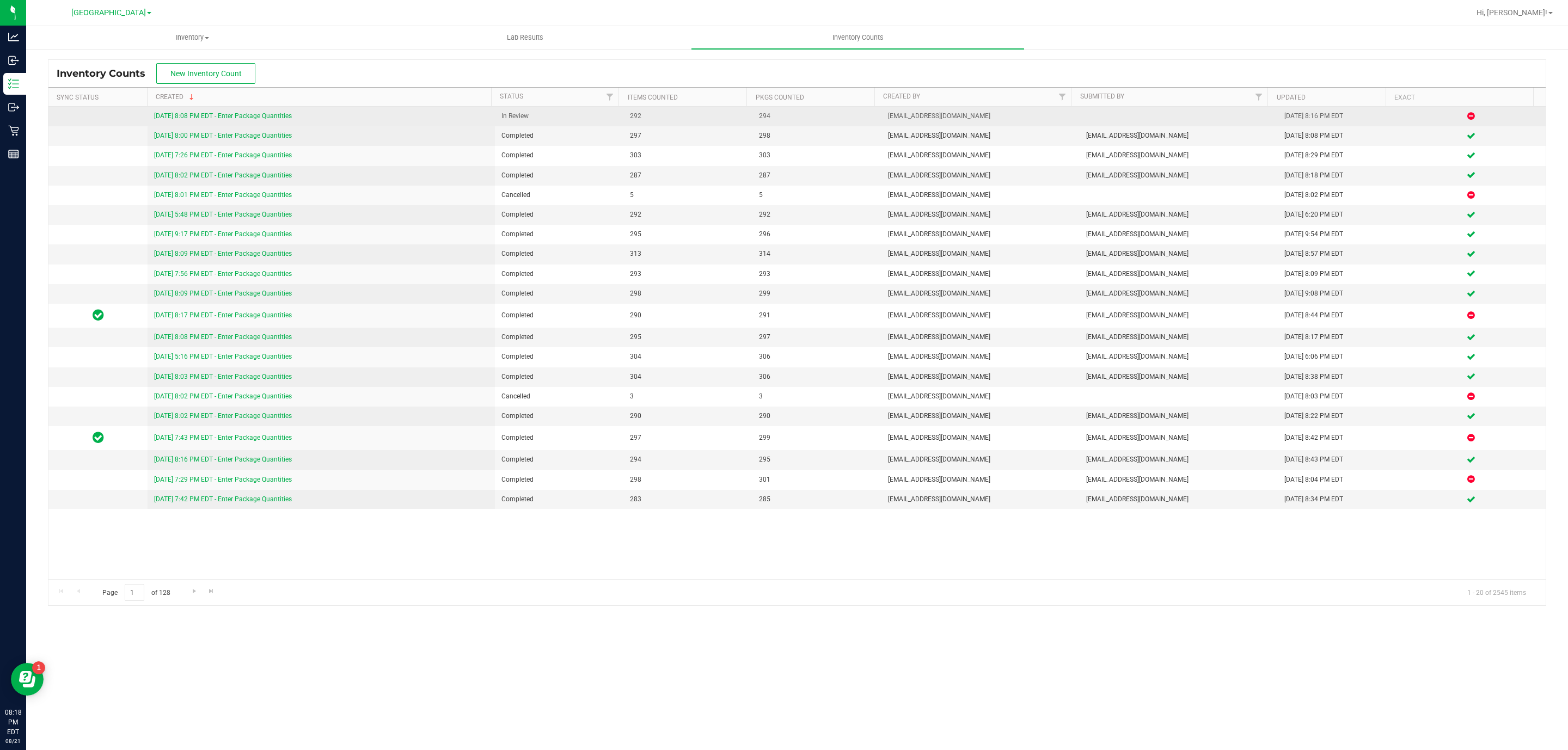
click at [274, 117] on link "[DATE] 8:08 PM EDT - Enter Package Quantities" at bounding box center [223, 116] width 138 height 8
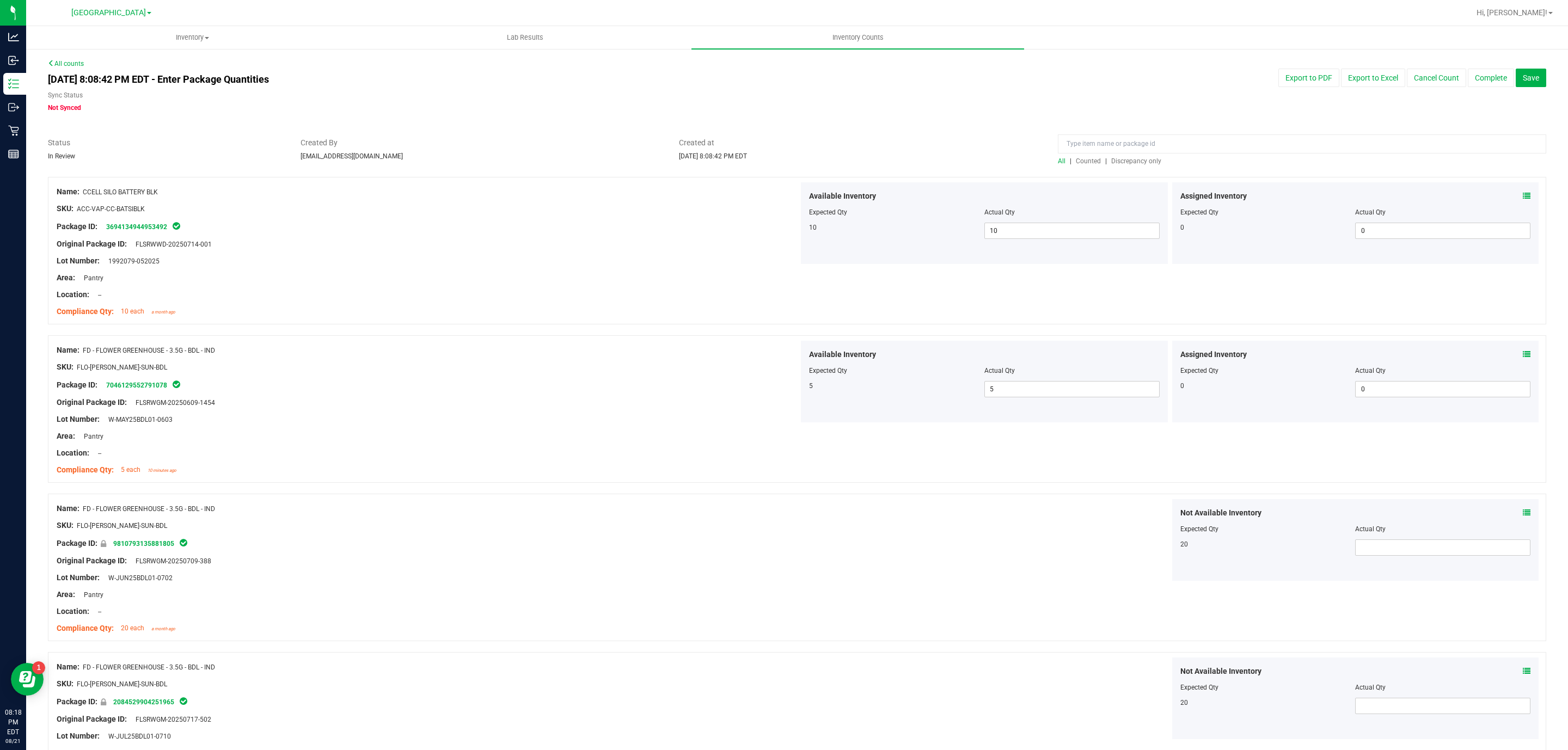
click at [1132, 163] on span "Discrepancy only" at bounding box center [1136, 161] width 50 height 8
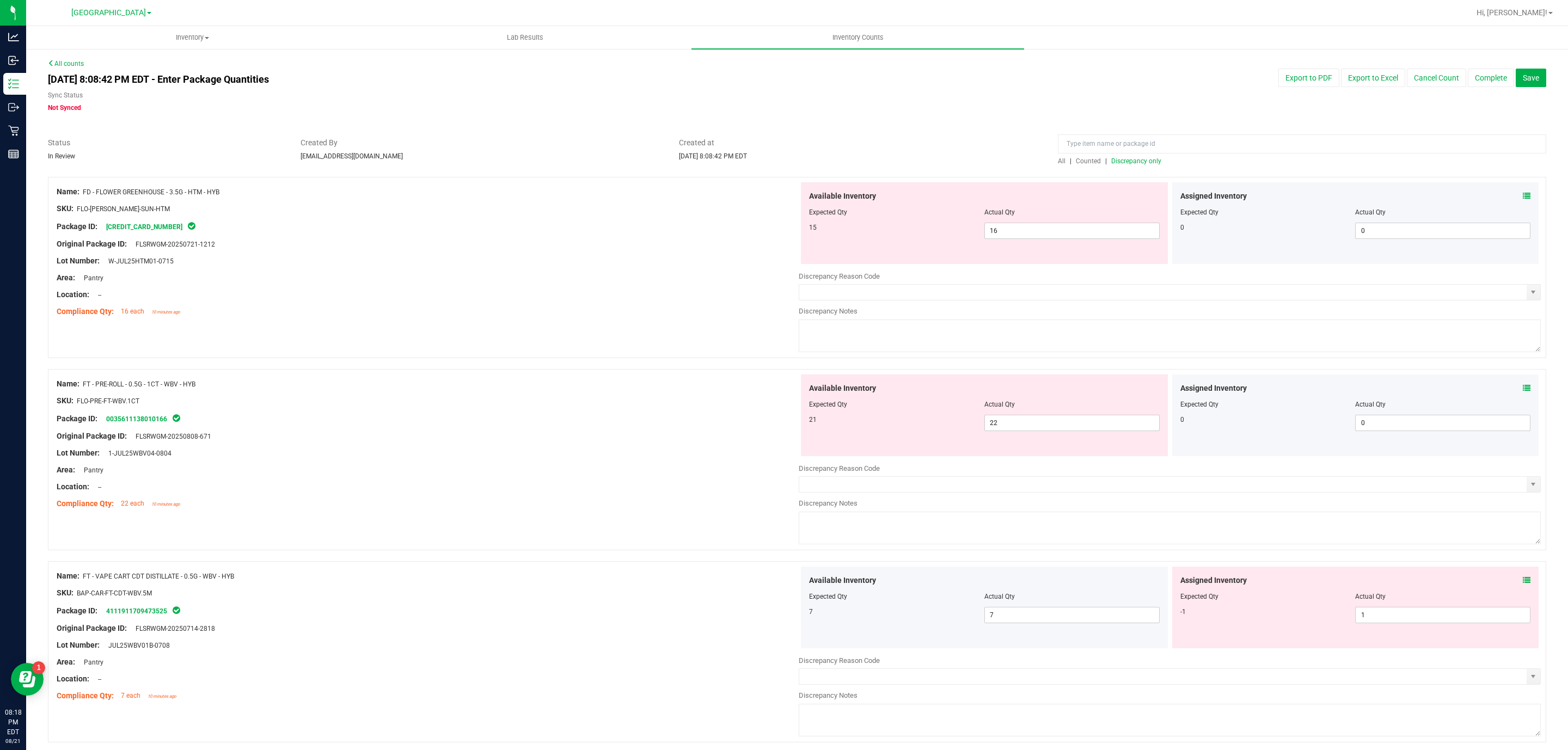
click at [1523, 582] on icon at bounding box center [1526, 580] width 8 height 8
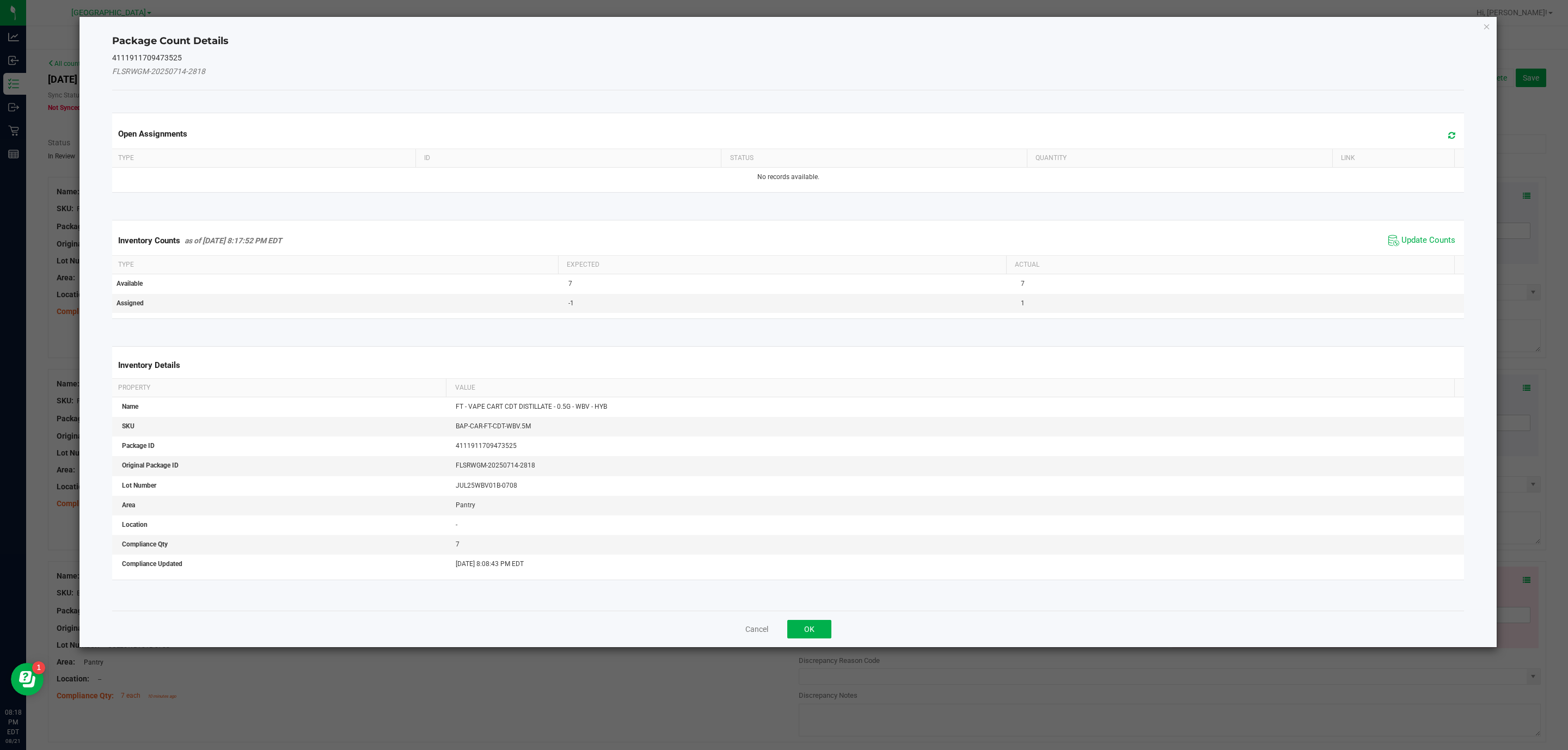
click at [1418, 236] on span "Update Counts" at bounding box center [1422, 241] width 73 height 17
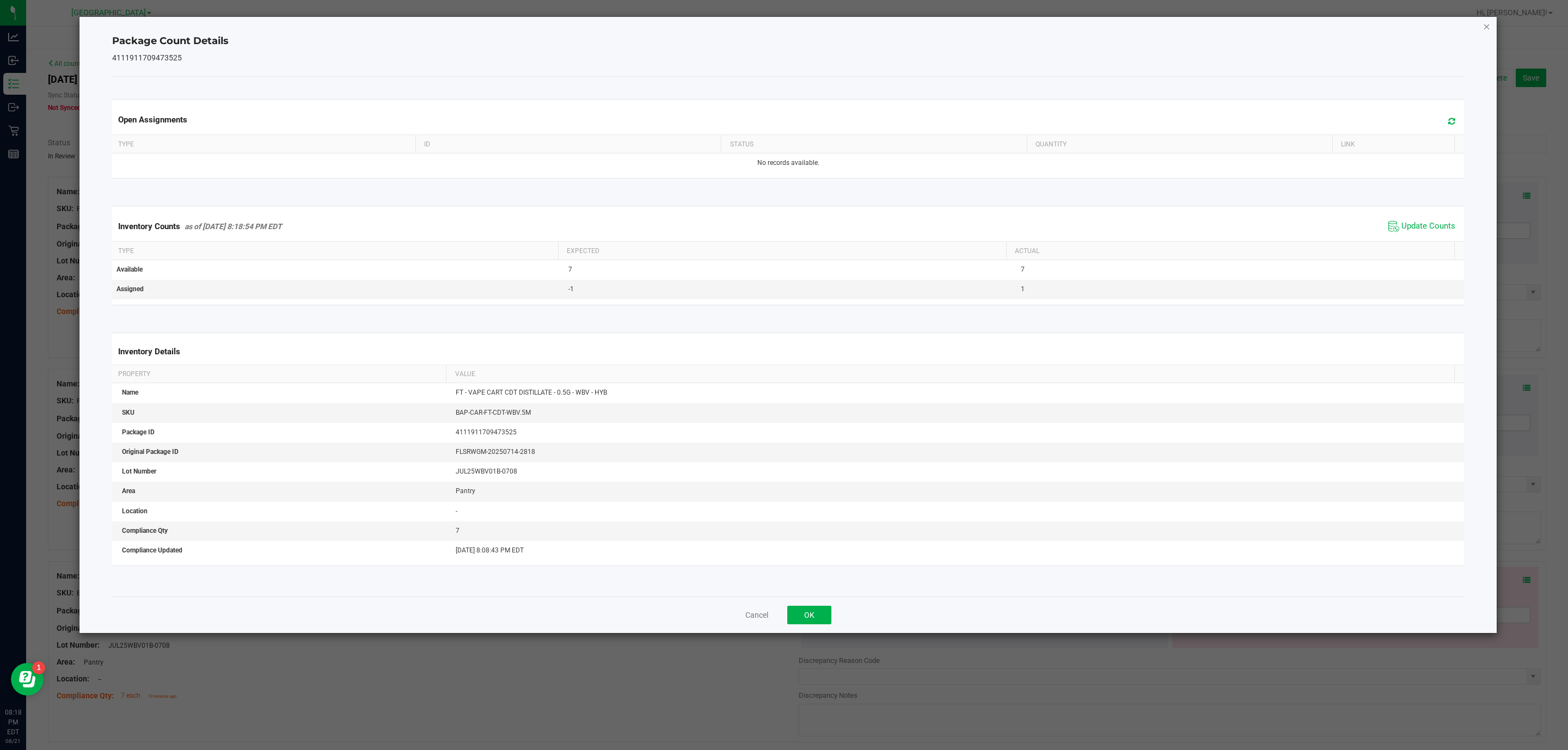
click at [1487, 28] on icon "Close" at bounding box center [1486, 26] width 8 height 13
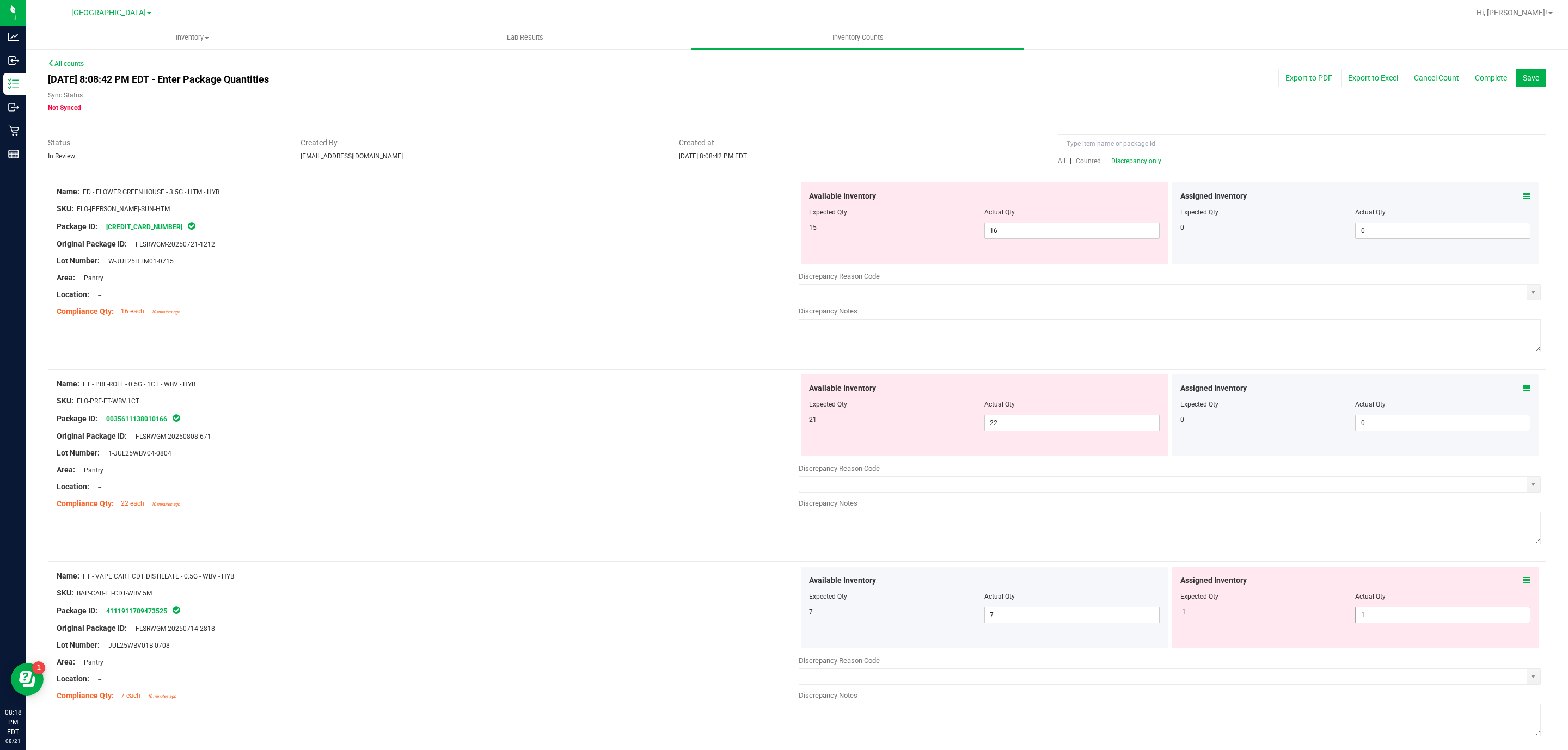
click at [1385, 616] on span "1 1" at bounding box center [1442, 615] width 175 height 17
click at [380, 477] on div at bounding box center [427, 478] width 742 height 5
click at [1039, 233] on span "16 16" at bounding box center [1072, 231] width 175 height 17
click at [1039, 233] on input "16" at bounding box center [1072, 230] width 174 height 15
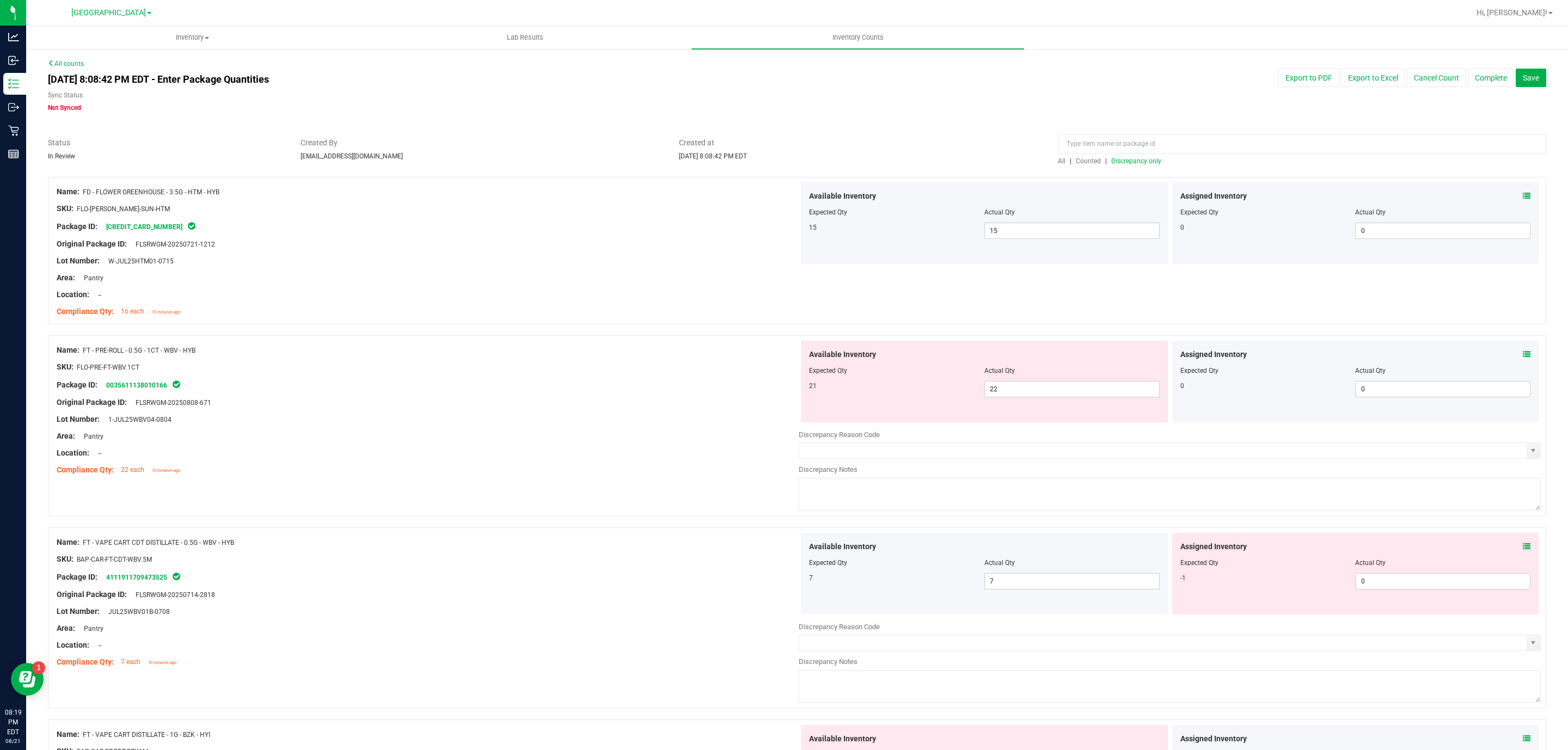
click at [1141, 161] on span "Discrepancy only" at bounding box center [1136, 161] width 50 height 8
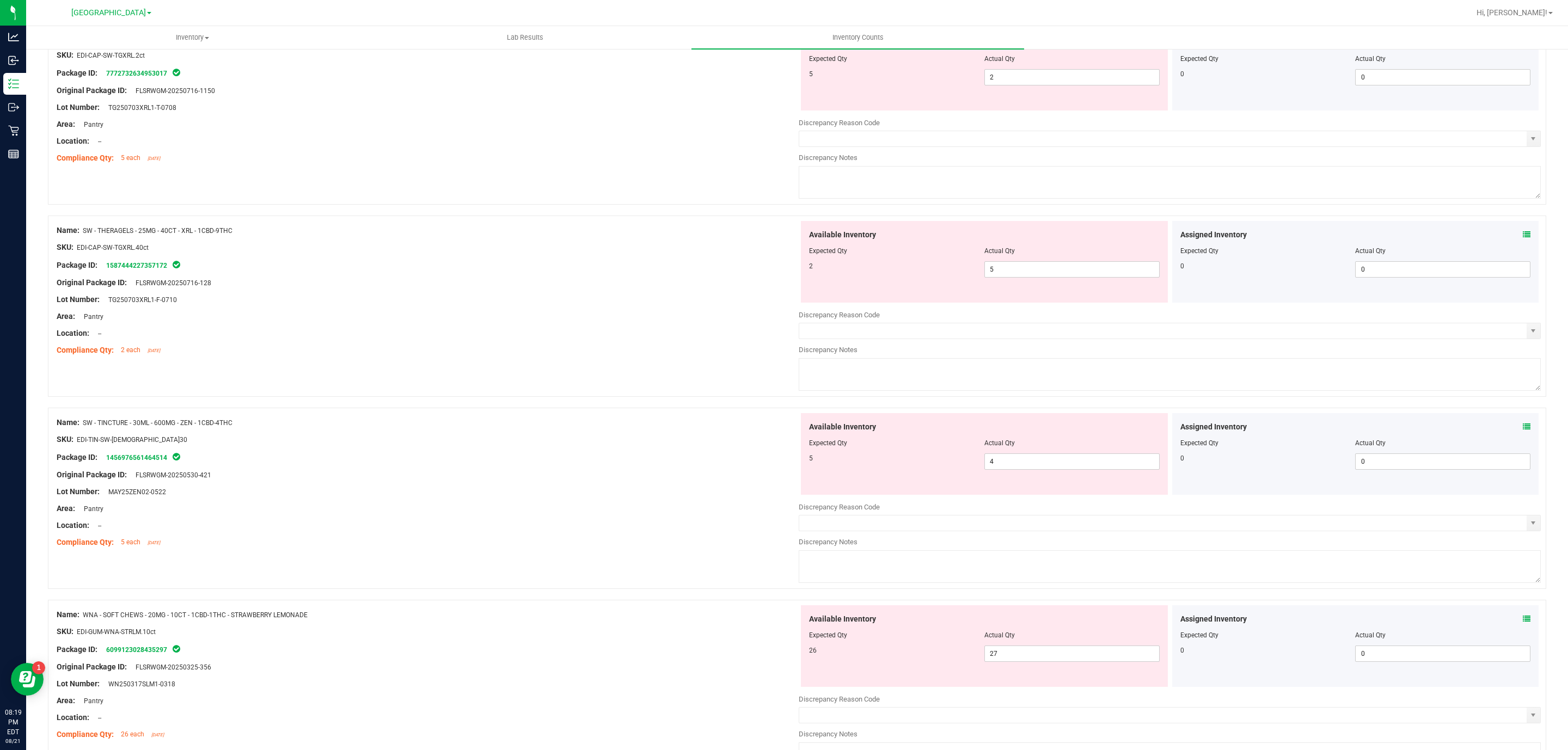
scroll to position [1066, 0]
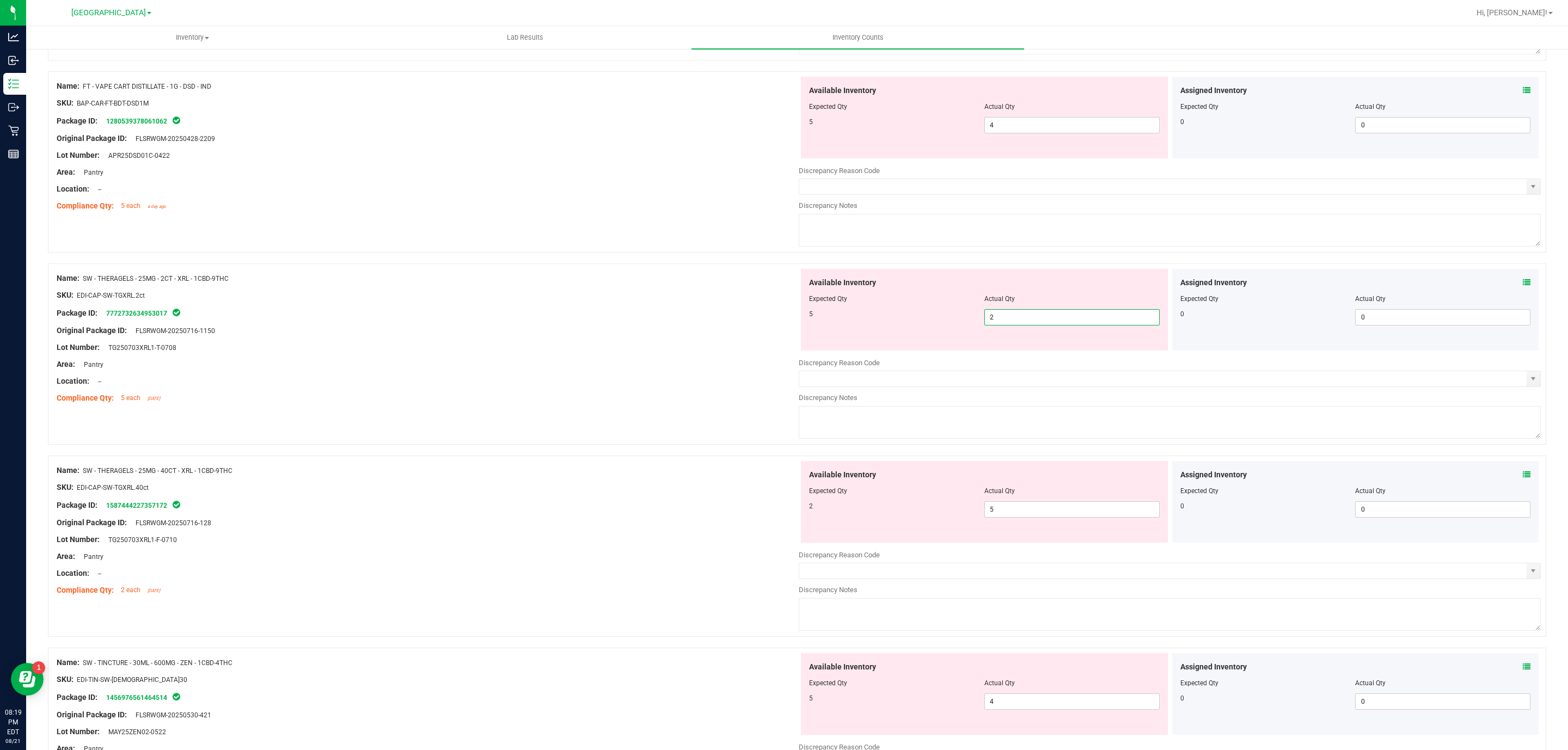
click at [1005, 320] on span "2 2" at bounding box center [1072, 317] width 175 height 17
click at [1005, 320] on input "2" at bounding box center [1072, 317] width 174 height 15
click at [1008, 319] on input "2" at bounding box center [1072, 317] width 174 height 15
click at [1009, 319] on input "2" at bounding box center [1072, 317] width 174 height 15
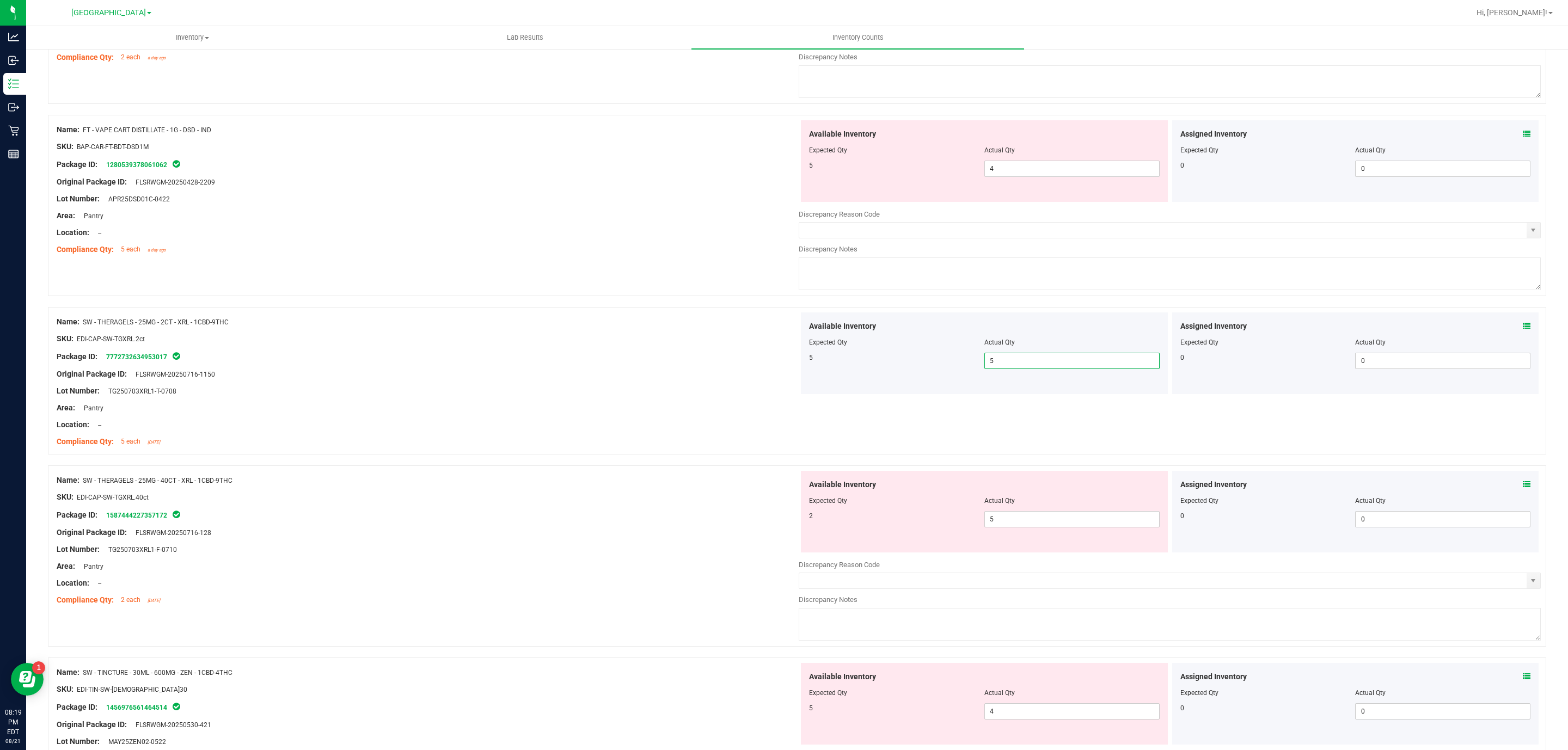
scroll to position [984, 0]
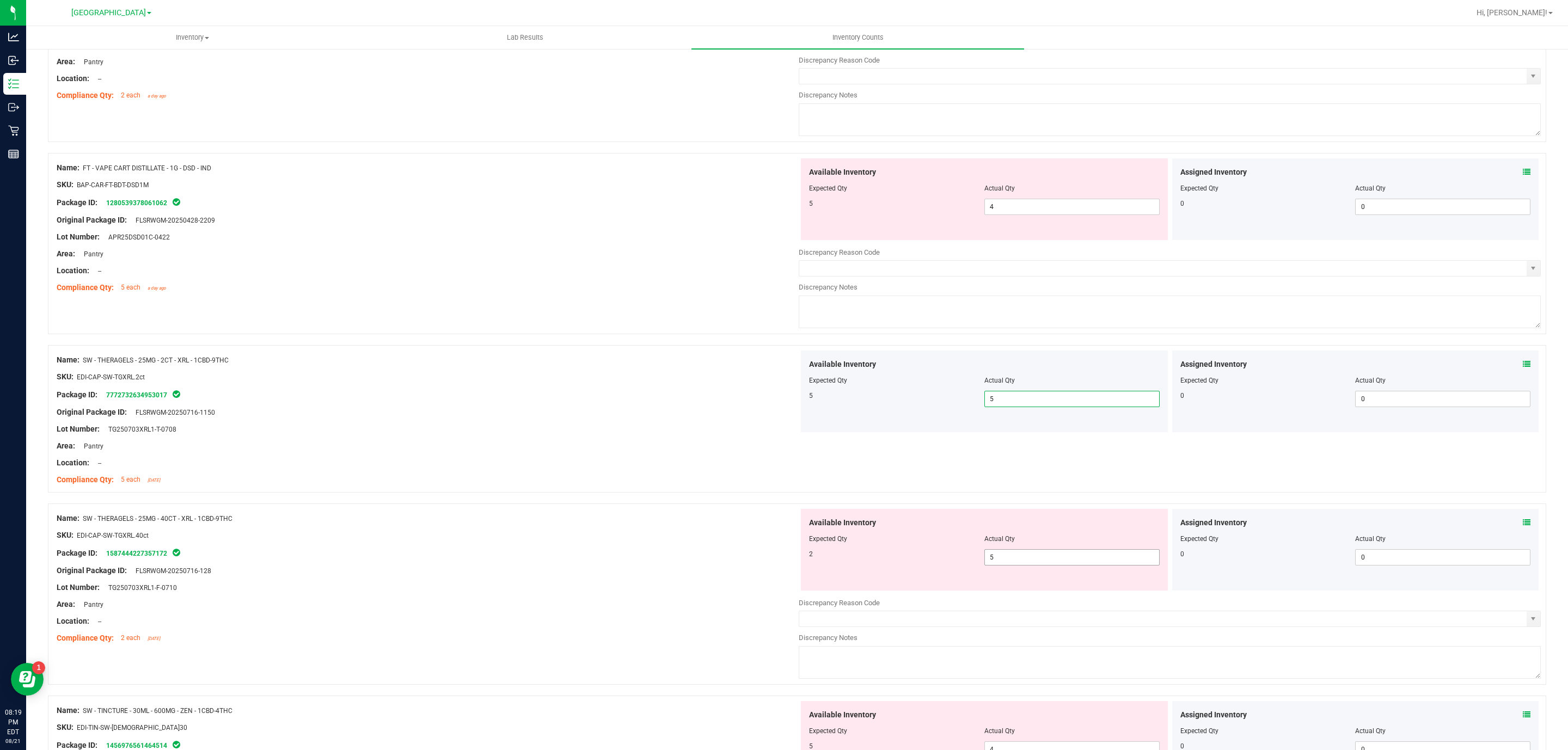
click at [1041, 563] on span "5 5" at bounding box center [1072, 558] width 175 height 17
click at [1041, 563] on input "5" at bounding box center [1072, 557] width 174 height 15
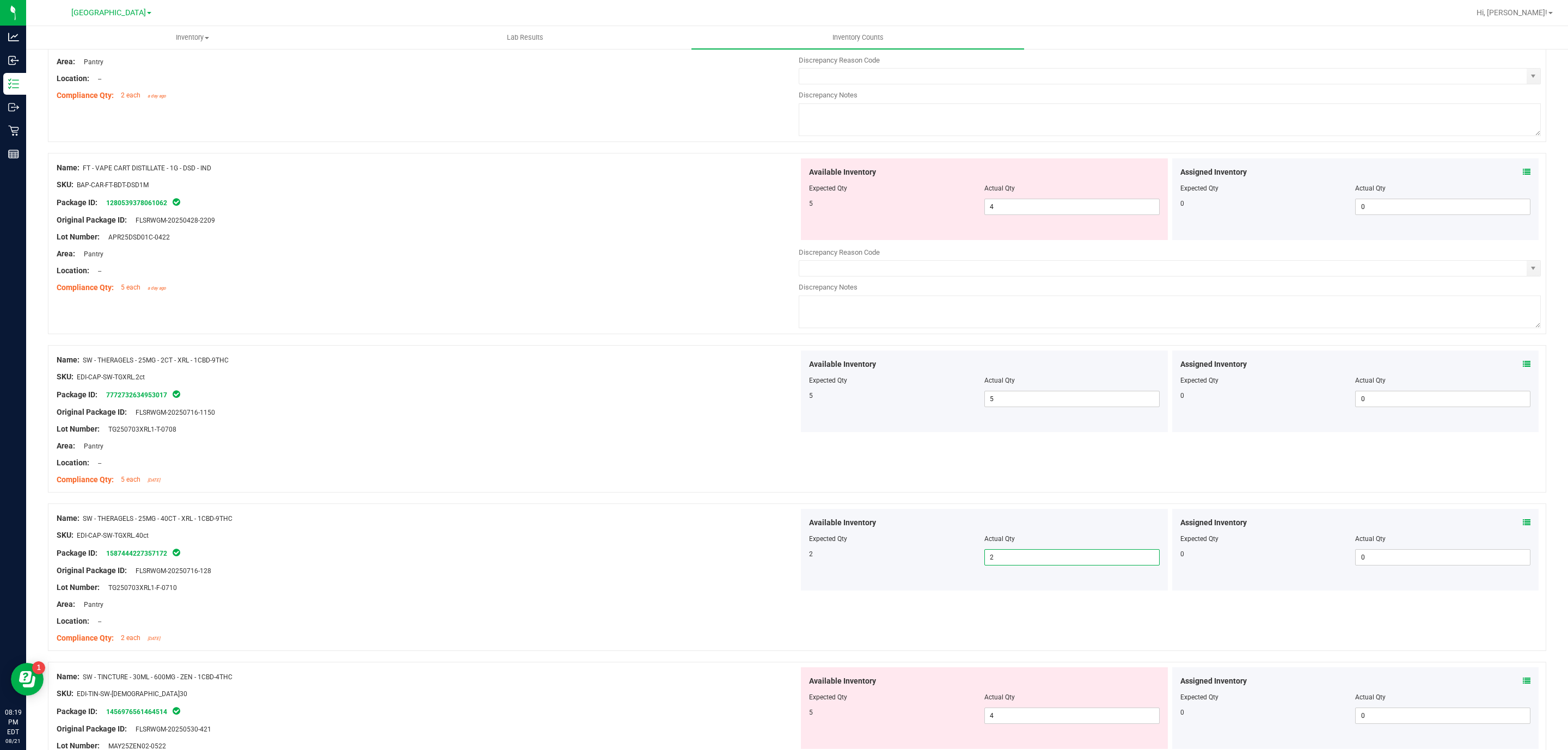
click at [453, 449] on div "Area: Pantry" at bounding box center [427, 445] width 742 height 11
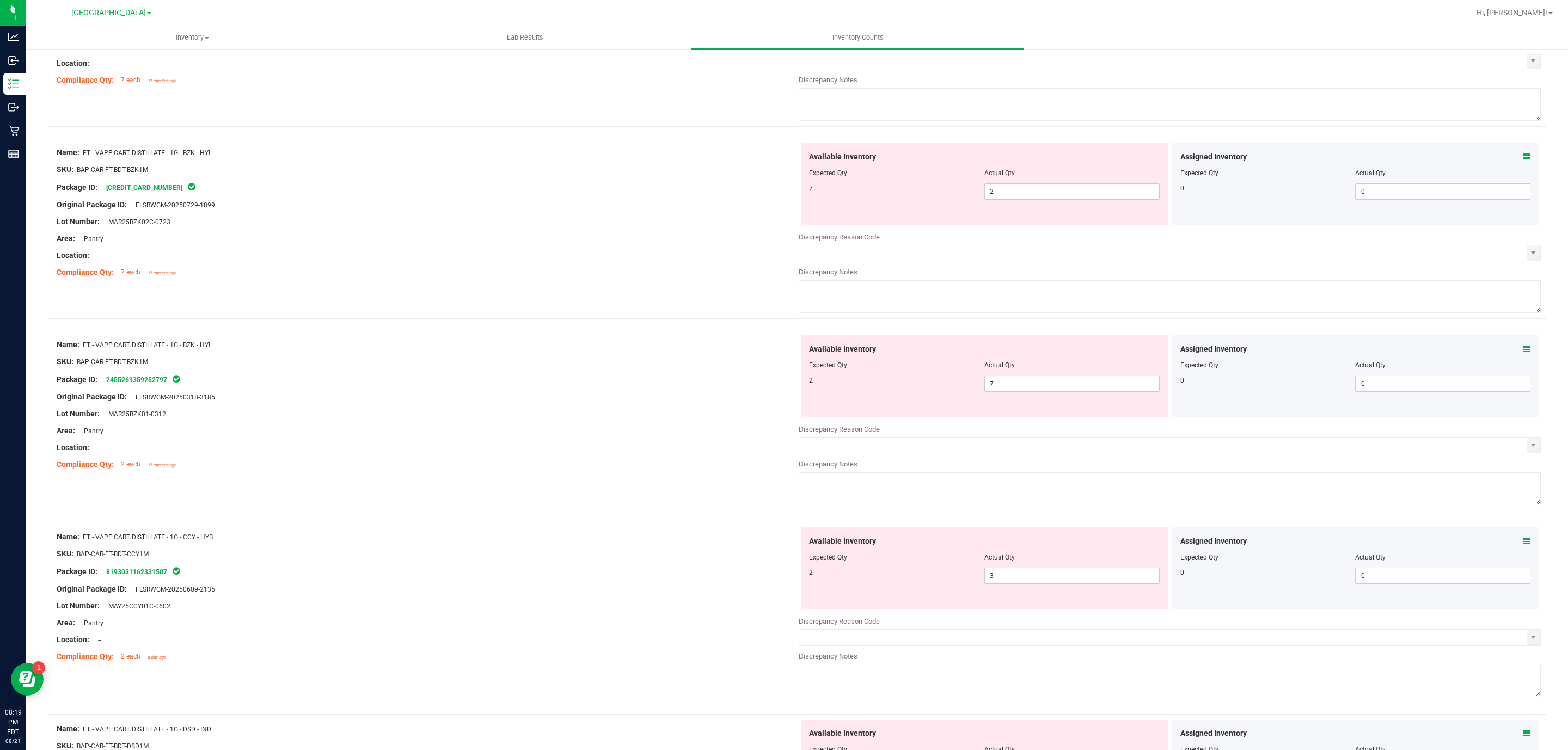
scroll to position [331, 0]
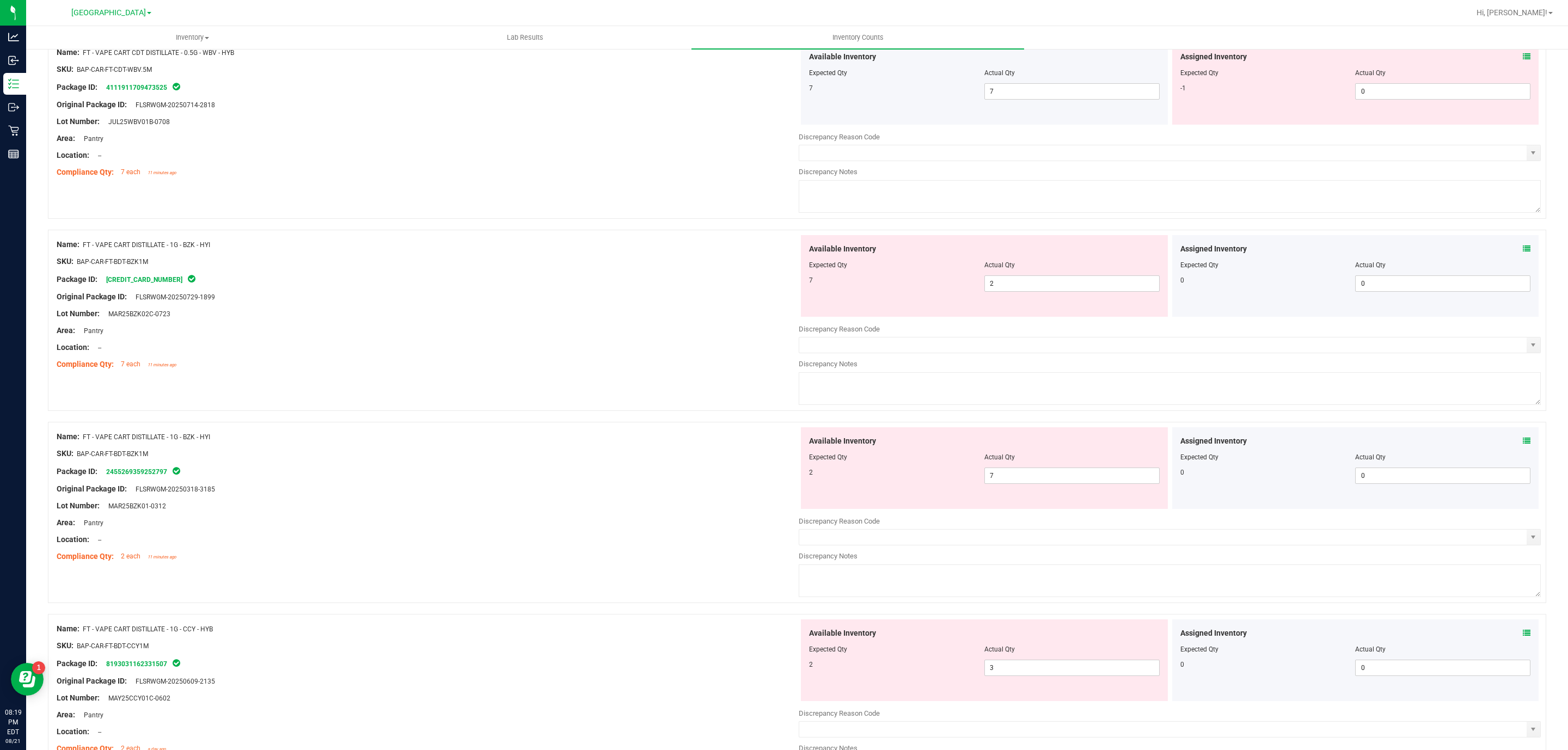
click at [1066, 275] on div at bounding box center [984, 272] width 351 height 5
click at [1062, 289] on span "2 2" at bounding box center [1072, 283] width 175 height 17
click at [0, 0] on input "2" at bounding box center [0, 0] width 0 height 0
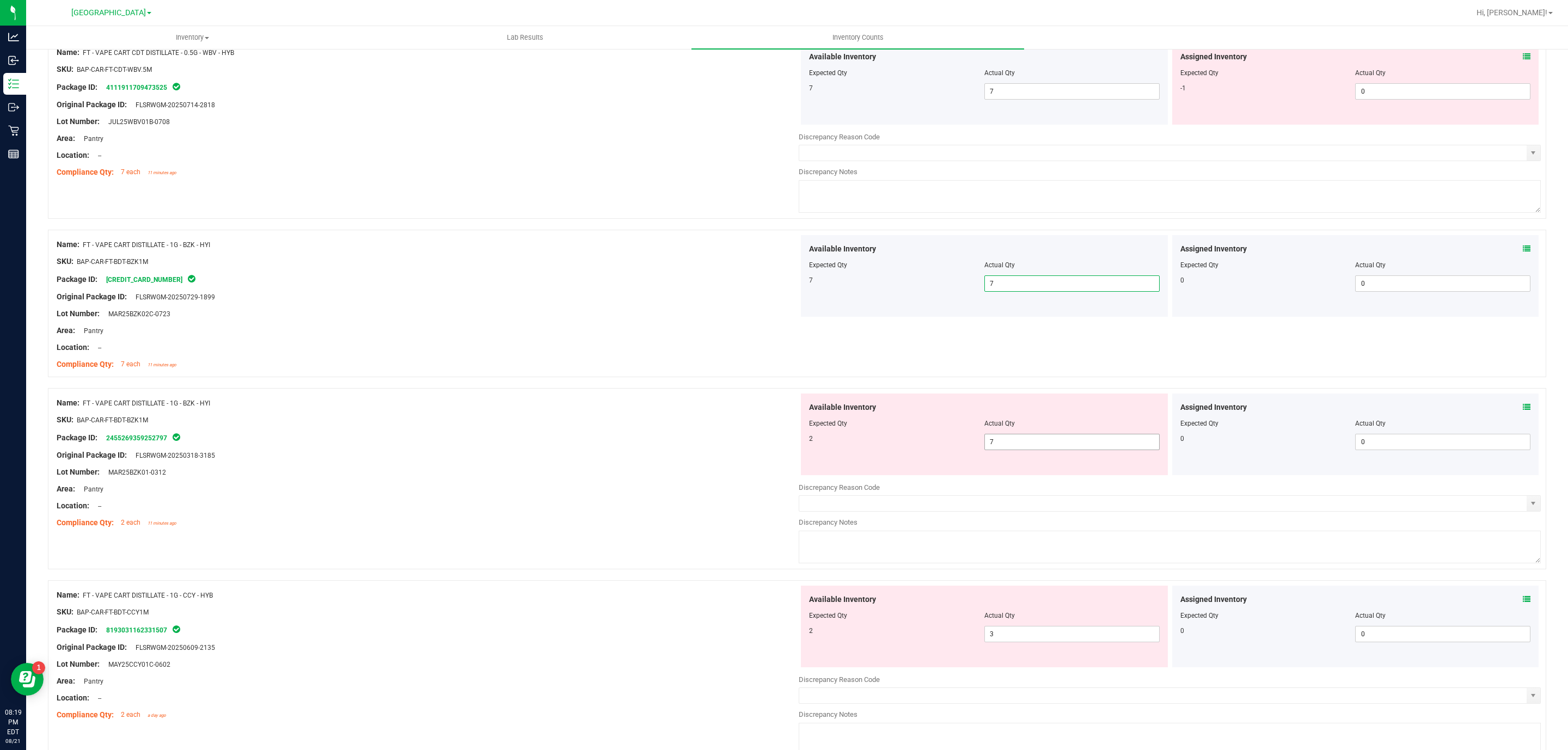
click at [1049, 443] on span "7 7" at bounding box center [1072, 442] width 175 height 17
click at [1049, 443] on input "7" at bounding box center [1072, 442] width 174 height 15
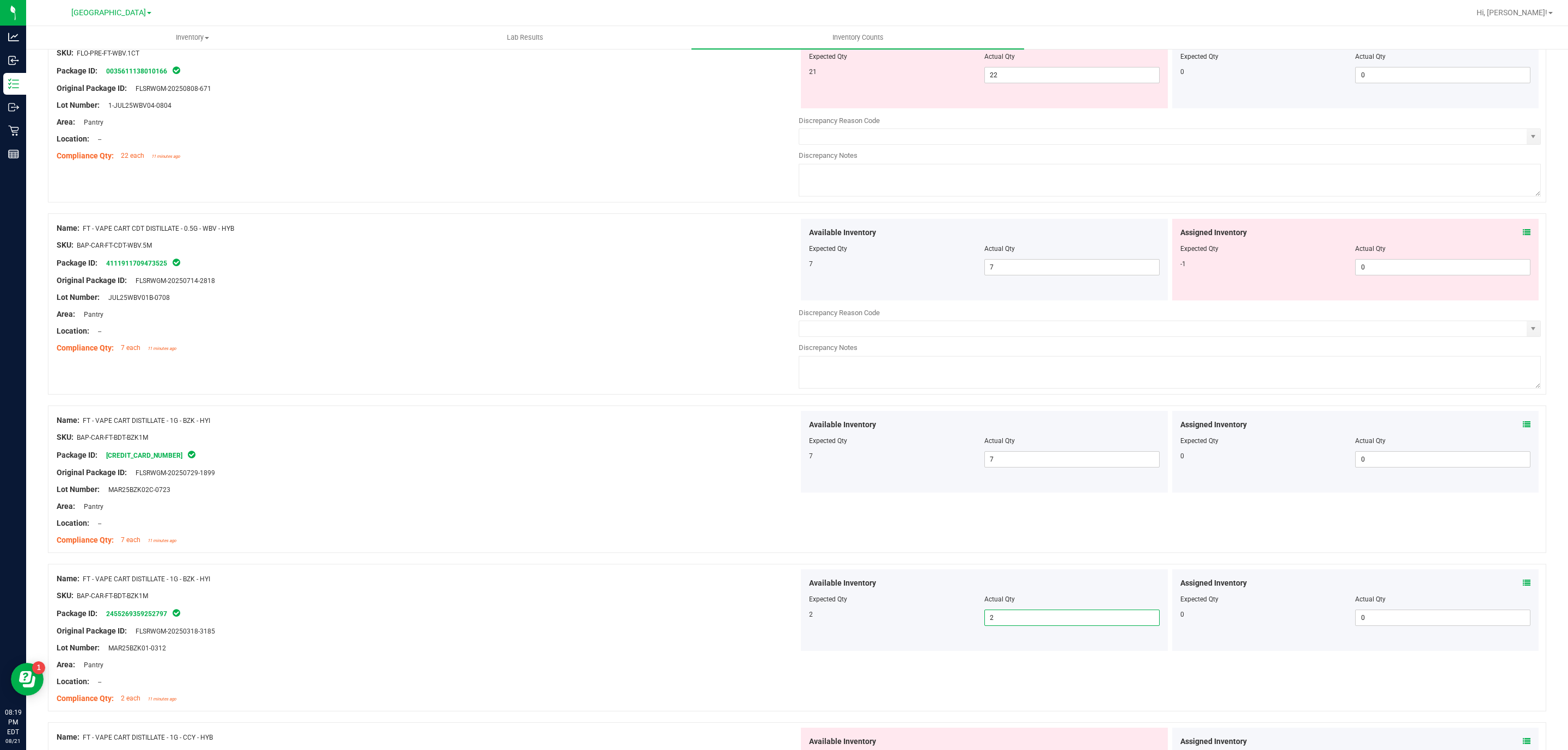
scroll to position [0, 0]
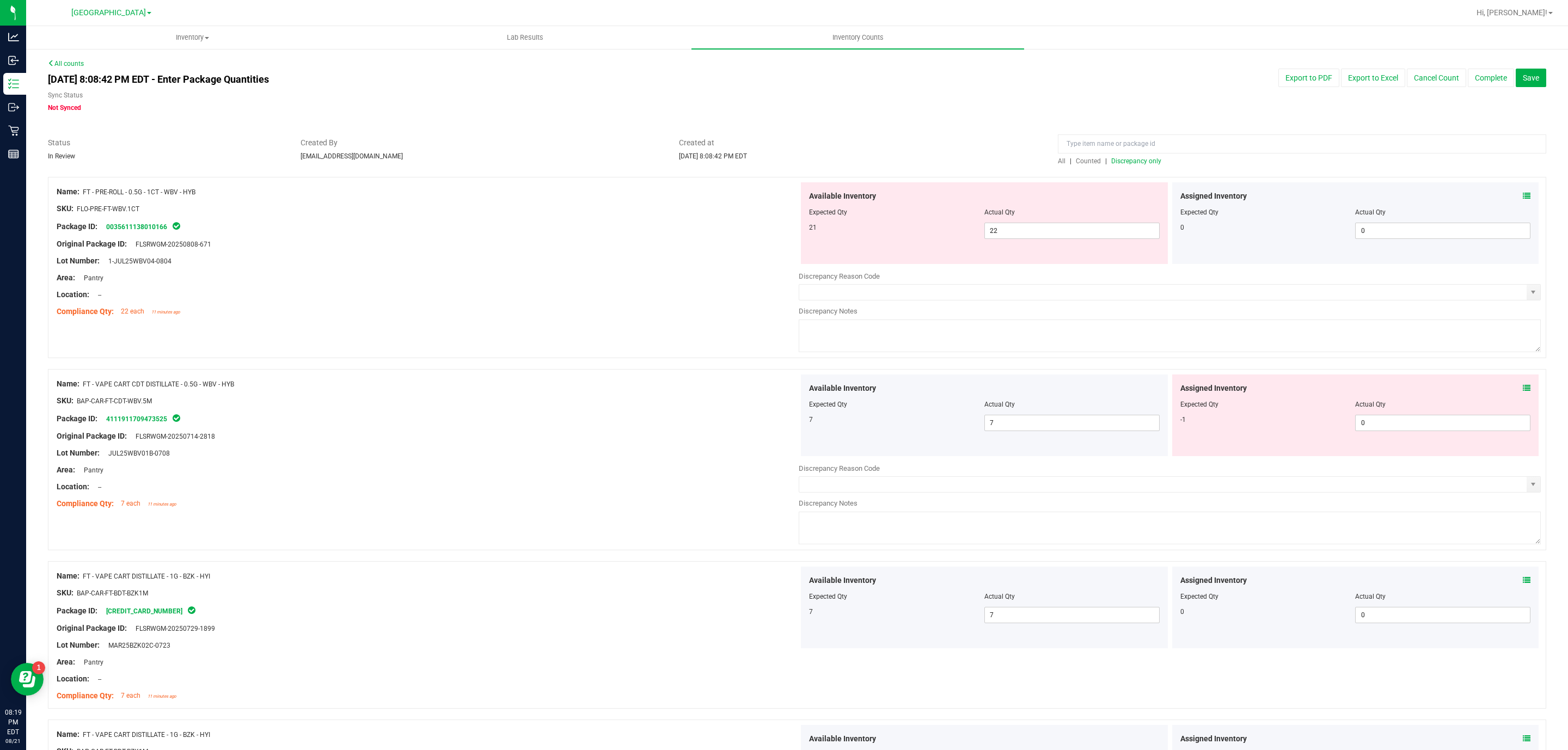
click at [1124, 161] on span "Discrepancy only" at bounding box center [1136, 161] width 50 height 8
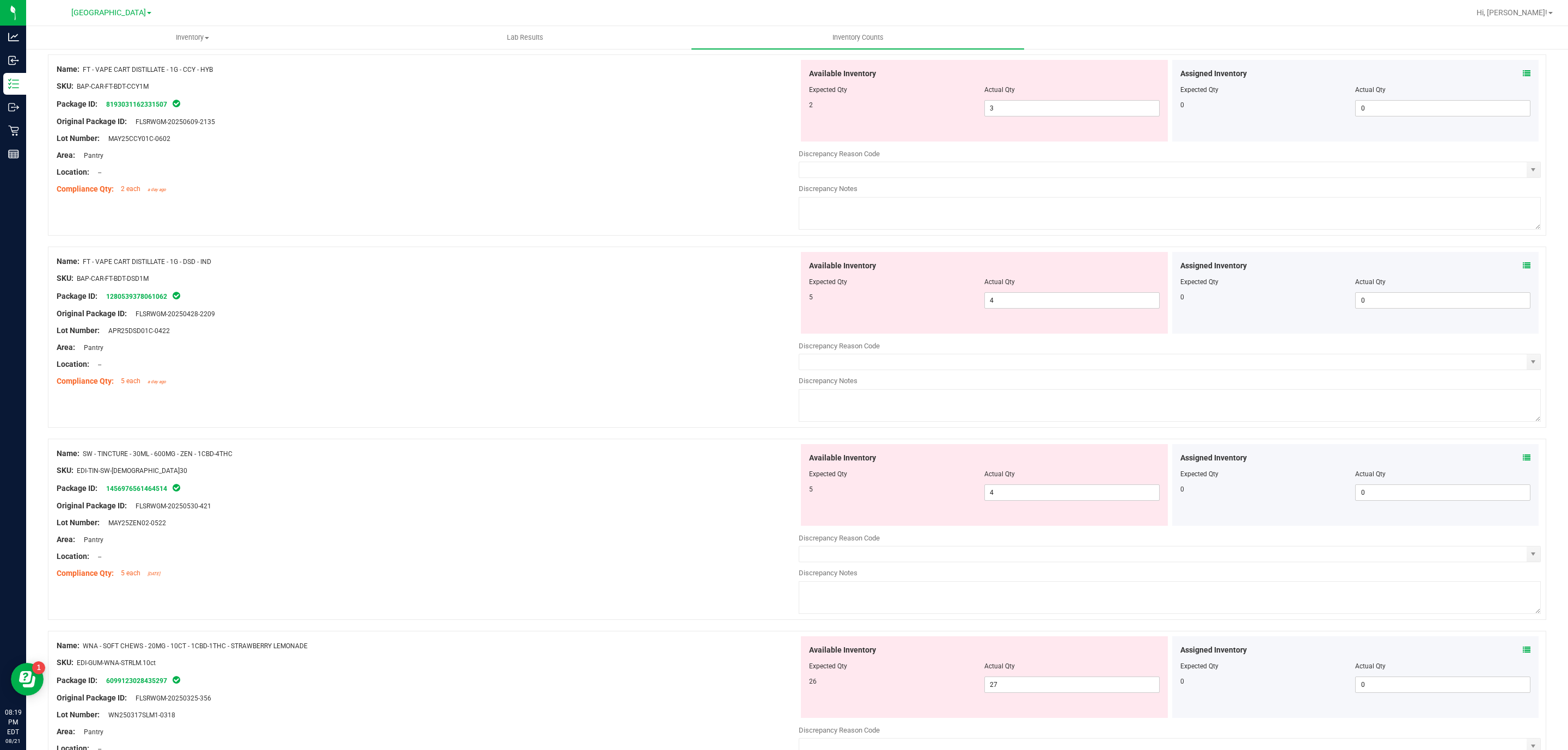
scroll to position [620, 0]
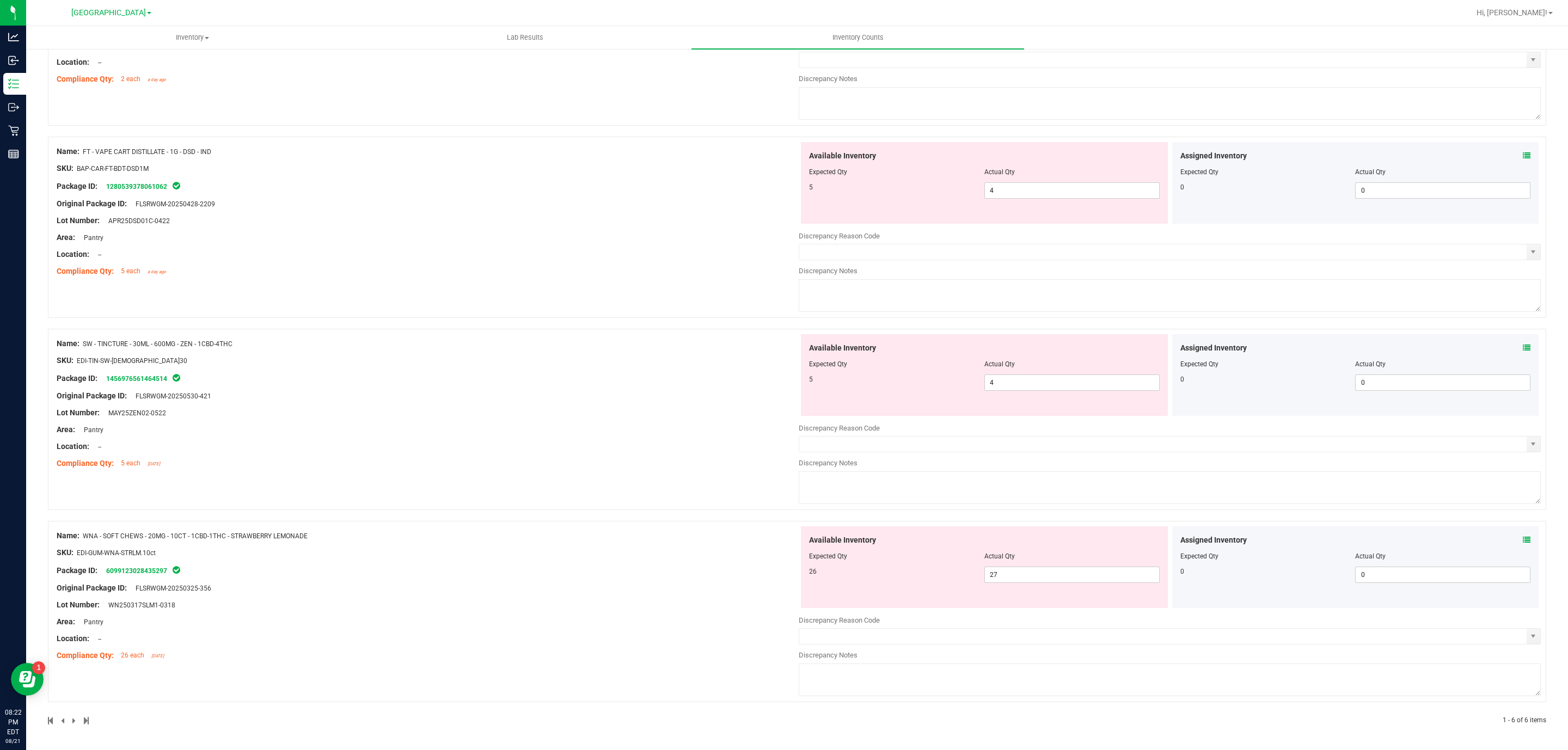
click at [801, 383] on div "Available Inventory Expected Qty Actual Qty 5 4 4" at bounding box center [984, 375] width 367 height 82
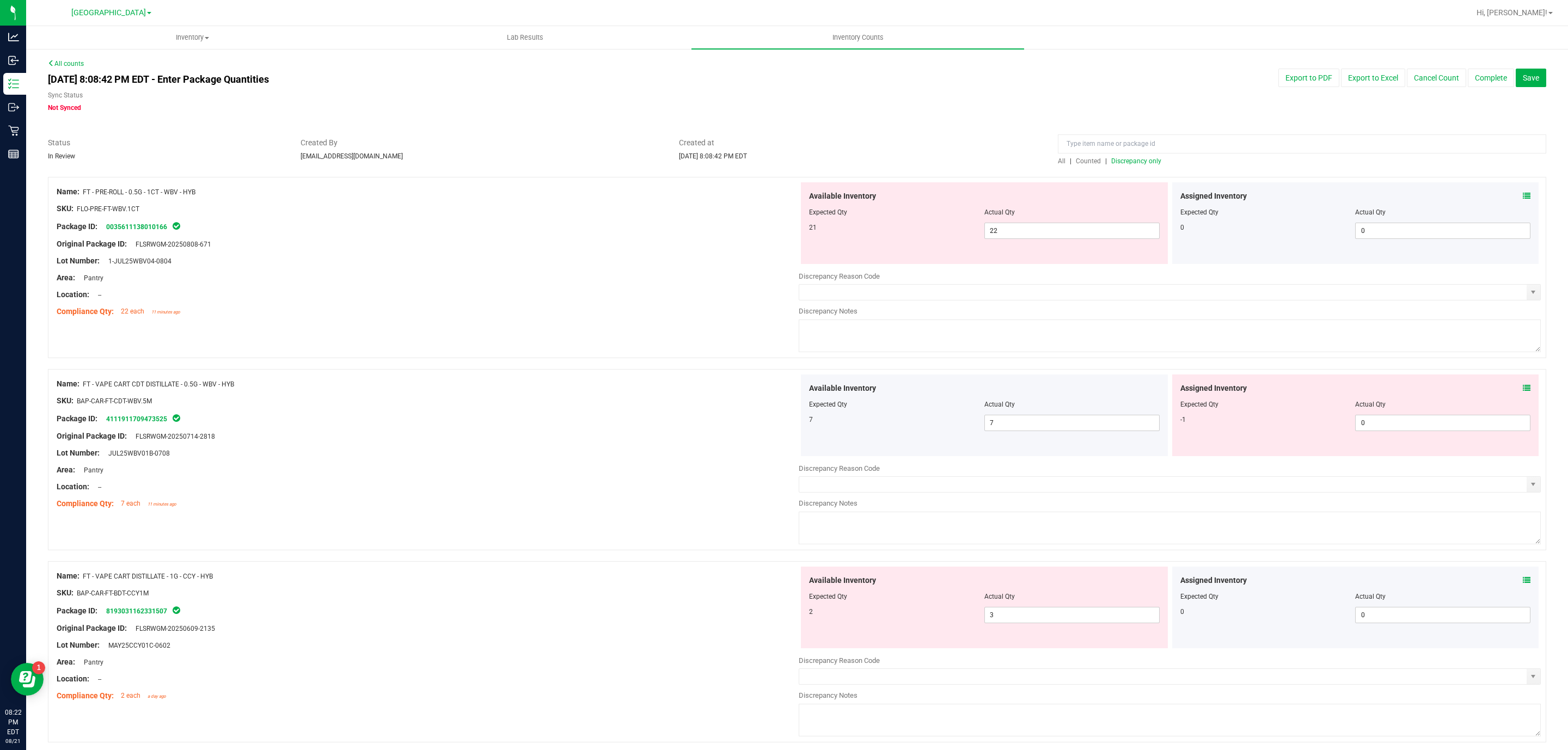
click at [312, 302] on div at bounding box center [427, 302] width 742 height 5
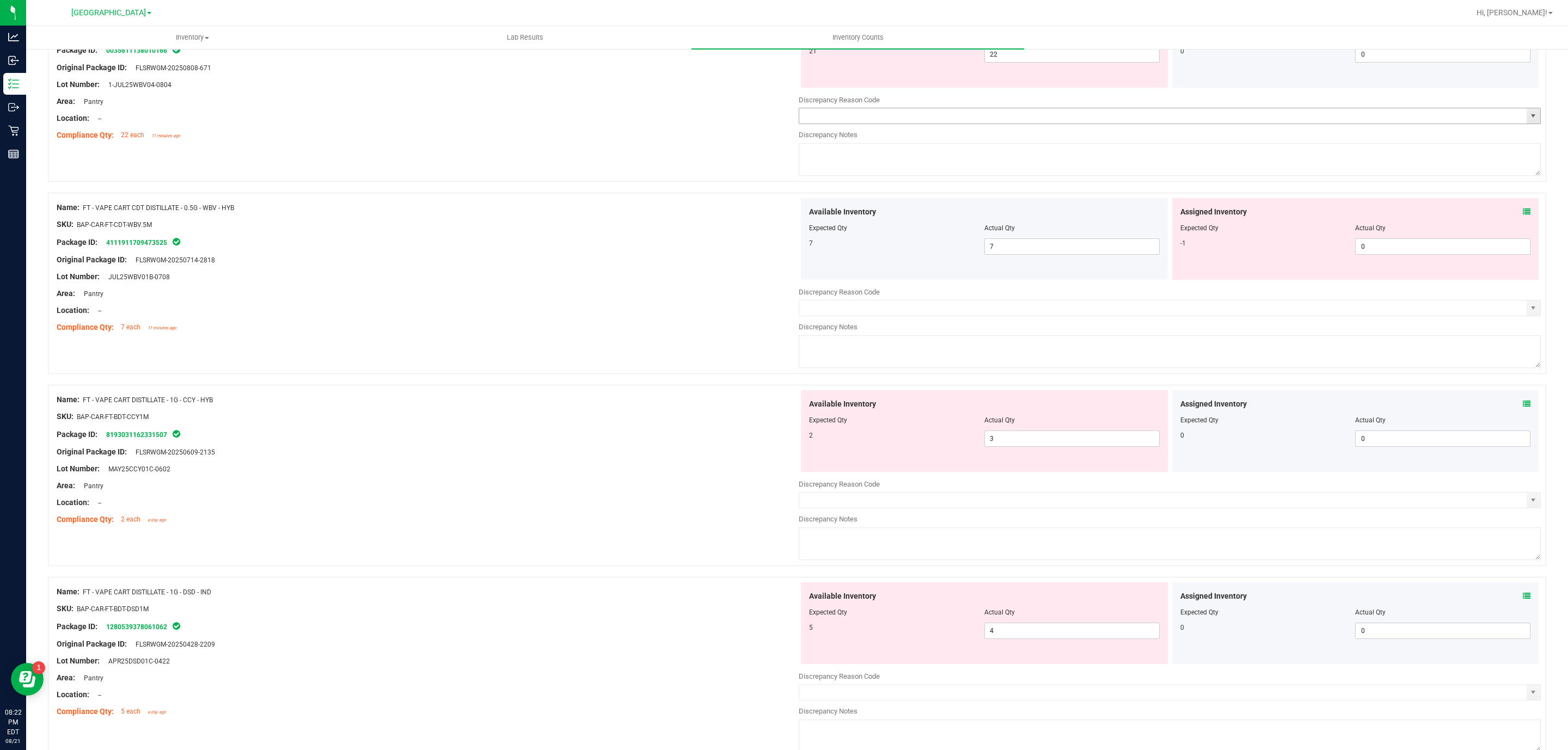
scroll to position [327, 0]
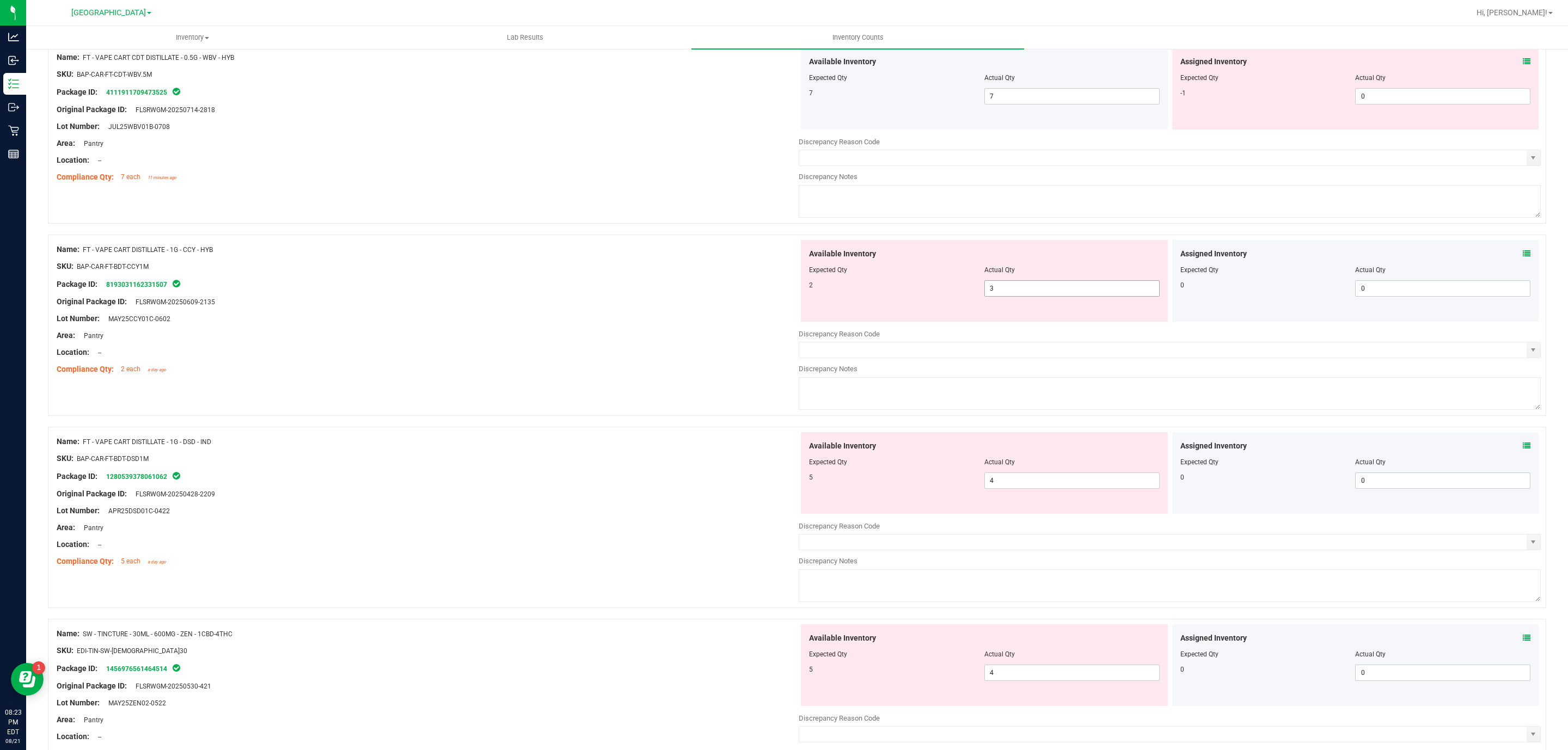
click at [1025, 284] on span "3 3" at bounding box center [1072, 289] width 175 height 17
click at [1025, 284] on input "3" at bounding box center [1072, 289] width 174 height 15
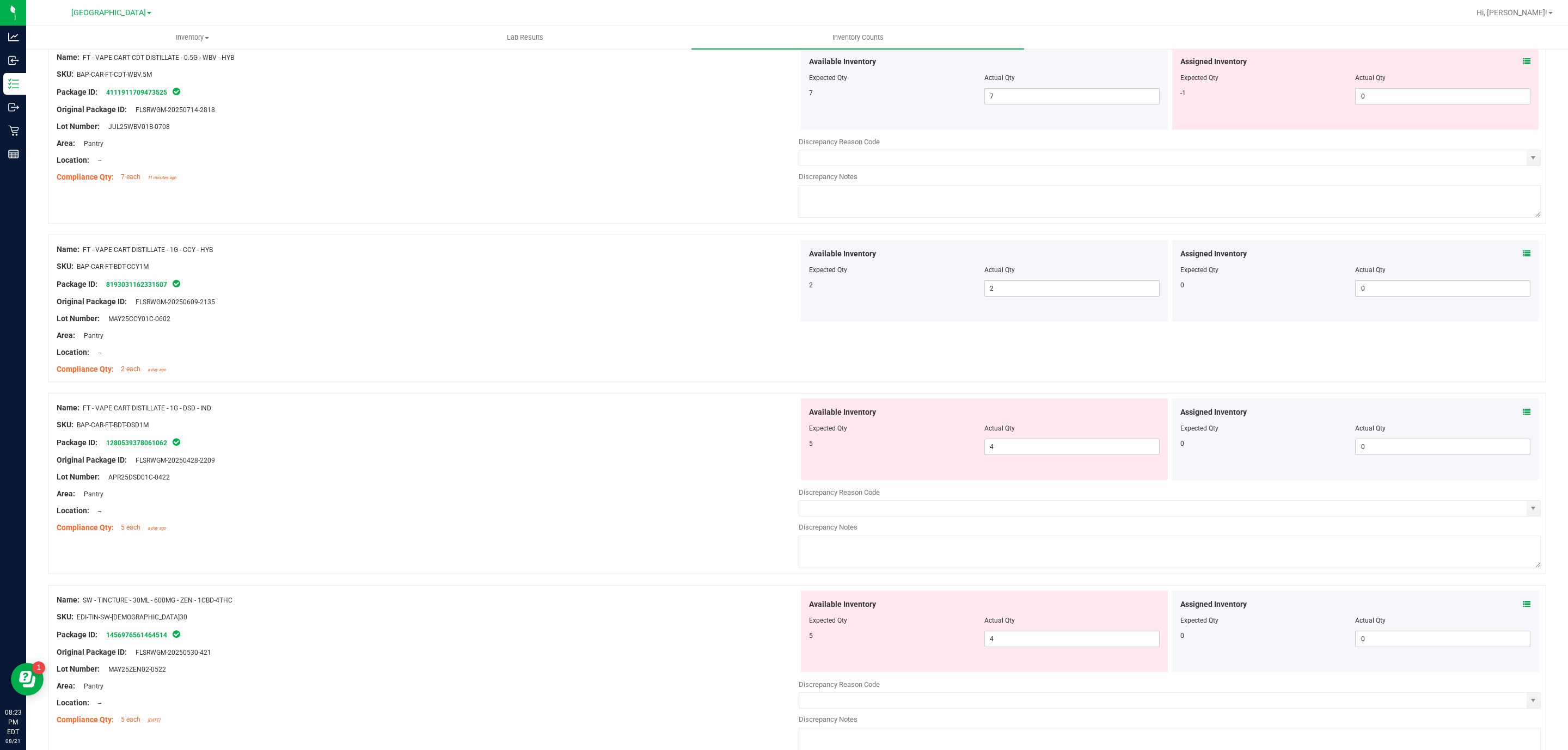
click at [1523, 411] on icon at bounding box center [1526, 412] width 8 height 8
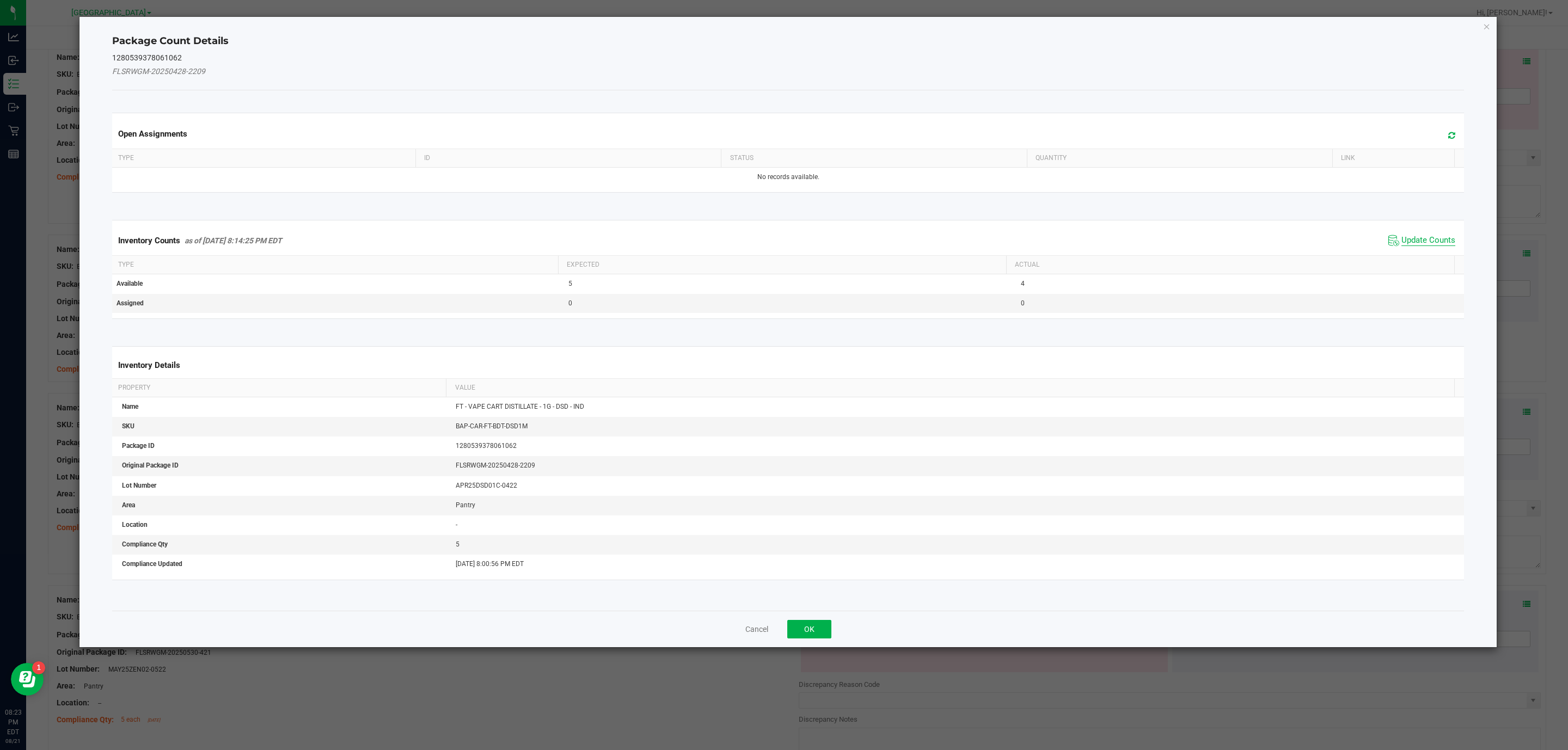
click at [1401, 242] on span "Update Counts" at bounding box center [1428, 240] width 54 height 11
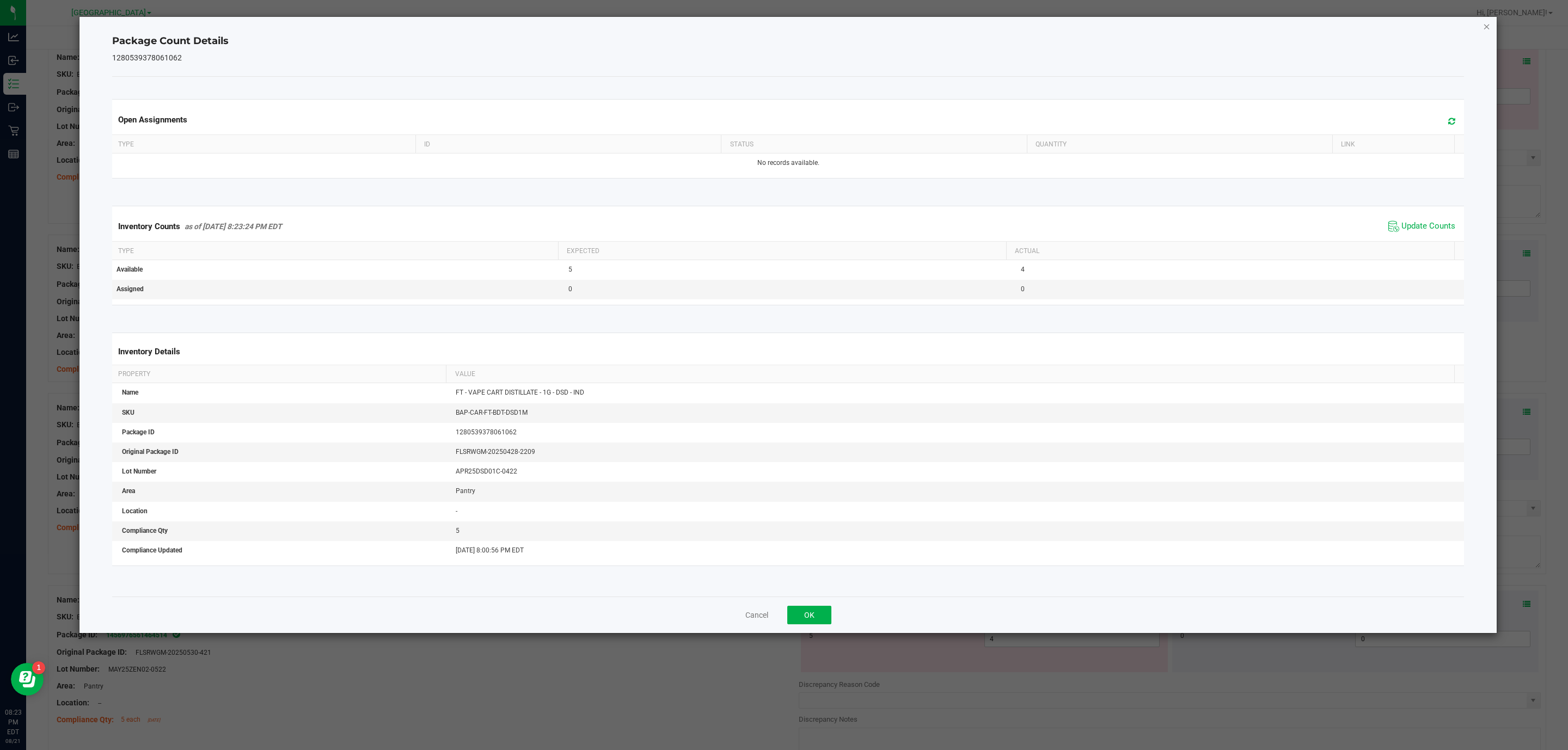
click at [1485, 27] on icon "Close" at bounding box center [1486, 26] width 8 height 13
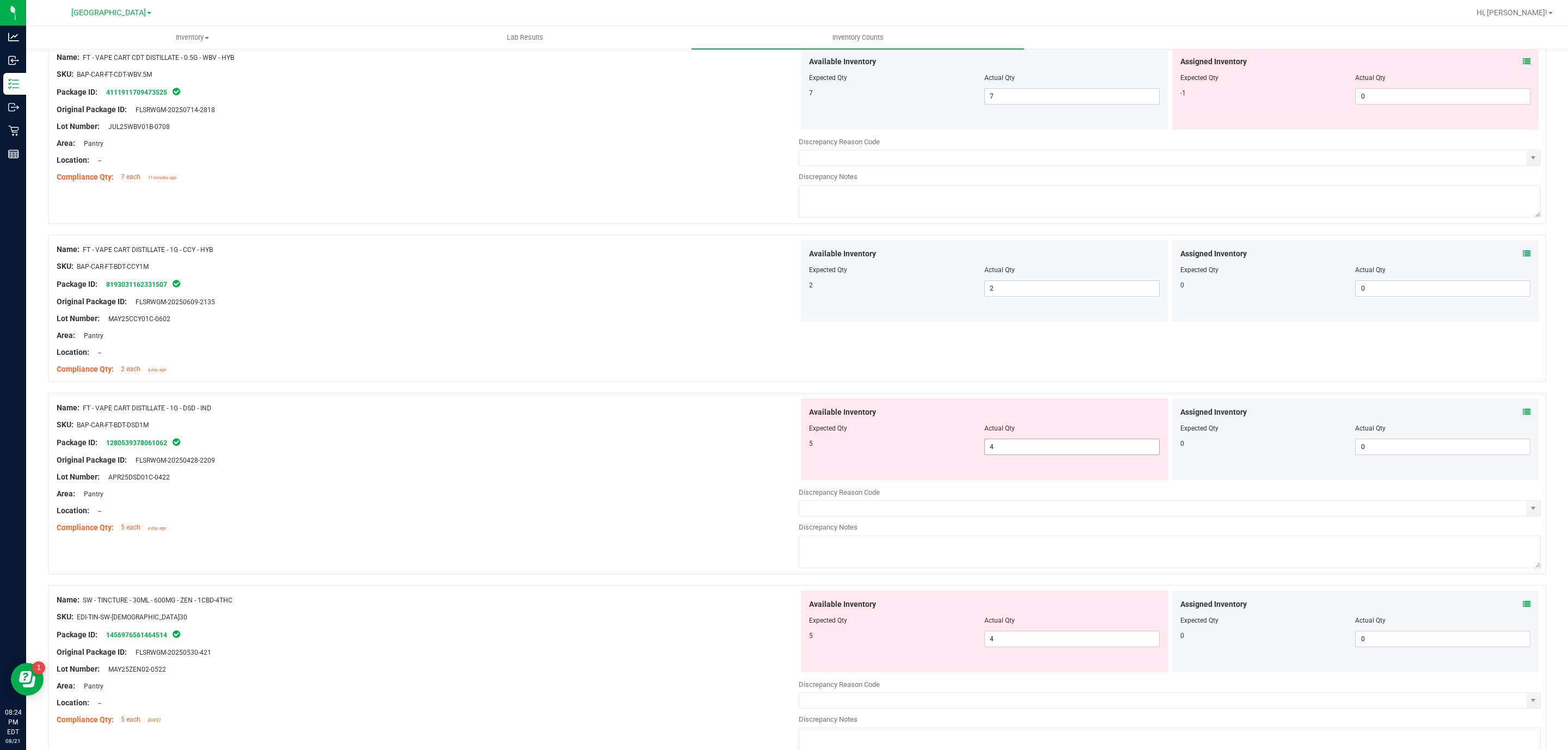
click at [1109, 451] on span "4 4" at bounding box center [1072, 447] width 175 height 17
click at [1108, 449] on input "4" at bounding box center [1072, 447] width 174 height 15
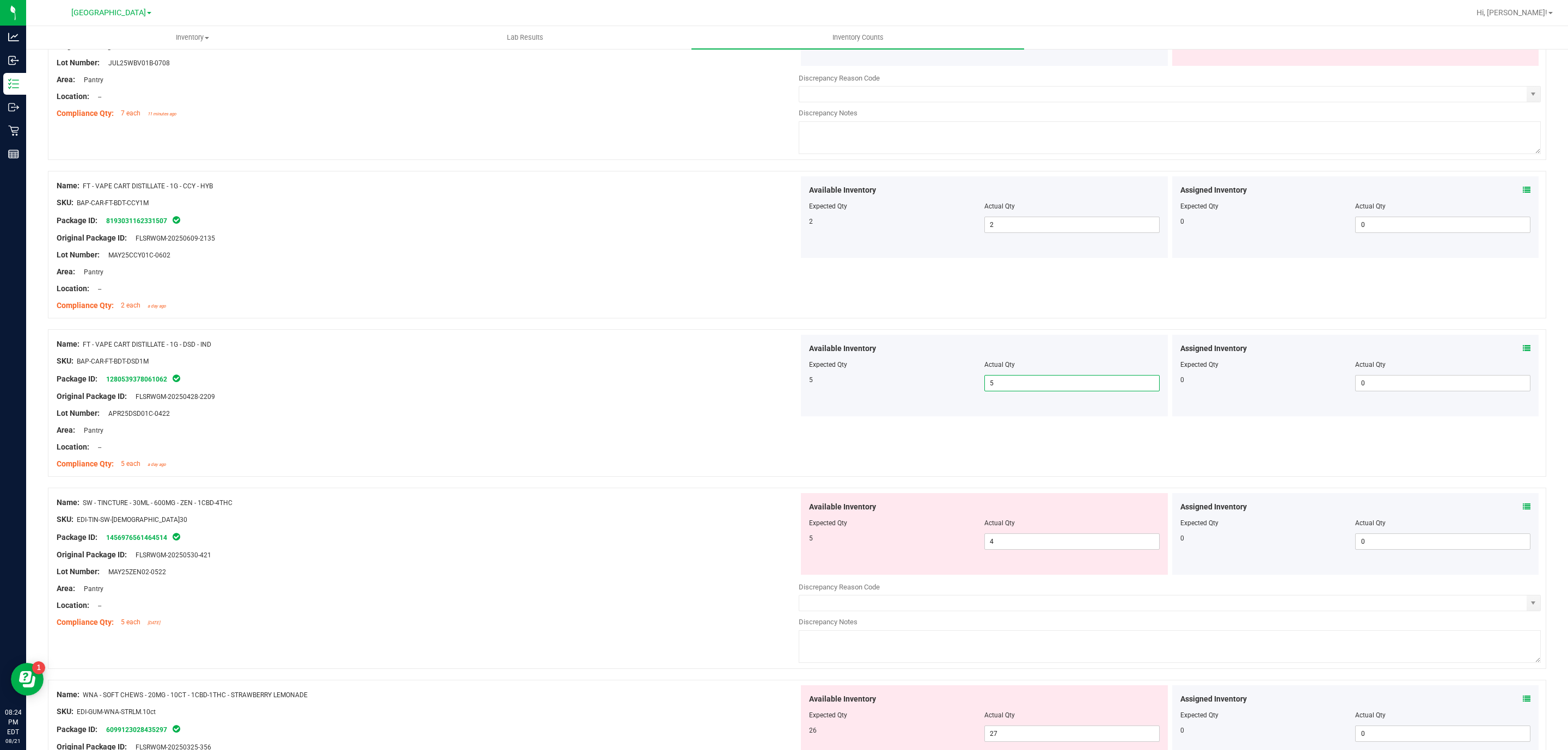
scroll to position [552, 0]
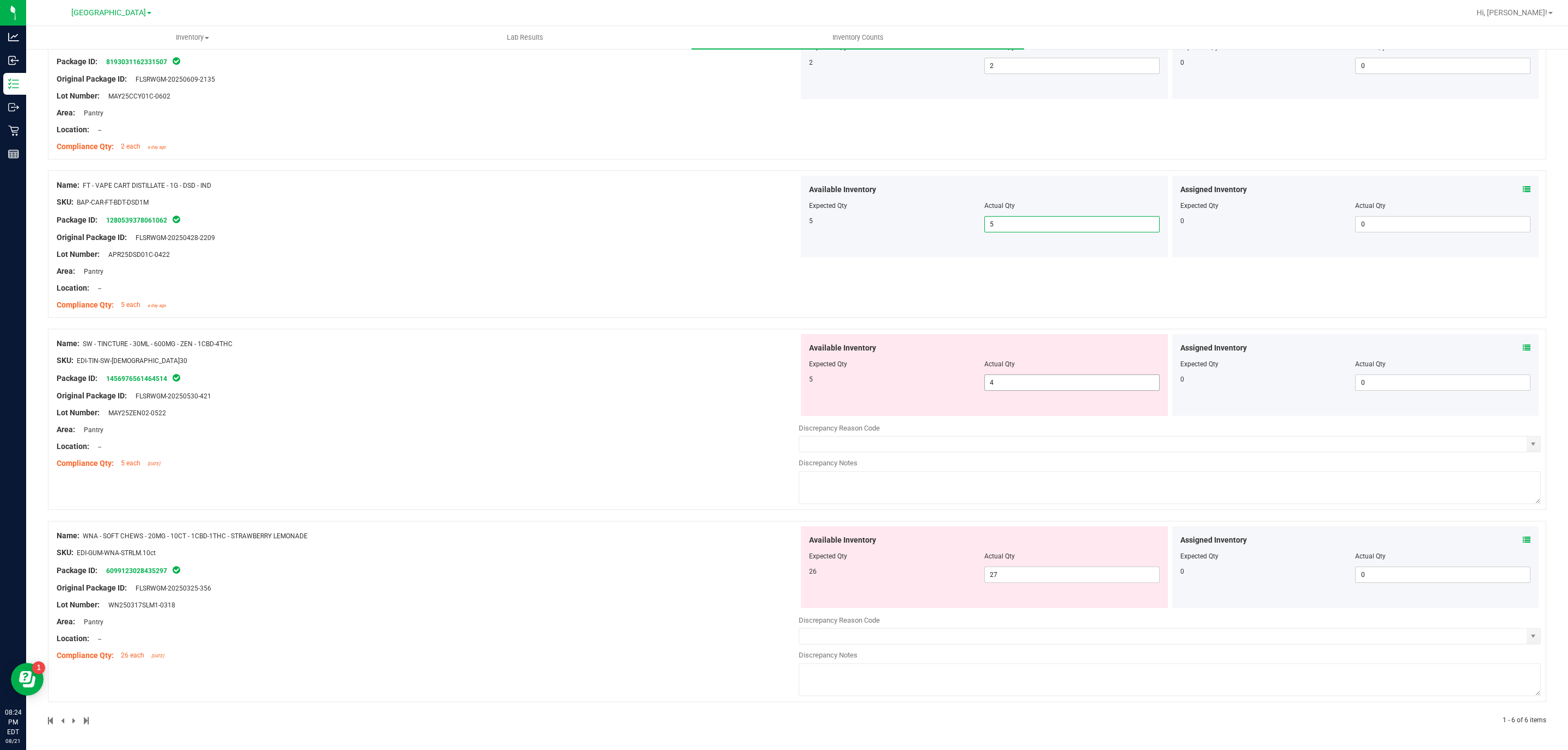
click at [1059, 389] on span "4 4" at bounding box center [1072, 383] width 175 height 17
click at [1056, 380] on span "4 4" at bounding box center [1072, 383] width 175 height 17
click at [1056, 380] on input "4" at bounding box center [1072, 383] width 174 height 15
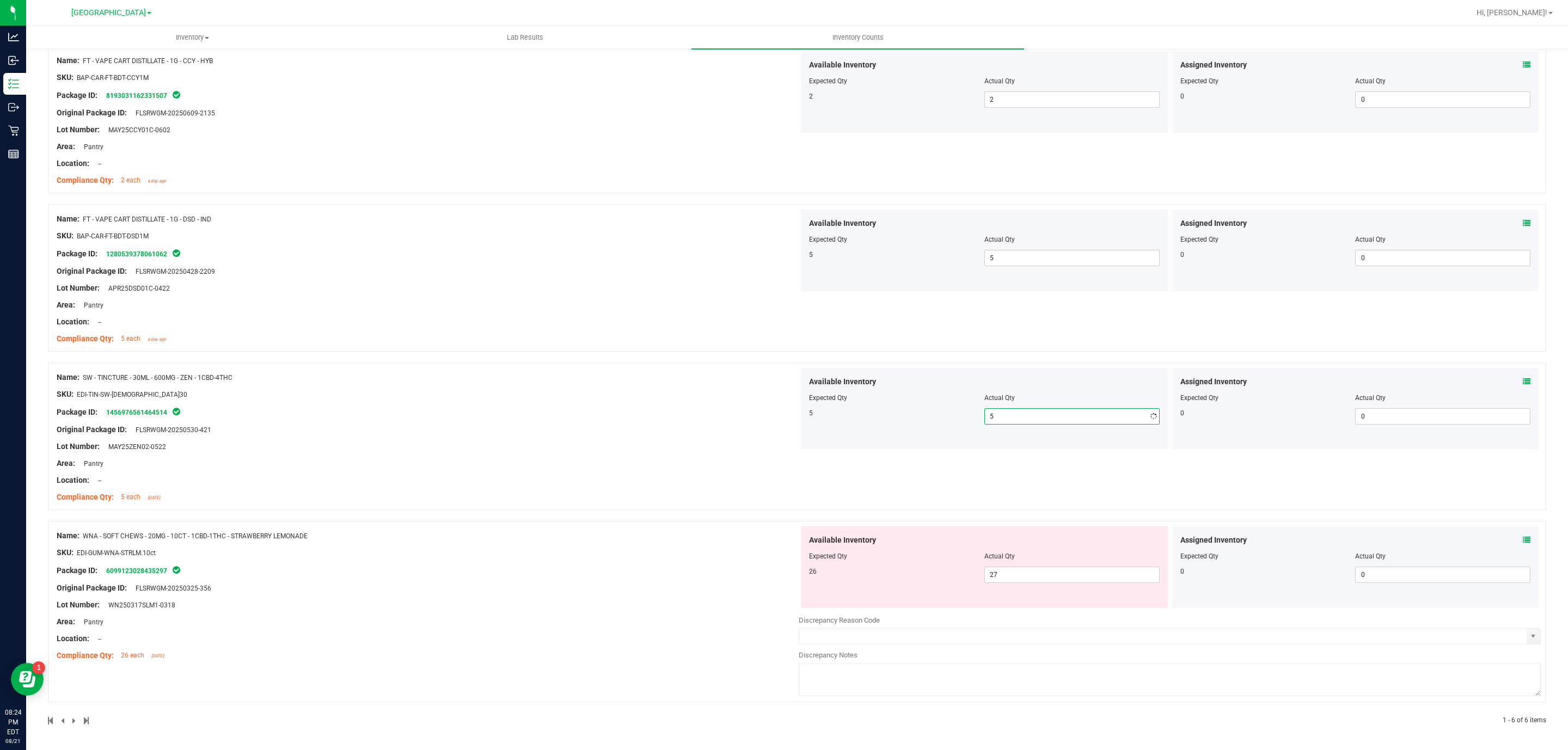
scroll to position [518, 0]
click at [1019, 583] on div "Available Inventory Expected Qty Actual Qty 26 27 27" at bounding box center [984, 567] width 367 height 82
click at [1019, 582] on span "27 27" at bounding box center [1072, 575] width 175 height 17
click at [1019, 582] on input "27" at bounding box center [1072, 574] width 174 height 15
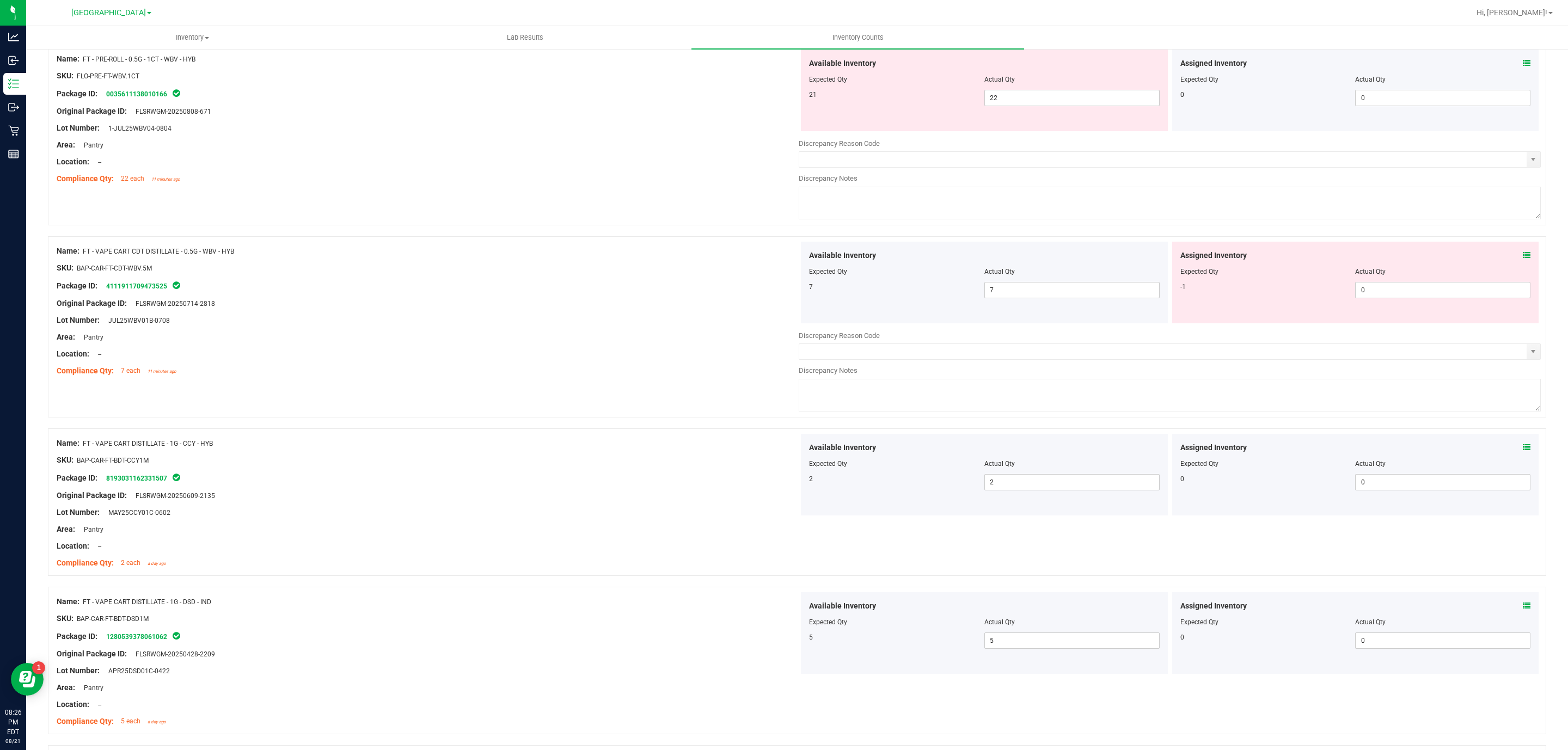
scroll to position [0, 0]
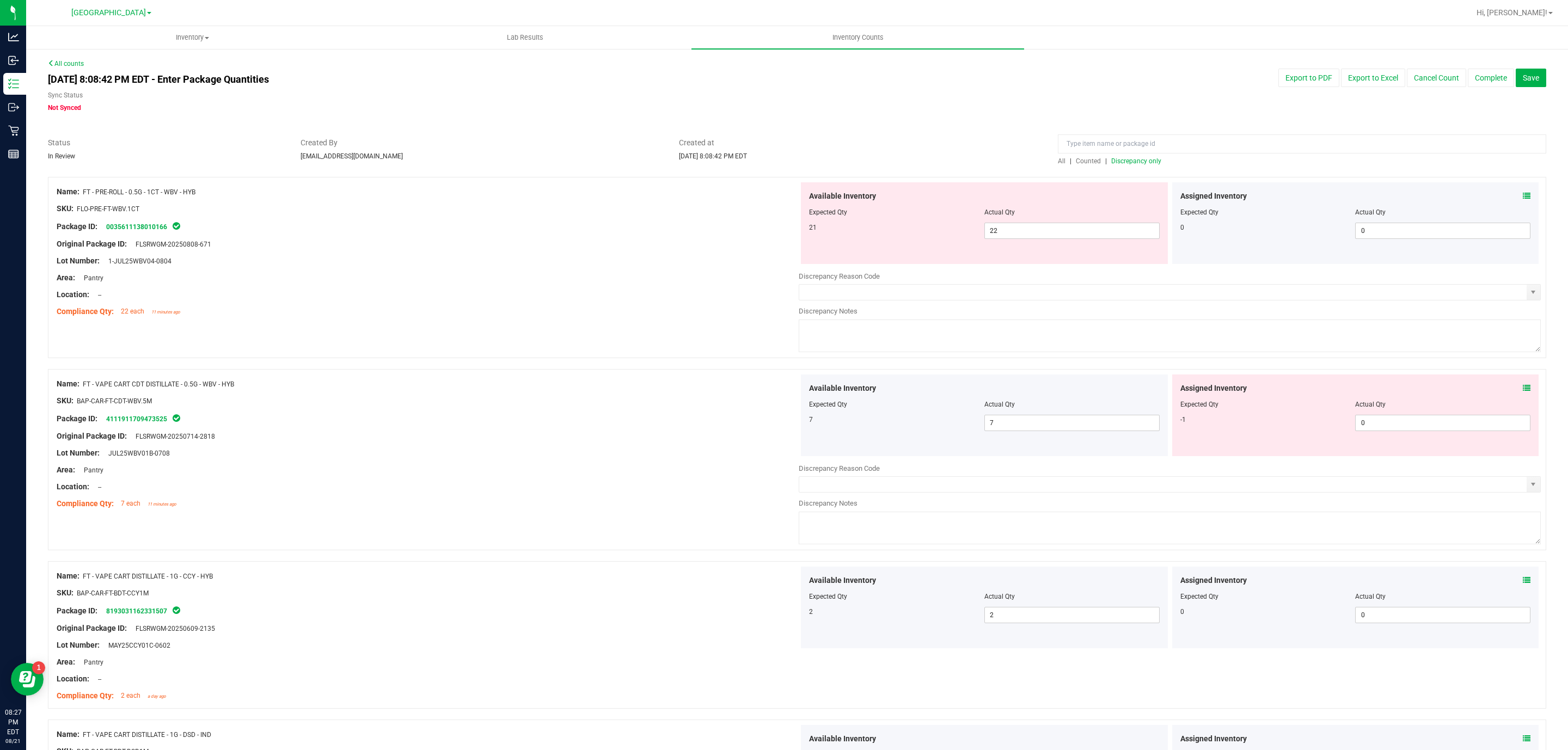
click at [1134, 161] on span "Discrepancy only" at bounding box center [1136, 161] width 50 height 8
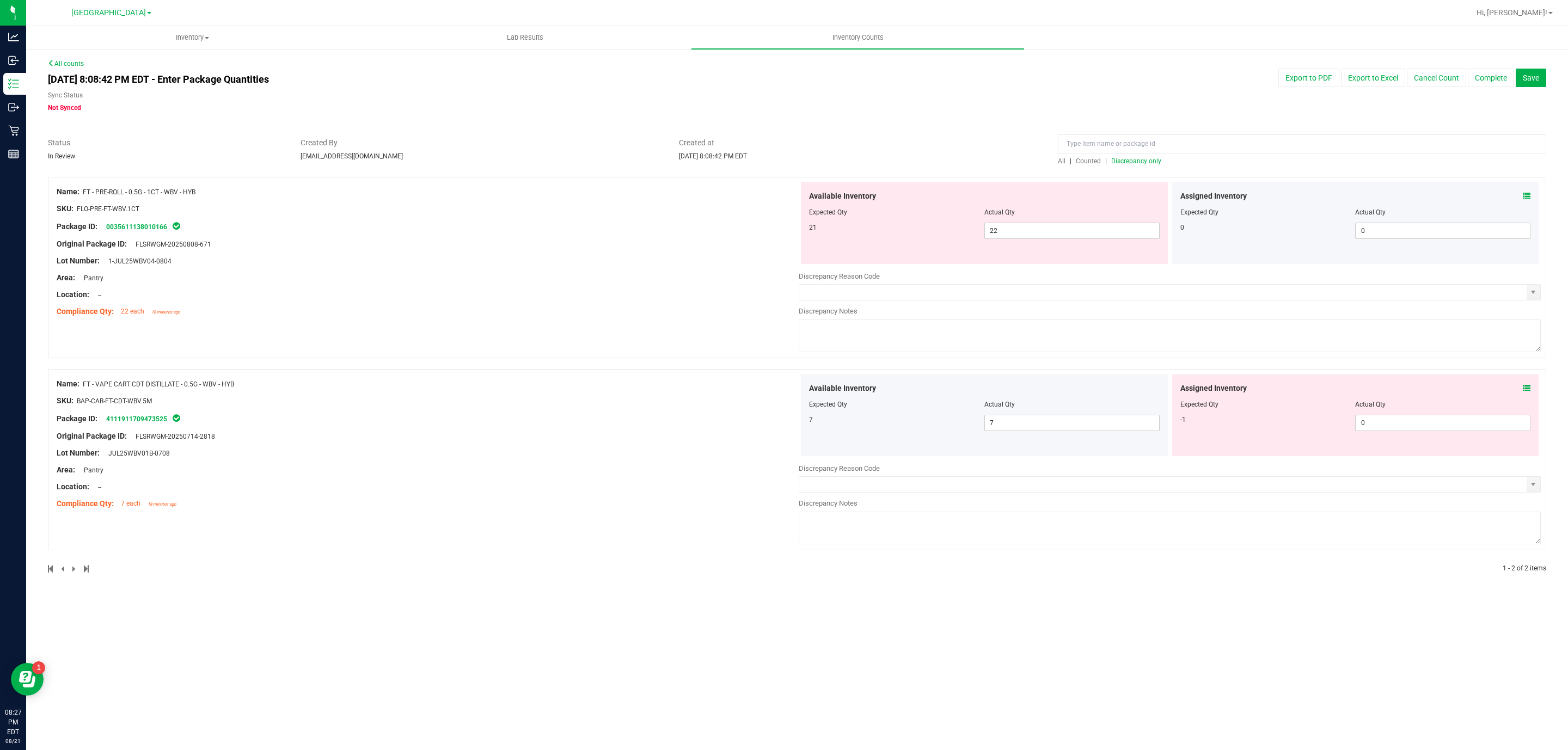
click at [1534, 191] on div "Assigned Inventory Expected Qty Actual Qty 0 0 0" at bounding box center [1355, 223] width 367 height 82
click at [1534, 193] on div "Assigned Inventory Expected Qty Actual Qty 0 0 0" at bounding box center [1355, 223] width 367 height 82
click at [1531, 194] on div "Assigned Inventory Expected Qty Actual Qty 0 0 0" at bounding box center [1355, 223] width 367 height 82
click at [1526, 194] on icon at bounding box center [1526, 196] width 8 height 8
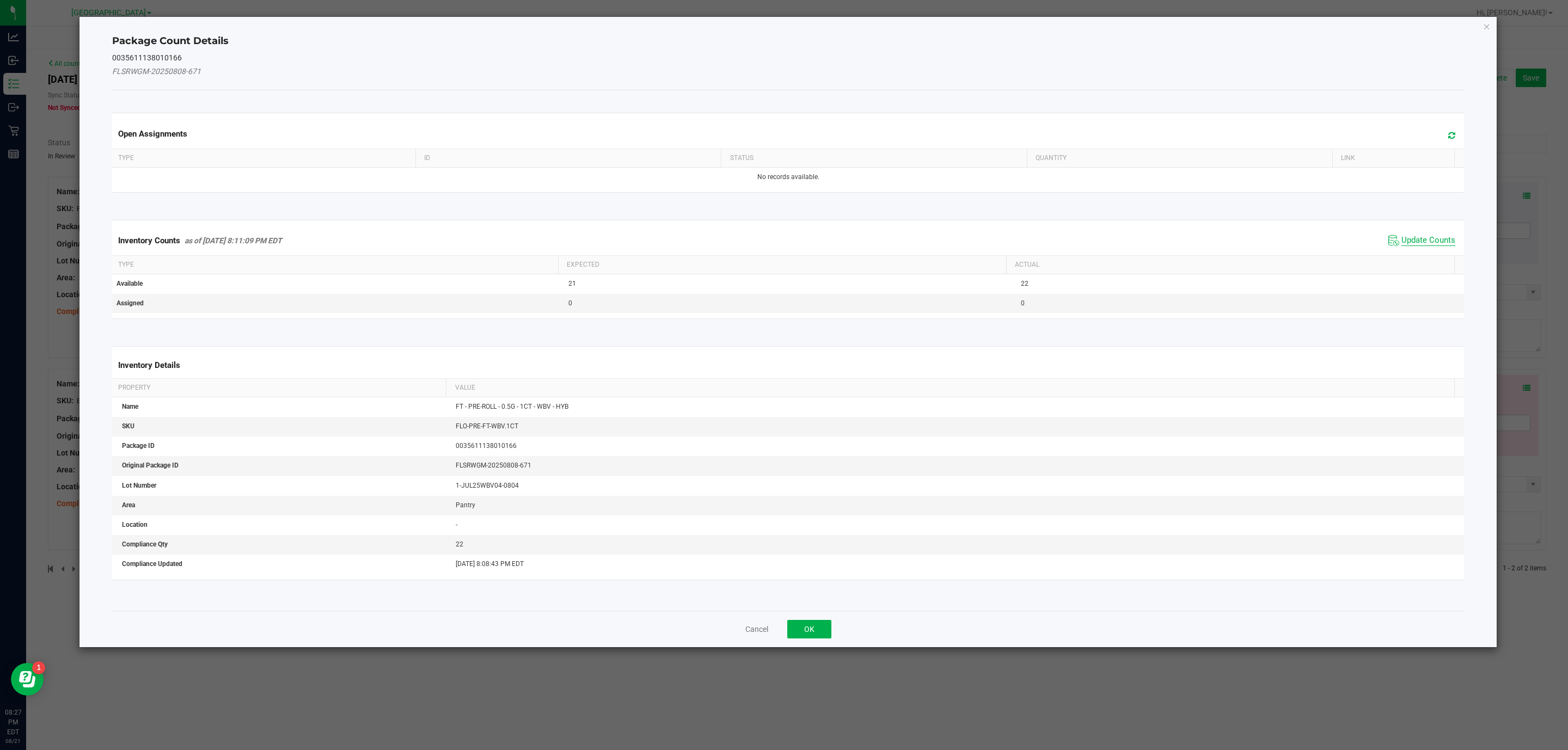
click at [1428, 246] on span "Update Counts" at bounding box center [1428, 240] width 54 height 11
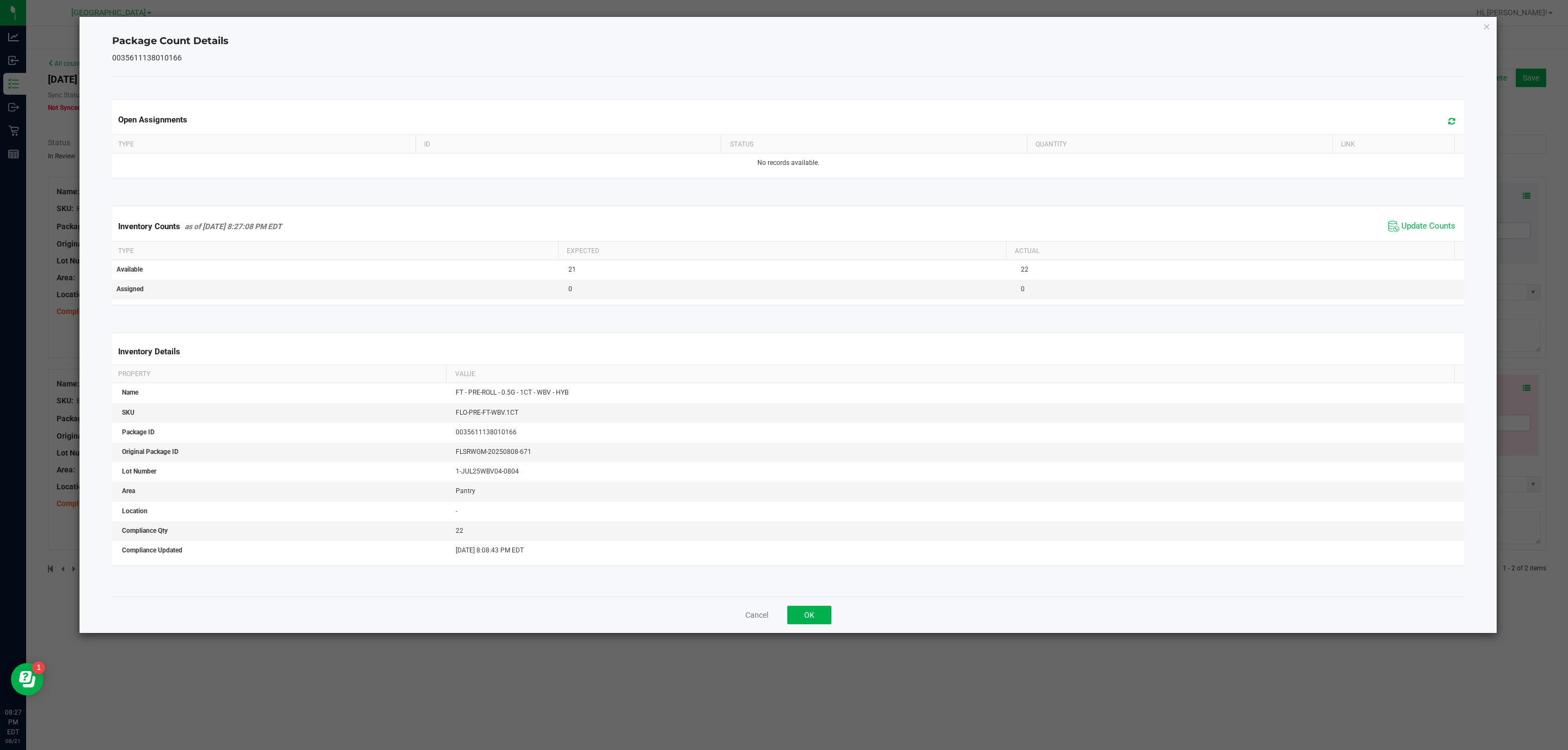
click at [1477, 28] on div "Package Count Details 0035611138010166 Open Assignments Type ID Status Quantity…" at bounding box center [788, 324] width 1417 height 616
click at [1485, 27] on icon "Close" at bounding box center [1486, 26] width 8 height 13
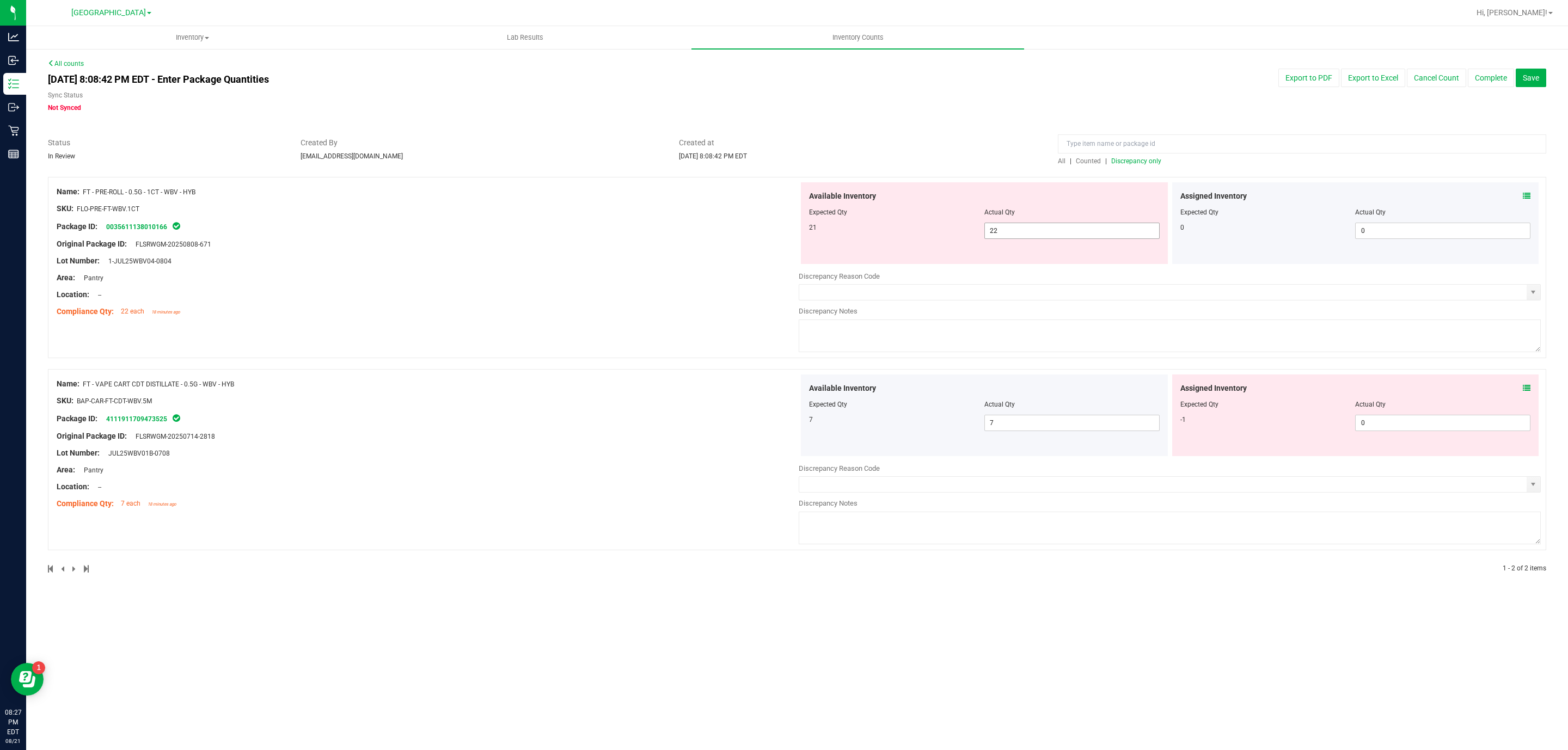
click at [1125, 233] on span "22 22" at bounding box center [1072, 231] width 175 height 17
click at [1125, 233] on input "22" at bounding box center [1072, 230] width 174 height 15
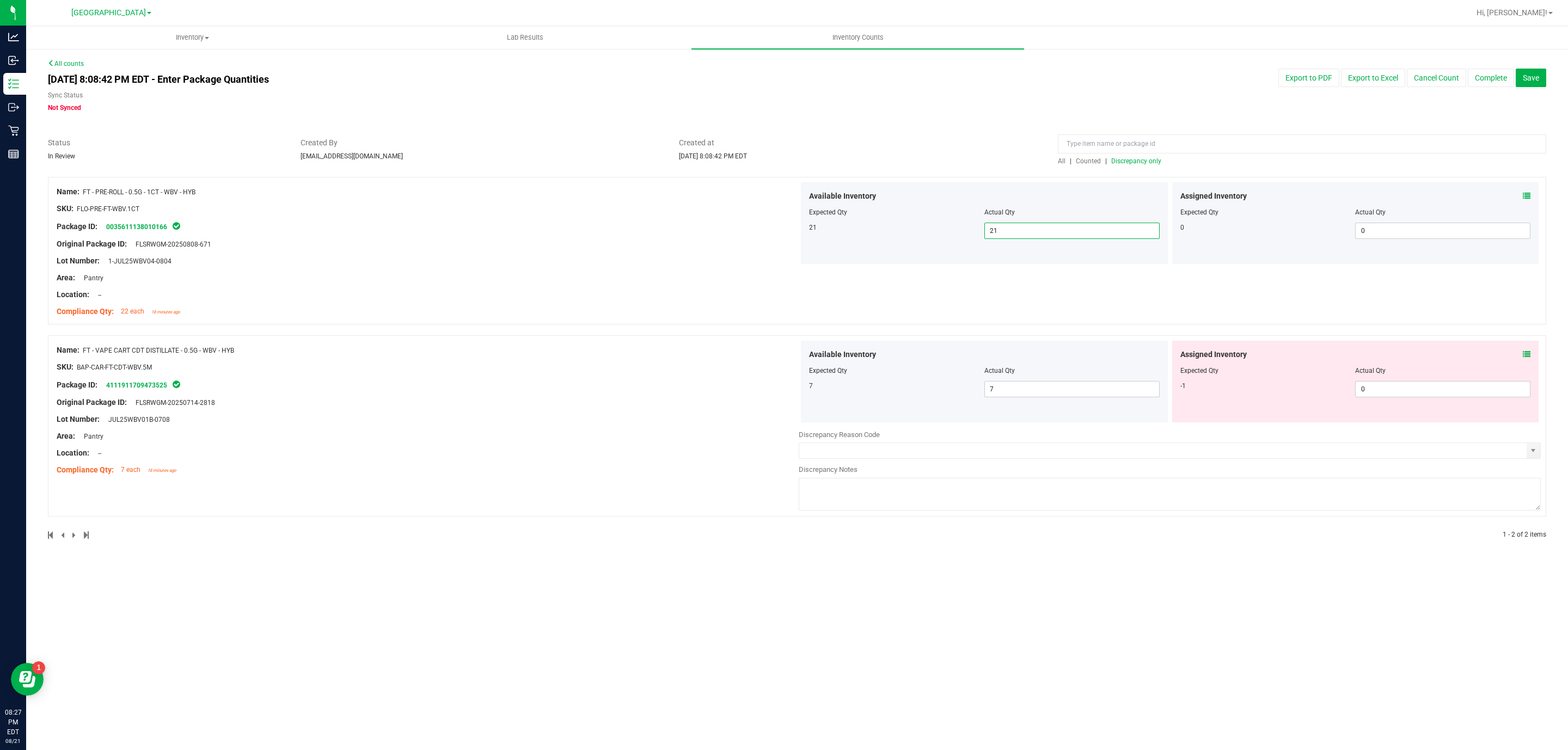
click at [1153, 161] on span "Discrepancy only" at bounding box center [1136, 161] width 50 height 8
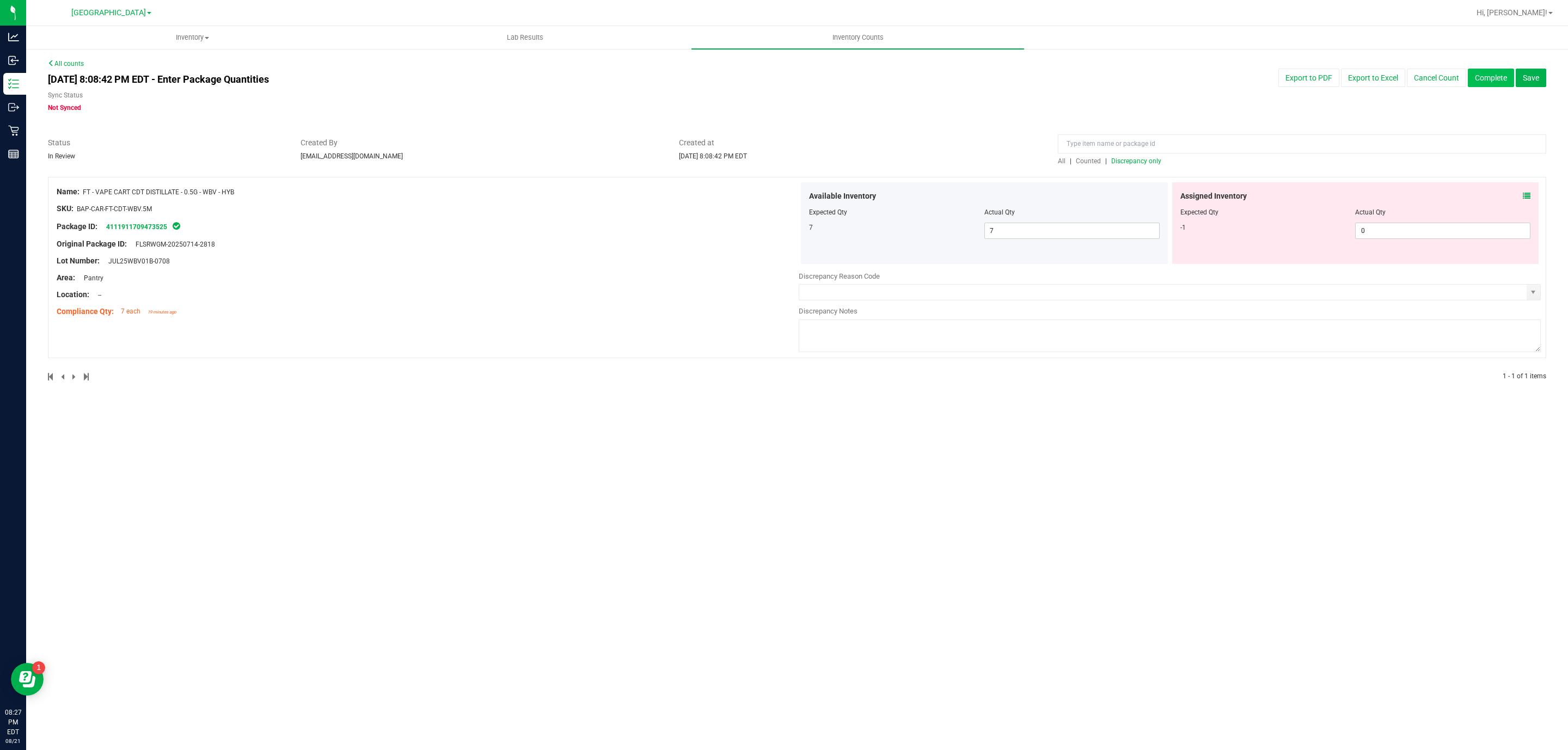
click at [1488, 68] on button "Complete" at bounding box center [1490, 77] width 46 height 18
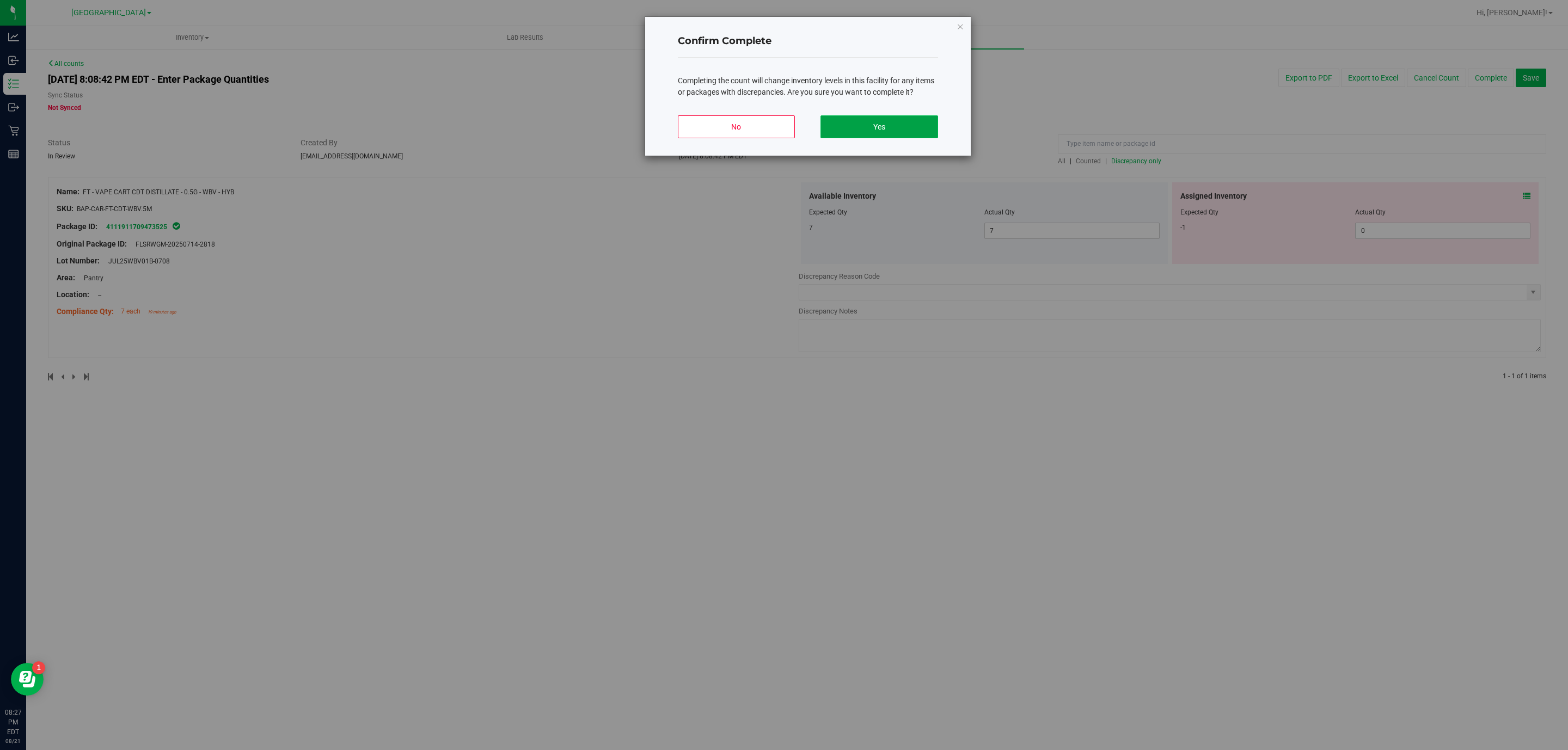
click at [894, 121] on button "Yes" at bounding box center [878, 127] width 117 height 23
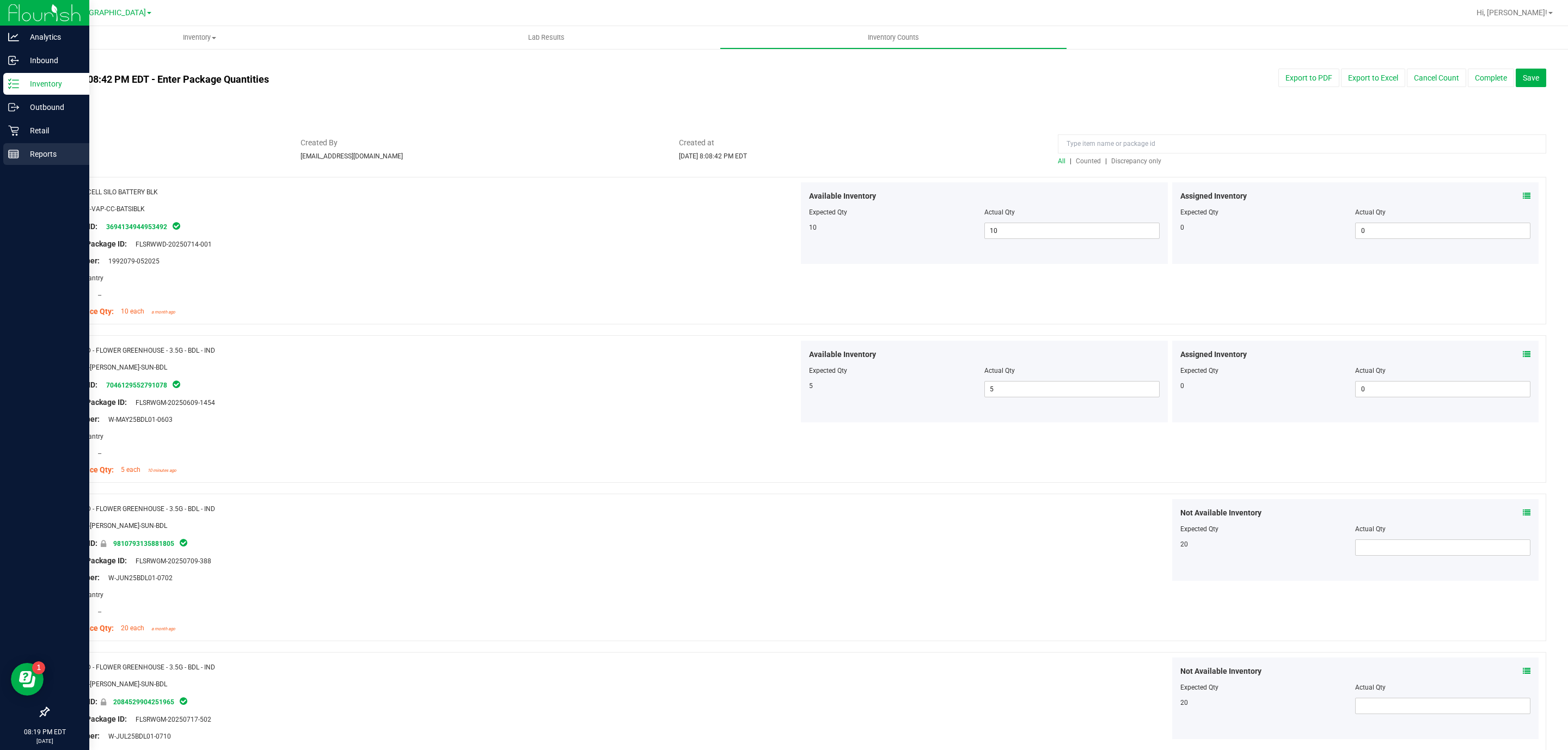
click at [17, 150] on rect at bounding box center [13, 154] width 10 height 8
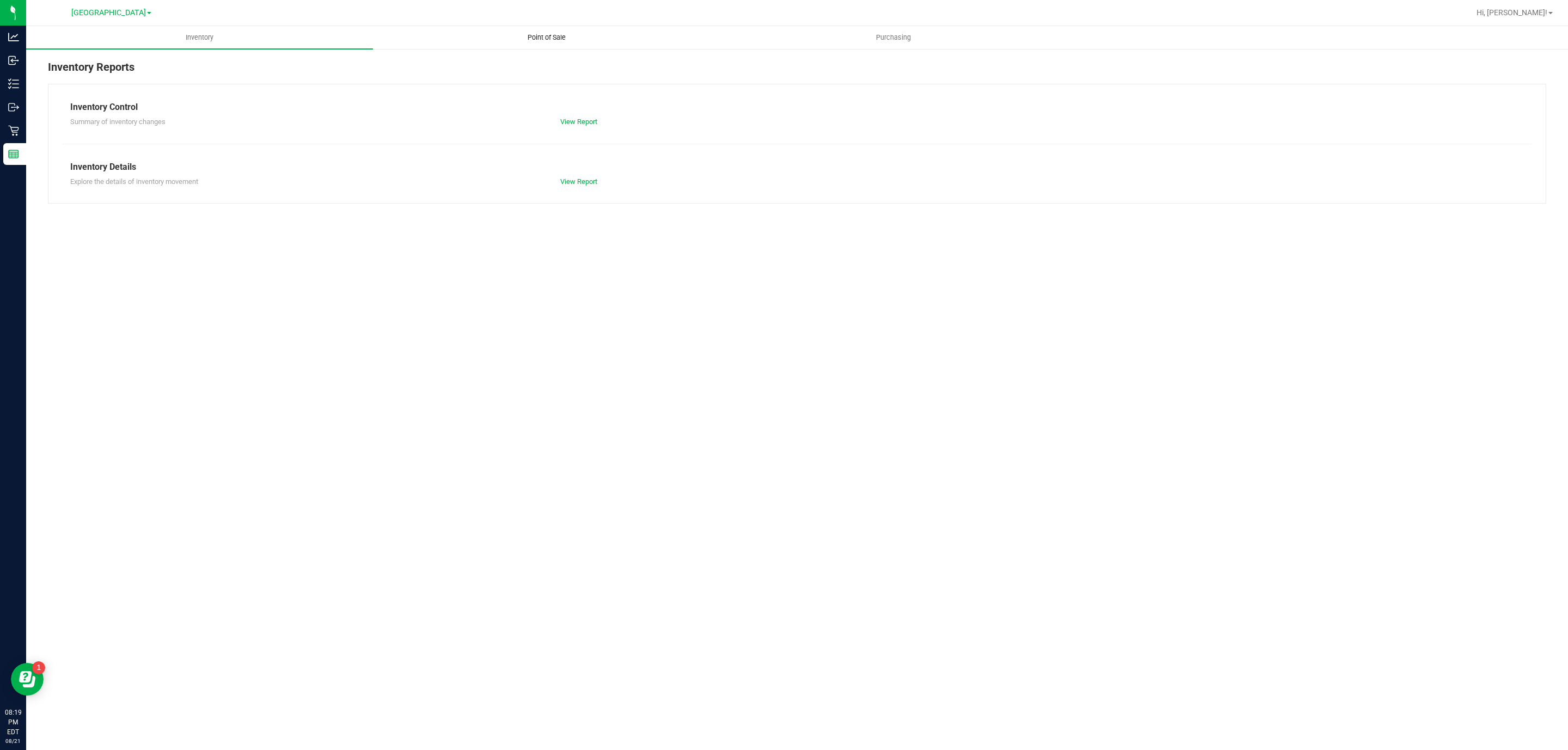
click at [556, 36] on span "Point of Sale" at bounding box center [546, 37] width 67 height 10
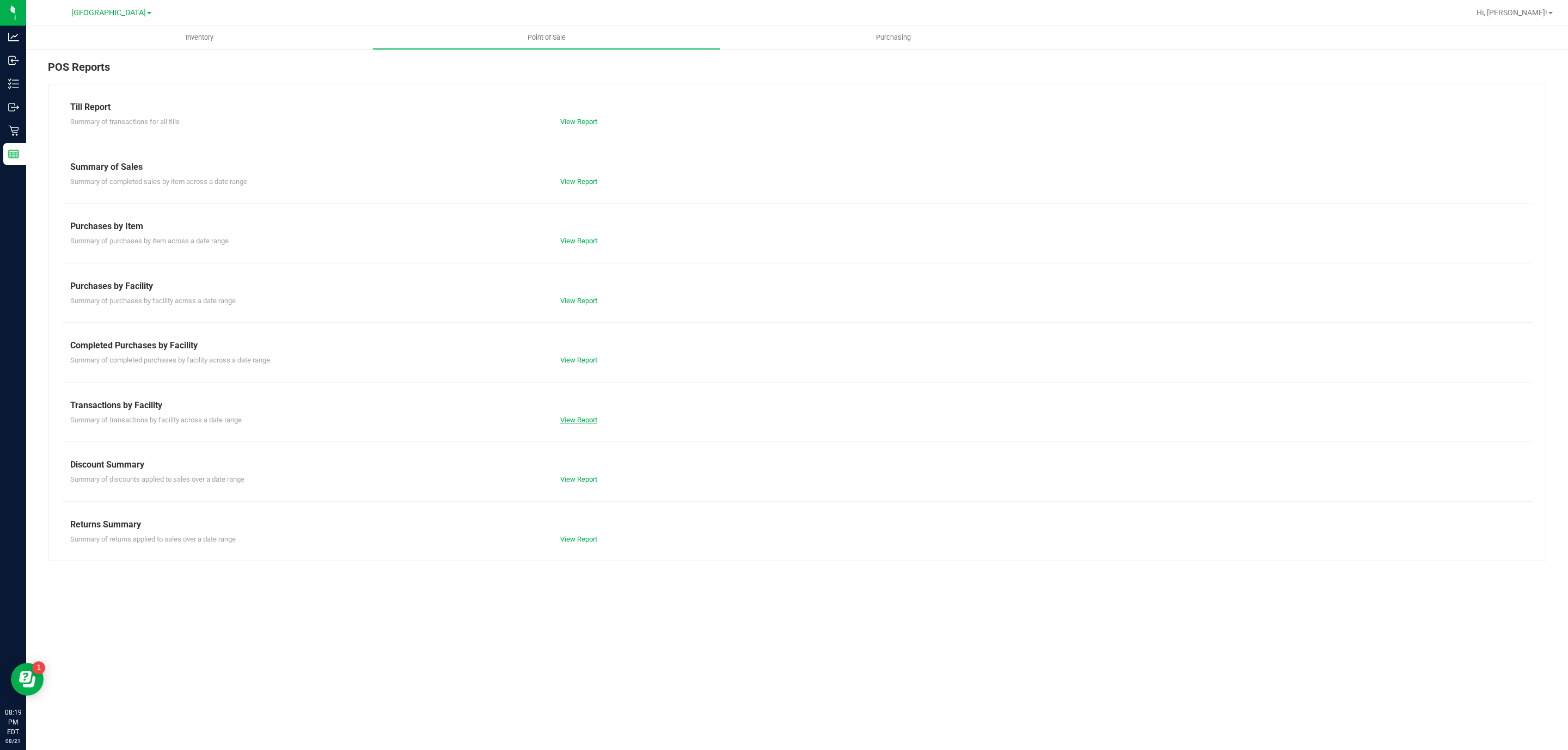
click at [564, 420] on link "View Report" at bounding box center [578, 420] width 37 height 8
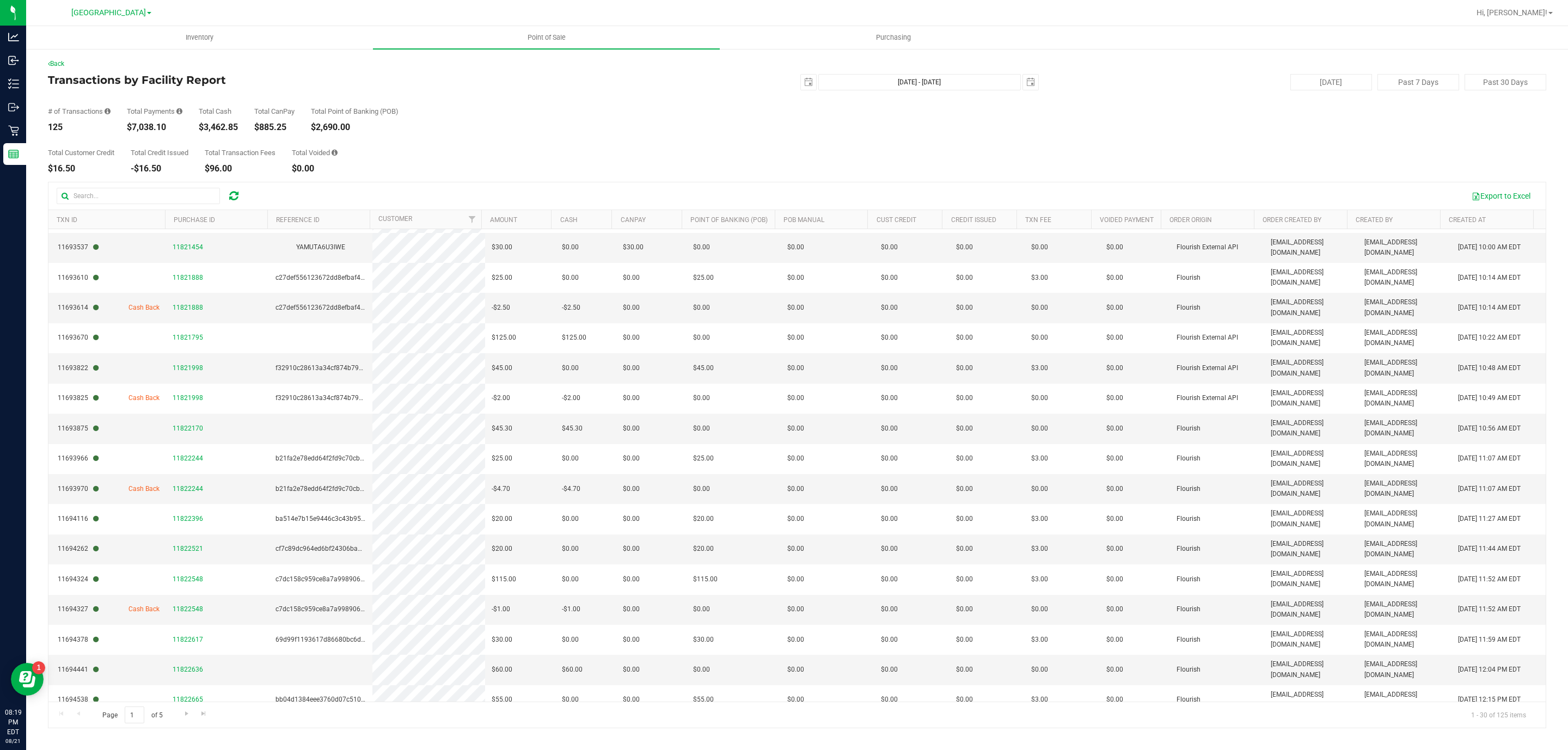
scroll to position [355, 0]
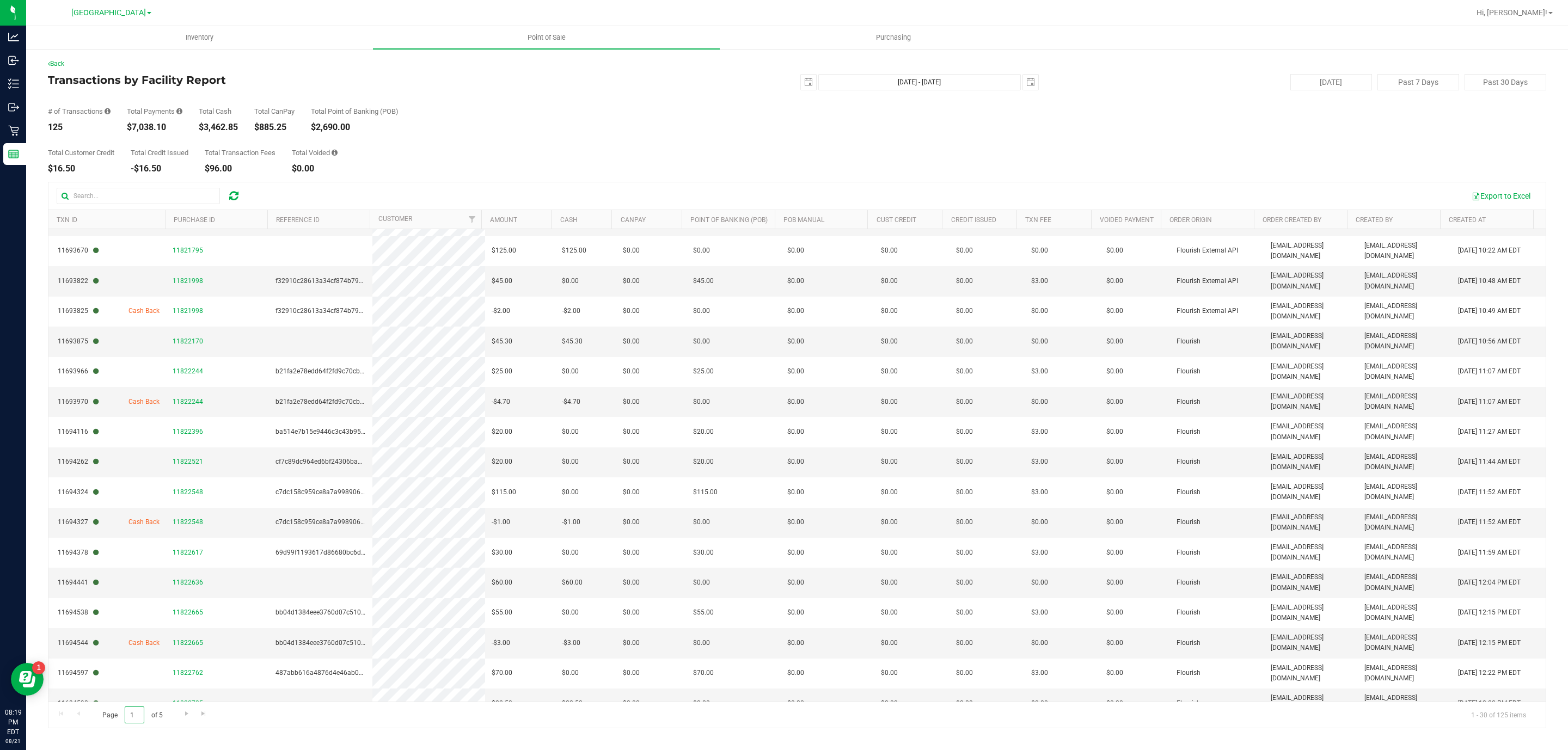
click at [139, 717] on input "1" at bounding box center [134, 714] width 20 height 17
type input "5"
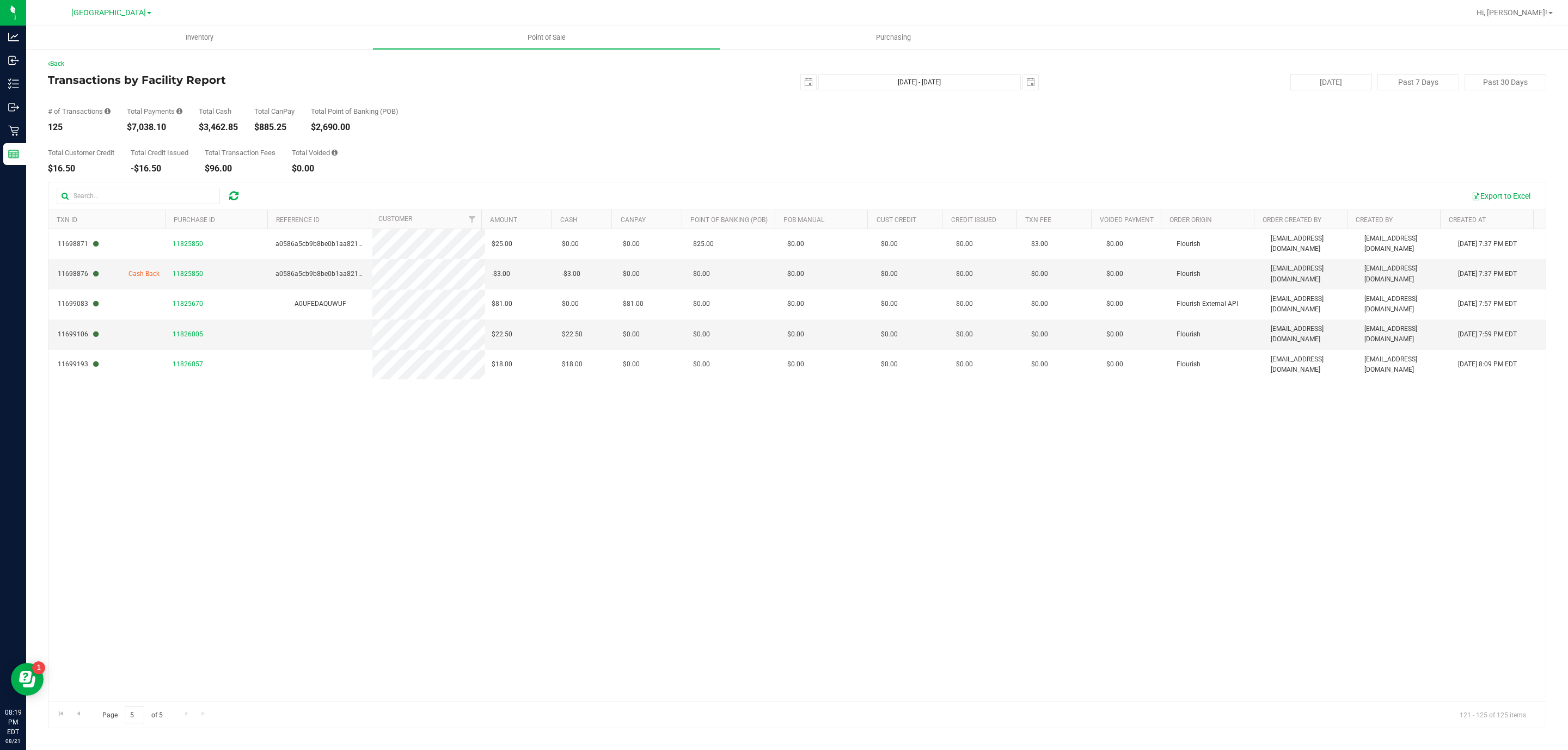
scroll to position [0, 0]
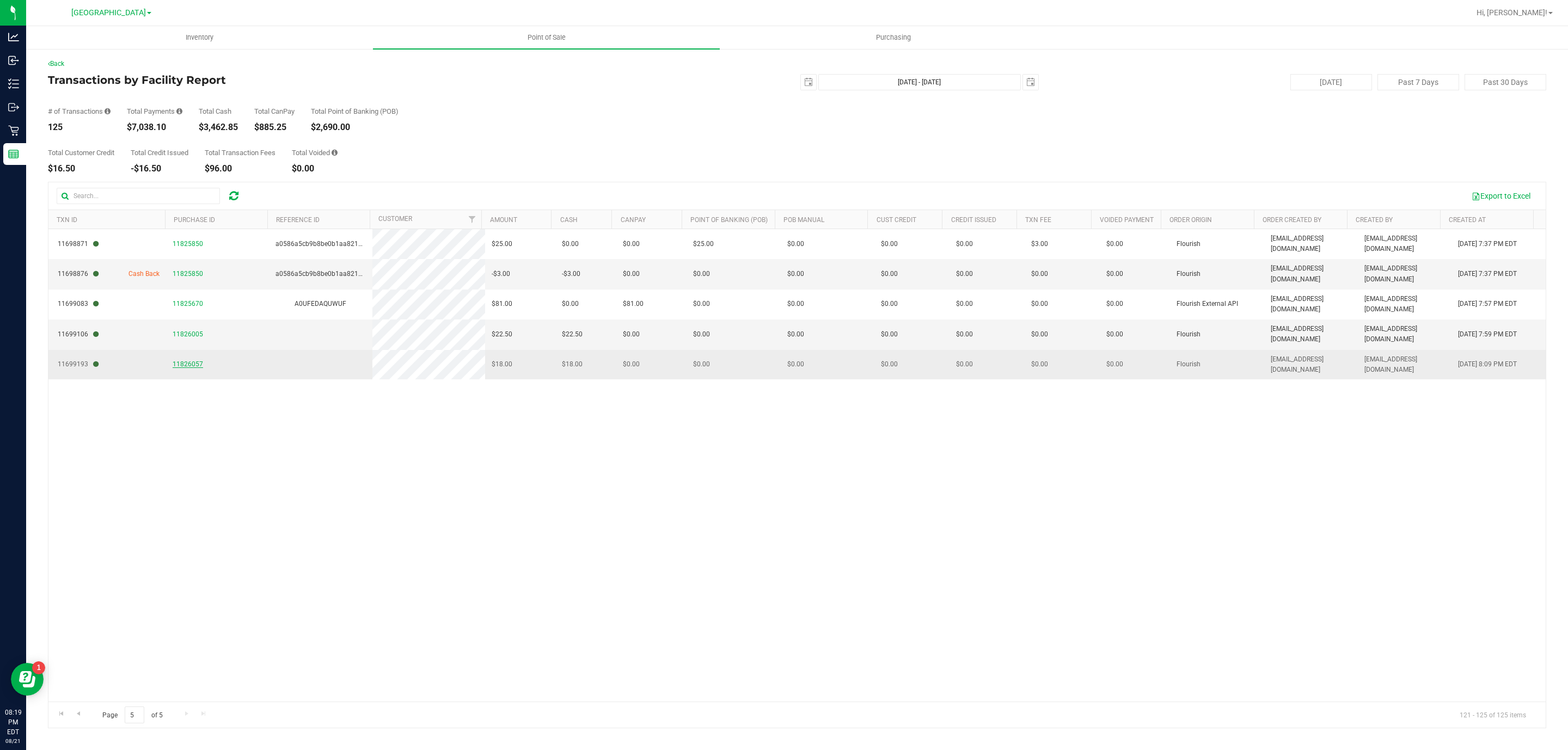
click at [183, 360] on span "11826057" at bounding box center [188, 364] width 30 height 8
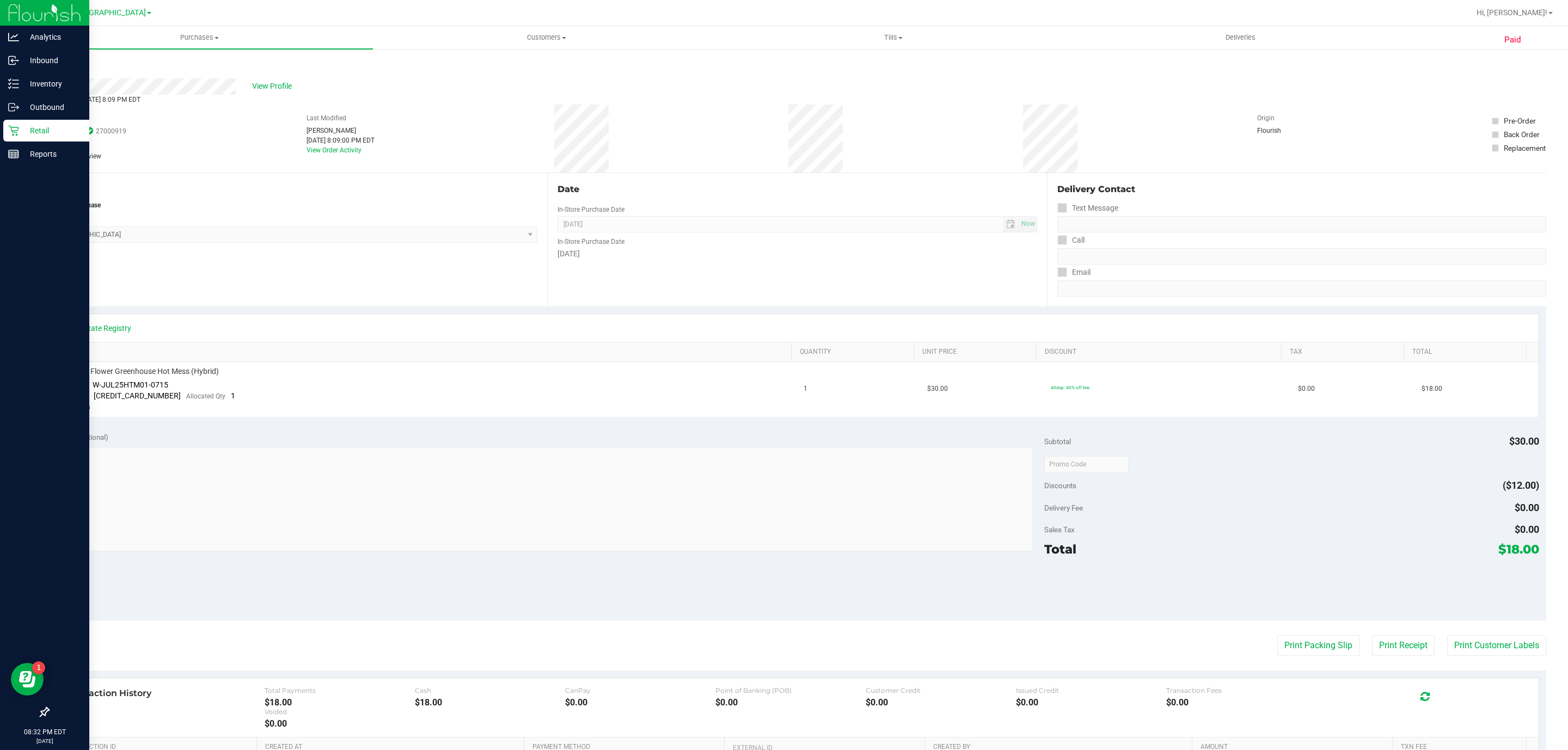
click at [15, 133] on icon at bounding box center [14, 131] width 11 height 11
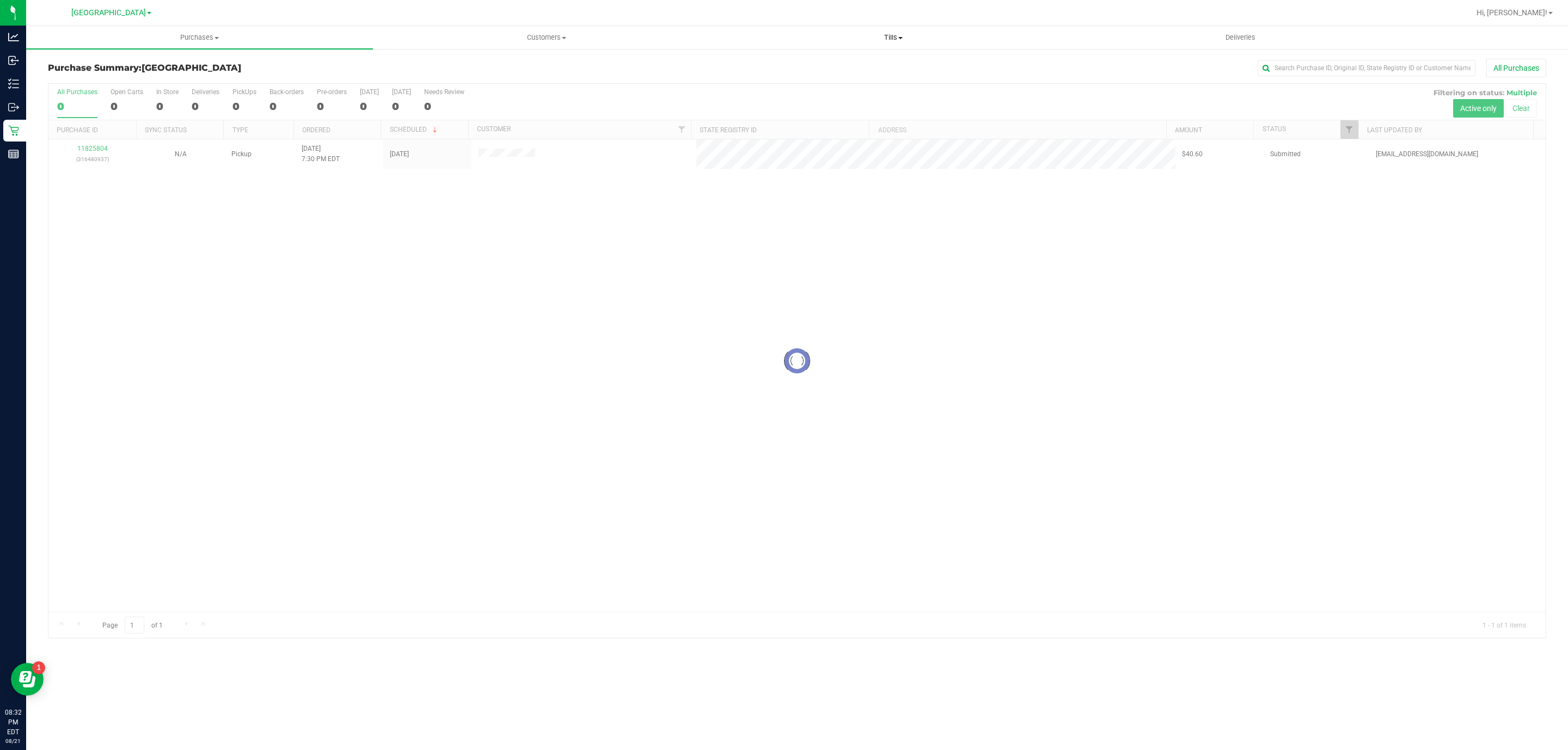
click at [869, 36] on span "Tills" at bounding box center [893, 37] width 346 height 10
click at [884, 56] on ul "Manage tills Reconcile e-payments" at bounding box center [894, 72] width 347 height 45
click at [887, 30] on uib-tab-heading "Tills Manage tills Reconcile e-payments" at bounding box center [894, 37] width 347 height 23
click at [869, 64] on li "Manage tills" at bounding box center [894, 65] width 347 height 13
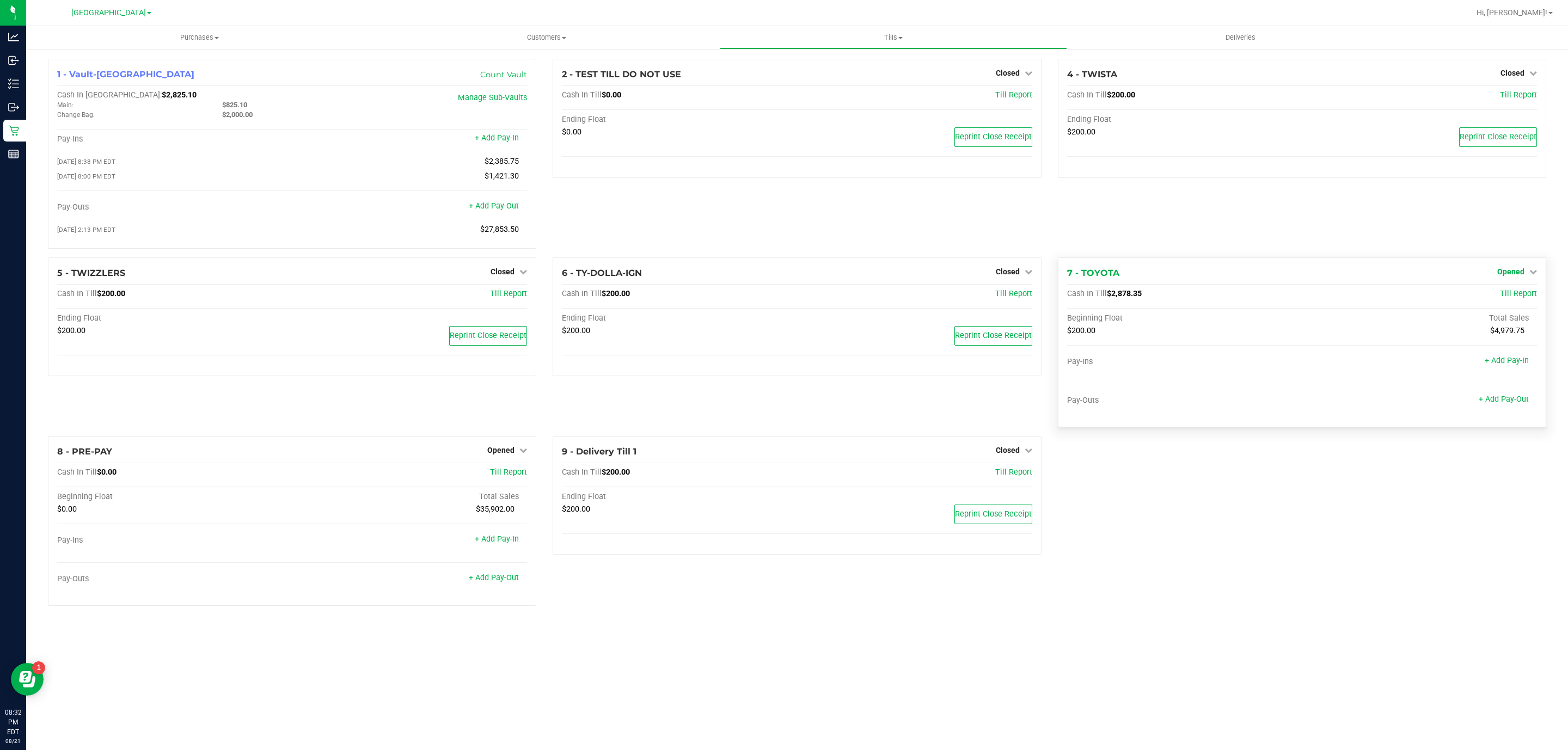
click at [1513, 271] on span "Opened" at bounding box center [1510, 271] width 27 height 8
click at [1506, 301] on div "Close Till" at bounding box center [1511, 294] width 80 height 14
click at [1510, 289] on div "Close Till" at bounding box center [1512, 294] width 82 height 30
click at [1516, 292] on div "Close Till" at bounding box center [1511, 294] width 80 height 14
click at [1516, 292] on link "Close Till" at bounding box center [1511, 293] width 30 height 8
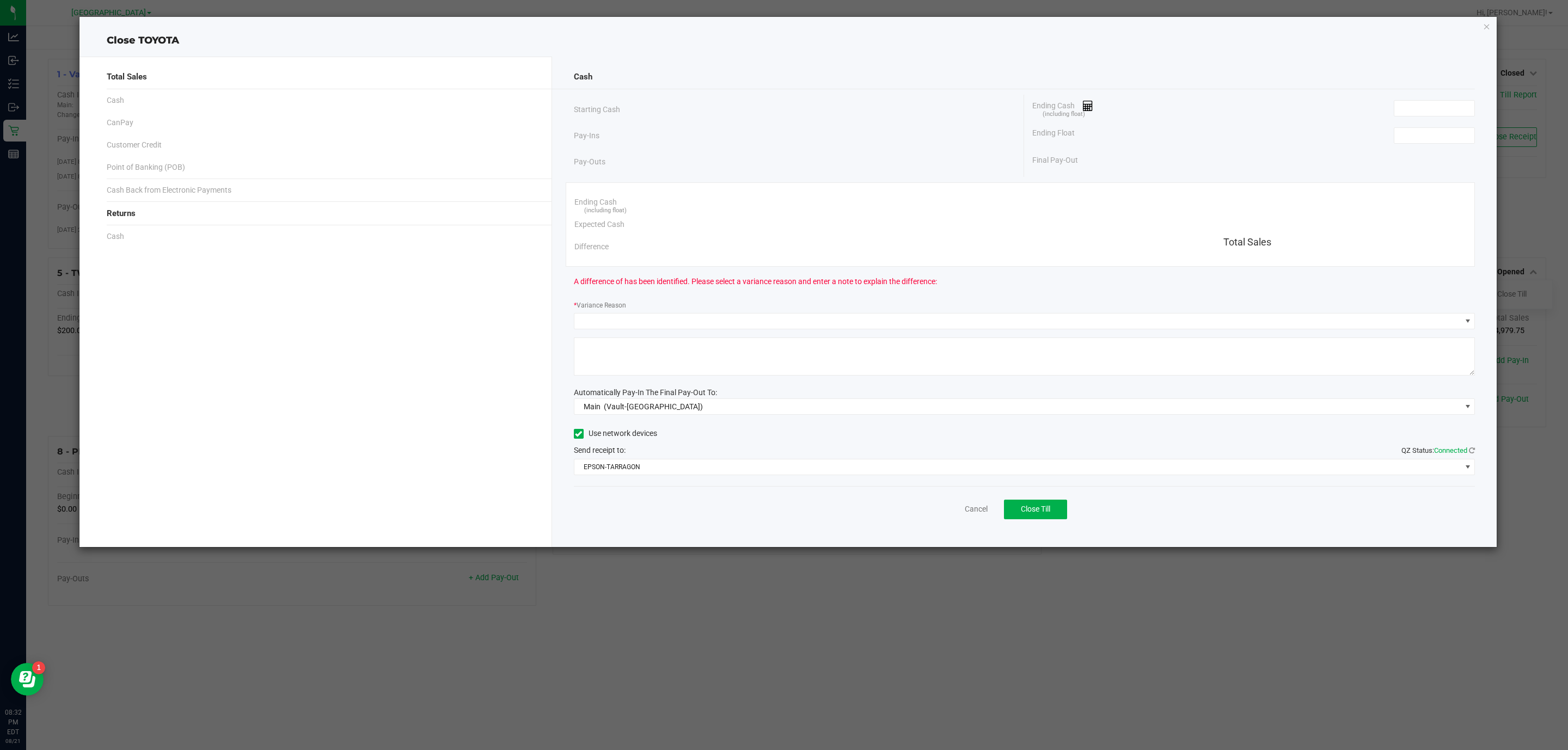
click at [1454, 120] on div "Ending Cash (including float)" at bounding box center [1253, 108] width 443 height 27
click at [1448, 145] on div "Ending Float" at bounding box center [1253, 136] width 443 height 27
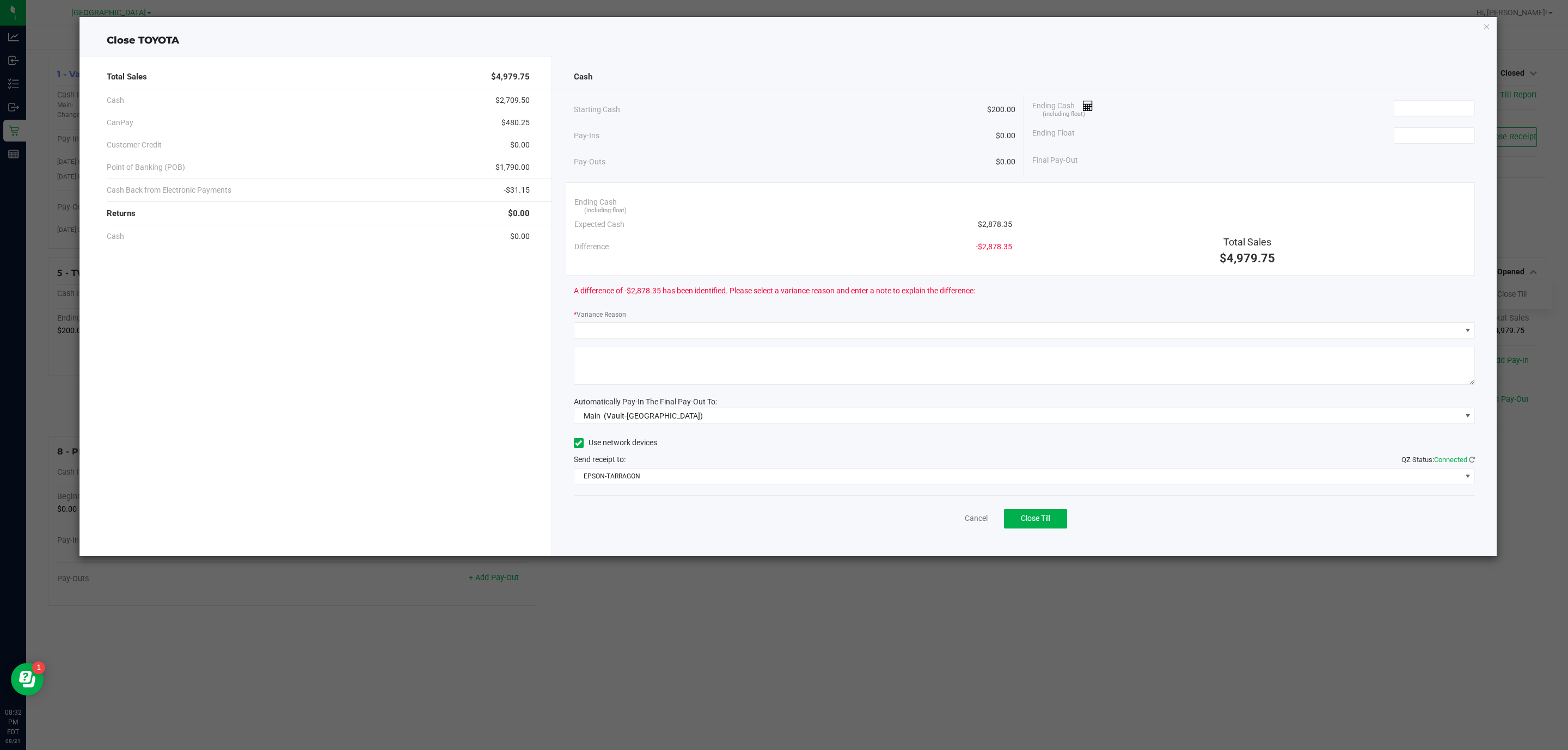
click at [1403, 124] on div "Ending Float" at bounding box center [1253, 136] width 443 height 27
click at [1421, 145] on div "Ending Float" at bounding box center [1253, 136] width 443 height 27
click at [1422, 138] on input at bounding box center [1434, 136] width 80 height 15
type input "$200.00"
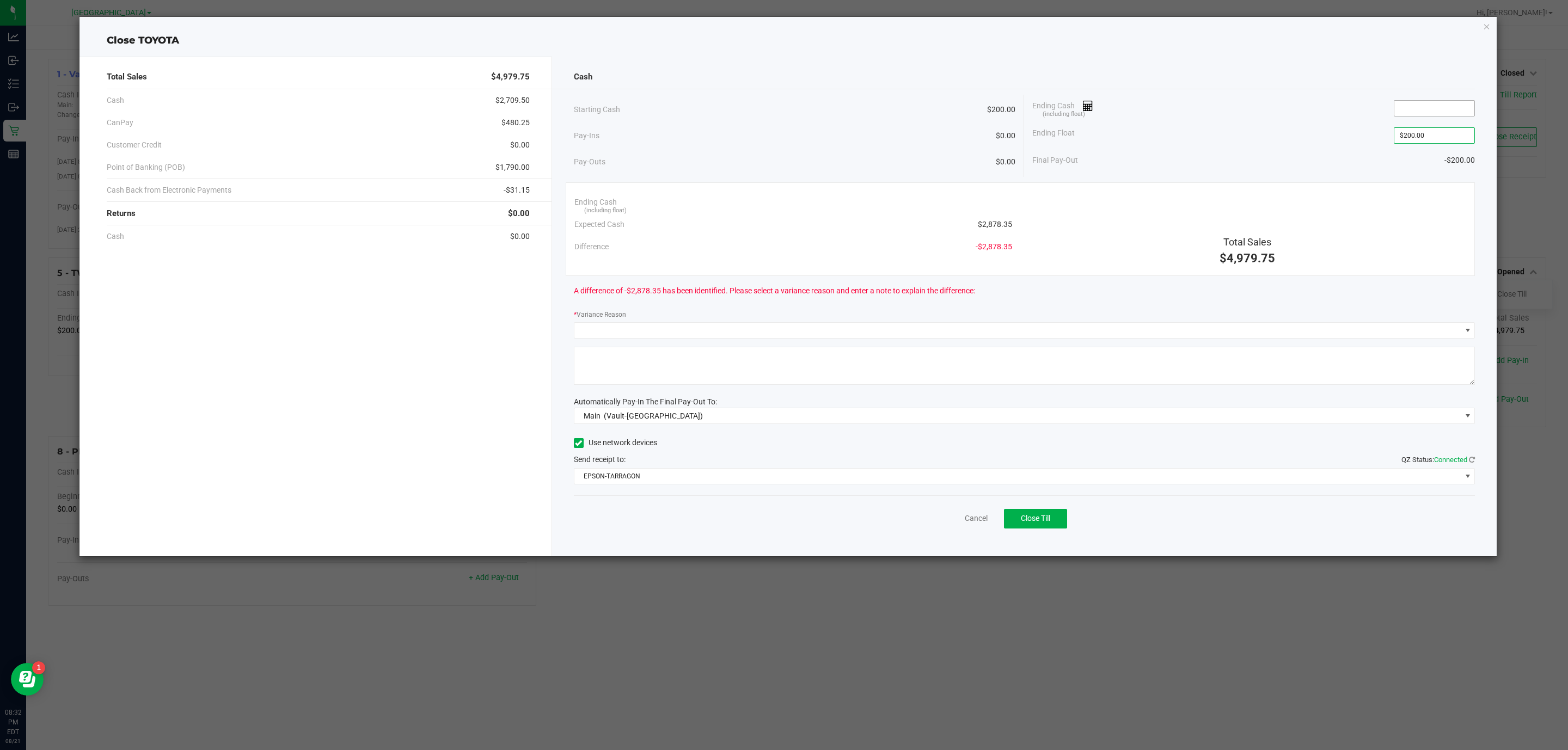
click at [1438, 113] on input at bounding box center [1434, 108] width 80 height 15
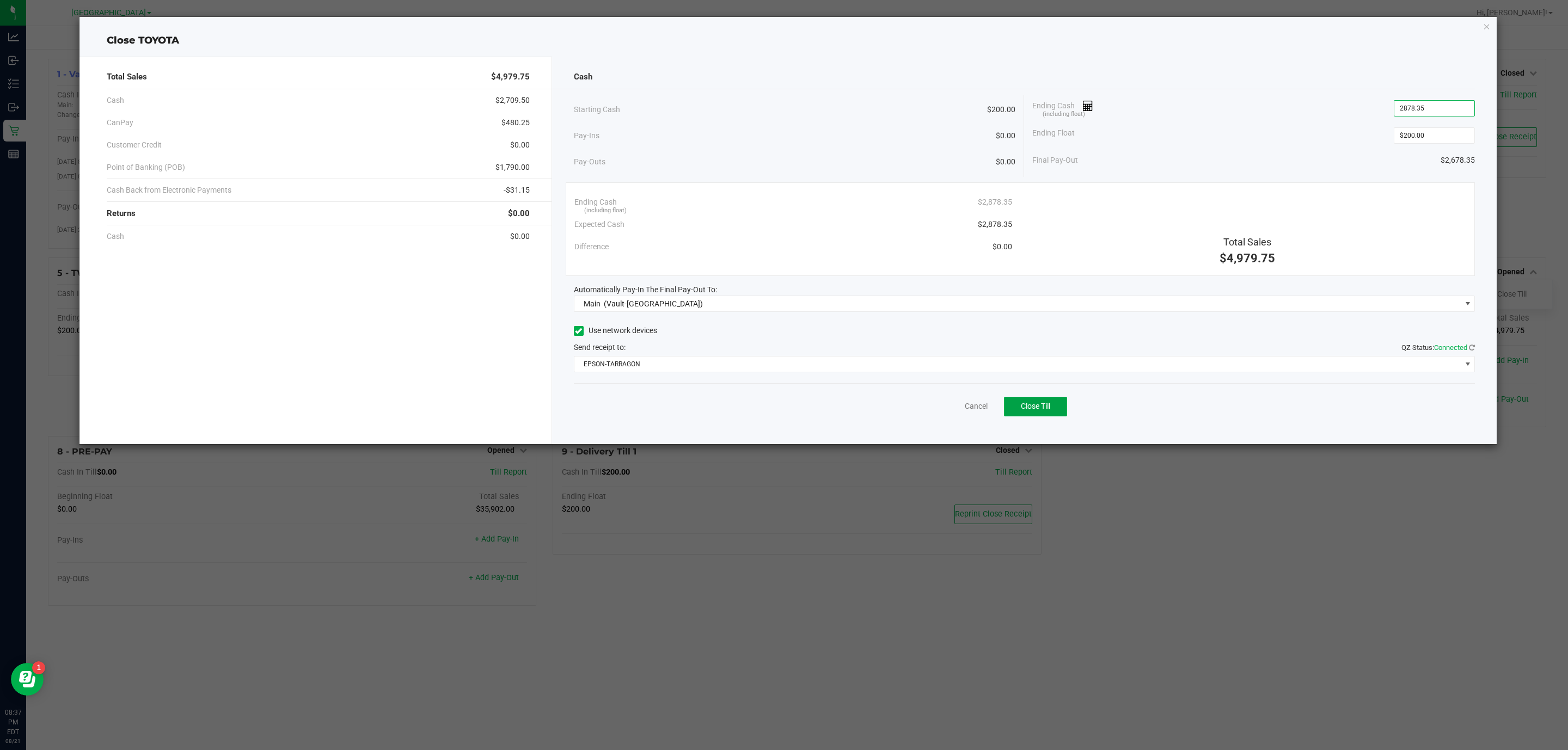
type input "$2,878.35"
click at [1042, 411] on span "Close Till" at bounding box center [1035, 405] width 30 height 8
click at [957, 405] on link "Dismiss" at bounding box center [952, 406] width 26 height 11
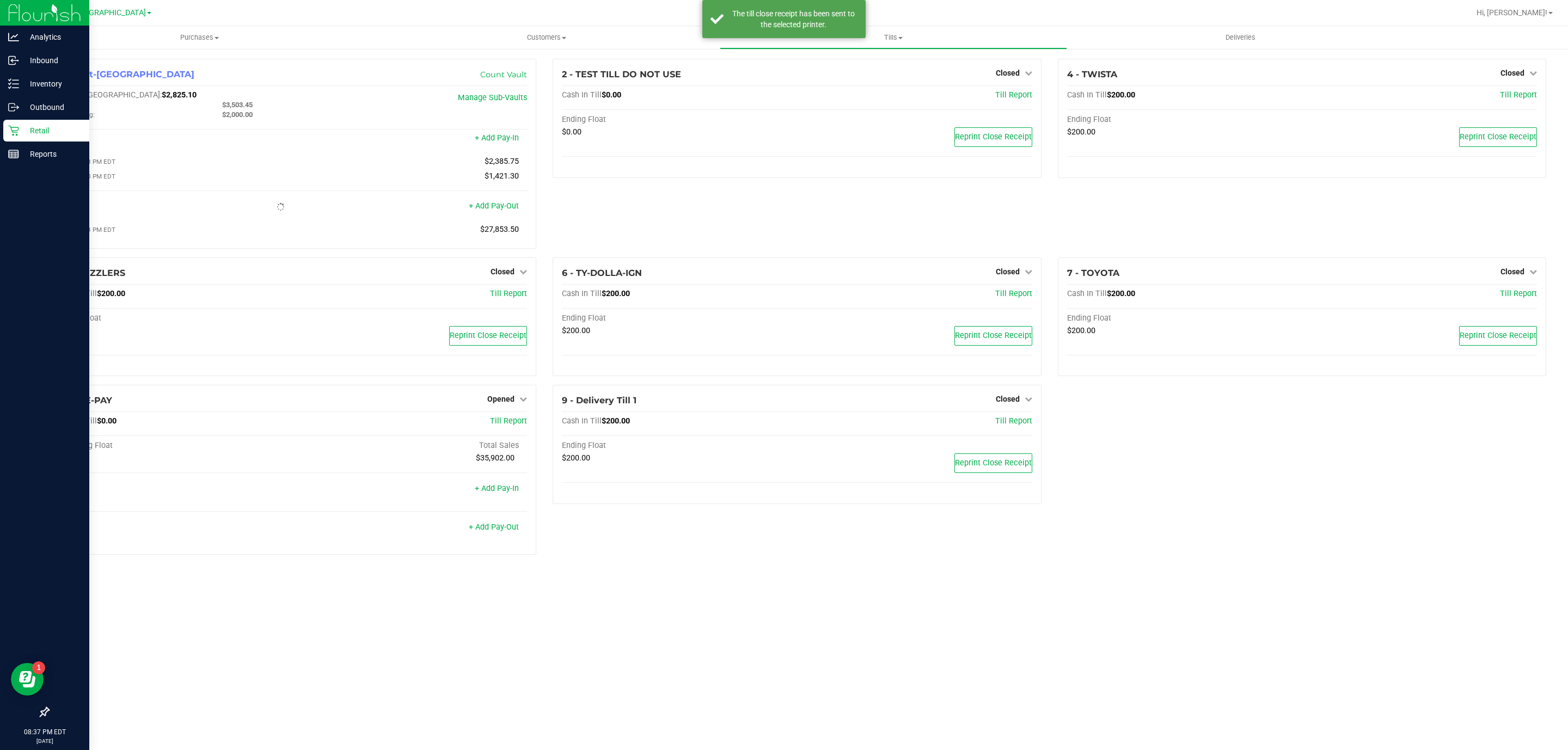
click at [38, 141] on div "Retail" at bounding box center [45, 130] width 86 height 22
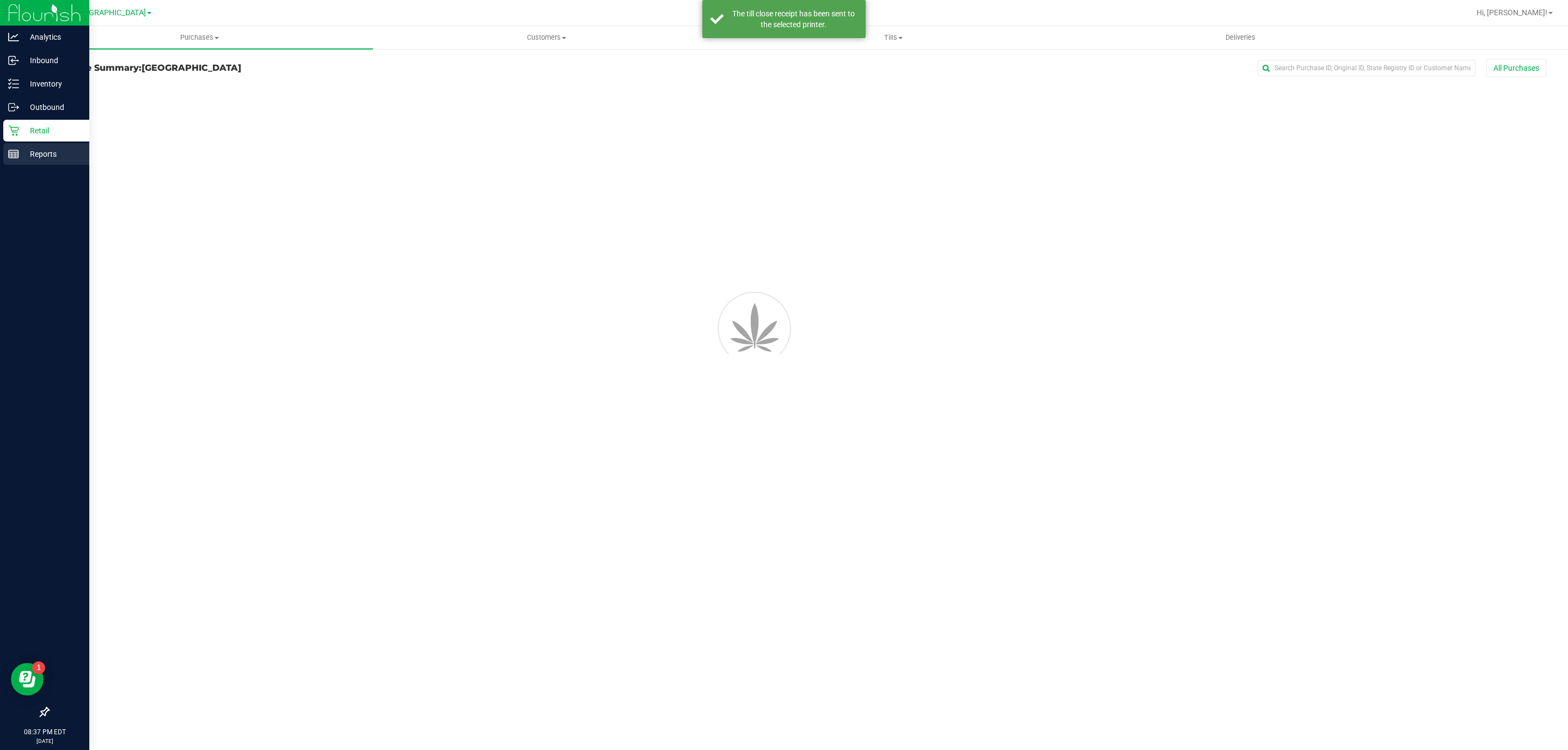
click at [39, 151] on p "Reports" at bounding box center [52, 154] width 65 height 13
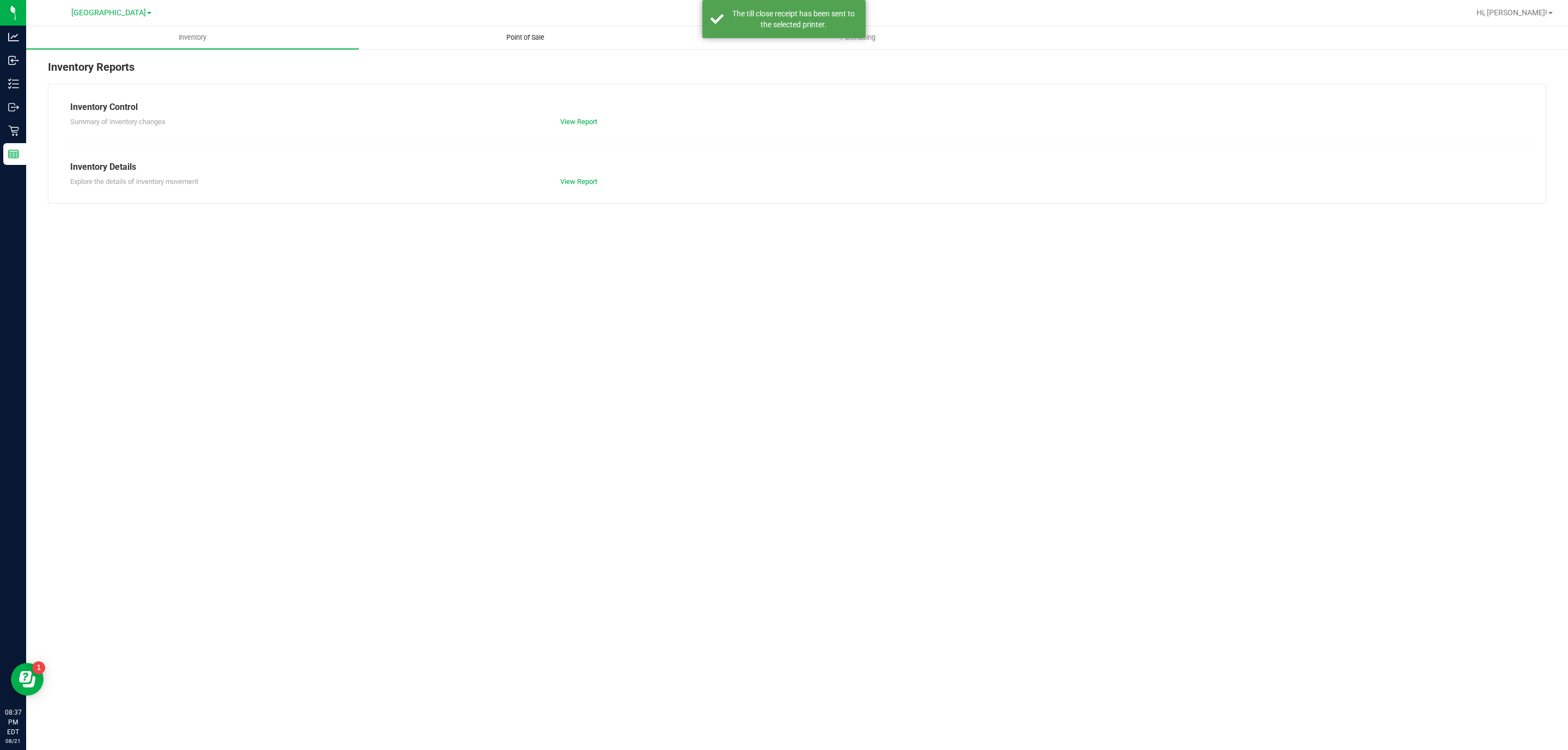
click at [538, 36] on span "Point of Sale" at bounding box center [525, 37] width 67 height 10
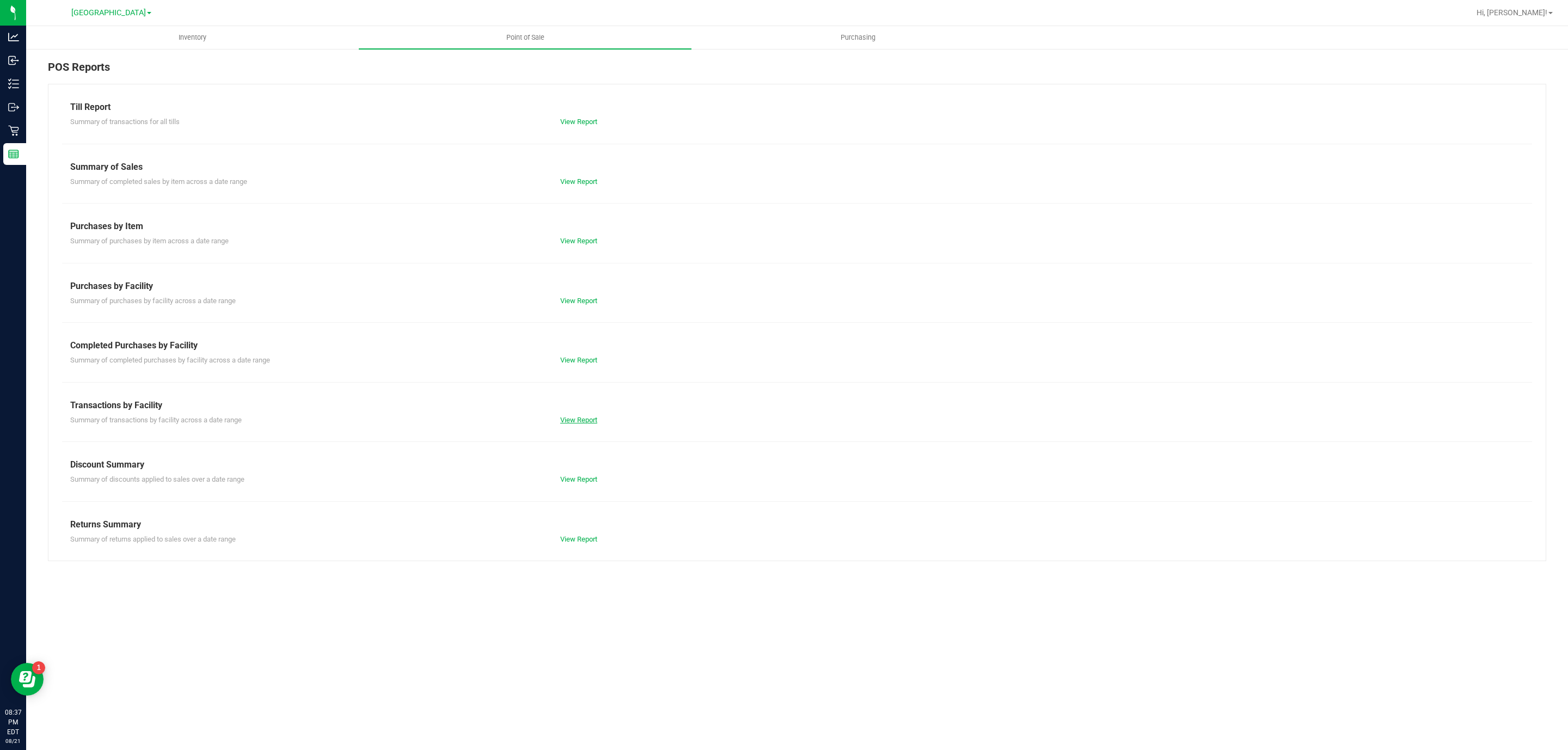
click at [584, 418] on link "View Report" at bounding box center [578, 420] width 37 height 8
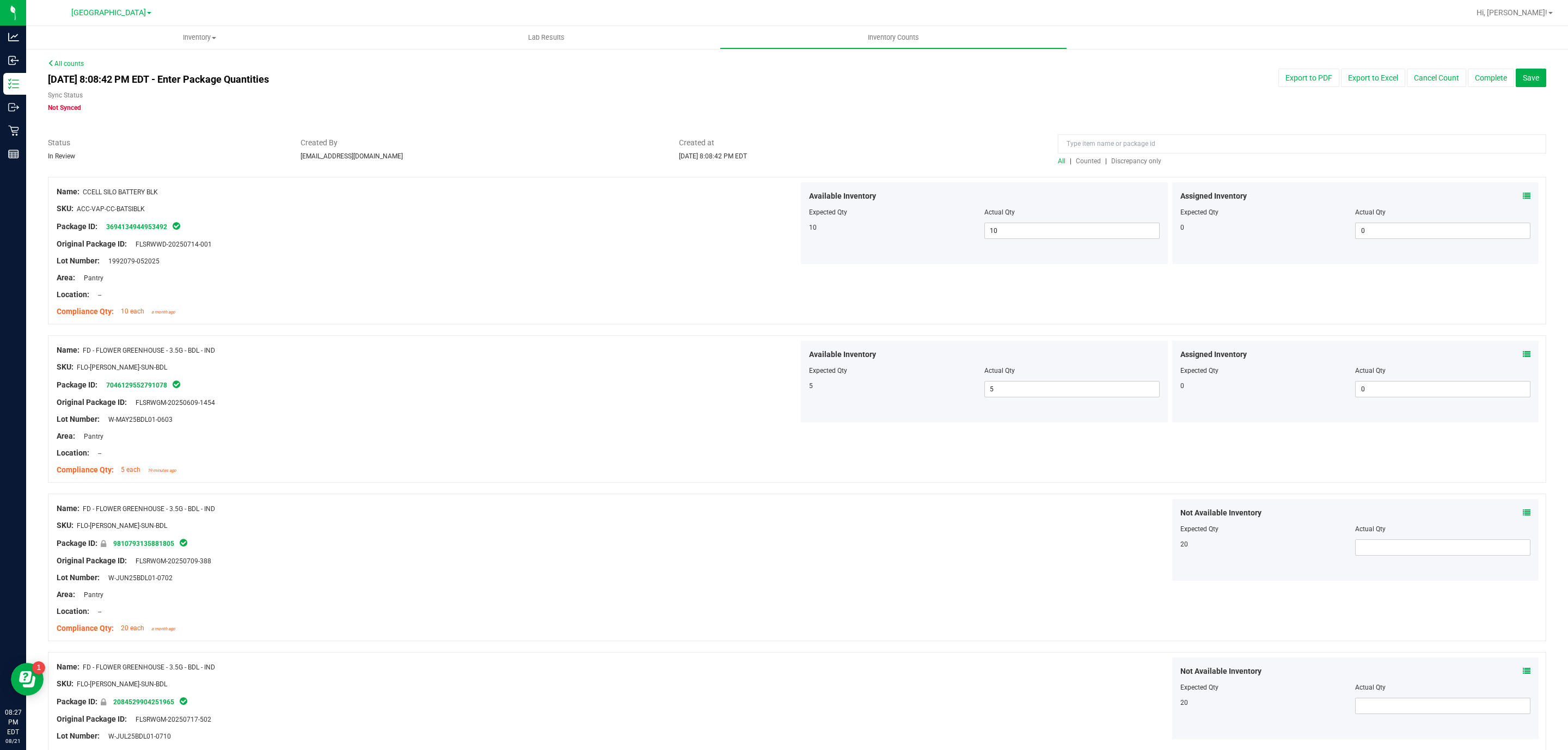
click at [1471, 82] on button "Complete" at bounding box center [1490, 77] width 46 height 18
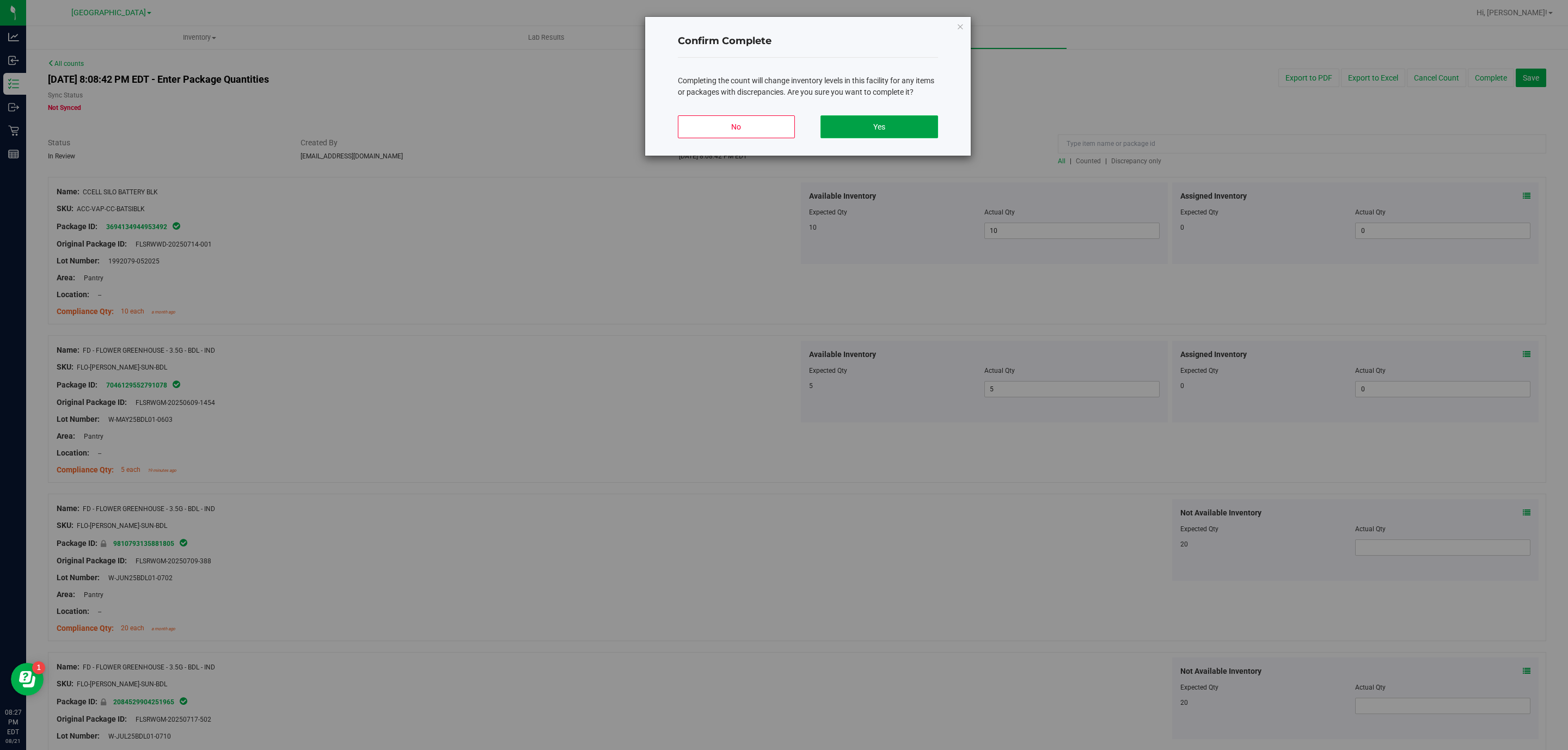
click at [901, 118] on button "Yes" at bounding box center [878, 127] width 117 height 23
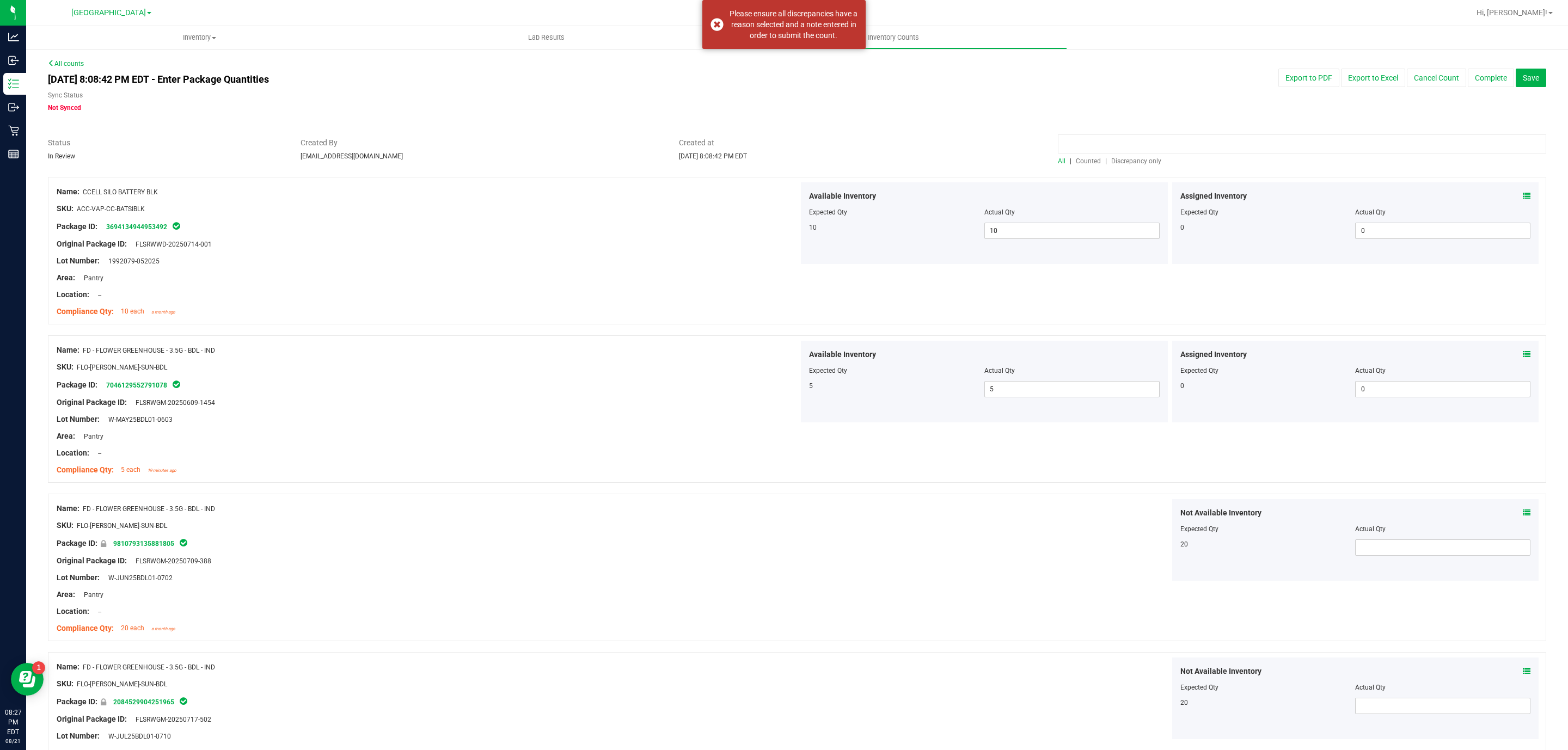
click at [1141, 144] on input at bounding box center [1302, 143] width 488 height 19
click at [1127, 148] on input at bounding box center [1302, 143] width 488 height 19
click at [1127, 161] on span "Discrepancy only" at bounding box center [1136, 161] width 50 height 8
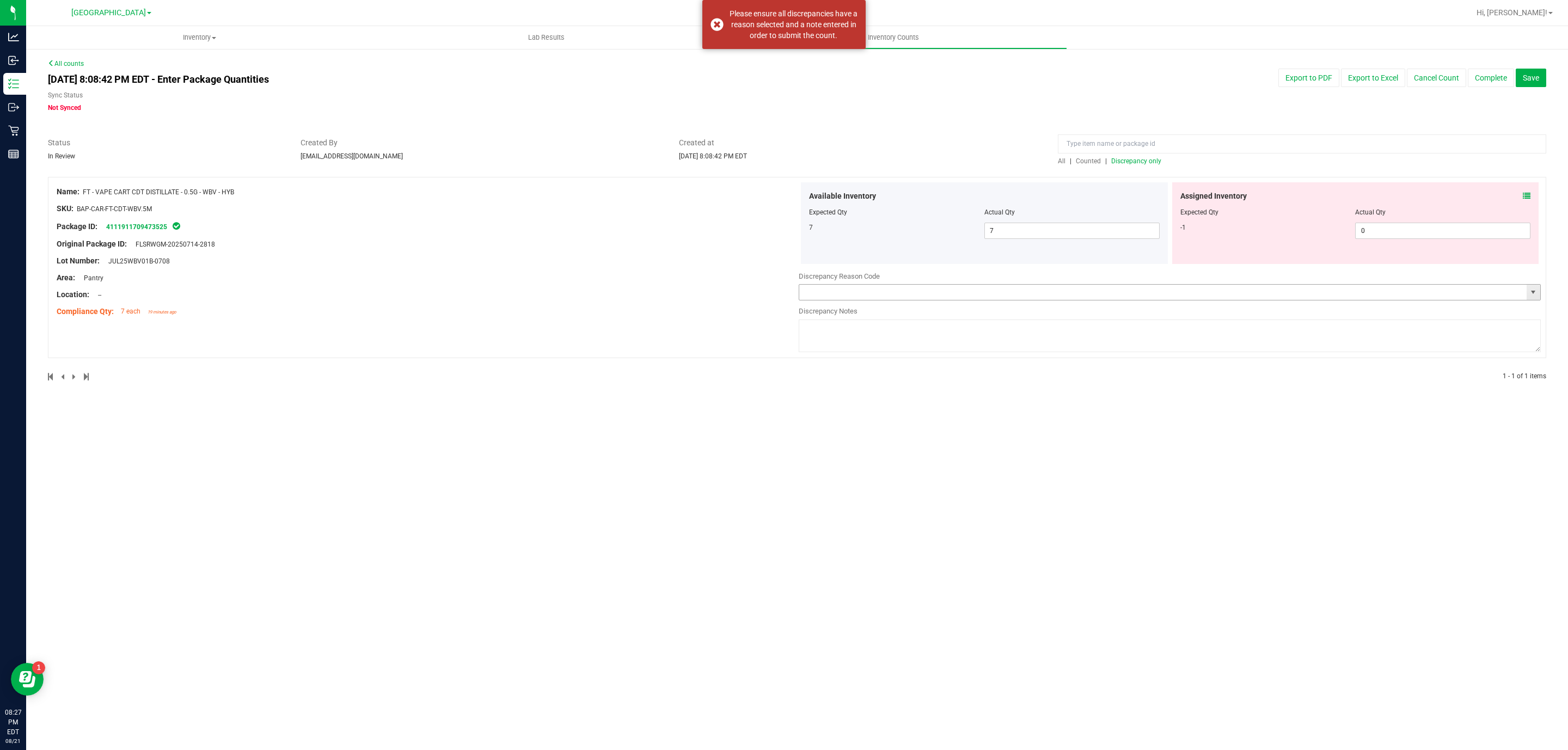
click at [1422, 294] on input "text" at bounding box center [1163, 292] width 728 height 15
click at [1472, 230] on span "0 0" at bounding box center [1442, 231] width 175 height 17
type input "1"
click at [1234, 582] on div "Inventory All packages All inventory Waste log Create inventory Lab Results Inv…" at bounding box center [797, 387] width 1541 height 723
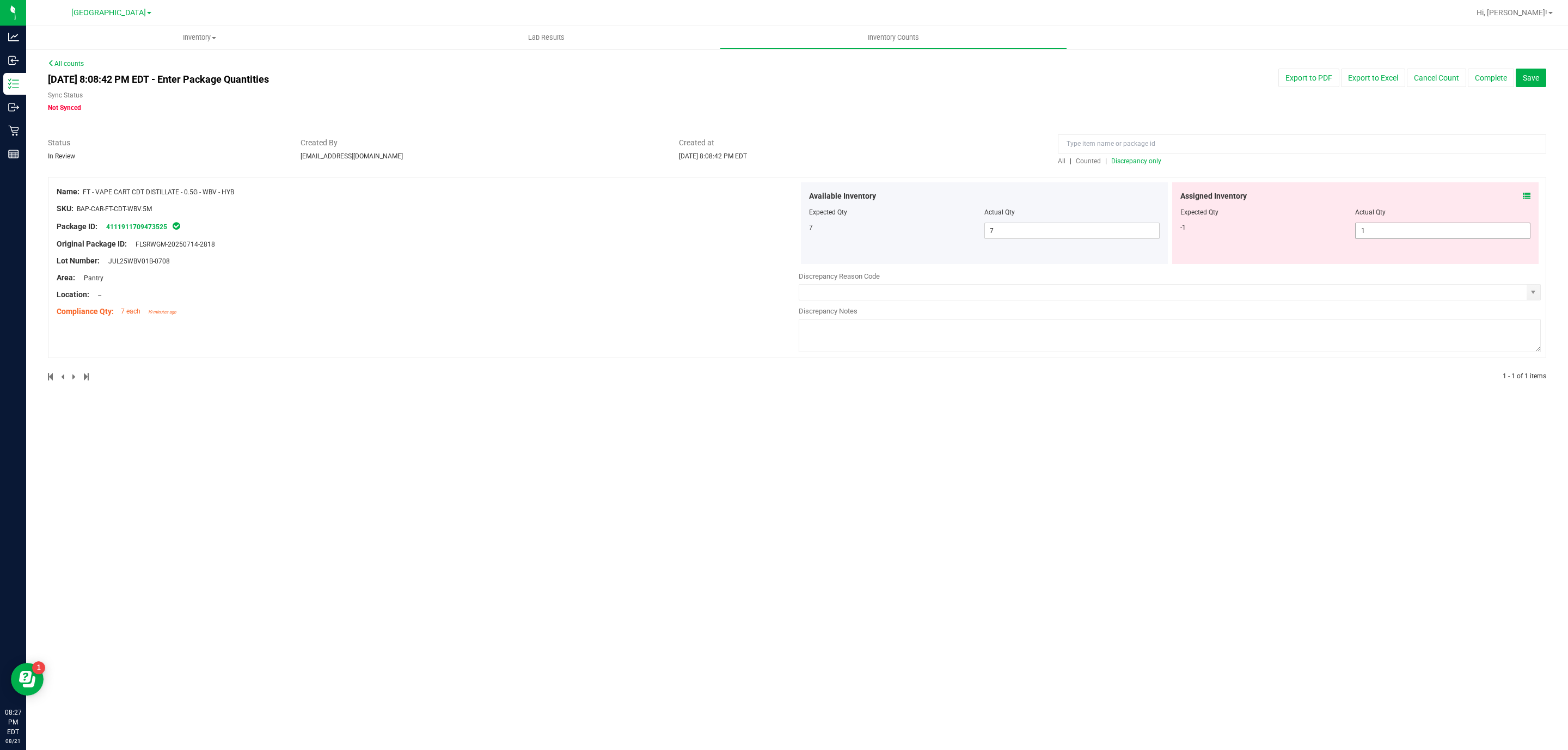
click at [1397, 227] on span "1 1" at bounding box center [1442, 231] width 175 height 17
click at [1397, 227] on input "1" at bounding box center [1442, 230] width 174 height 15
type input "0"
drag, startPoint x: 1550, startPoint y: 292, endPoint x: 1516, endPoint y: 304, distance: 36.1
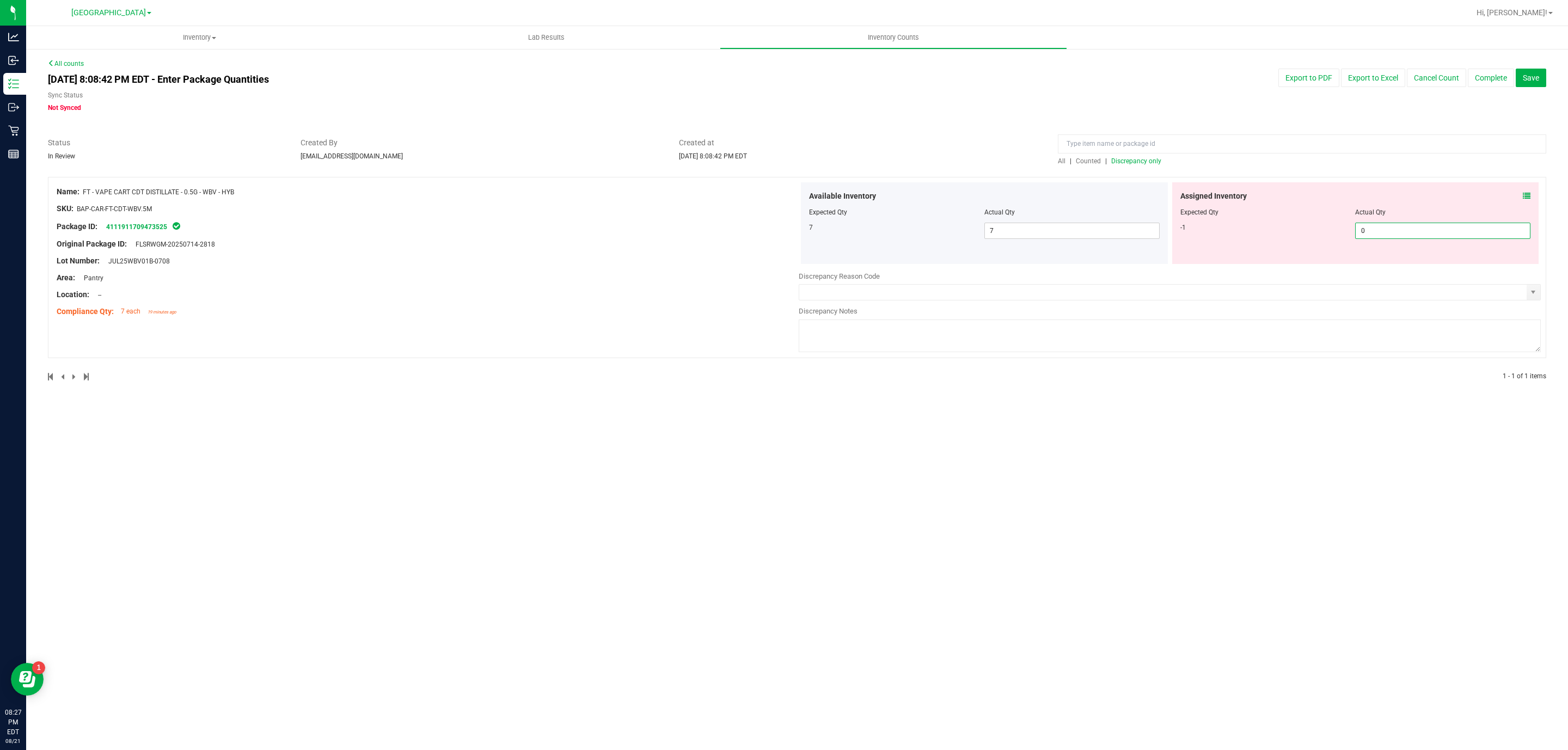
click at [1533, 299] on div "All counts Aug 21, 2025 8:08:42 PM EDT - Enter Package Quantities Sync Status N…" at bounding box center [797, 227] width 1541 height 358
click at [1516, 304] on div at bounding box center [1169, 302] width 742 height 5
click at [1533, 292] on span "select" at bounding box center [1532, 292] width 8 height 8
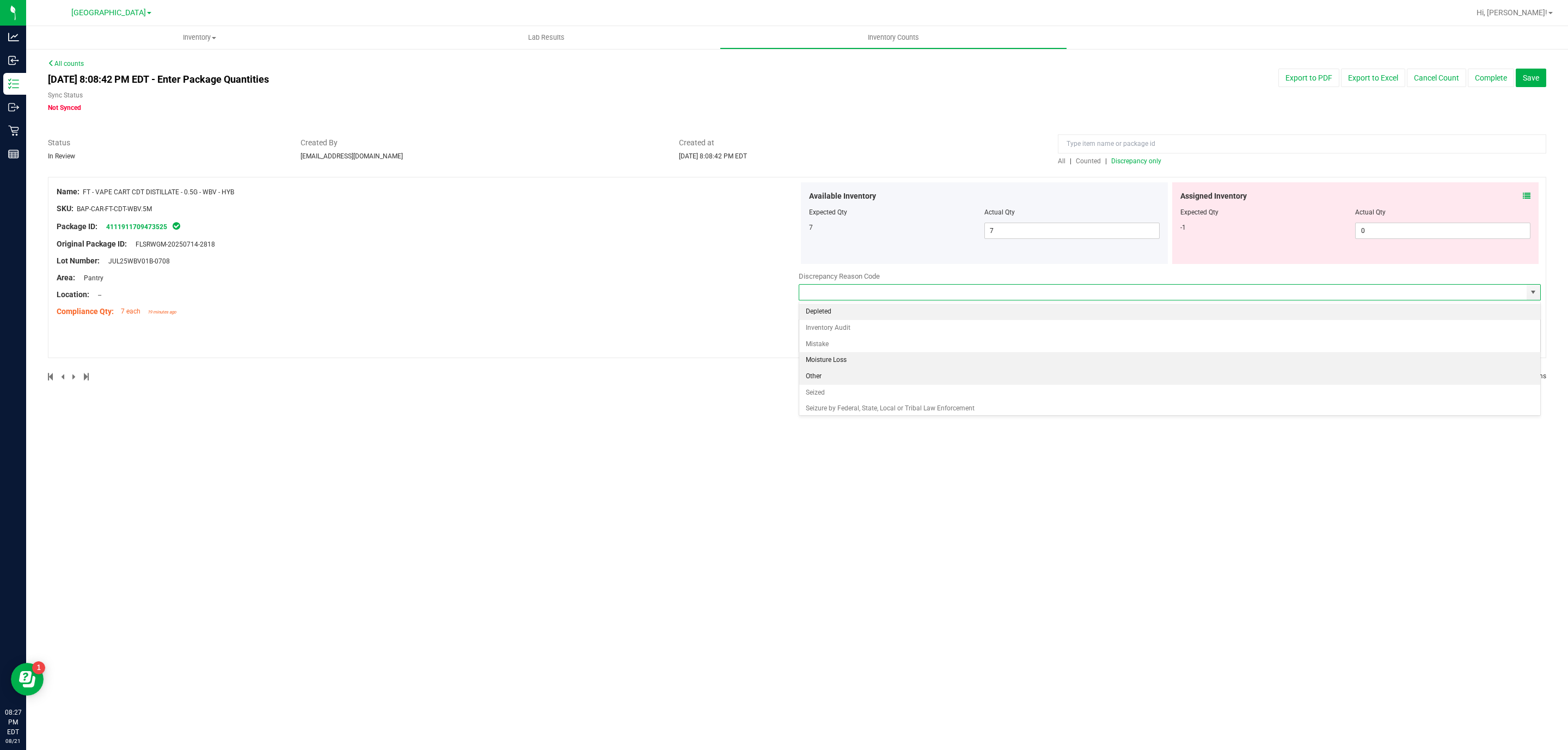
click at [942, 368] on li "Moisture Loss" at bounding box center [1169, 361] width 741 height 17
click at [1544, 288] on div "Name: FT - VAPE CART CDT DISTILLATE - 0.5G - WBV - HYB SKU: BAP-CAR-FT-CDT-WBV.…" at bounding box center [797, 267] width 1498 height 181
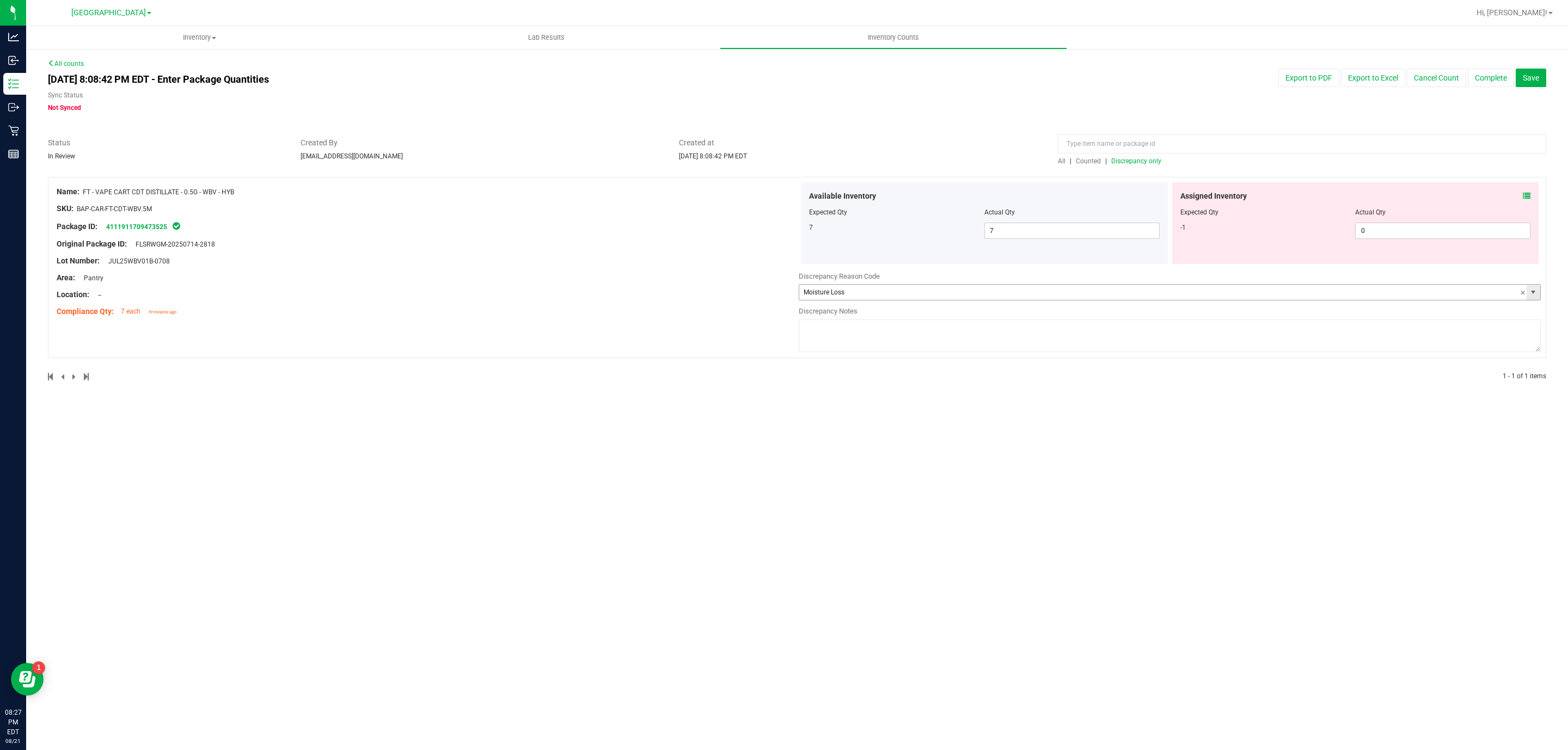
click at [1534, 289] on span "select" at bounding box center [1532, 292] width 8 height 8
click at [944, 394] on li "Seized" at bounding box center [1169, 393] width 741 height 17
click at [1535, 294] on span "select" at bounding box center [1532, 292] width 8 height 8
click at [944, 385] on li "Other" at bounding box center [1169, 377] width 741 height 17
type input "Other"
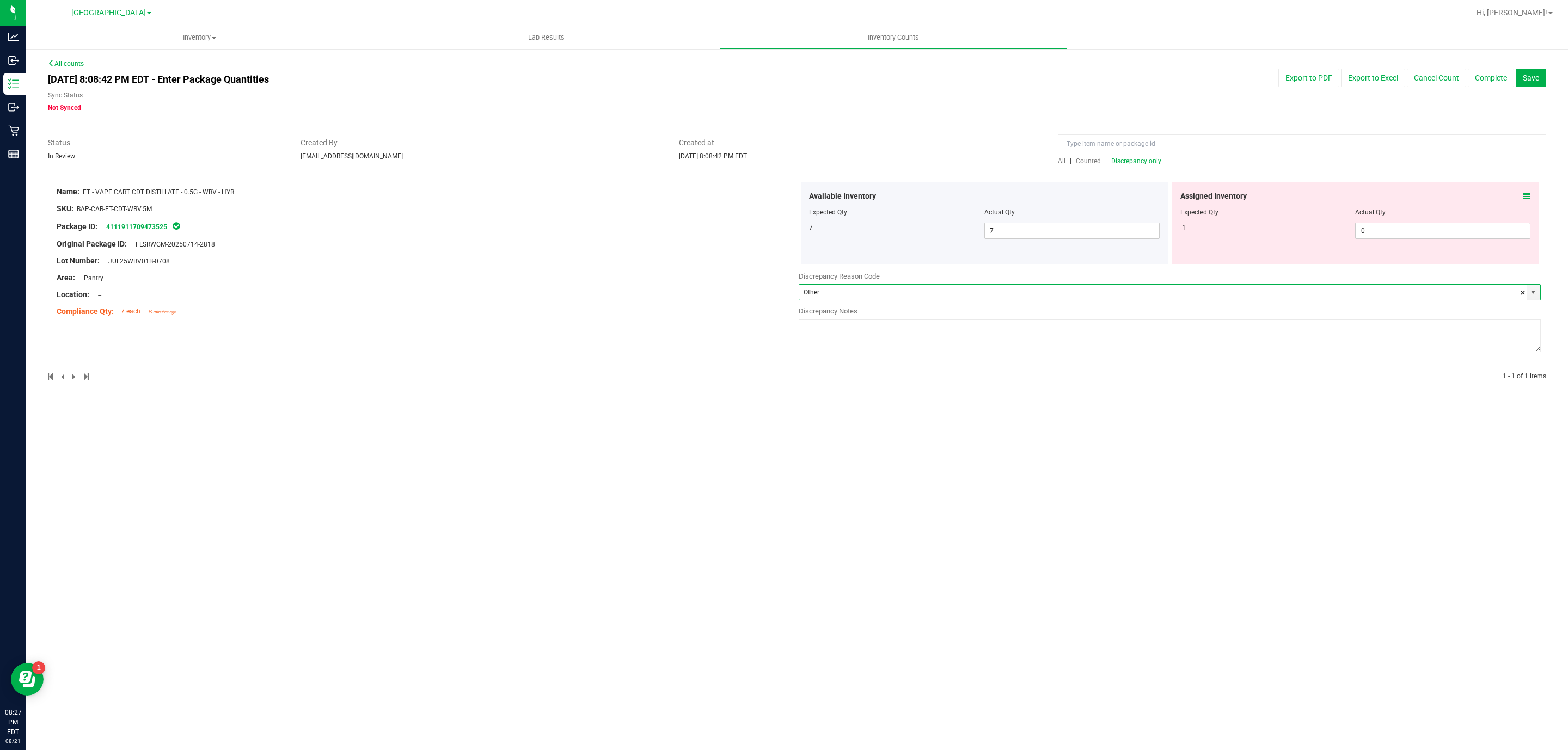
click at [970, 339] on textarea at bounding box center [1169, 336] width 742 height 33
type textarea "We have correct on hand and none in assigned"
click at [1156, 158] on span "Discrepancy only" at bounding box center [1136, 161] width 50 height 8
click at [1501, 82] on button "Complete" at bounding box center [1490, 77] width 46 height 18
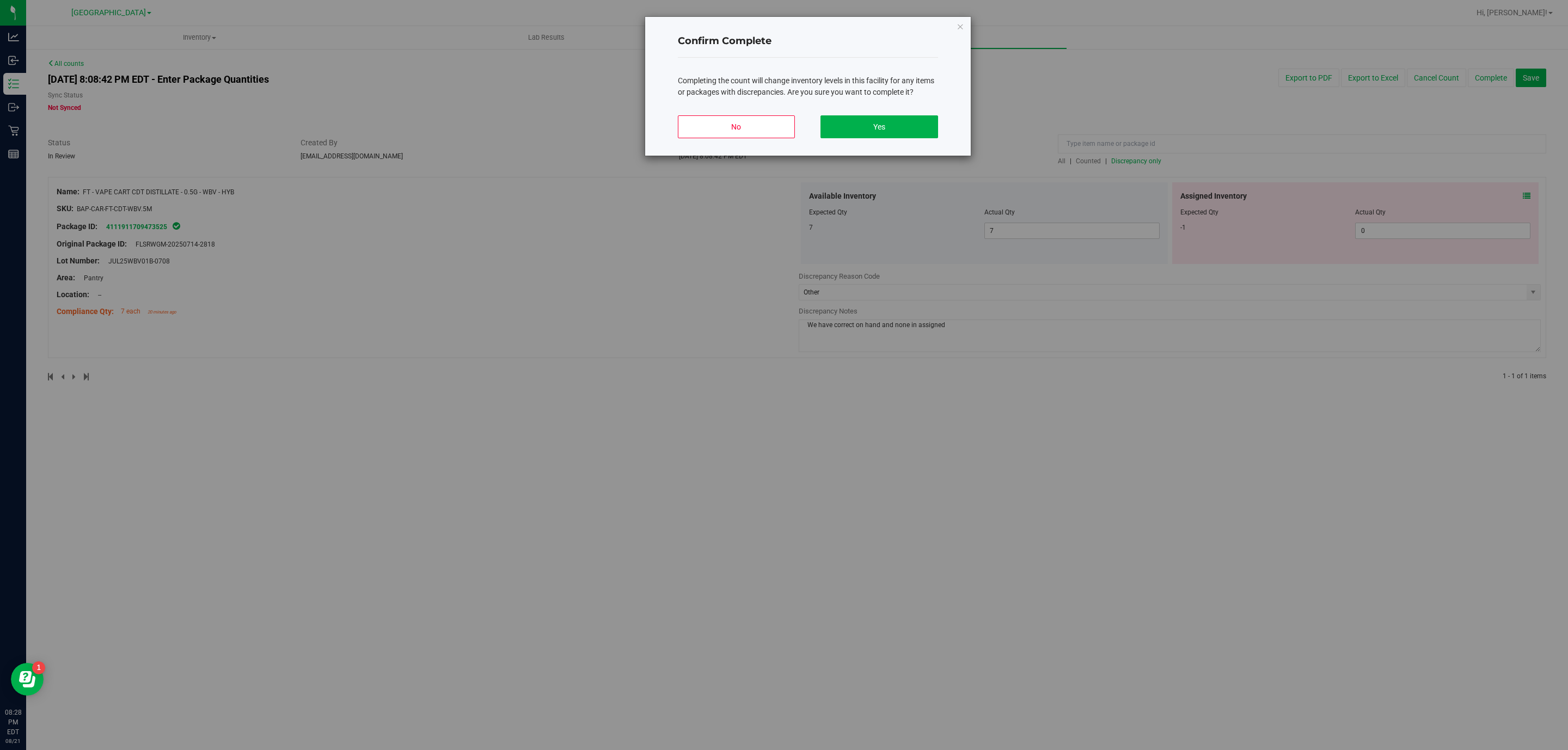
click at [936, 142] on div "No Yes" at bounding box center [807, 131] width 260 height 49
click at [923, 140] on div "No Yes" at bounding box center [807, 131] width 260 height 49
click at [917, 136] on button "Yes" at bounding box center [878, 127] width 117 height 23
